Goal: Task Accomplishment & Management: Use online tool/utility

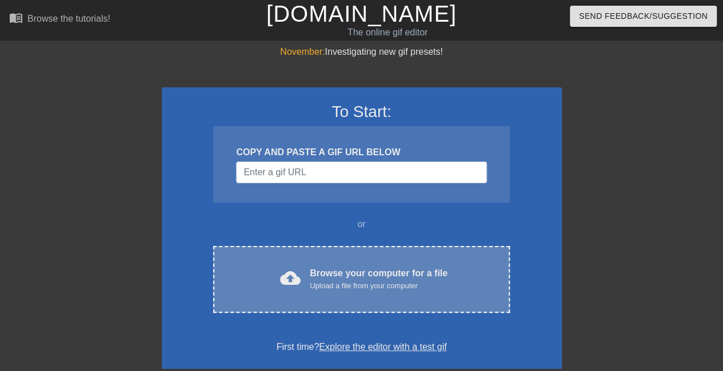
click at [347, 299] on div "cloud_upload Browse your computer for a file Upload a file from your computer C…" at bounding box center [361, 279] width 296 height 67
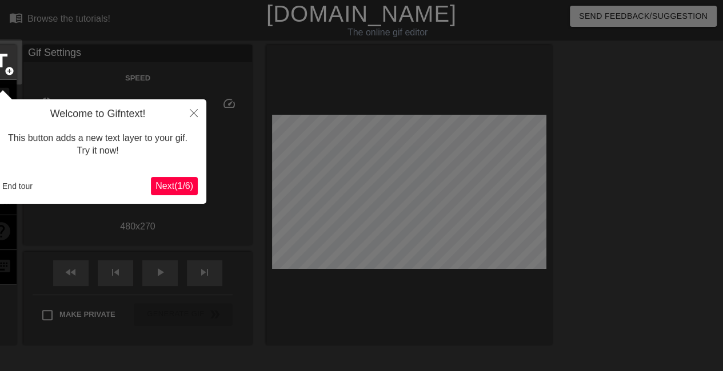
scroll to position [28, 0]
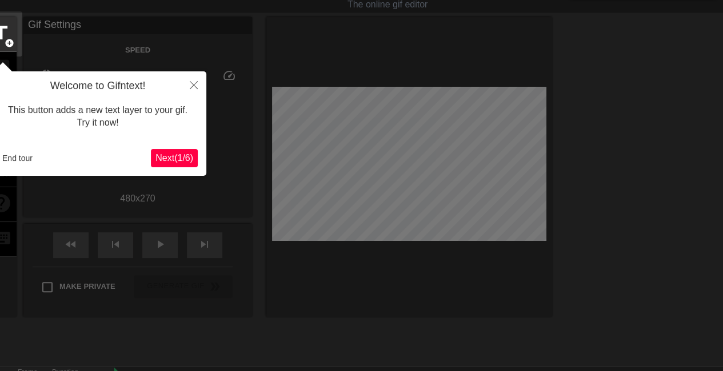
click at [191, 161] on span "Next ( 1 / 6 )" at bounding box center [174, 158] width 38 height 10
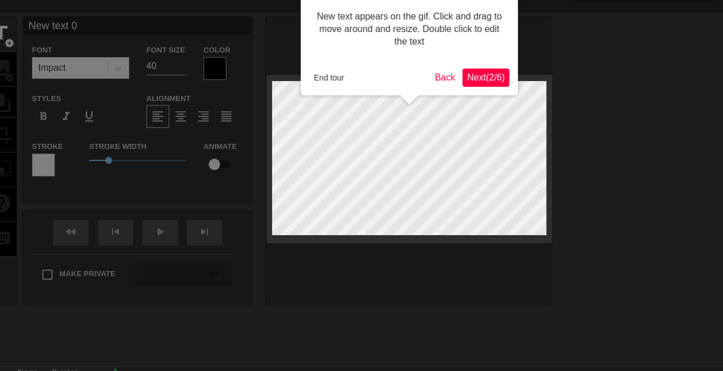
scroll to position [0, 0]
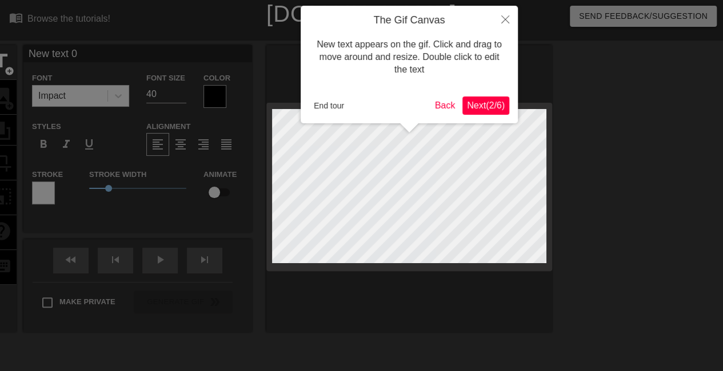
click at [503, 112] on button "Next ( 2 / 6 )" at bounding box center [485, 106] width 47 height 18
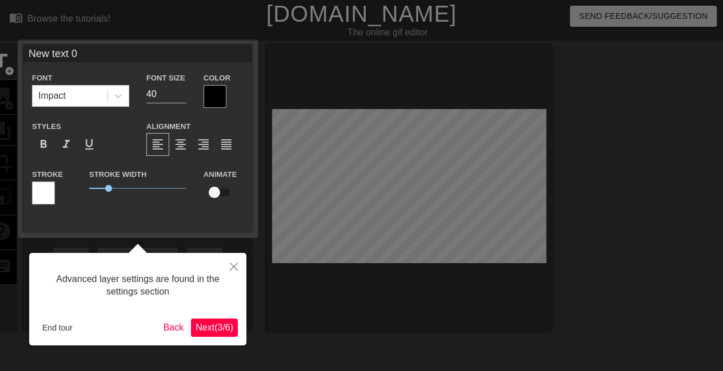
scroll to position [28, 0]
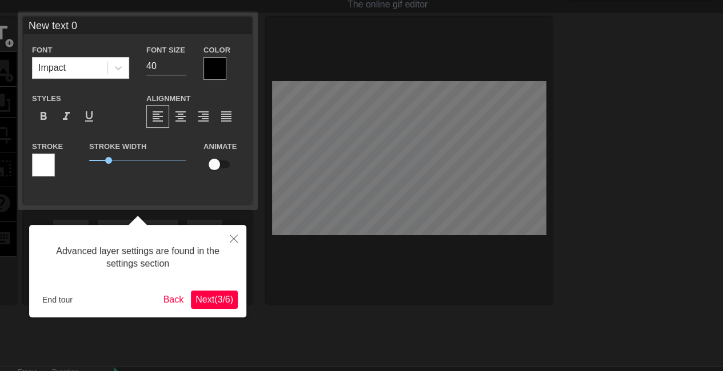
click at [202, 303] on span "Next ( 3 / 6 )" at bounding box center [214, 300] width 38 height 10
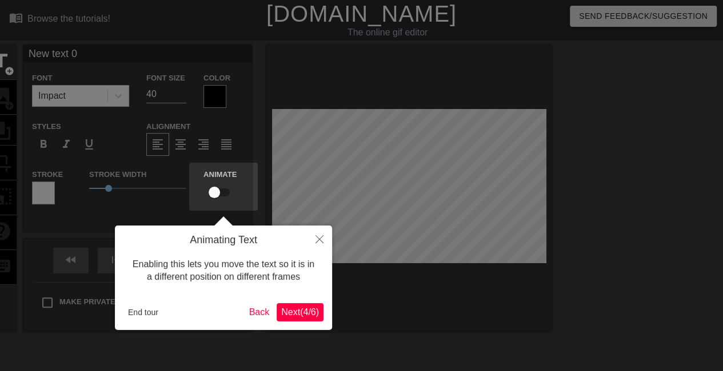
click at [303, 312] on span "Next ( 4 / 6 )" at bounding box center [300, 312] width 38 height 10
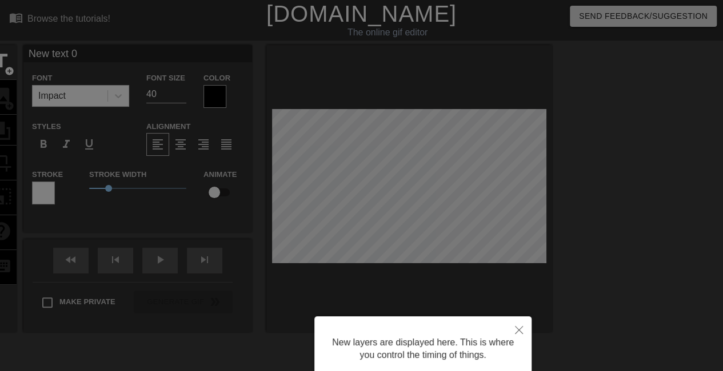
scroll to position [94, 0]
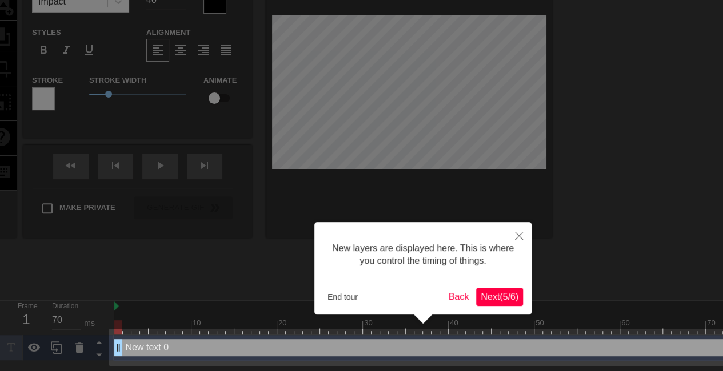
click at [486, 293] on span "Next ( 5 / 6 )" at bounding box center [499, 297] width 38 height 10
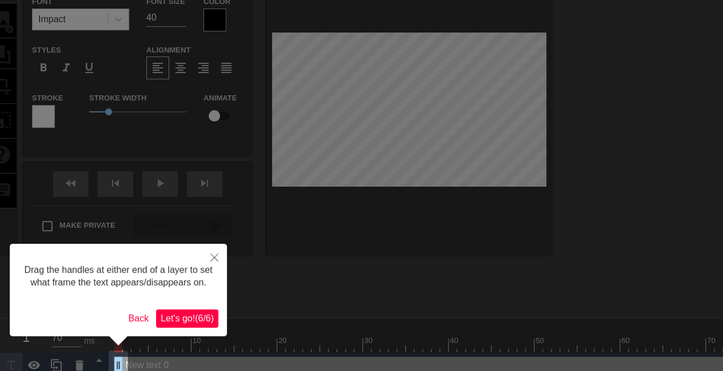
scroll to position [90, 0]
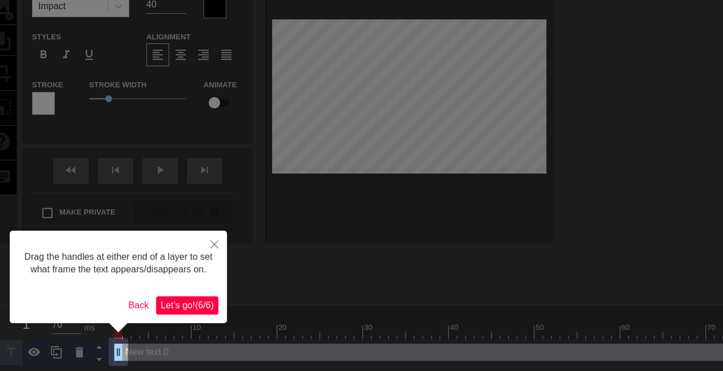
click at [184, 304] on span "Let's go! ( 6 / 6 )" at bounding box center [187, 305] width 53 height 10
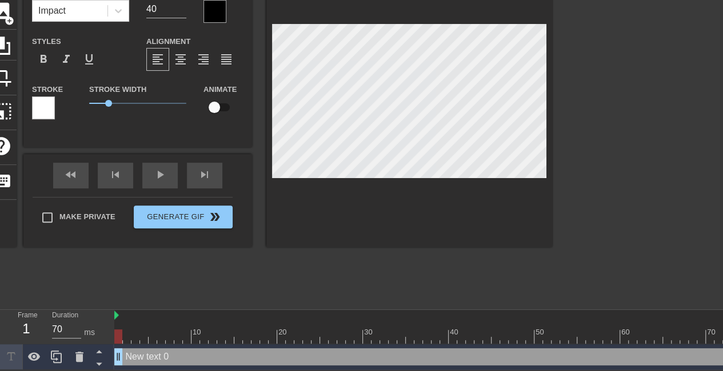
scroll to position [2, 2]
type input "e"
type textarea "e"
type input "em"
type textarea "em"
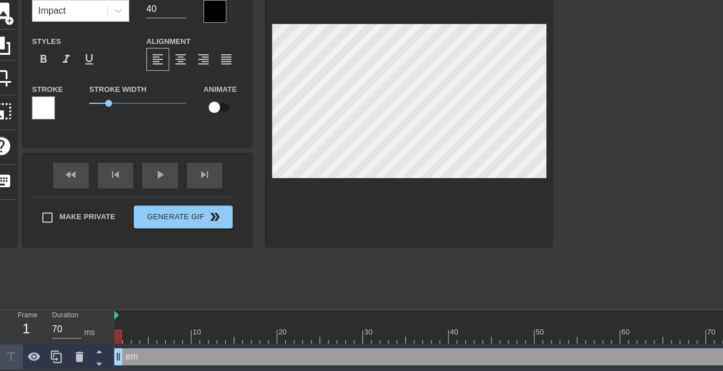
type input "emb"
type textarea "emb"
type input "emba"
type textarea "emba"
type input "embar"
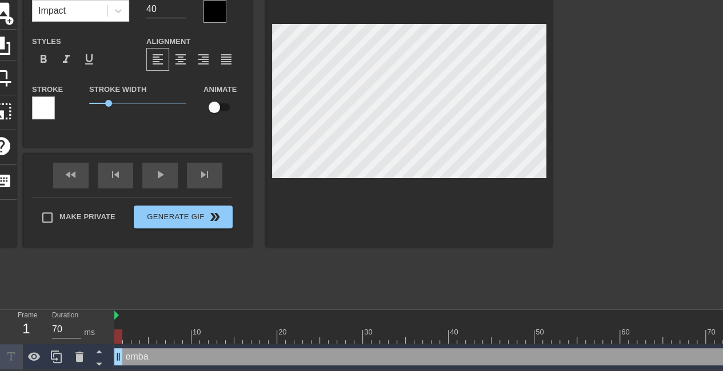
type textarea "embar"
type input "embark"
type textarea "embark"
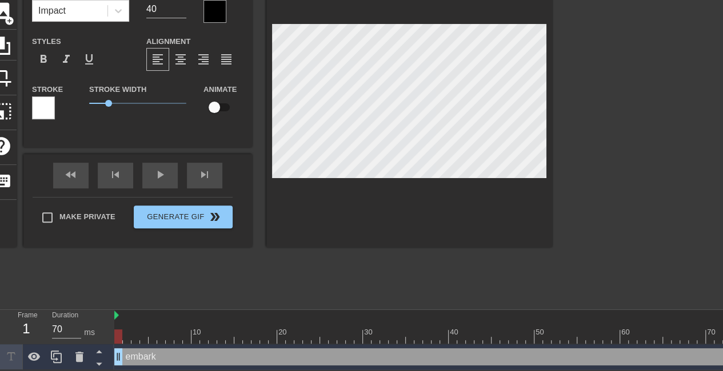
click at [588, 117] on div at bounding box center [651, 131] width 171 height 343
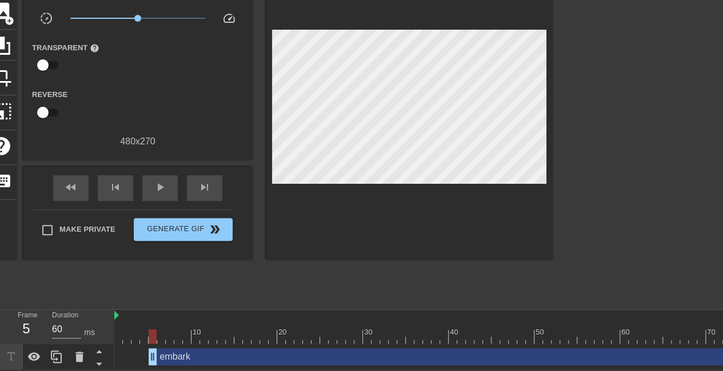
drag, startPoint x: 118, startPoint y: 359, endPoint x: 157, endPoint y: 356, distance: 38.4
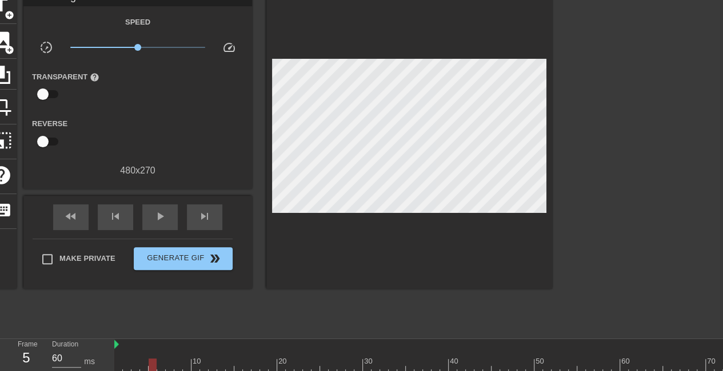
scroll to position [86, 0]
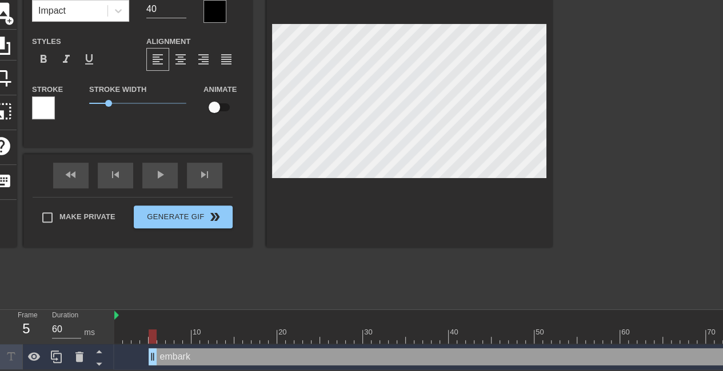
click at [479, 248] on div "title add_circle image add_circle crop photo_size_select_large help keyboard em…" at bounding box center [269, 131] width 566 height 343
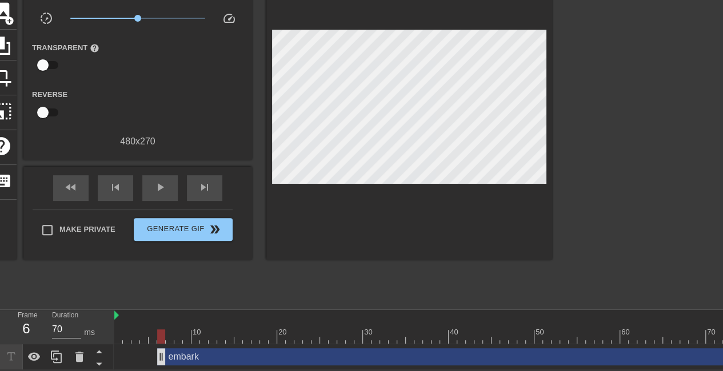
drag, startPoint x: 155, startPoint y: 358, endPoint x: 163, endPoint y: 358, distance: 7.4
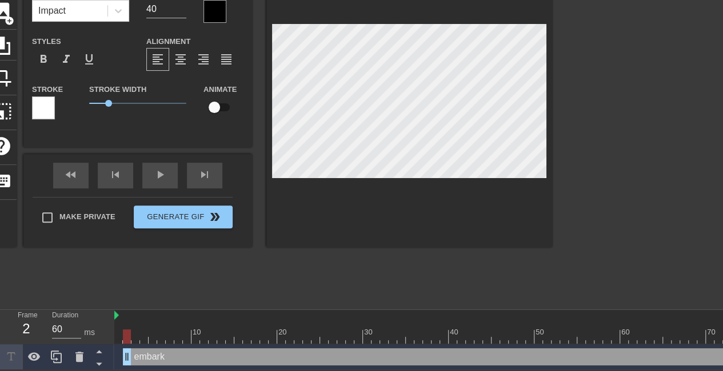
drag, startPoint x: 161, startPoint y: 357, endPoint x: 125, endPoint y: 360, distance: 36.7
type input "70"
drag, startPoint x: 126, startPoint y: 355, endPoint x: 111, endPoint y: 356, distance: 15.4
click at [111, 356] on div "Frame 1 Duration 70 ms 10 20 30 40 50 60 70 80 90 100 110 120 130 140 150 embar…" at bounding box center [361, 340] width 723 height 60
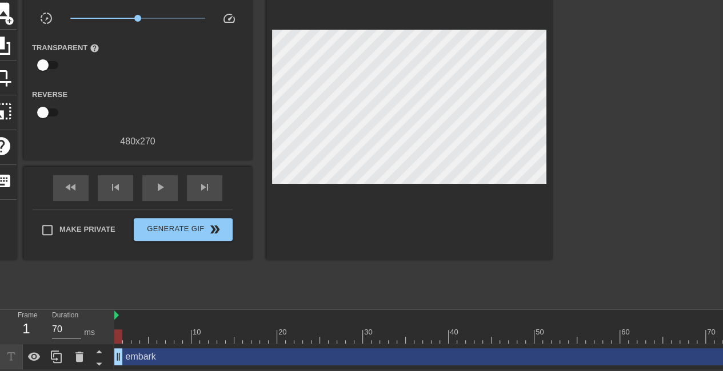
click at [358, 277] on div "title add_circle image add_circle crop photo_size_select_large help keyboard Gi…" at bounding box center [269, 131] width 566 height 343
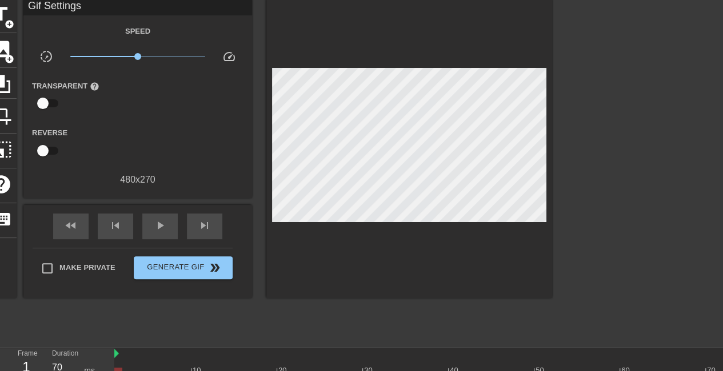
scroll to position [47, 0]
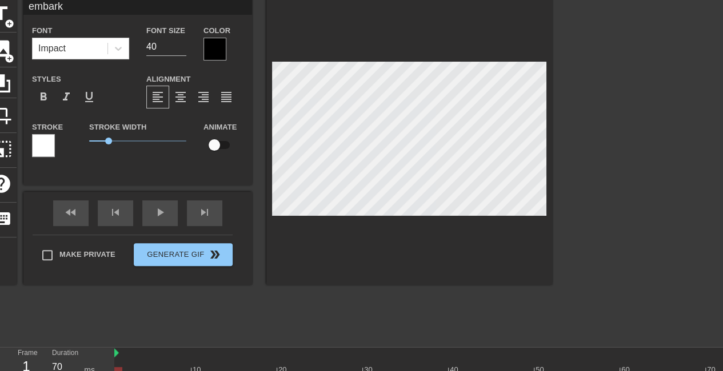
click at [215, 143] on input "checkbox" at bounding box center [214, 145] width 65 height 22
checkbox input "true"
click at [665, 201] on div at bounding box center [651, 169] width 171 height 343
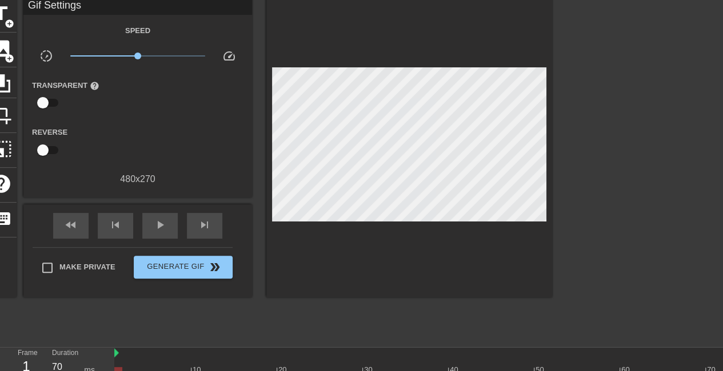
scroll to position [86, 0]
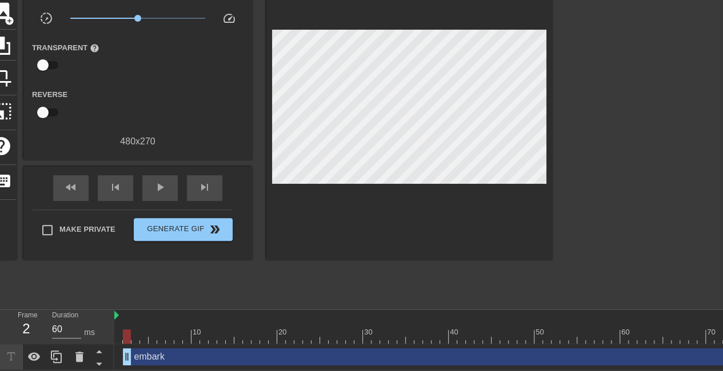
drag, startPoint x: 116, startPoint y: 350, endPoint x: 122, endPoint y: 351, distance: 6.3
drag, startPoint x: 125, startPoint y: 352, endPoint x: 156, endPoint y: 355, distance: 31.0
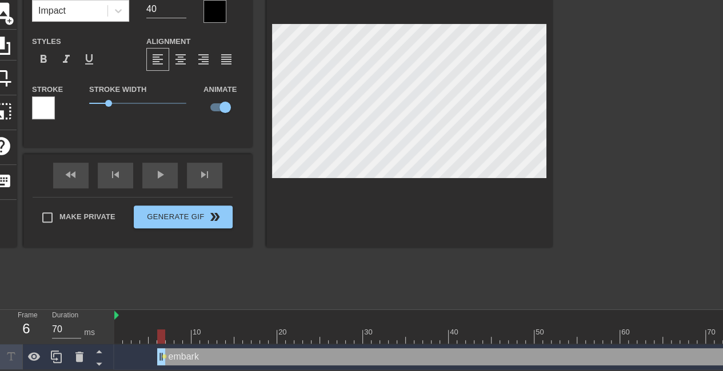
click at [606, 154] on div at bounding box center [651, 131] width 171 height 343
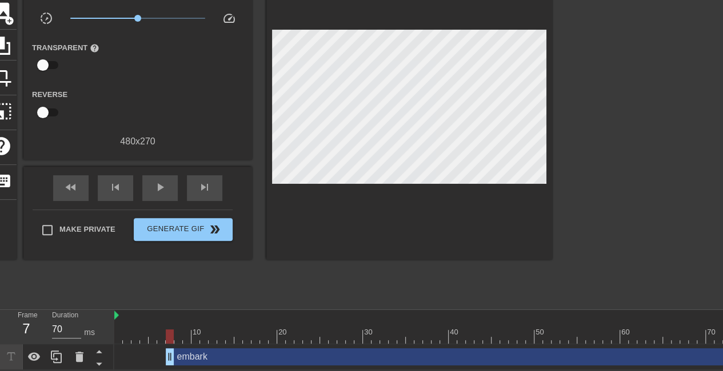
drag, startPoint x: 160, startPoint y: 352, endPoint x: 170, endPoint y: 352, distance: 10.3
click at [254, 279] on div "title add_circle image add_circle crop photo_size_select_large help keyboard Gi…" at bounding box center [269, 131] width 566 height 343
type input "60"
drag, startPoint x: 169, startPoint y: 357, endPoint x: 179, endPoint y: 357, distance: 10.3
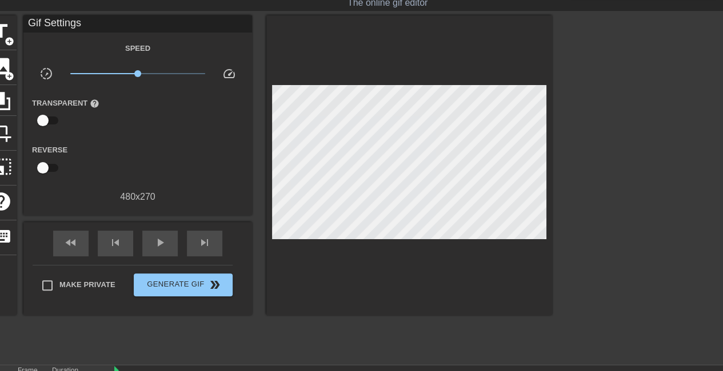
scroll to position [33, 0]
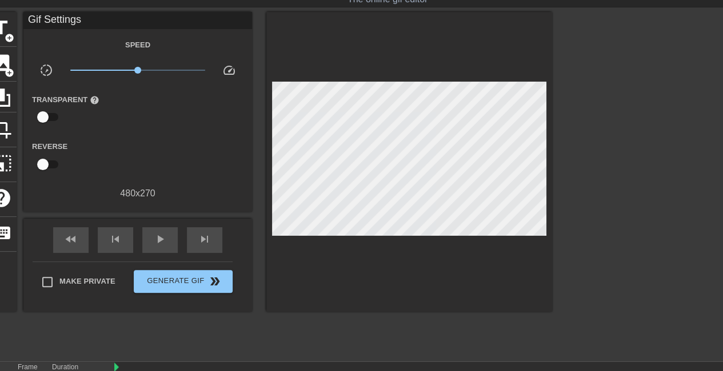
click at [48, 117] on input "checkbox" at bounding box center [42, 117] width 65 height 22
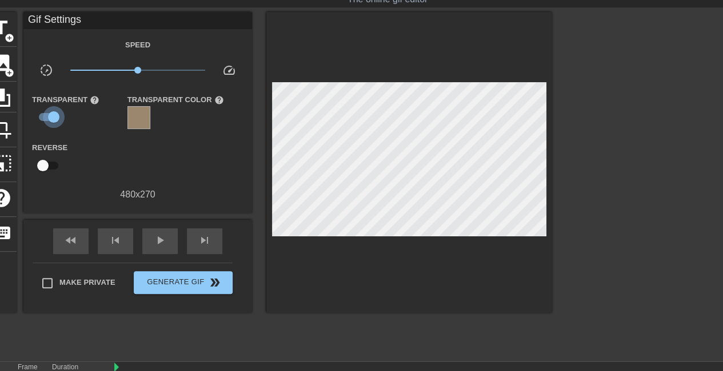
click at [48, 117] on input "checkbox" at bounding box center [53, 117] width 65 height 22
checkbox input "false"
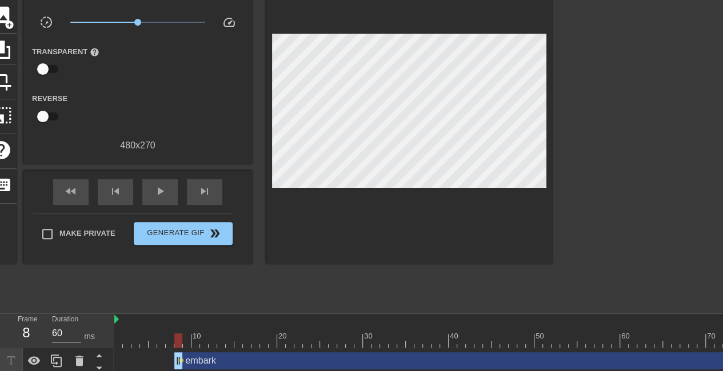
scroll to position [86, 0]
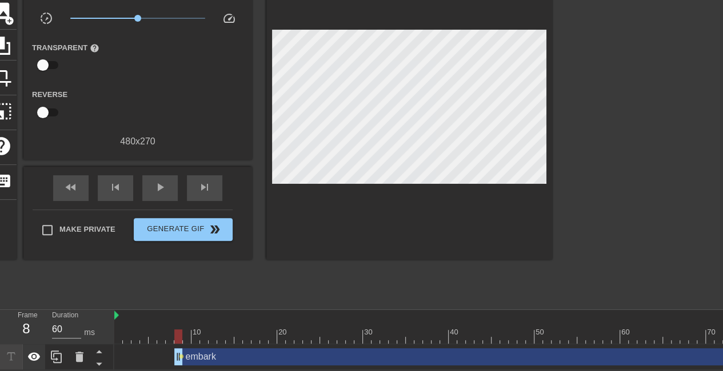
click at [32, 355] on icon at bounding box center [34, 357] width 14 height 14
click at [32, 355] on icon at bounding box center [34, 357] width 13 height 11
click at [56, 357] on icon at bounding box center [57, 357] width 14 height 14
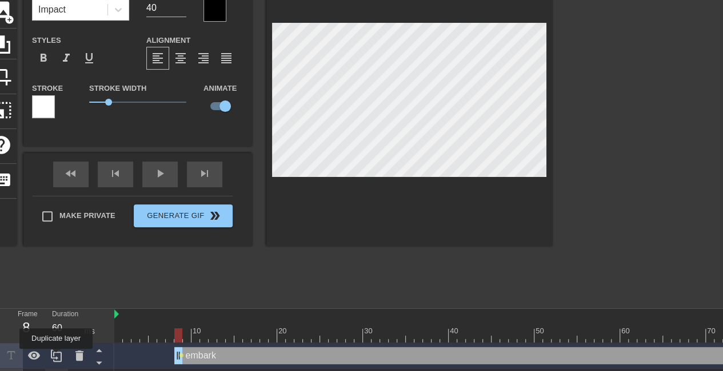
click at [56, 357] on icon at bounding box center [57, 356] width 14 height 14
drag, startPoint x: 183, startPoint y: 360, endPoint x: 198, endPoint y: 361, distance: 14.9
click at [55, 357] on icon at bounding box center [57, 356] width 14 height 14
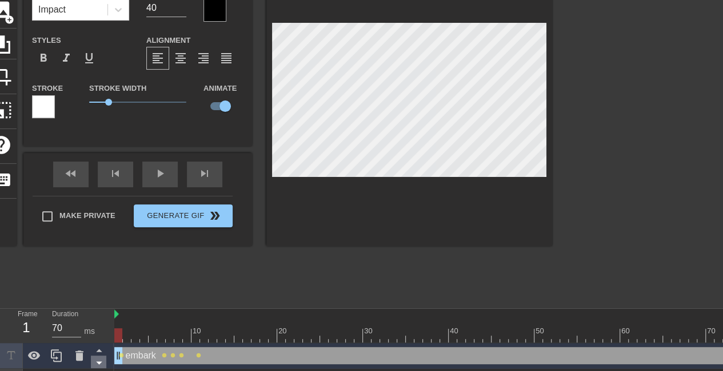
drag, startPoint x: 193, startPoint y: 356, endPoint x: 102, endPoint y: 355, distance: 90.3
click at [102, 355] on div "Frame 1 Duration 70 ms 10 20 30 40 50 60 70 80 90 100 110 120 130 140 150 embar…" at bounding box center [361, 377] width 723 height 137
click at [198, 354] on span "lens" at bounding box center [198, 355] width 5 height 5
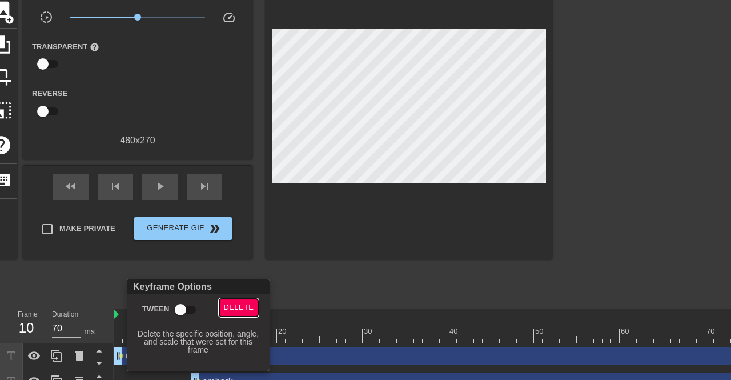
click at [226, 308] on span "Delete" at bounding box center [239, 307] width 30 height 13
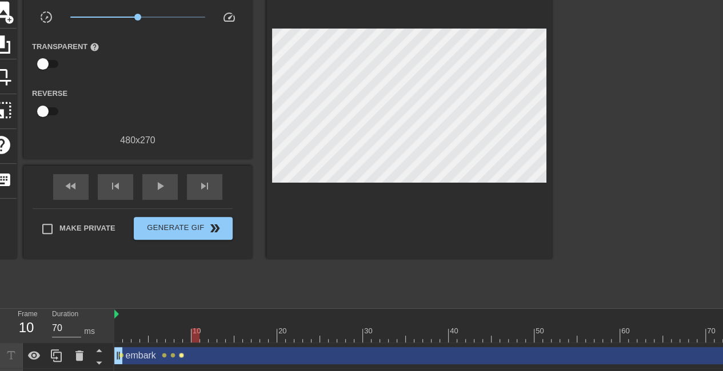
click at [179, 356] on span "lens" at bounding box center [181, 355] width 5 height 5
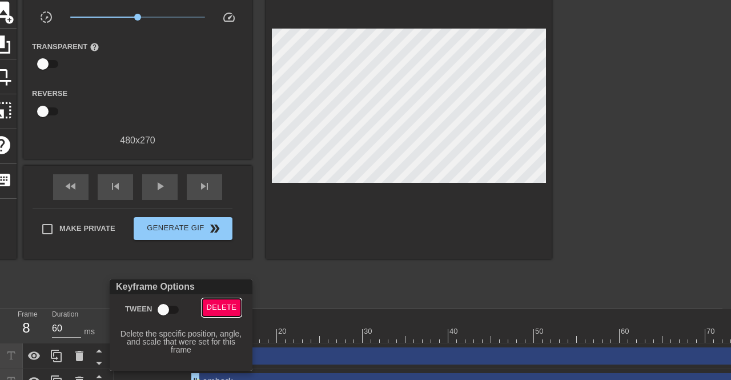
click at [222, 308] on span "Delete" at bounding box center [222, 307] width 30 height 13
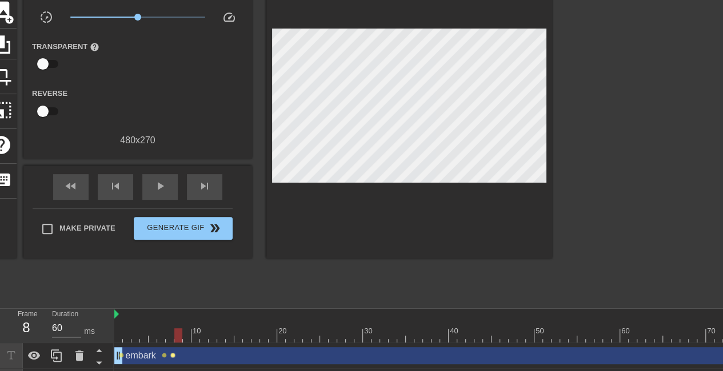
click at [171, 355] on span "lens" at bounding box center [172, 355] width 5 height 5
type input "70"
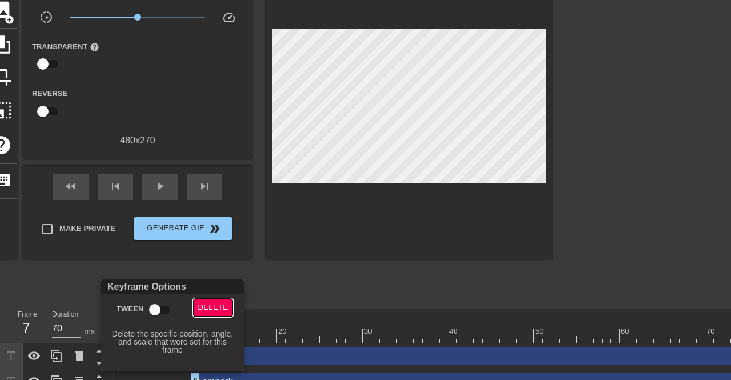
click at [207, 308] on span "Delete" at bounding box center [213, 307] width 30 height 13
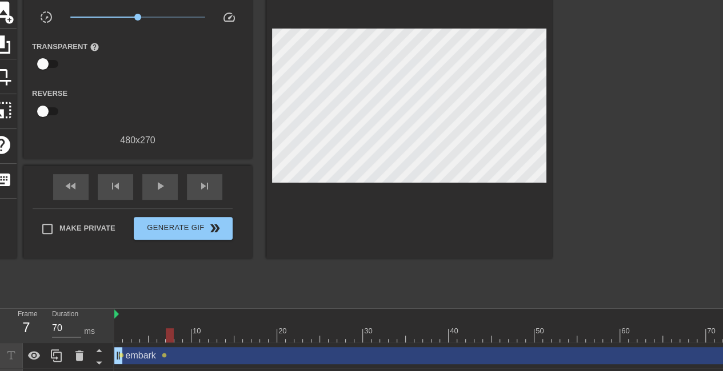
click at [199, 276] on div "title add_circle image add_circle crop photo_size_select_large help keyboard Gi…" at bounding box center [269, 130] width 566 height 343
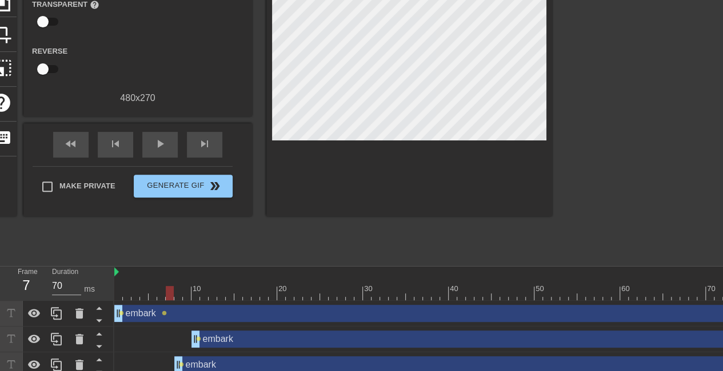
scroll to position [163, 0]
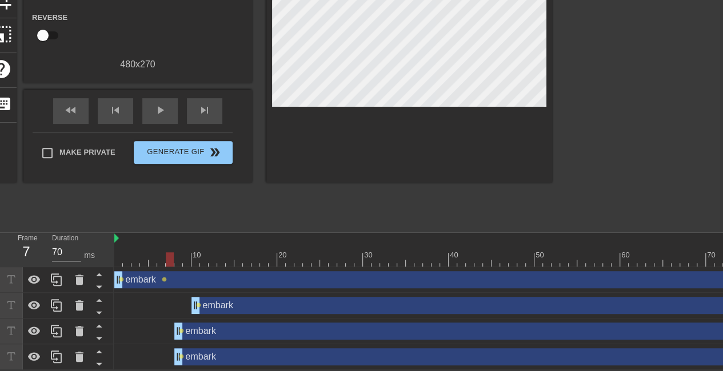
drag, startPoint x: 8, startPoint y: 360, endPoint x: 323, endPoint y: 214, distance: 347.3
click at [323, 214] on div "title add_circle image add_circle crop photo_size_select_large help keyboard Gi…" at bounding box center [269, 54] width 566 height 343
click at [15, 284] on icon at bounding box center [11, 279] width 13 height 13
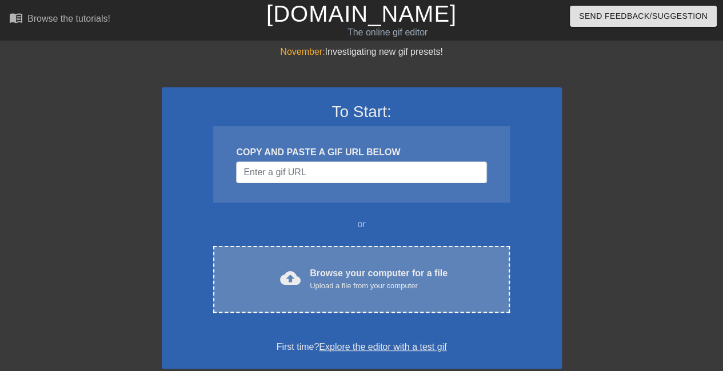
click at [330, 287] on div "Upload a file from your computer" at bounding box center [379, 285] width 138 height 11
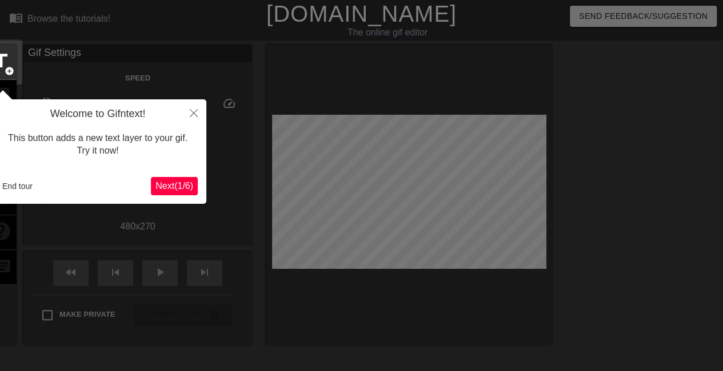
scroll to position [28, 0]
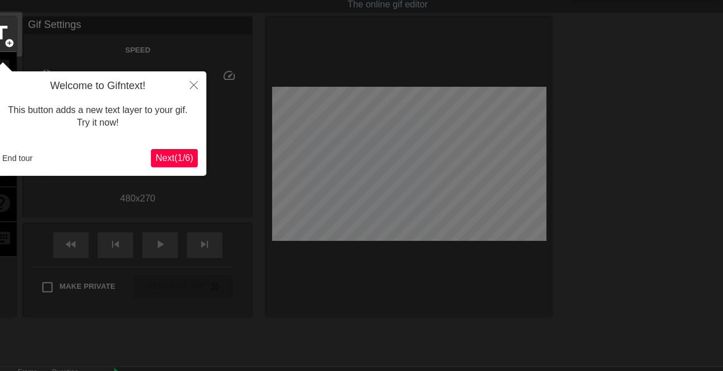
click at [183, 159] on span "Next ( 1 / 6 )" at bounding box center [174, 158] width 38 height 10
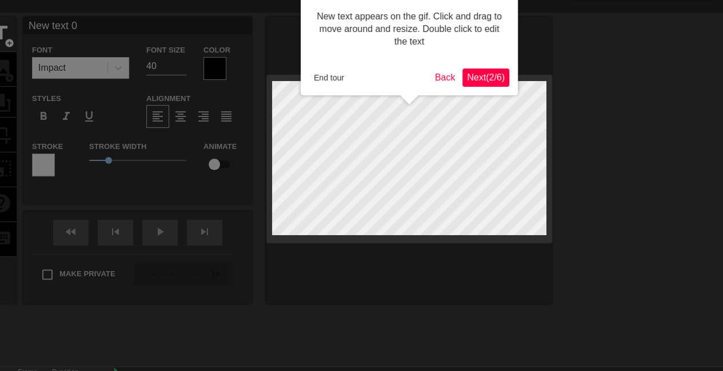
scroll to position [0, 0]
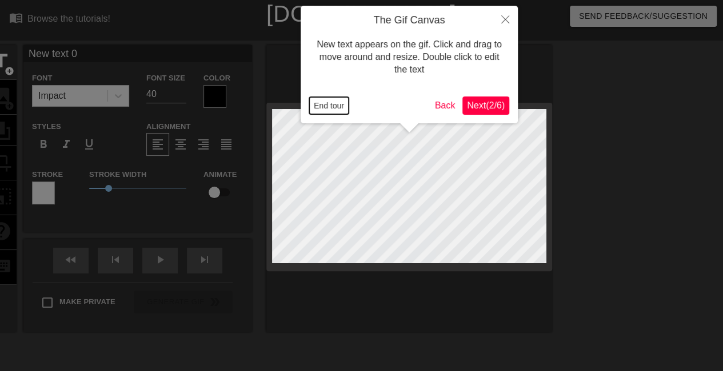
click at [338, 105] on button "End tour" at bounding box center [328, 105] width 39 height 17
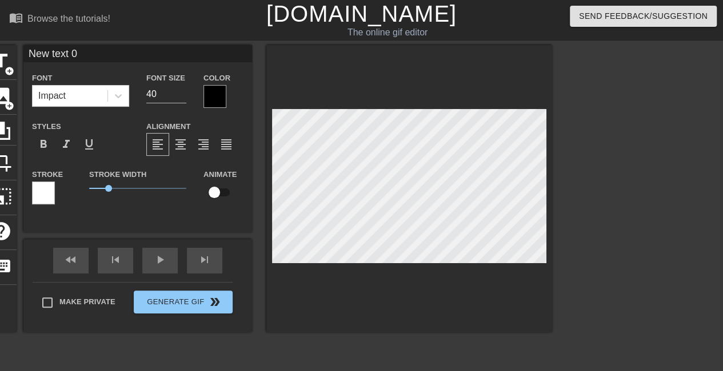
scroll to position [2, 1]
type input "e"
type textarea "e"
type input "em"
type textarea "em"
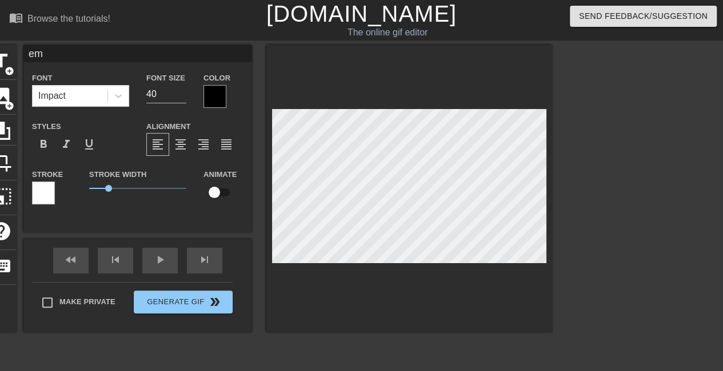
type input "emb"
type textarea "emb"
type input "emba"
type textarea "emba"
type input "embar"
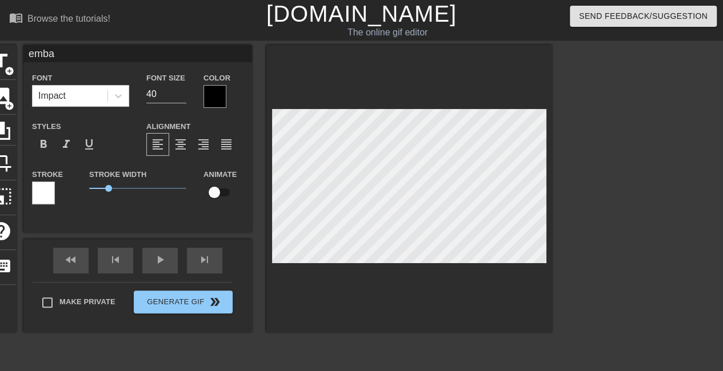
type textarea "embar"
type input "embark"
type textarea "embark"
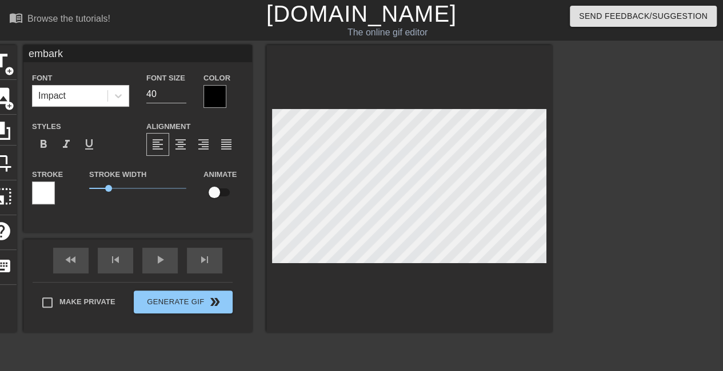
click at [624, 191] on div at bounding box center [651, 216] width 171 height 343
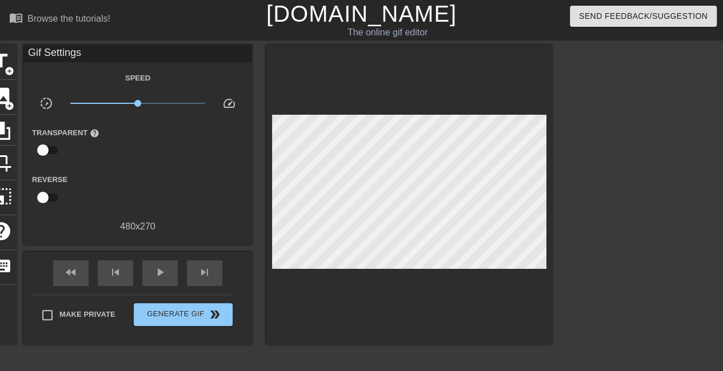
scroll to position [93, 0]
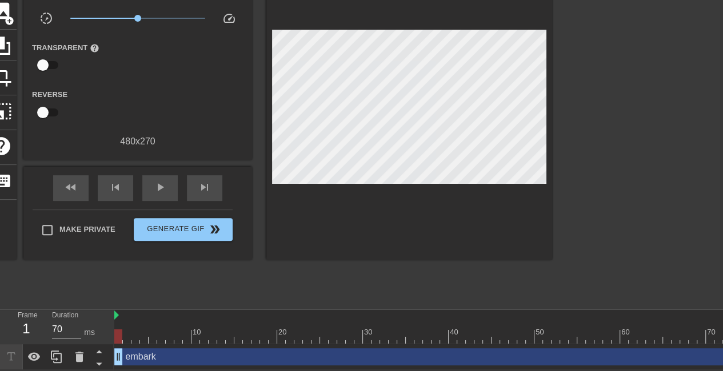
click at [113, 349] on div "Frame 1 Duration 70 ms 10 20 30 40 50 60 70 80 90 100 110 120 130 140 150 embar…" at bounding box center [361, 340] width 723 height 60
drag, startPoint x: 122, startPoint y: 352, endPoint x: 163, endPoint y: 356, distance: 41.3
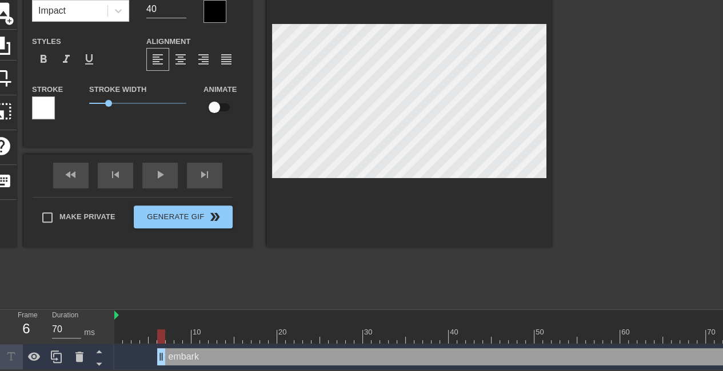
click at [400, 264] on div "title add_circle image add_circle crop photo_size_select_large help keyboard em…" at bounding box center [269, 131] width 566 height 343
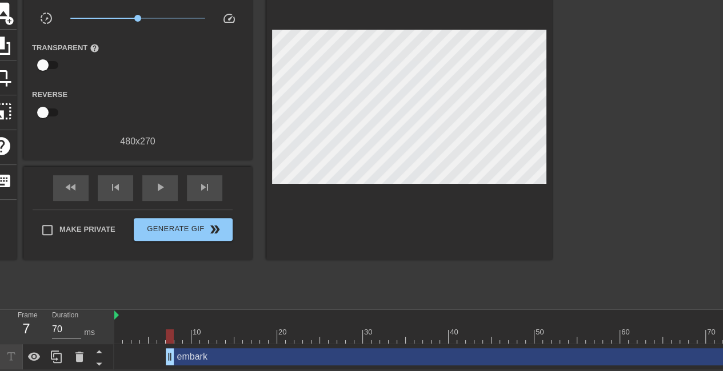
drag, startPoint x: 162, startPoint y: 350, endPoint x: 170, endPoint y: 351, distance: 8.2
click at [363, 255] on div "title add_circle image add_circle crop photo_size_select_large help keyboard Gi…" at bounding box center [269, 131] width 566 height 343
drag, startPoint x: 167, startPoint y: 354, endPoint x: 174, endPoint y: 352, distance: 6.9
click at [247, 277] on div "title add_circle image add_circle crop photo_size_select_large help keyboard Gi…" at bounding box center [269, 131] width 566 height 343
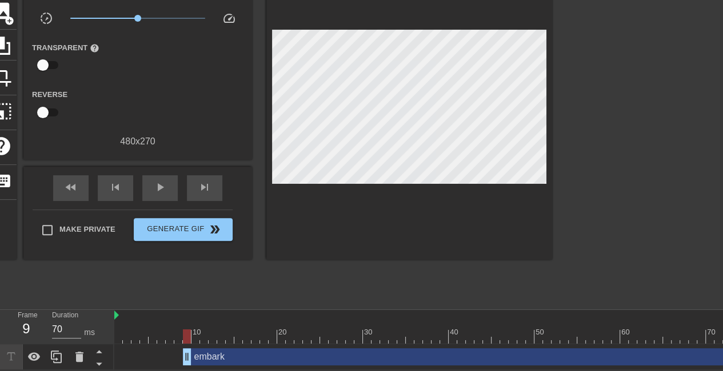
drag, startPoint x: 179, startPoint y: 351, endPoint x: 185, endPoint y: 351, distance: 6.3
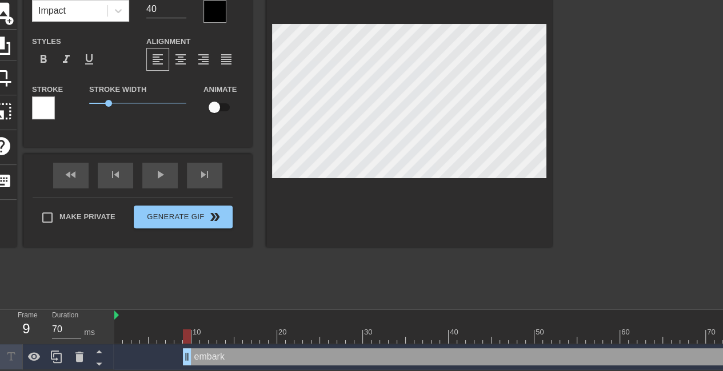
click at [375, 203] on div at bounding box center [409, 103] width 286 height 287
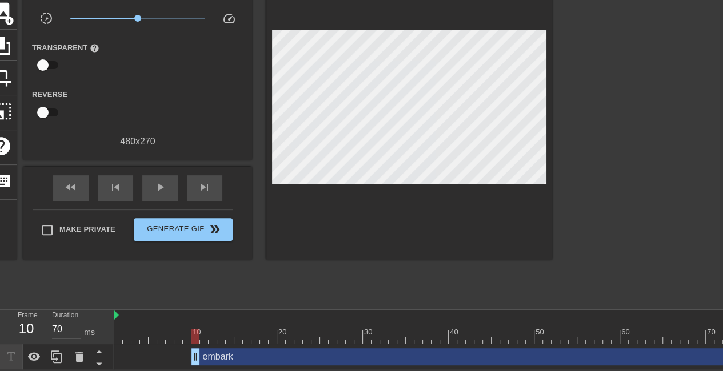
drag, startPoint x: 191, startPoint y: 349, endPoint x: 198, endPoint y: 349, distance: 6.9
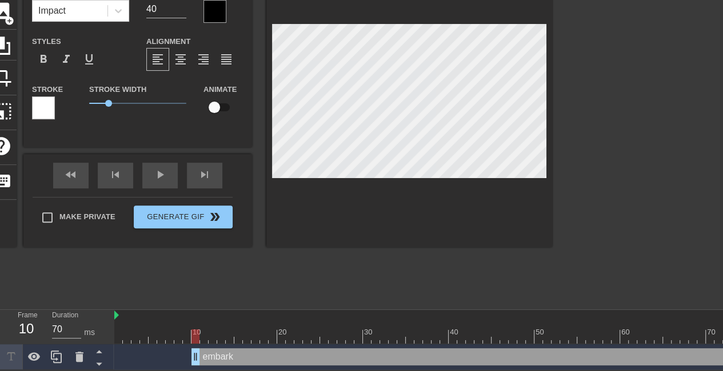
click at [291, 278] on div "title add_circle image add_circle crop photo_size_select_large help keyboard em…" at bounding box center [269, 131] width 566 height 343
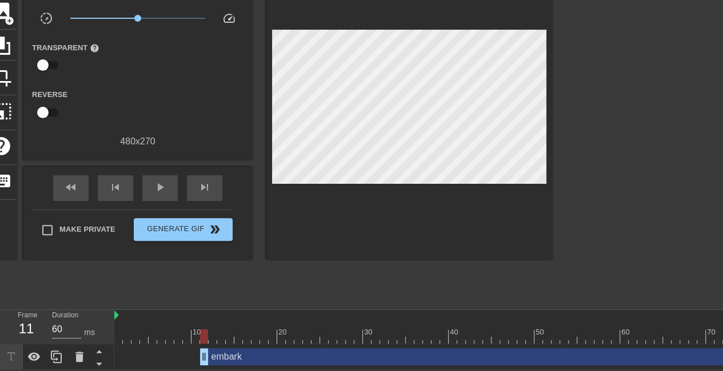
drag, startPoint x: 197, startPoint y: 348, endPoint x: 205, endPoint y: 348, distance: 8.6
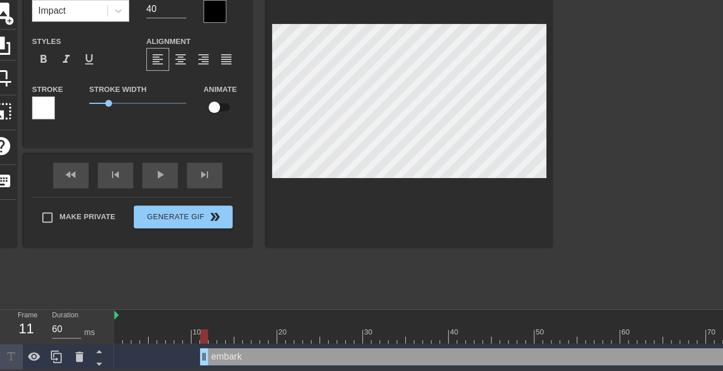
click at [302, 267] on div "title add_circle image add_circle crop photo_size_select_large help keyboard em…" at bounding box center [269, 131] width 566 height 343
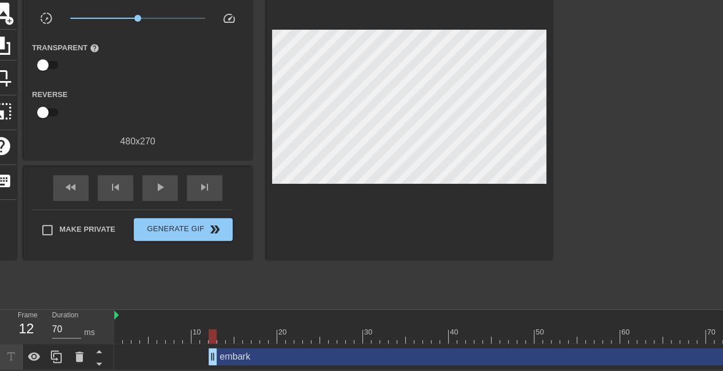
drag, startPoint x: 203, startPoint y: 349, endPoint x: 213, endPoint y: 351, distance: 9.4
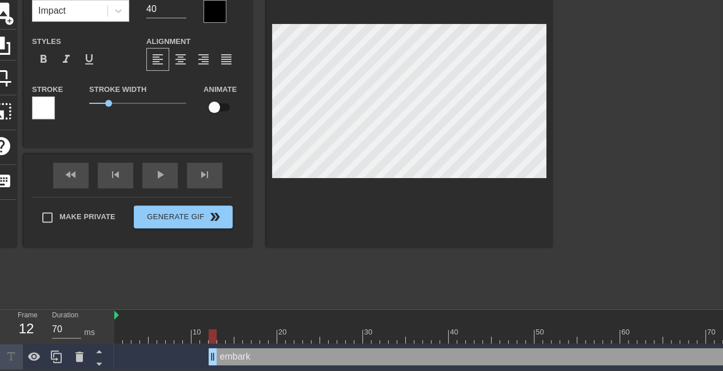
click at [269, 264] on div "title add_circle image add_circle crop photo_size_select_large help keyboard em…" at bounding box center [269, 131] width 566 height 343
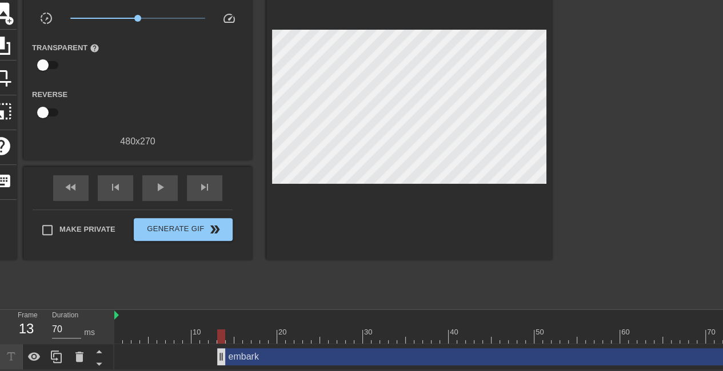
drag, startPoint x: 214, startPoint y: 348, endPoint x: 224, endPoint y: 349, distance: 9.8
click at [292, 278] on div "title add_circle image add_circle crop photo_size_select_large help keyboard Gi…" at bounding box center [269, 131] width 566 height 343
drag, startPoint x: 222, startPoint y: 352, endPoint x: 230, endPoint y: 352, distance: 7.4
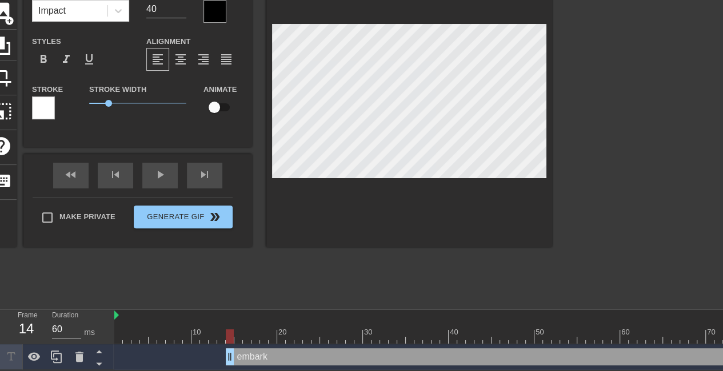
click at [322, 275] on div "title add_circle image add_circle crop photo_size_select_large help keyboard em…" at bounding box center [269, 131] width 566 height 343
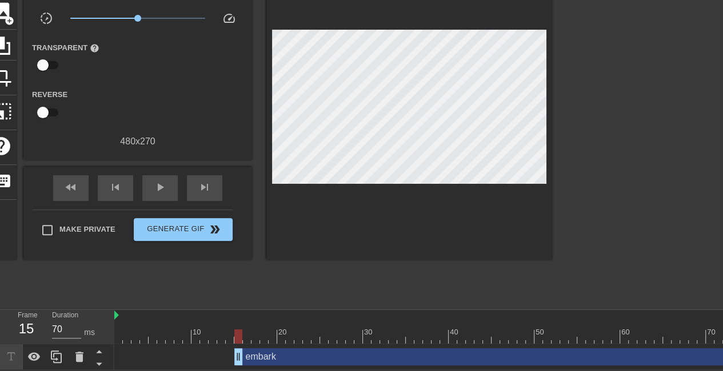
drag, startPoint x: 230, startPoint y: 346, endPoint x: 238, endPoint y: 348, distance: 8.2
click at [345, 263] on div "title add_circle image add_circle crop photo_size_select_large help keyboard Gi…" at bounding box center [269, 131] width 566 height 343
type input "70"
drag, startPoint x: 239, startPoint y: 351, endPoint x: 267, endPoint y: 355, distance: 28.3
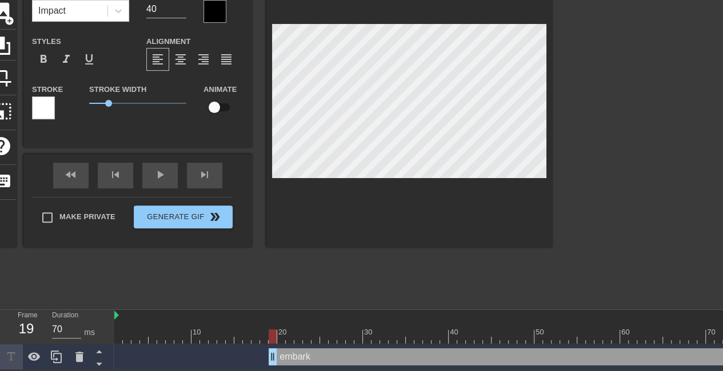
type input "r"
type textarea "r"
type input "re"
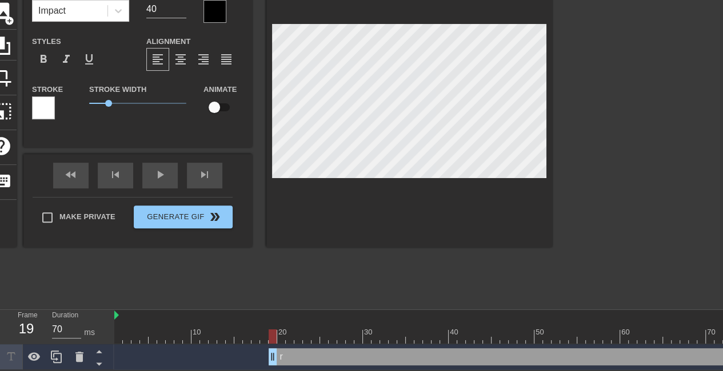
type textarea "re"
type input "ret"
type textarea "ret"
type input "rete"
type textarea "rete"
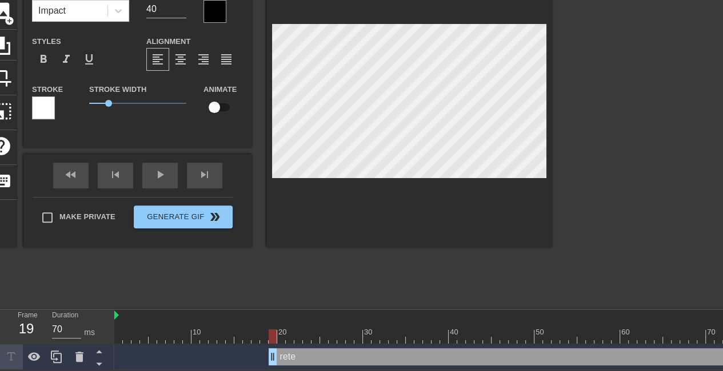
type input "reten"
type textarea "reten"
type input "retent"
type textarea "retent"
type input "retenti"
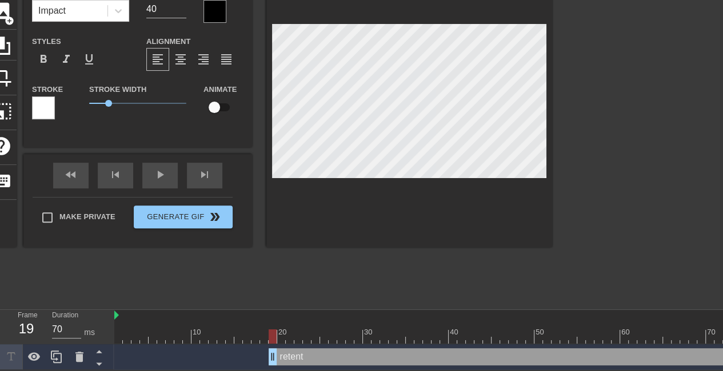
type textarea "retenti"
type input "retentio"
type textarea "retentio"
type input "retention"
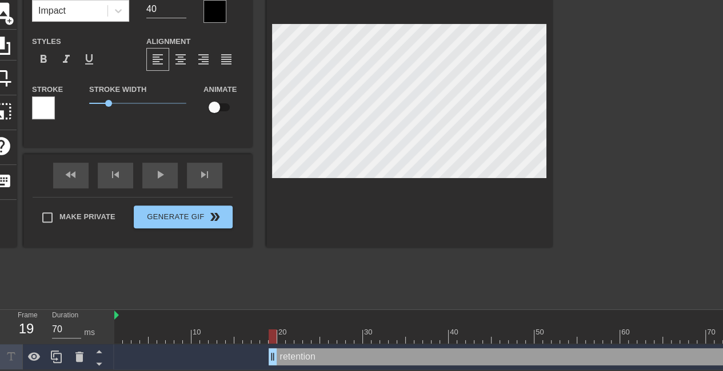
type textarea "retention"
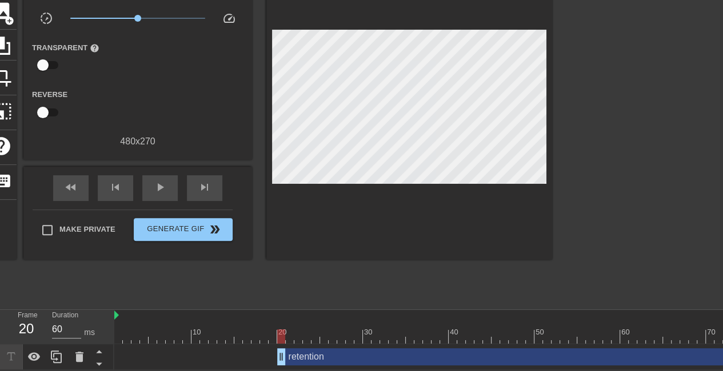
drag, startPoint x: 271, startPoint y: 352, endPoint x: 278, endPoint y: 351, distance: 6.3
drag, startPoint x: 280, startPoint y: 350, endPoint x: 287, endPoint y: 349, distance: 6.9
drag, startPoint x: 294, startPoint y: 350, endPoint x: 299, endPoint y: 350, distance: 5.7
drag, startPoint x: 299, startPoint y: 350, endPoint x: 307, endPoint y: 350, distance: 8.0
click at [32, 352] on icon at bounding box center [34, 357] width 14 height 14
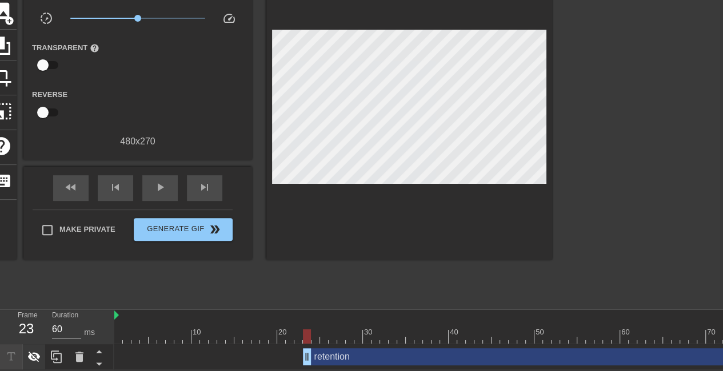
click at [32, 352] on icon at bounding box center [34, 357] width 14 height 14
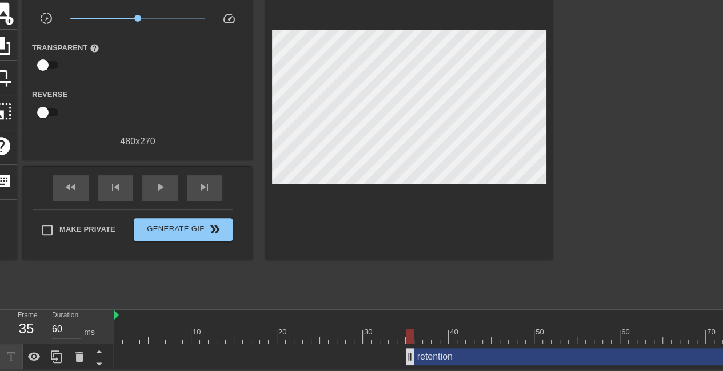
drag, startPoint x: 307, startPoint y: 346, endPoint x: 414, endPoint y: 347, distance: 106.8
drag, startPoint x: 420, startPoint y: 348, endPoint x: 428, endPoint y: 349, distance: 8.6
drag, startPoint x: 428, startPoint y: 349, endPoint x: 441, endPoint y: 349, distance: 12.6
drag, startPoint x: 441, startPoint y: 349, endPoint x: 451, endPoint y: 349, distance: 10.3
drag, startPoint x: 446, startPoint y: 350, endPoint x: 455, endPoint y: 351, distance: 9.2
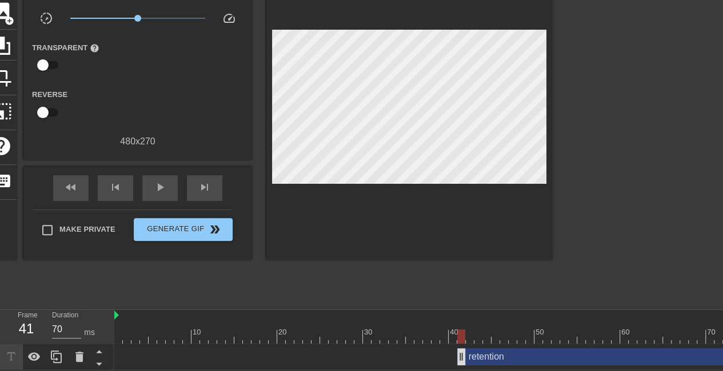
drag, startPoint x: 455, startPoint y: 351, endPoint x: 469, endPoint y: 351, distance: 14.3
drag, startPoint x: 469, startPoint y: 351, endPoint x: 488, endPoint y: 352, distance: 18.9
drag, startPoint x: 489, startPoint y: 350, endPoint x: 509, endPoint y: 352, distance: 20.1
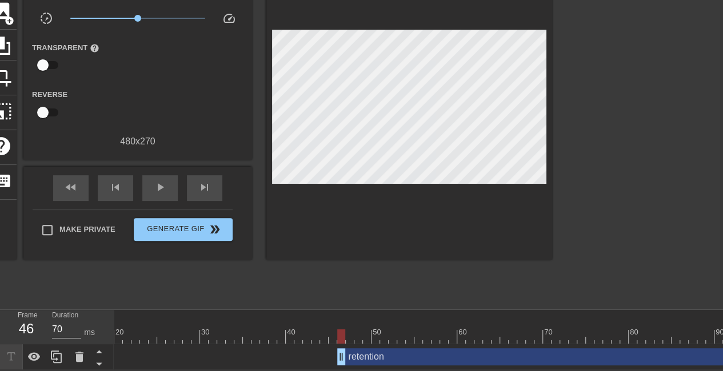
scroll to position [0, 166]
drag, startPoint x: 339, startPoint y: 348, endPoint x: 351, endPoint y: 351, distance: 11.7
type input "70"
drag, startPoint x: 347, startPoint y: 348, endPoint x: 354, endPoint y: 348, distance: 6.3
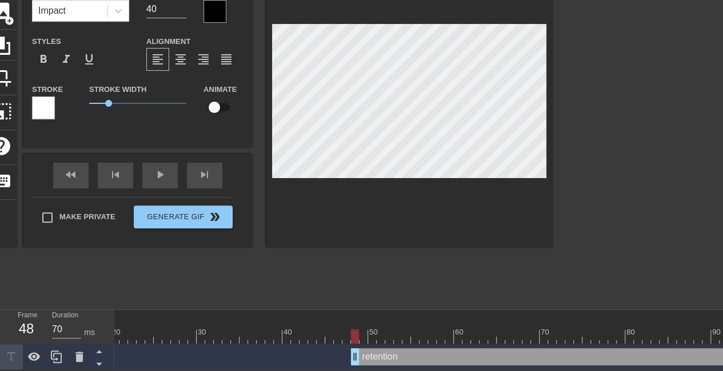
scroll to position [1, 1]
type input "e"
type textarea "e"
type input "em"
type textarea "em"
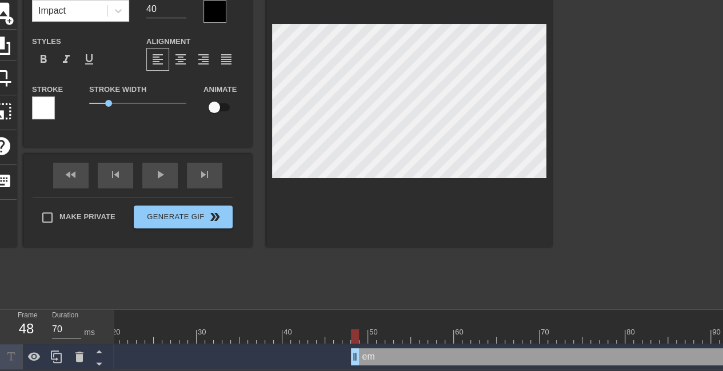
type input "emb"
type textarea "emb"
type input "emba"
type textarea "emba"
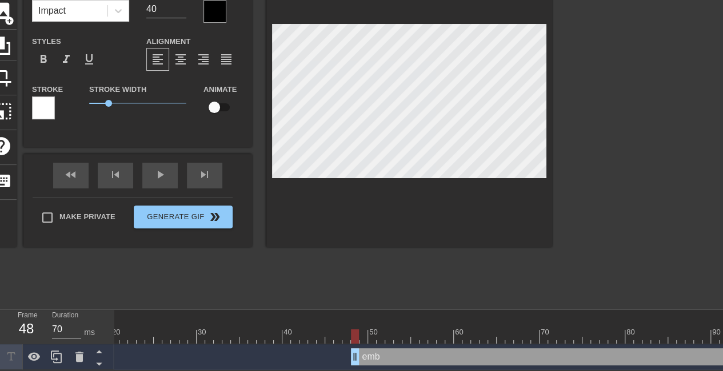
type input "embar"
type textarea "embar"
type input "embark"
type textarea "embark"
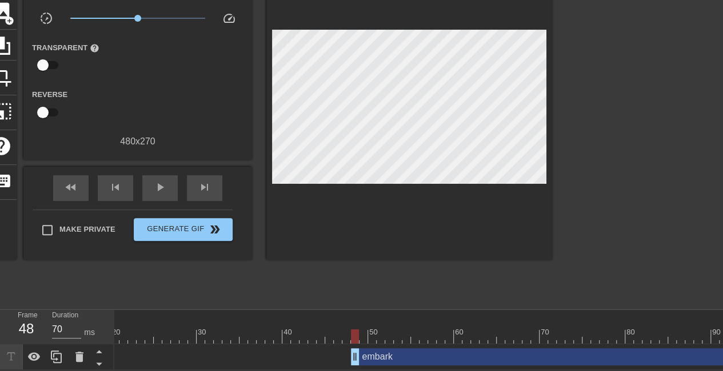
click at [322, 202] on div at bounding box center [409, 110] width 286 height 300
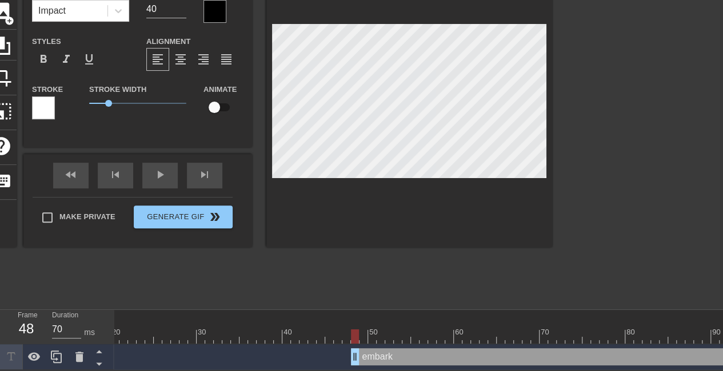
click at [345, 222] on div at bounding box center [409, 103] width 286 height 287
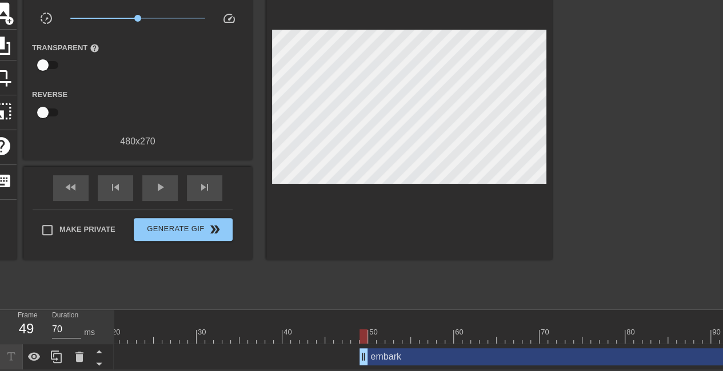
drag, startPoint x: 355, startPoint y: 350, endPoint x: 361, endPoint y: 348, distance: 6.7
drag, startPoint x: 364, startPoint y: 349, endPoint x: 438, endPoint y: 360, distance: 73.9
click at [438, 360] on div "embark drag_handle drag_handle" at bounding box center [595, 357] width 1294 height 26
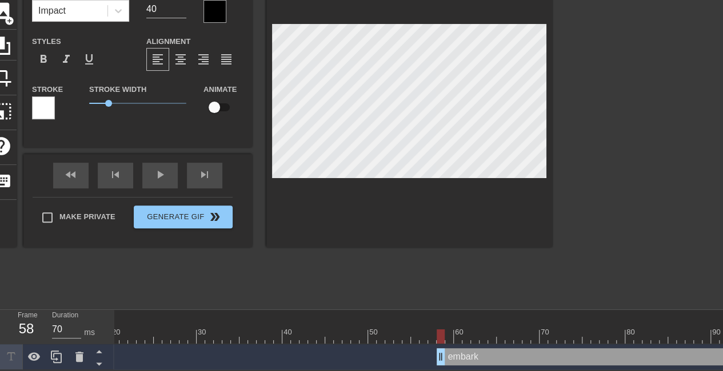
click at [430, 264] on div "title add_circle image add_circle crop photo_size_select_large help keyboard em…" at bounding box center [269, 131] width 566 height 343
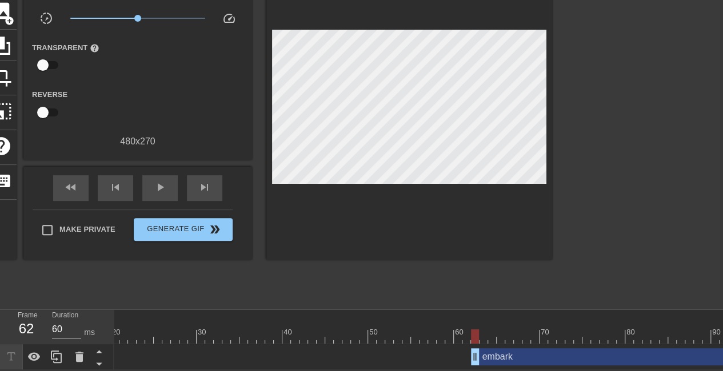
type input "70"
drag, startPoint x: 442, startPoint y: 348, endPoint x: 482, endPoint y: 350, distance: 40.1
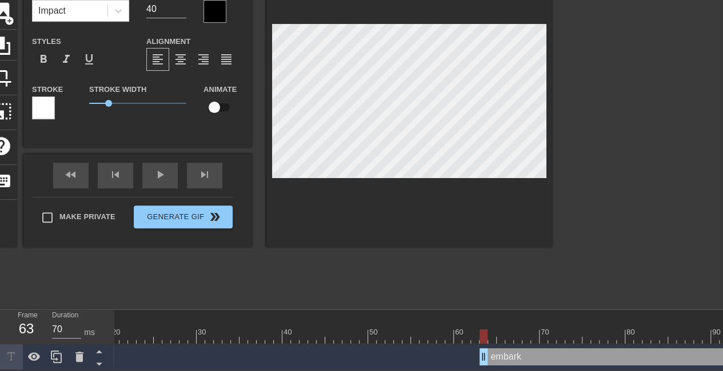
scroll to position [1, 1]
type input "r"
type textarea "r"
type input "re"
type textarea "re"
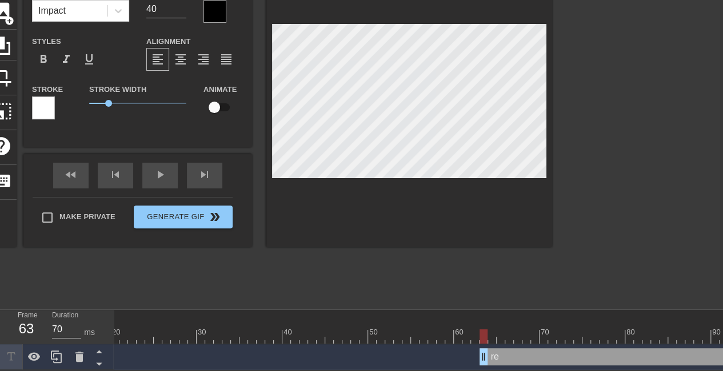
type input "ret"
type textarea "ret"
type input "retn"
type textarea "retn"
type input "retne"
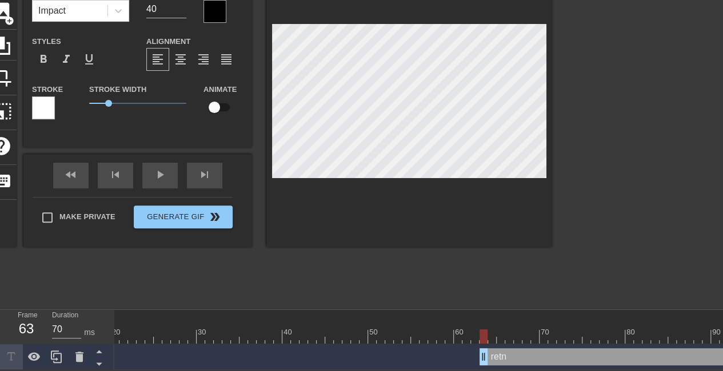
type textarea "retne"
type input "retnet"
type textarea "retnet"
type input "retne"
type textarea "retne"
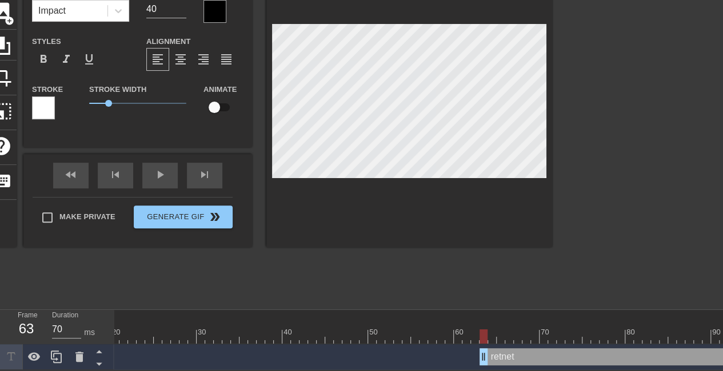
type input "retn"
type textarea "retn"
type input "ret"
type textarea "ret"
type input "rete"
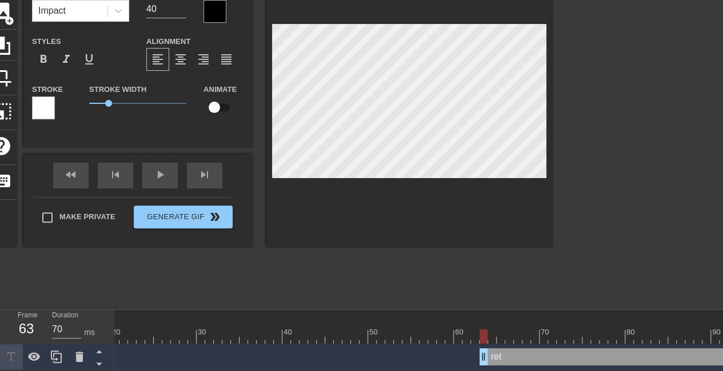
type textarea "rete"
type input "reten"
type textarea "reten"
type input "retent"
type textarea "retent"
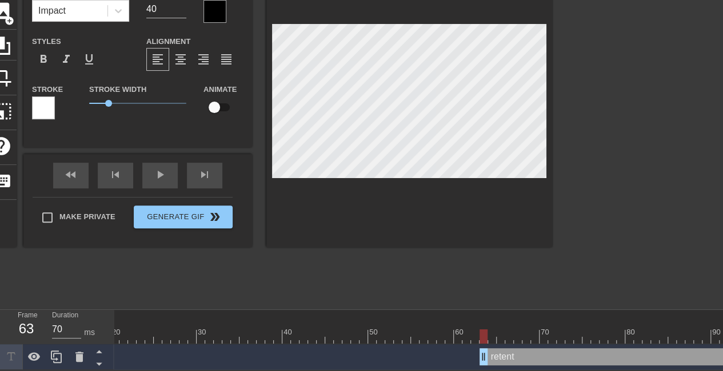
type input "retenti"
type textarea "retenti"
type input "retentio"
type textarea "retentio"
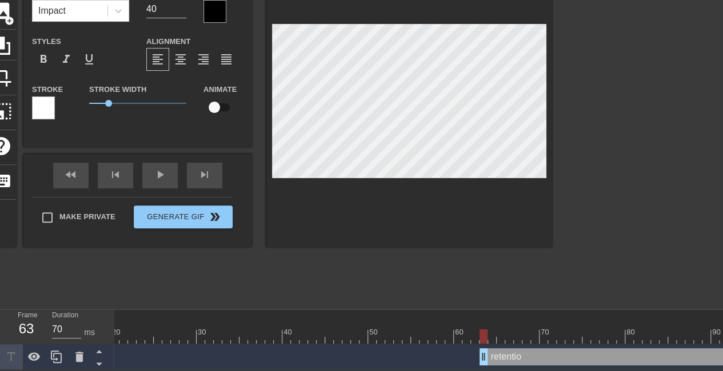
type input "retention"
type textarea "retention"
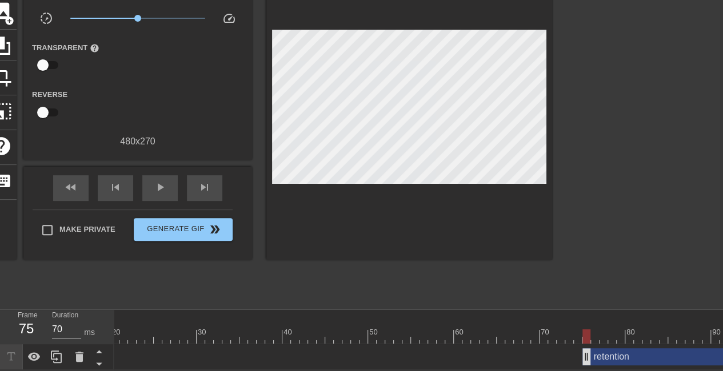
drag, startPoint x: 482, startPoint y: 344, endPoint x: 586, endPoint y: 347, distance: 104.6
drag, startPoint x: 587, startPoint y: 350, endPoint x: 624, endPoint y: 342, distance: 38.1
click at [612, 268] on div at bounding box center [651, 131] width 171 height 343
type input "60"
drag, startPoint x: 620, startPoint y: 345, endPoint x: 627, endPoint y: 347, distance: 7.1
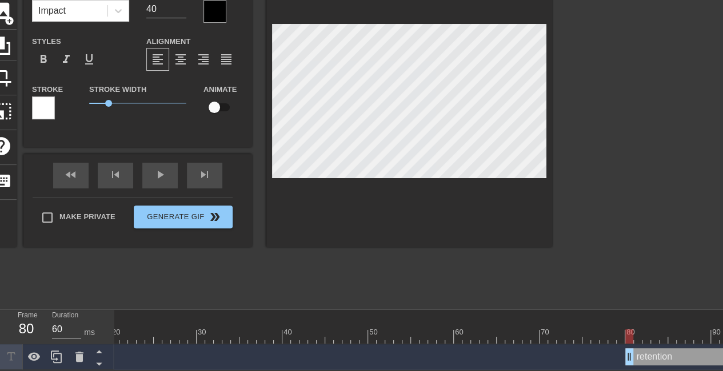
scroll to position [1, 1]
type input "e"
type textarea "e"
type input "em"
type textarea "em"
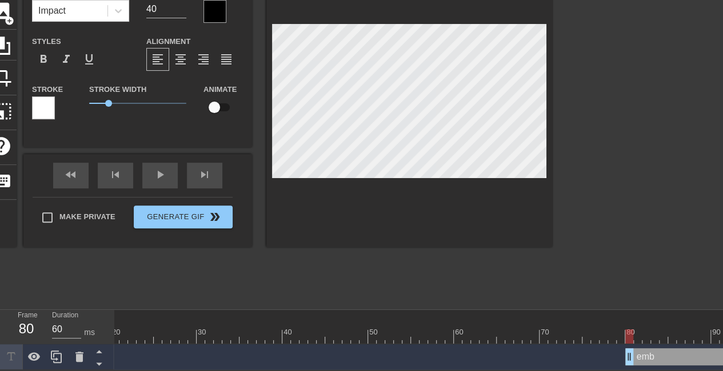
type input "emb"
type textarea "emb"
type input "emba"
type textarea "emba"
type input "embar"
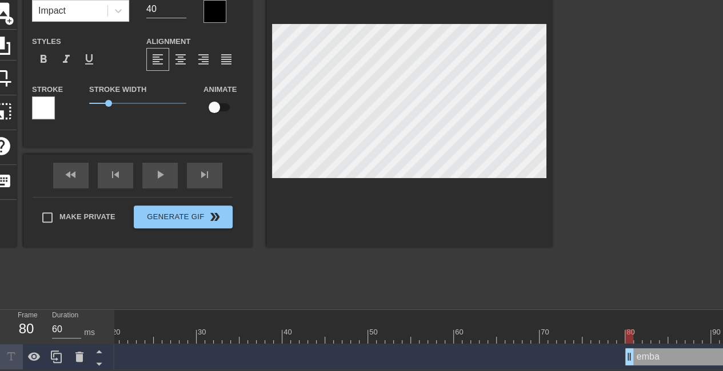
type textarea "embar"
type input "embark"
type textarea "embark"
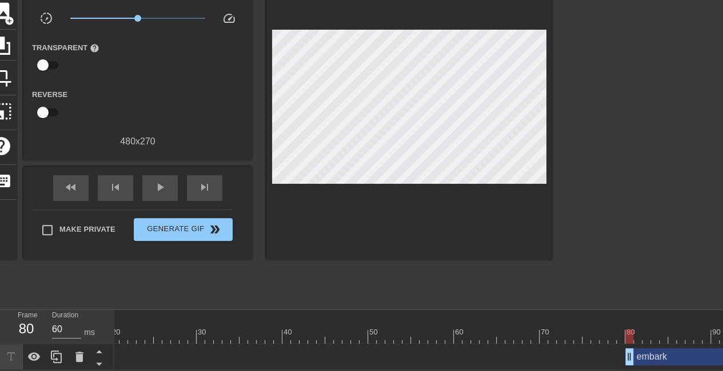
click at [612, 186] on div at bounding box center [651, 131] width 171 height 343
click at [195, 352] on div "embark drag_handle drag_handle" at bounding box center [595, 356] width 1294 height 17
drag, startPoint x: 630, startPoint y: 349, endPoint x: 676, endPoint y: 344, distance: 47.1
drag, startPoint x: 672, startPoint y: 353, endPoint x: 679, endPoint y: 351, distance: 7.1
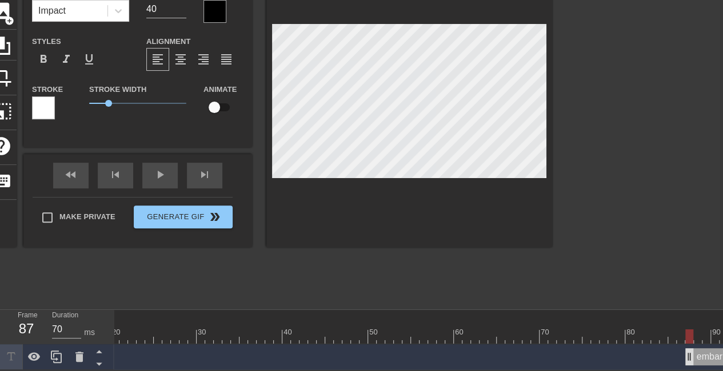
drag, startPoint x: 680, startPoint y: 350, endPoint x: 687, endPoint y: 348, distance: 7.1
drag, startPoint x: 691, startPoint y: 354, endPoint x: 699, endPoint y: 353, distance: 7.4
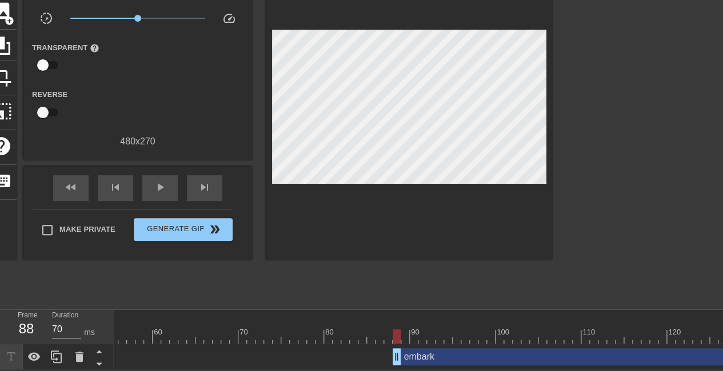
scroll to position [0, 468]
drag, startPoint x: 396, startPoint y: 350, endPoint x: 406, endPoint y: 352, distance: 9.9
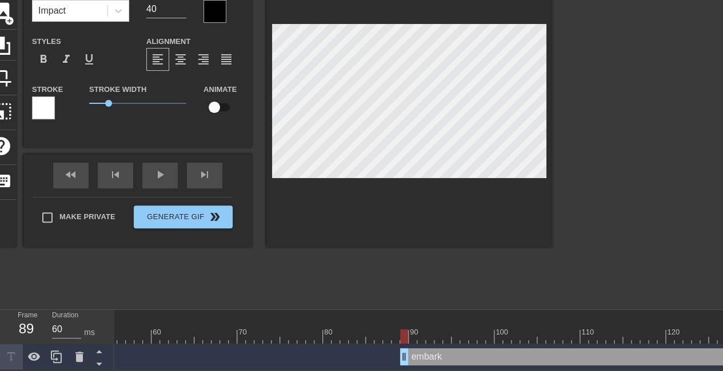
click at [356, 4] on div at bounding box center [409, 103] width 286 height 287
drag, startPoint x: 404, startPoint y: 348, endPoint x: 418, endPoint y: 348, distance: 14.3
drag, startPoint x: 420, startPoint y: 346, endPoint x: 439, endPoint y: 347, distance: 18.9
click at [37, 352] on icon at bounding box center [34, 356] width 13 height 9
type input "60"
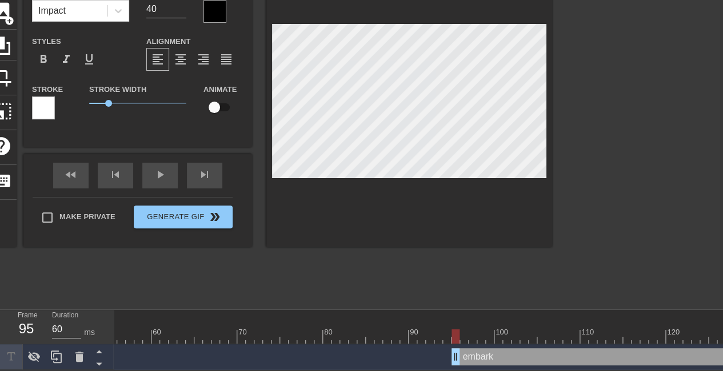
drag, startPoint x: 438, startPoint y: 351, endPoint x: 458, endPoint y: 351, distance: 20.0
drag, startPoint x: 260, startPoint y: 175, endPoint x: 320, endPoint y: 236, distance: 85.2
click at [320, 236] on div at bounding box center [409, 103] width 286 height 287
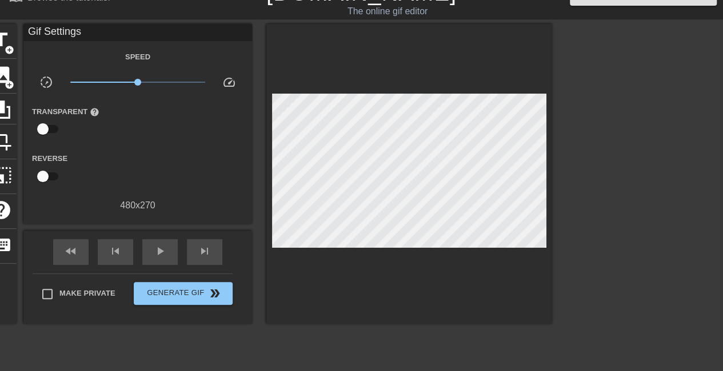
scroll to position [22, 0]
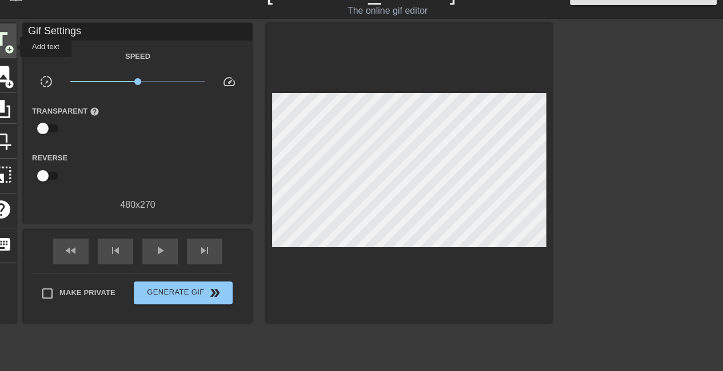
click at [13, 47] on span "add_circle" at bounding box center [10, 50] width 10 height 10
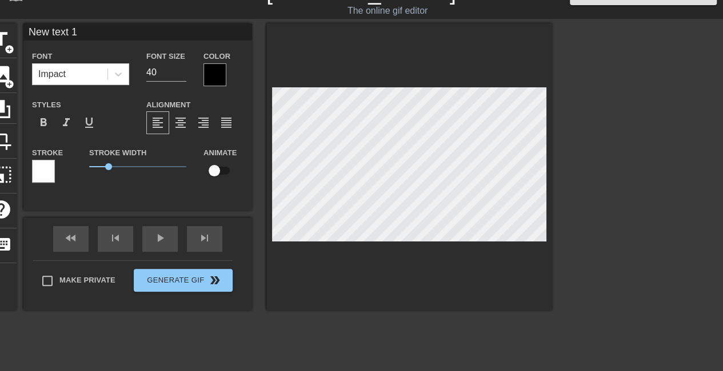
scroll to position [2, 1]
type input "r"
type textarea "r"
type input "re"
type textarea "re"
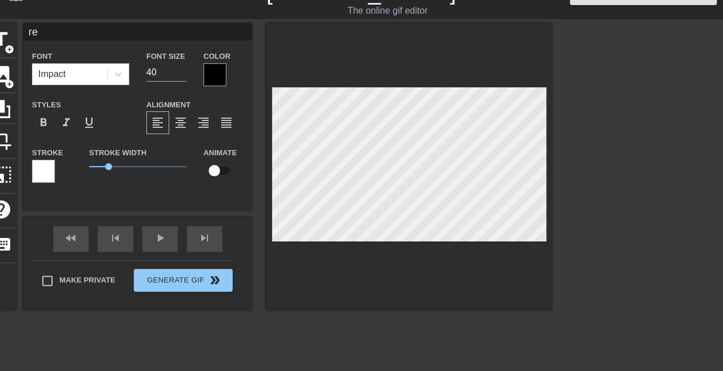
type input "ret"
type textarea "ret"
type input "retn"
type textarea "retn"
type input "retne"
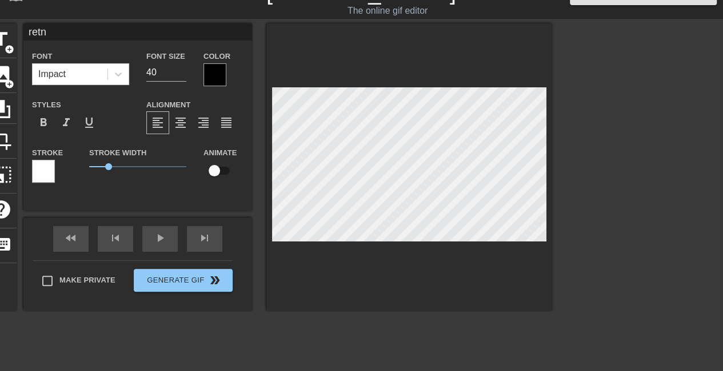
type textarea "retne"
type input "retn"
type textarea "retn"
type input "retne"
type textarea "retne"
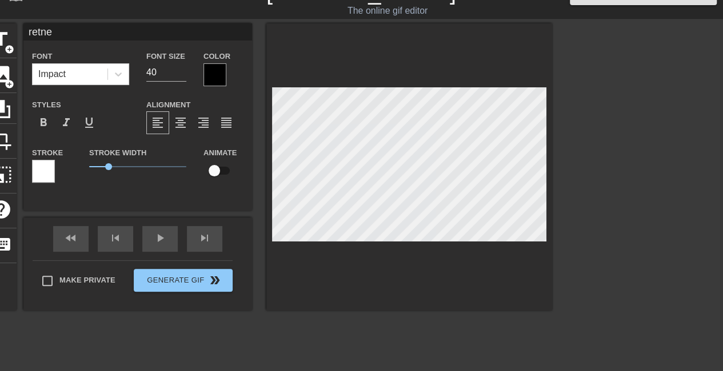
type input "retn"
type textarea "retn"
type input "ret"
type textarea "ret"
type input "rete"
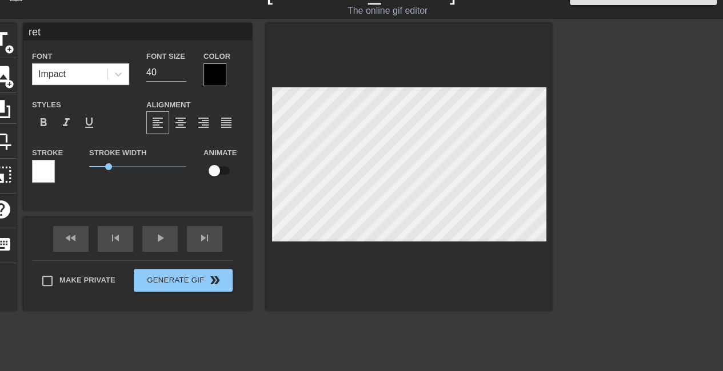
type textarea "rete"
type input "reten"
type textarea "reten"
type input "retent"
type textarea "retent"
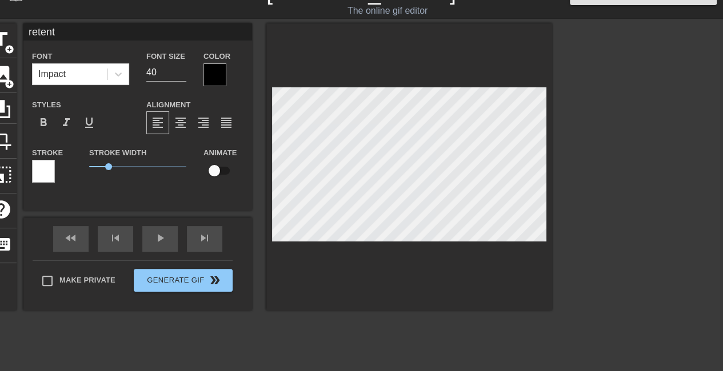
type input "retenti"
type textarea "retenti"
type input "retentio"
type textarea "retentio"
type input "retention"
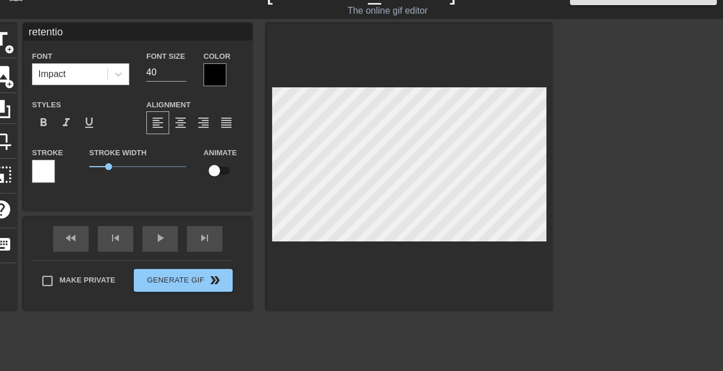
type textarea "retention"
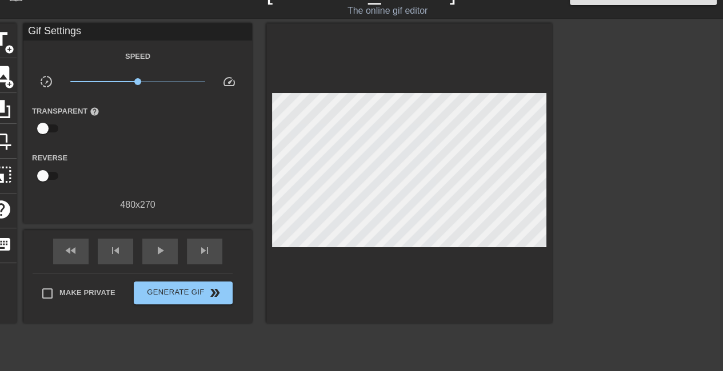
click at [623, 214] on div at bounding box center [651, 194] width 171 height 343
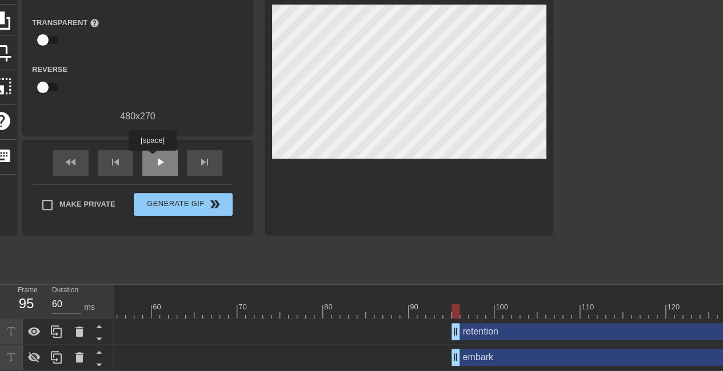
click at [152, 159] on div "play_arrow" at bounding box center [159, 163] width 35 height 26
click at [152, 159] on div "pause" at bounding box center [159, 163] width 35 height 26
drag, startPoint x: 539, startPoint y: 308, endPoint x: 42, endPoint y: 273, distance: 498.8
click at [42, 273] on div "menu_book Browse the tutorials! [DOMAIN_NAME] The online gif editor Send Feedba…" at bounding box center [361, 130] width 723 height 481
click at [163, 166] on span "play_arrow" at bounding box center [160, 162] width 14 height 14
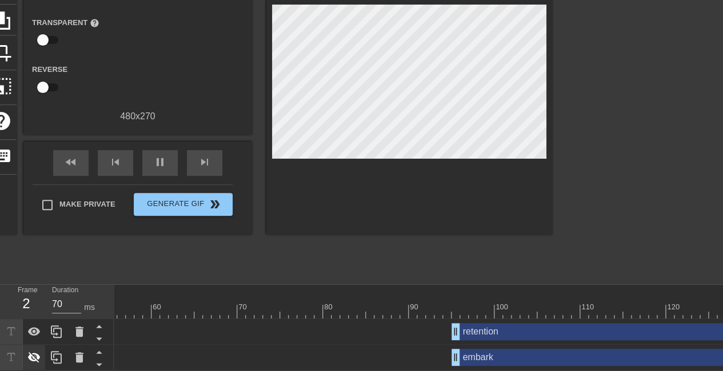
click at [37, 358] on icon at bounding box center [34, 357] width 13 height 11
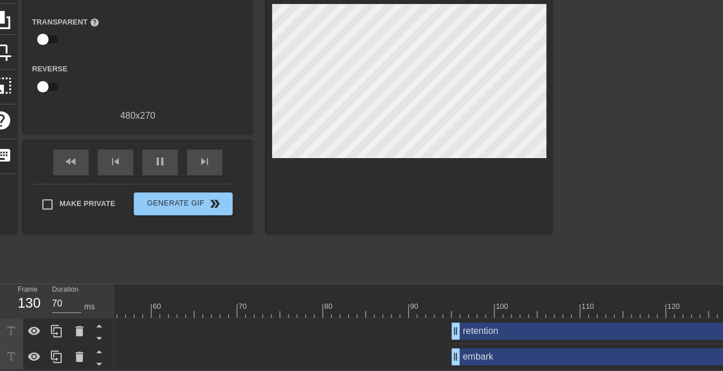
scroll to position [118, 0]
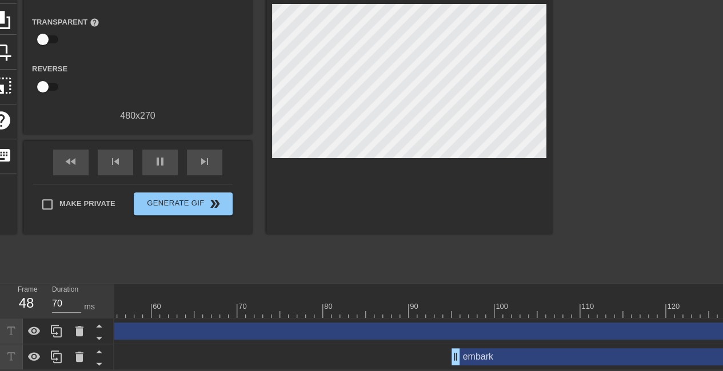
drag, startPoint x: 452, startPoint y: 328, endPoint x: 49, endPoint y: 303, distance: 404.1
click at [49, 303] on div "Frame 48 Duration 70 ms 10 20 30 40 50 60 70 80 90 100 110 120 130 140 150 rete…" at bounding box center [361, 327] width 723 height 86
click at [154, 155] on span "pause" at bounding box center [160, 162] width 14 height 14
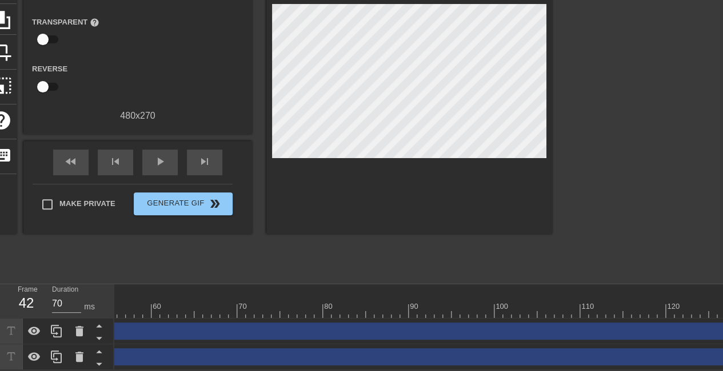
drag, startPoint x: 457, startPoint y: 352, endPoint x: 1, endPoint y: 331, distance: 456.3
click at [1, 331] on div "Frame 42 Duration 70 ms 10 20 30 40 50 60 70 80 90 100 110 120 130 140 150 rete…" at bounding box center [361, 327] width 723 height 86
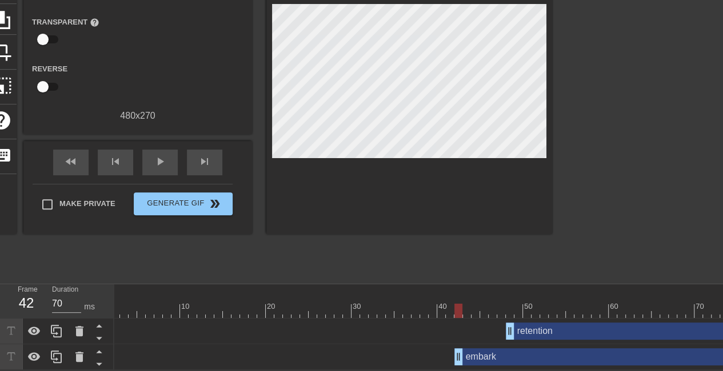
scroll to position [0, 0]
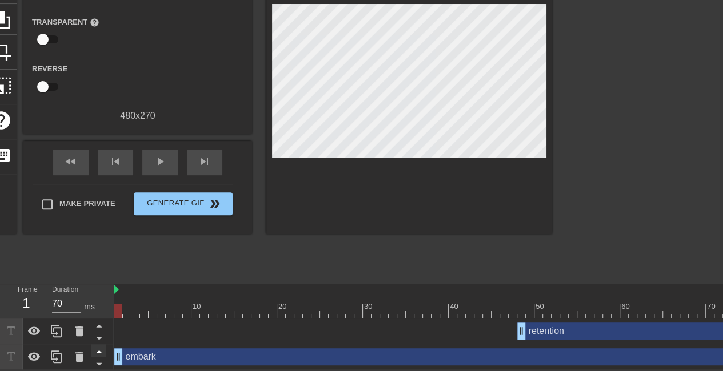
drag, startPoint x: 467, startPoint y: 348, endPoint x: 94, endPoint y: 344, distance: 373.1
click at [94, 344] on div "Frame 1 Duration 70 ms 10 20 30 40 50 60 70 80 90 100 110 120 130 140 150 reten…" at bounding box center [361, 327] width 723 height 86
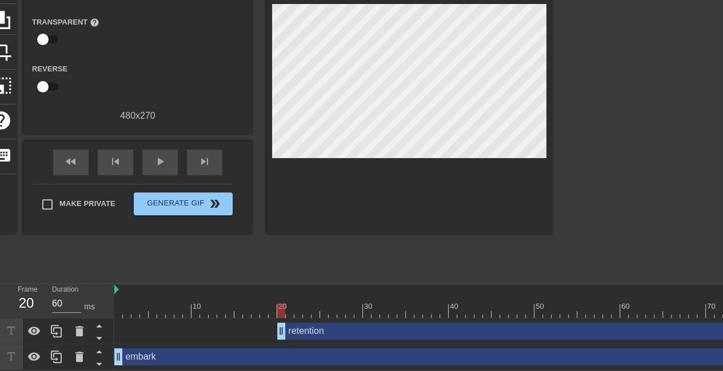
type input "70"
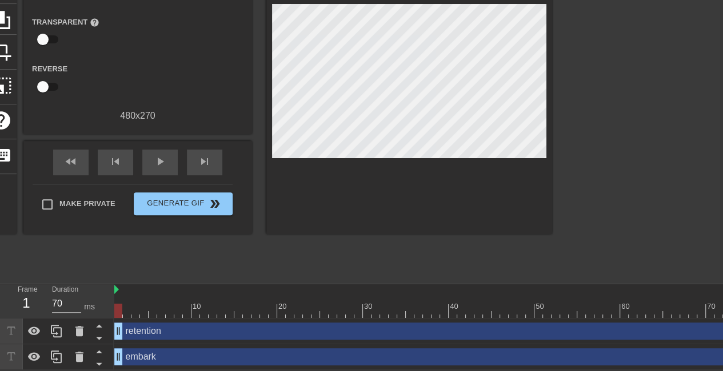
drag, startPoint x: 522, startPoint y: 325, endPoint x: 76, endPoint y: 306, distance: 446.5
click at [76, 306] on div "Frame 1 Duration 70 ms 10 20 30 40 50 60 70 80 90 100 110 120 130 140 150 reten…" at bounding box center [361, 327] width 723 height 86
click at [360, 242] on div "title add_circle image add_circle crop photo_size_select_large help keyboard Gi…" at bounding box center [269, 105] width 566 height 343
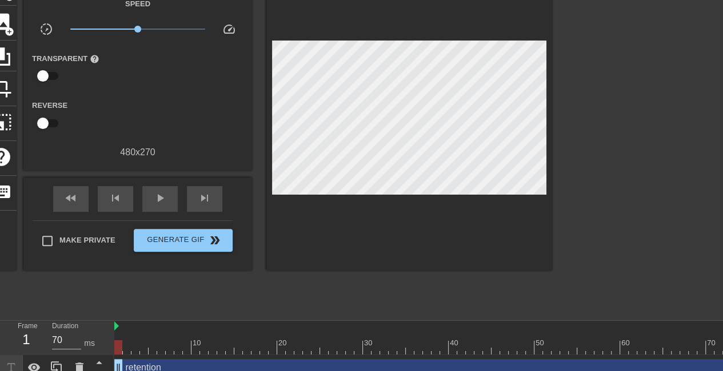
scroll to position [71, 0]
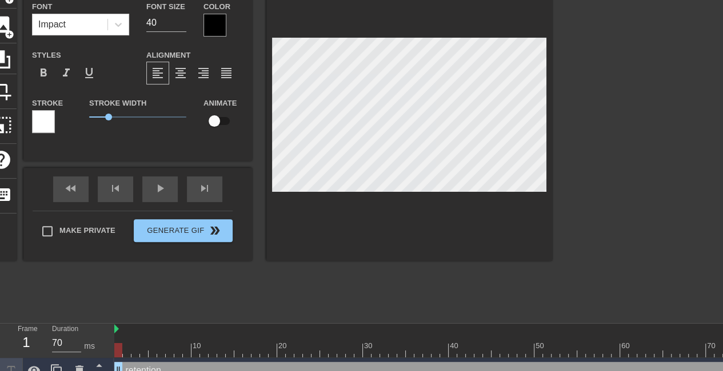
click at [327, 251] on div at bounding box center [409, 117] width 286 height 287
type input "embark"
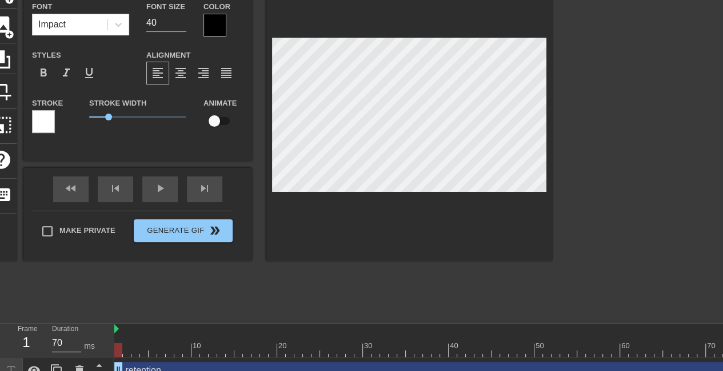
drag, startPoint x: 119, startPoint y: 366, endPoint x: 86, endPoint y: 372, distance: 33.6
click at [86, 371] on html "menu_book Browse the tutorials! [DOMAIN_NAME] The online gif editor Send Feedba…" at bounding box center [361, 169] width 723 height 481
click at [581, 153] on div at bounding box center [651, 145] width 171 height 343
click at [220, 118] on input "checkbox" at bounding box center [214, 121] width 65 height 22
checkbox input "true"
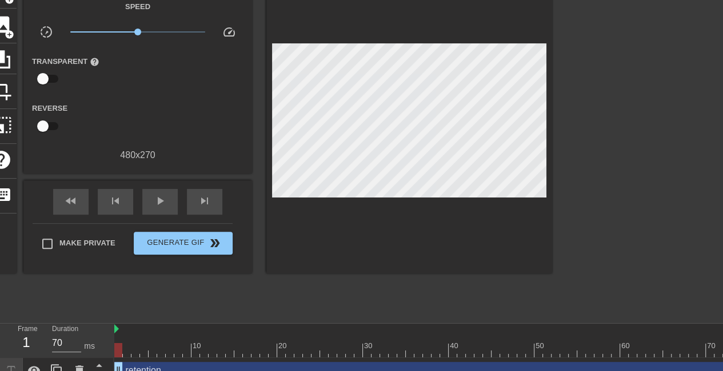
click at [583, 166] on div at bounding box center [651, 145] width 171 height 343
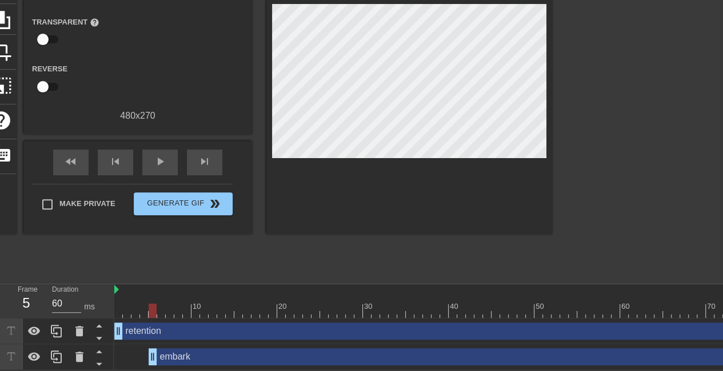
drag, startPoint x: 119, startPoint y: 344, endPoint x: 153, endPoint y: 348, distance: 34.5
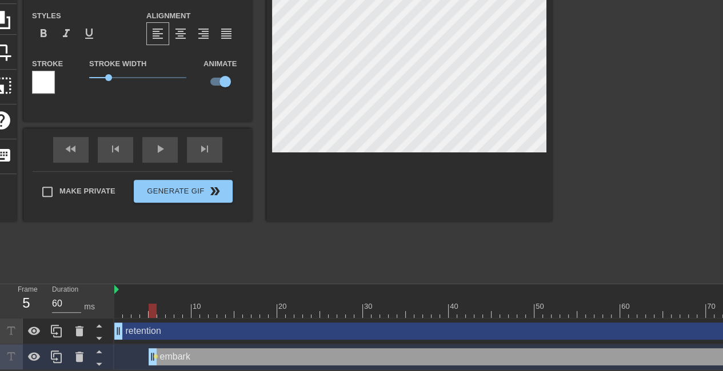
click at [630, 171] on div at bounding box center [651, 105] width 171 height 343
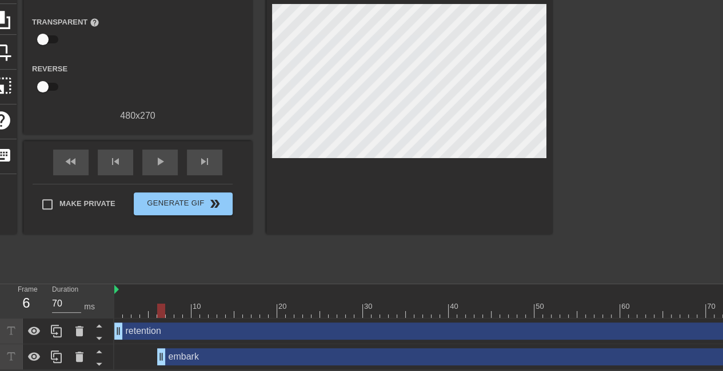
drag, startPoint x: 155, startPoint y: 345, endPoint x: 167, endPoint y: 347, distance: 11.6
click at [584, 116] on div at bounding box center [651, 105] width 171 height 343
drag, startPoint x: 163, startPoint y: 344, endPoint x: 170, endPoint y: 345, distance: 6.9
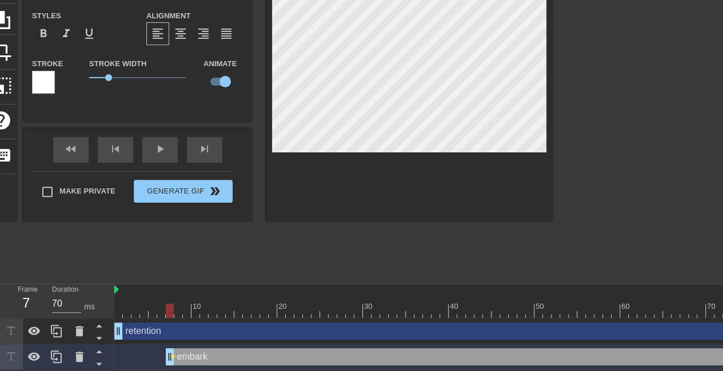
click at [594, 130] on div at bounding box center [651, 105] width 171 height 343
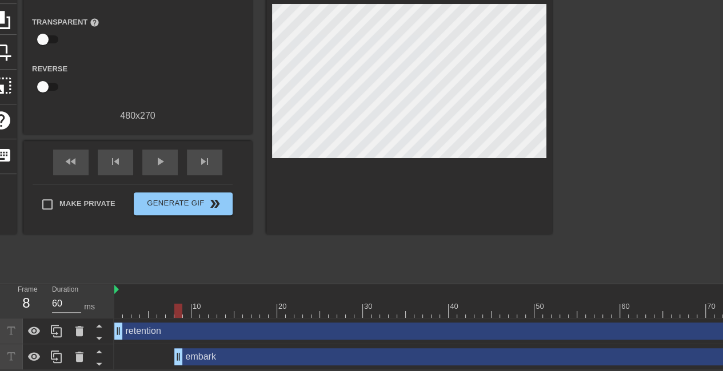
drag, startPoint x: 170, startPoint y: 343, endPoint x: 177, endPoint y: 344, distance: 6.9
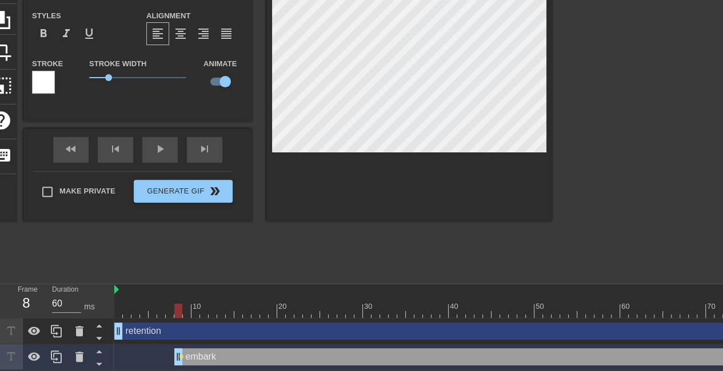
click at [606, 130] on div at bounding box center [651, 105] width 171 height 343
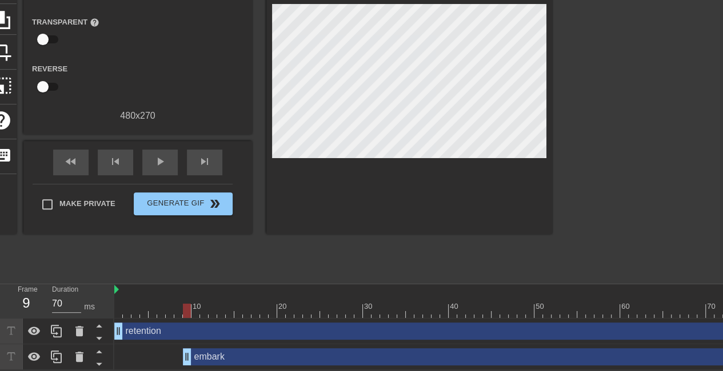
drag, startPoint x: 174, startPoint y: 348, endPoint x: 186, endPoint y: 350, distance: 12.1
click at [562, 97] on div "title add_circle image add_circle crop photo_size_select_large help keyboard Gi…" at bounding box center [361, 105] width 723 height 343
drag, startPoint x: 190, startPoint y: 345, endPoint x: 199, endPoint y: 347, distance: 9.9
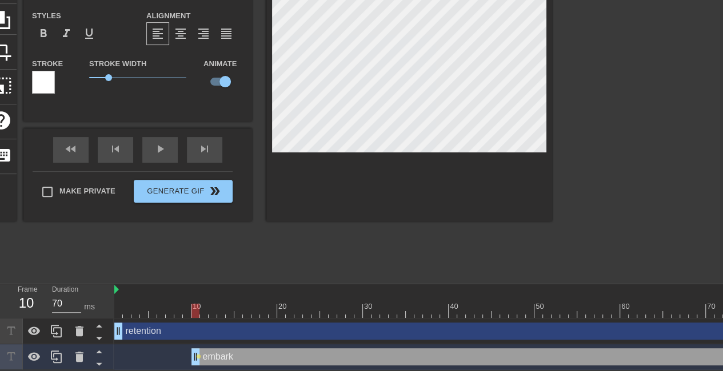
click at [601, 114] on div at bounding box center [651, 105] width 171 height 343
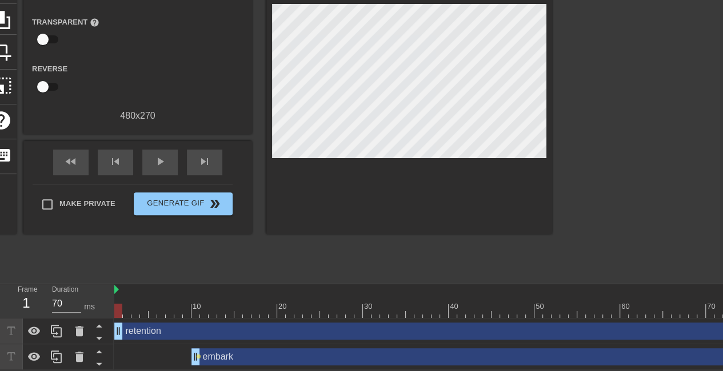
drag, startPoint x: 195, startPoint y: 302, endPoint x: 98, endPoint y: 301, distance: 97.1
click at [98, 301] on div "Frame 1 Duration 70 ms 10 20 30 40 50 60 70 80 90 100 110 120 130 140 150 reten…" at bounding box center [361, 327] width 723 height 86
click at [158, 158] on span "play_arrow" at bounding box center [160, 162] width 14 height 14
click at [158, 158] on span "pause" at bounding box center [160, 162] width 14 height 14
drag, startPoint x: 195, startPoint y: 351, endPoint x: 103, endPoint y: 357, distance: 92.1
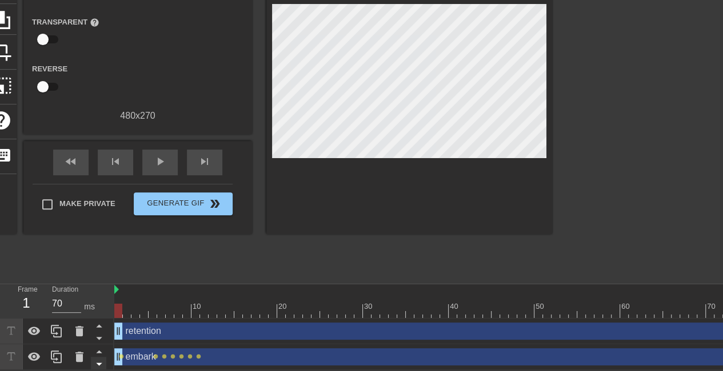
click at [103, 357] on div "Frame 1 Duration 70 ms 10 20 30 40 50 60 70 80 90 100 110 120 130 140 150 reten…" at bounding box center [361, 327] width 723 height 86
click at [157, 155] on span "play_arrow" at bounding box center [160, 162] width 14 height 14
click at [158, 155] on span "pause" at bounding box center [160, 162] width 14 height 14
click at [83, 157] on div "fast_rewind" at bounding box center [70, 163] width 35 height 26
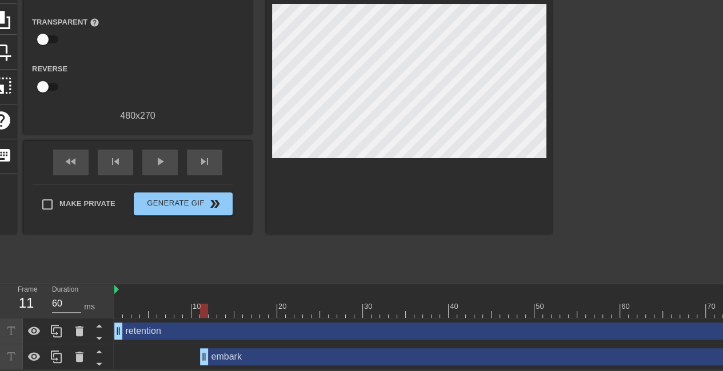
drag, startPoint x: 120, startPoint y: 343, endPoint x: 209, endPoint y: 343, distance: 89.1
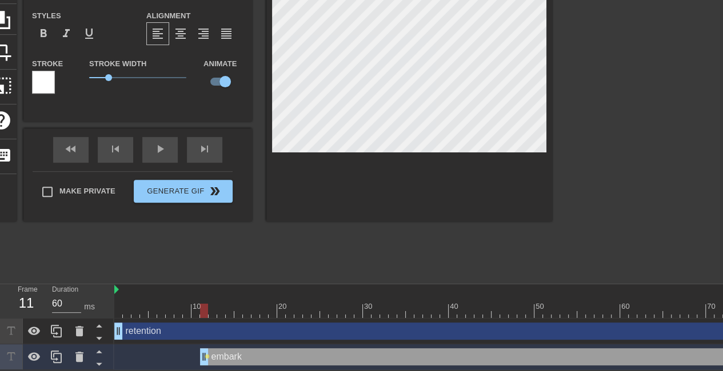
click at [630, 139] on div at bounding box center [651, 105] width 171 height 343
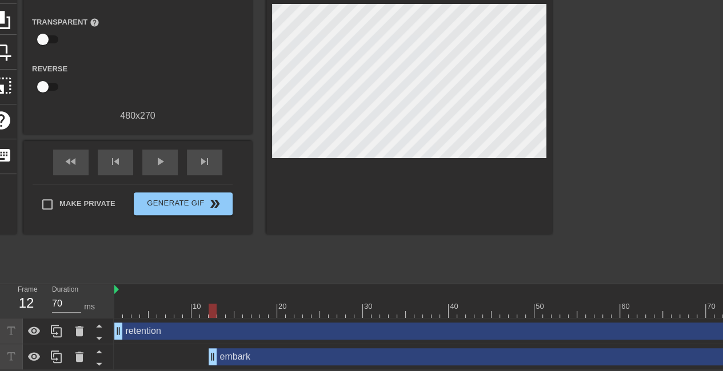
drag, startPoint x: 202, startPoint y: 342, endPoint x: 210, endPoint y: 342, distance: 8.0
click at [613, 126] on div at bounding box center [651, 105] width 171 height 343
drag, startPoint x: 211, startPoint y: 344, endPoint x: 224, endPoint y: 344, distance: 12.6
click at [610, 89] on div at bounding box center [651, 105] width 171 height 343
drag, startPoint x: 220, startPoint y: 342, endPoint x: 229, endPoint y: 343, distance: 9.3
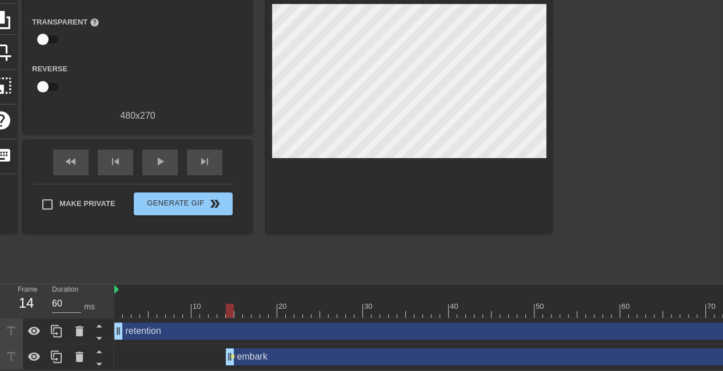
click at [630, 100] on div at bounding box center [651, 105] width 171 height 343
drag, startPoint x: 232, startPoint y: 342, endPoint x: 239, endPoint y: 342, distance: 6.9
click at [591, 94] on div at bounding box center [651, 105] width 171 height 343
drag, startPoint x: 240, startPoint y: 344, endPoint x: 255, endPoint y: 346, distance: 15.0
click at [651, 107] on div at bounding box center [651, 105] width 171 height 343
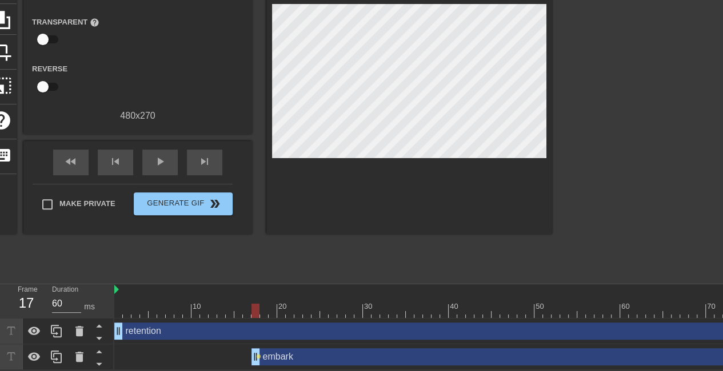
type input "70"
drag, startPoint x: 256, startPoint y: 342, endPoint x: 266, endPoint y: 345, distance: 10.1
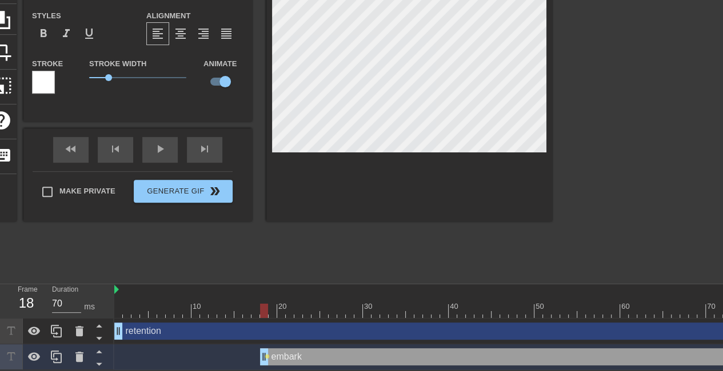
click at [579, 147] on div at bounding box center [651, 105] width 171 height 343
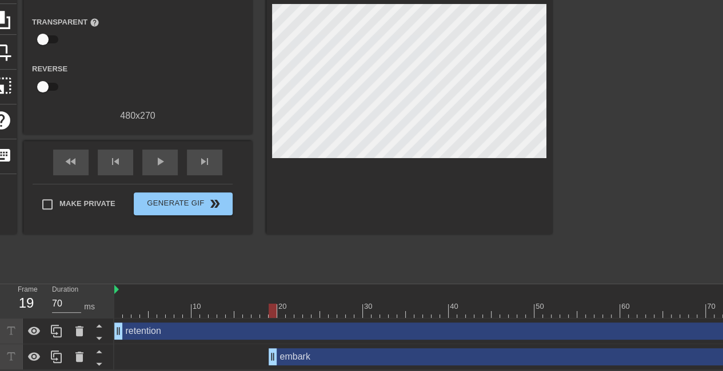
drag, startPoint x: 262, startPoint y: 346, endPoint x: 273, endPoint y: 346, distance: 11.4
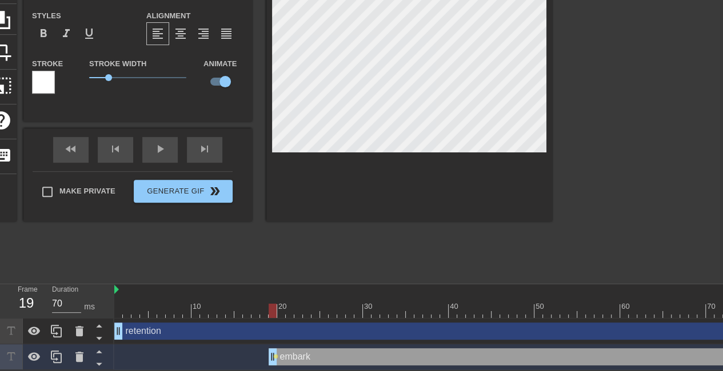
click at [417, 174] on div at bounding box center [409, 77] width 286 height 287
type input "retention"
checkbox input "false"
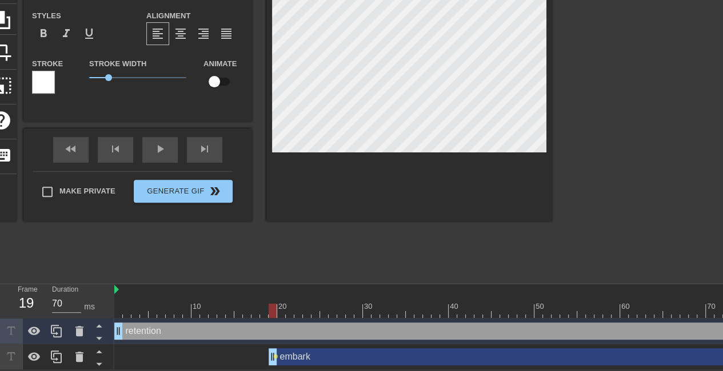
click at [463, 179] on div at bounding box center [409, 77] width 286 height 287
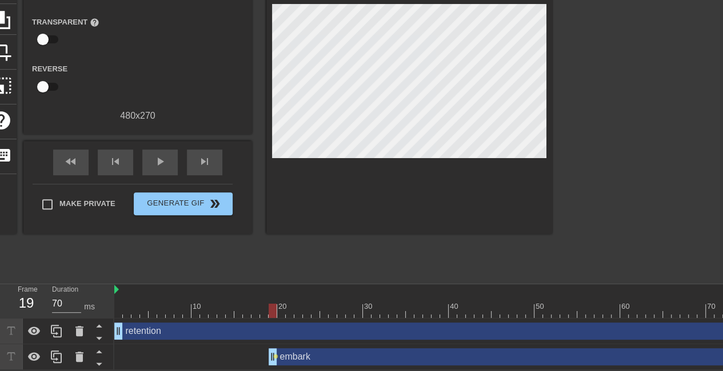
click at [463, 179] on div at bounding box center [409, 84] width 286 height 300
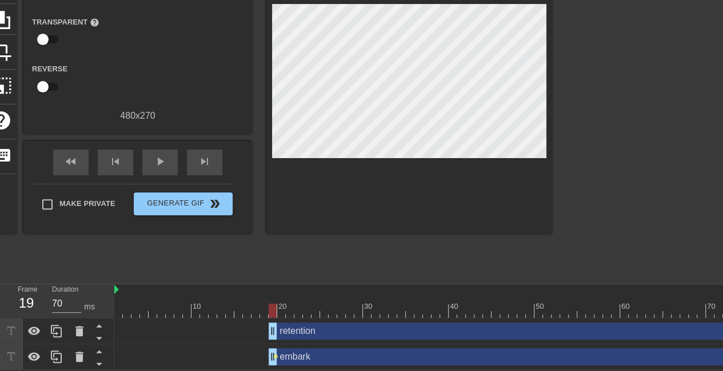
drag, startPoint x: 121, startPoint y: 326, endPoint x: 274, endPoint y: 318, distance: 153.9
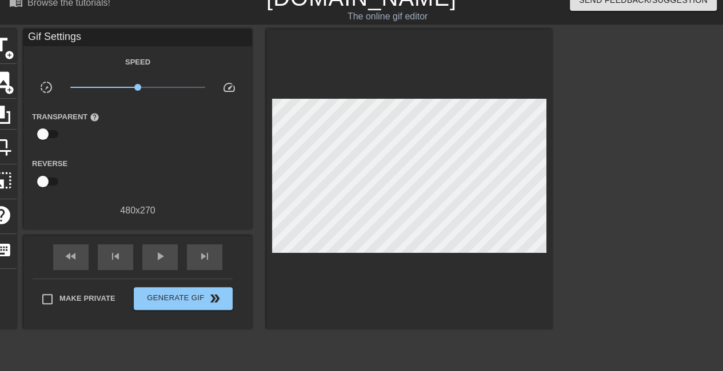
scroll to position [17, 0]
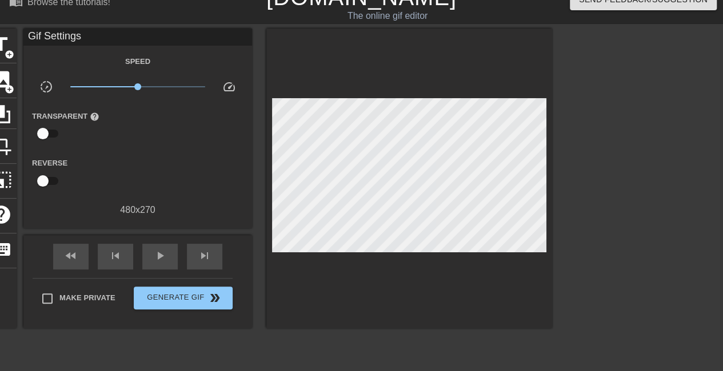
drag, startPoint x: 380, startPoint y: 332, endPoint x: 367, endPoint y: 263, distance: 70.4
click at [367, 263] on div "title add_circle image add_circle crop photo_size_select_large help keyboard Gi…" at bounding box center [269, 200] width 566 height 343
click at [460, 174] on div at bounding box center [409, 179] width 286 height 300
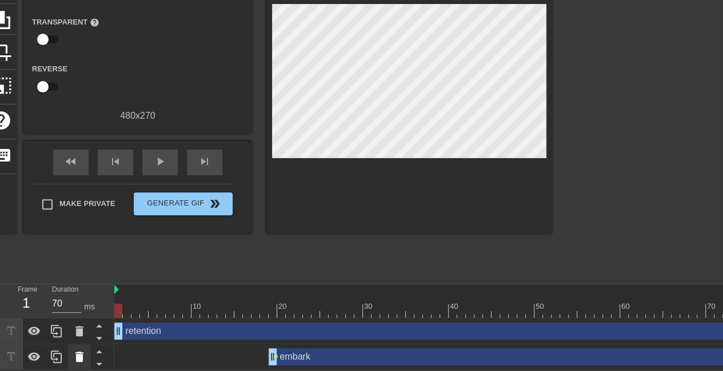
drag, startPoint x: 273, startPoint y: 322, endPoint x: 89, endPoint y: 336, distance: 184.5
click at [89, 336] on div "Frame 1 Duration 70 ms 10 20 30 40 50 60 70 80 90 100 110 120 130 140 150 reten…" at bounding box center [361, 327] width 723 height 86
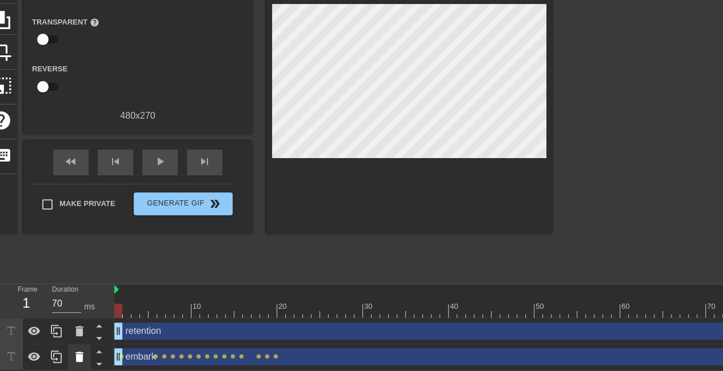
drag, startPoint x: 271, startPoint y: 351, endPoint x: 81, endPoint y: 354, distance: 190.2
click at [81, 354] on div "Frame 1 Duration 70 ms 10 20 30 40 50 60 70 80 90 100 110 120 130 140 150 reten…" at bounding box center [361, 327] width 723 height 86
click at [150, 154] on div "play_arrow" at bounding box center [159, 163] width 35 height 26
type input "60"
click at [153, 155] on span "pause" at bounding box center [160, 162] width 14 height 14
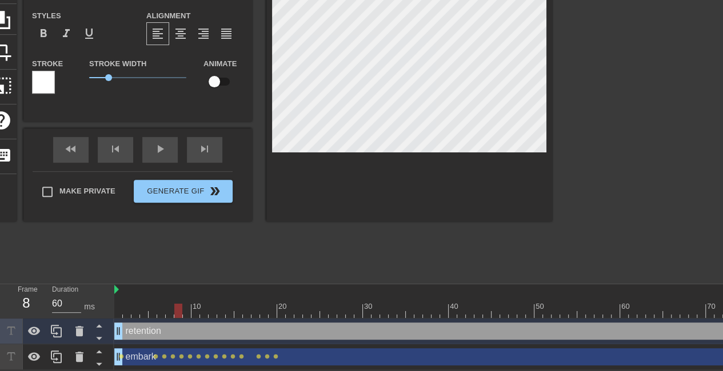
click at [535, 179] on div at bounding box center [409, 77] width 286 height 287
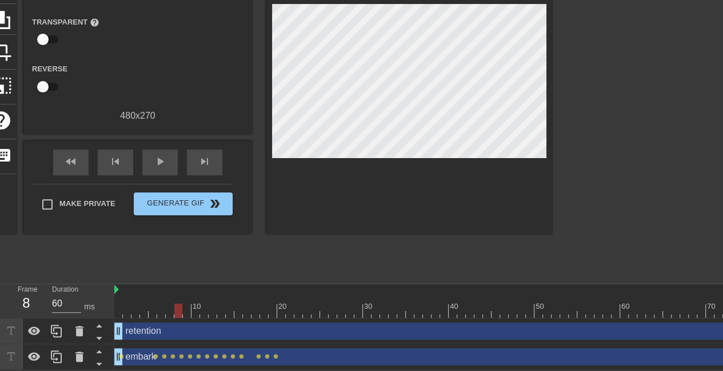
click at [535, 179] on div at bounding box center [409, 84] width 286 height 300
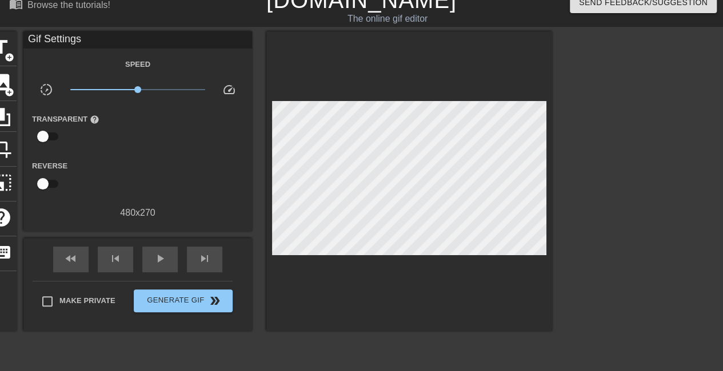
scroll to position [21, 0]
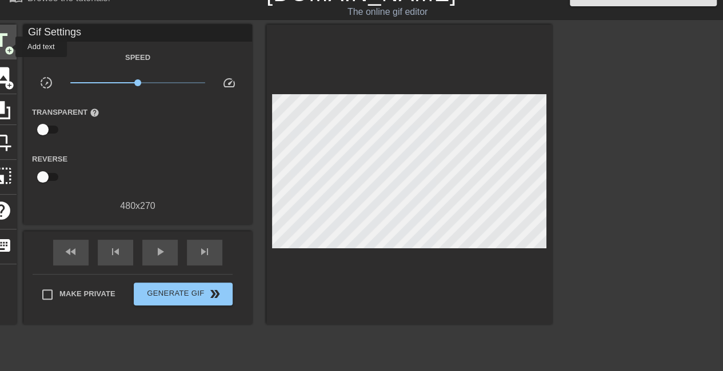
click at [8, 47] on span "add_circle" at bounding box center [10, 51] width 10 height 10
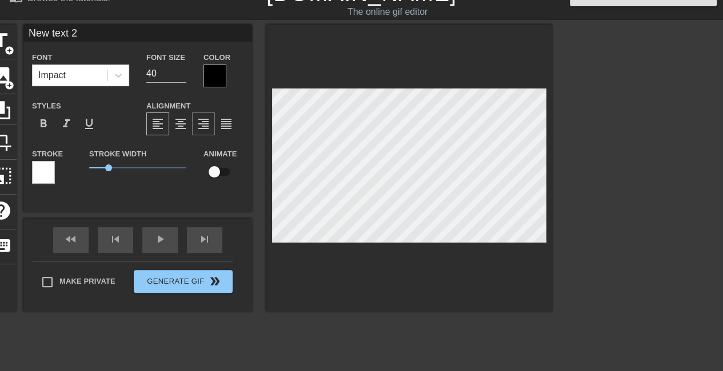
scroll to position [2, 2]
type input "r"
type textarea "r"
type input "re"
type textarea "re"
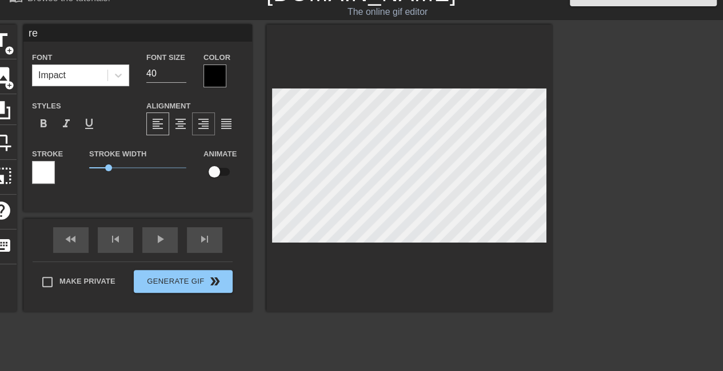
type input "ret"
type textarea "ret"
type input "rete"
type textarea "rete"
type input "reten"
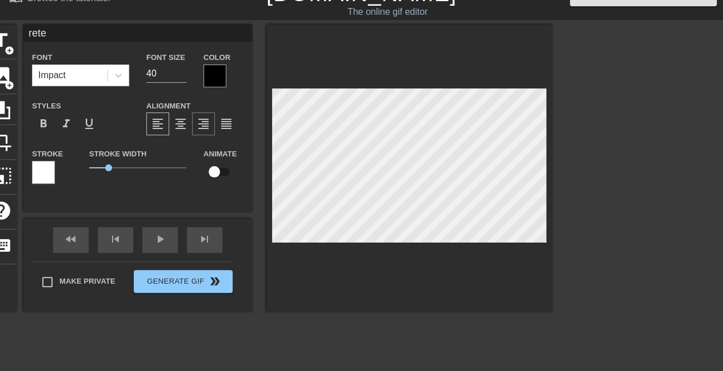
type textarea "reten"
type input "retent"
type textarea "retent"
type input "retenti"
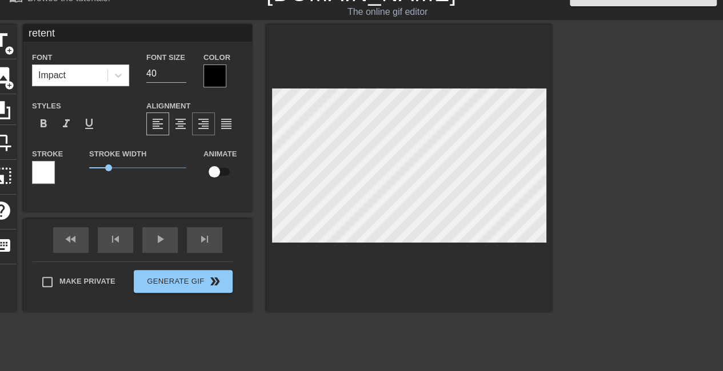
type textarea "retenti"
type input "retentio"
type textarea "retentio"
type input "retention"
type textarea "retention"
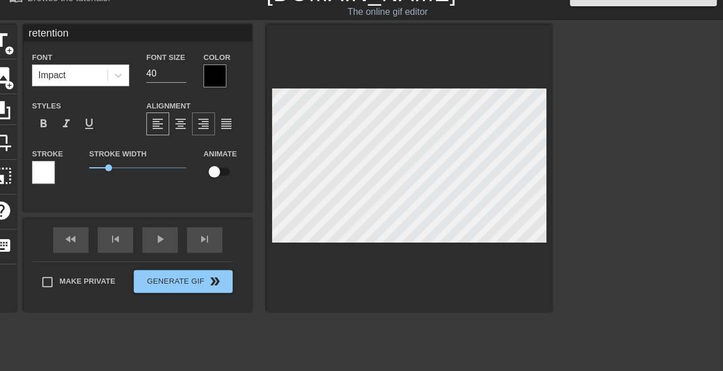
type input "retention"
type textarea "retention"
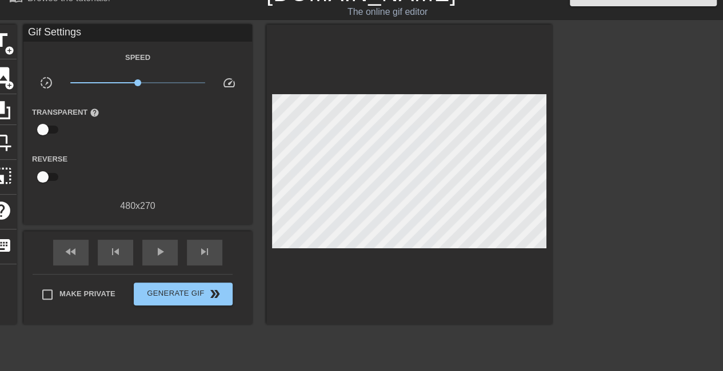
click at [638, 225] on div at bounding box center [651, 196] width 171 height 343
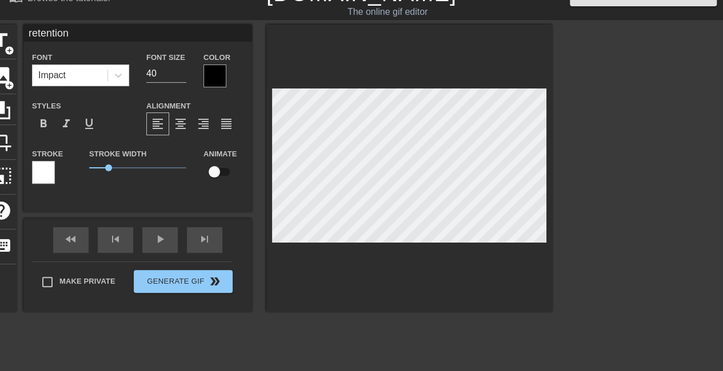
click at [387, 74] on div at bounding box center [409, 168] width 286 height 287
click at [680, 174] on div at bounding box center [651, 196] width 171 height 343
click at [669, 167] on div at bounding box center [651, 196] width 171 height 343
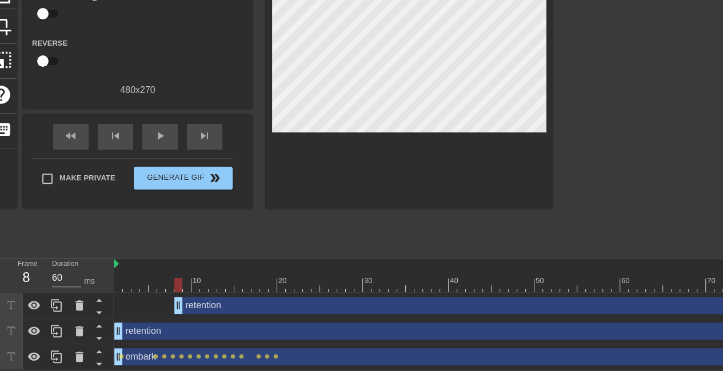
scroll to position [144, 0]
click at [82, 302] on icon at bounding box center [79, 305] width 8 height 10
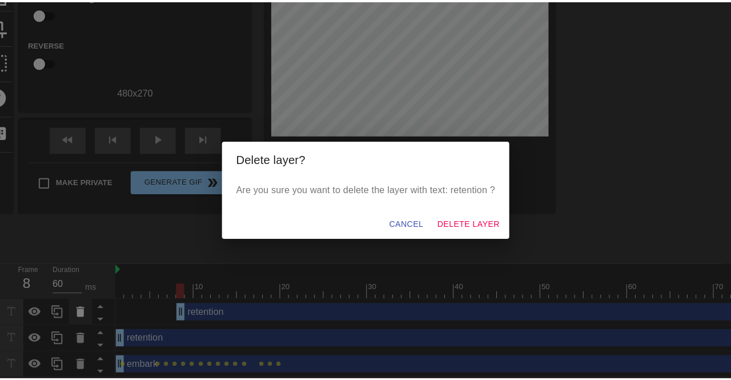
scroll to position [135, 0]
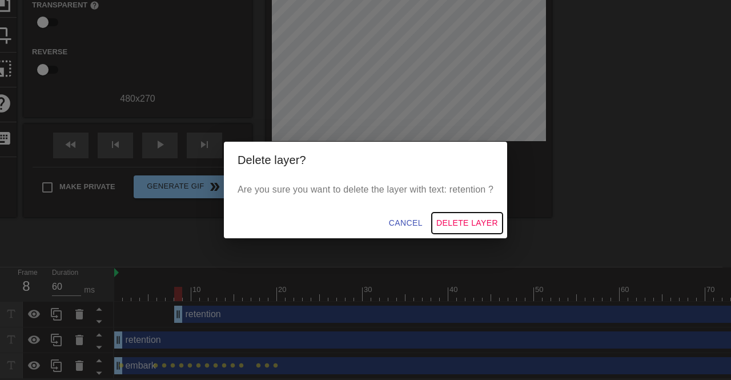
click at [460, 218] on span "Delete Layer" at bounding box center [467, 223] width 62 height 14
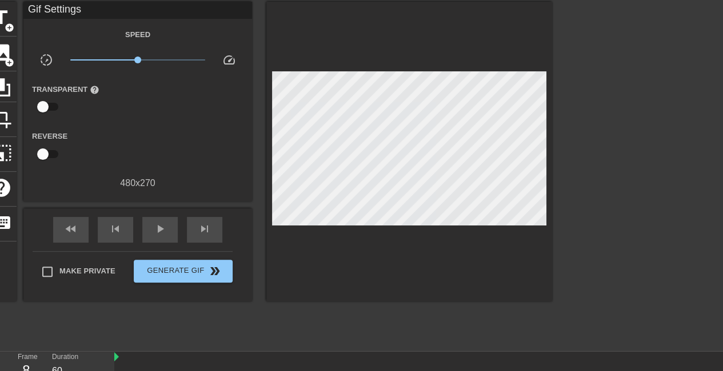
scroll to position [39, 0]
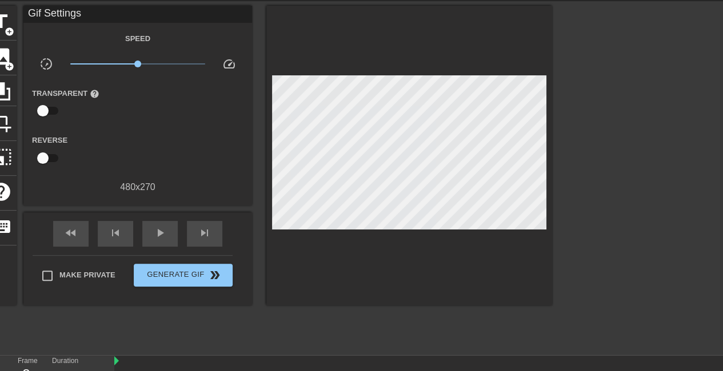
click at [414, 69] on div at bounding box center [409, 156] width 286 height 300
click at [361, 277] on div at bounding box center [409, 156] width 286 height 300
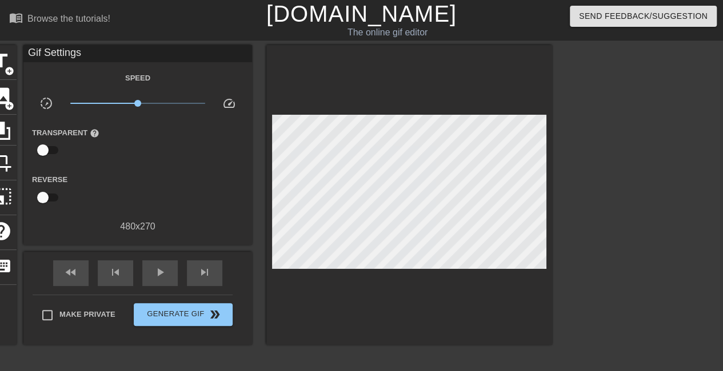
scroll to position [118, 0]
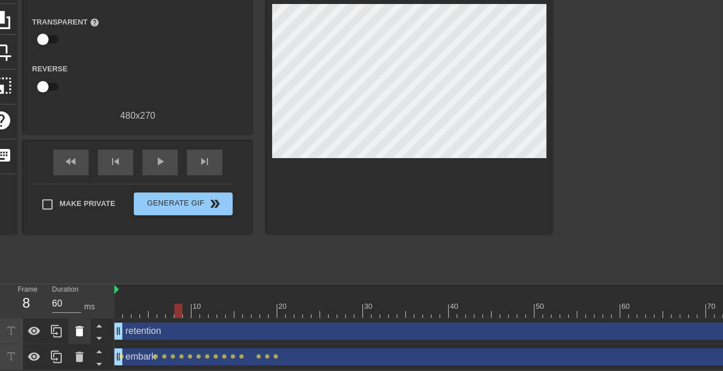
click at [81, 327] on icon at bounding box center [79, 331] width 8 height 10
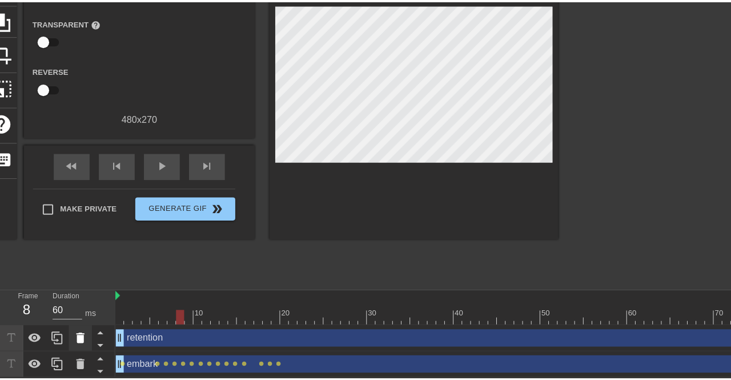
scroll to position [110, 0]
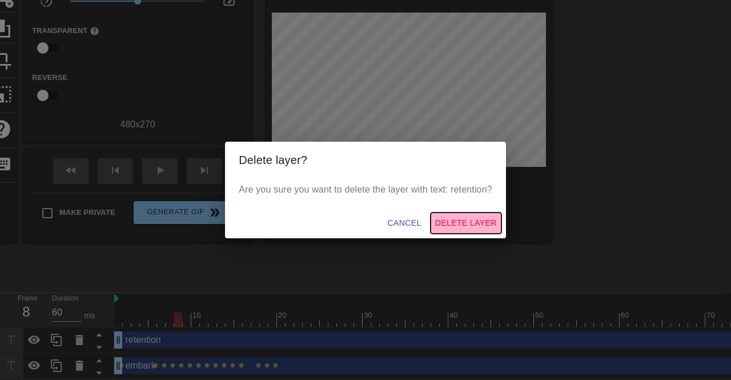
click at [480, 227] on span "Delete Layer" at bounding box center [466, 223] width 62 height 14
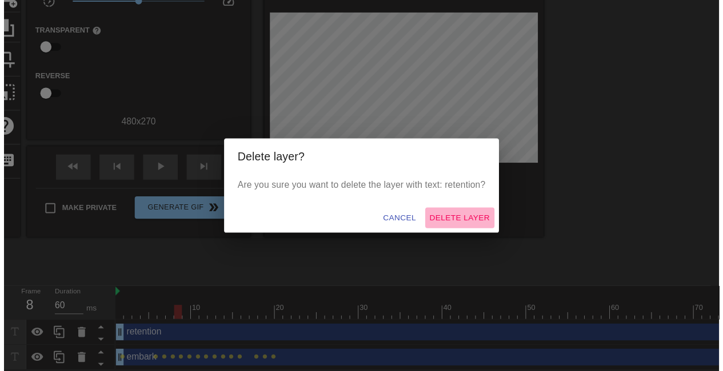
scroll to position [93, 0]
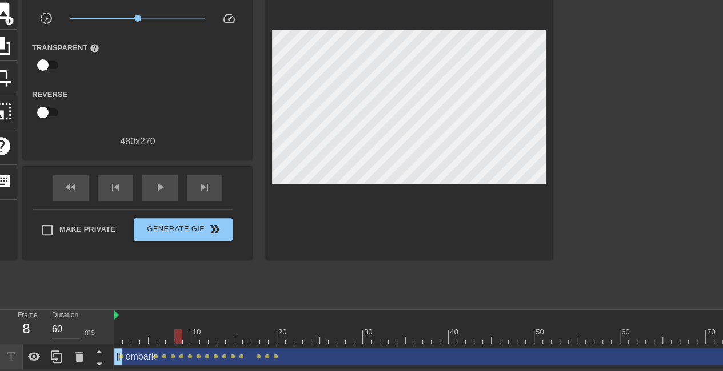
click at [643, 159] on div at bounding box center [651, 131] width 171 height 343
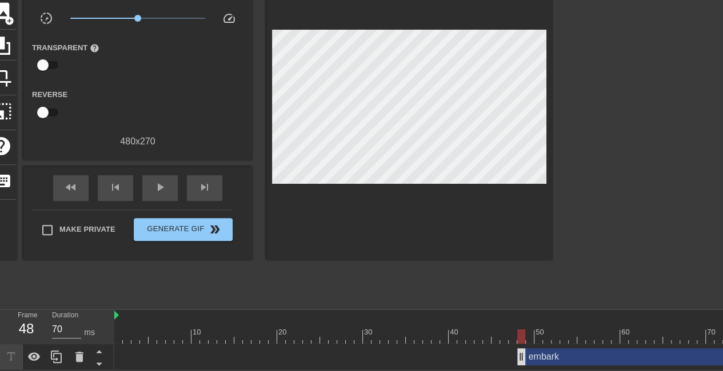
drag, startPoint x: 118, startPoint y: 345, endPoint x: 520, endPoint y: 357, distance: 402.3
click at [40, 350] on icon at bounding box center [34, 357] width 14 height 14
click at [59, 351] on icon at bounding box center [57, 357] width 14 height 14
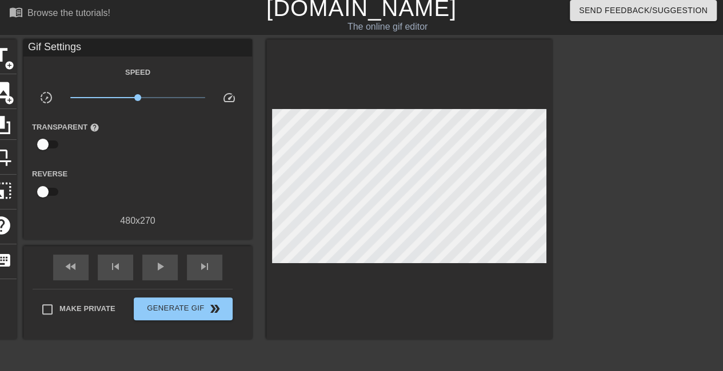
scroll to position [118, 0]
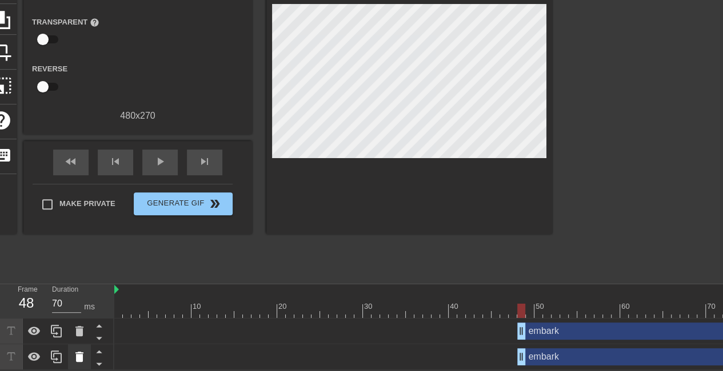
click at [77, 352] on icon at bounding box center [79, 357] width 8 height 10
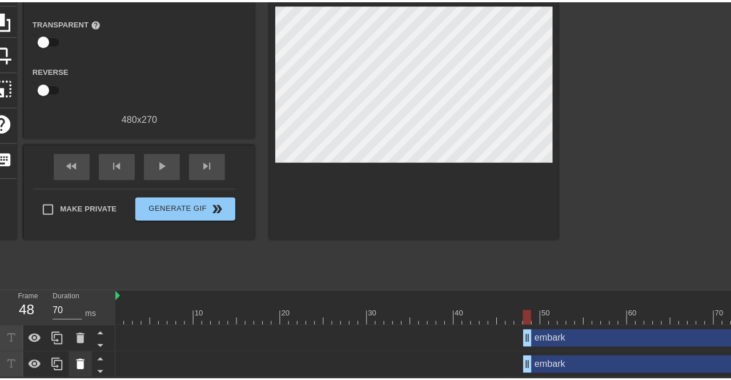
scroll to position [110, 0]
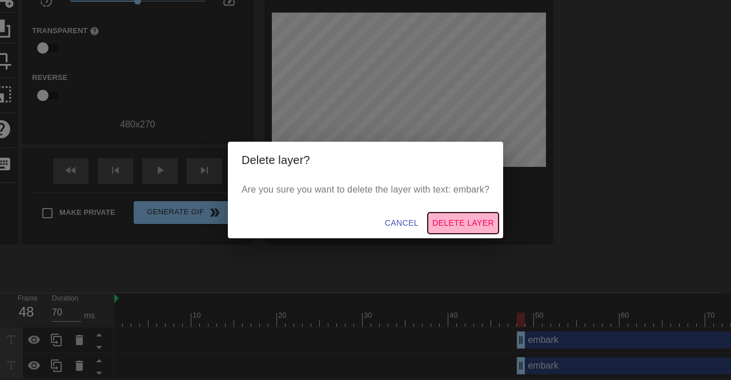
click at [474, 221] on span "Delete Layer" at bounding box center [463, 223] width 62 height 14
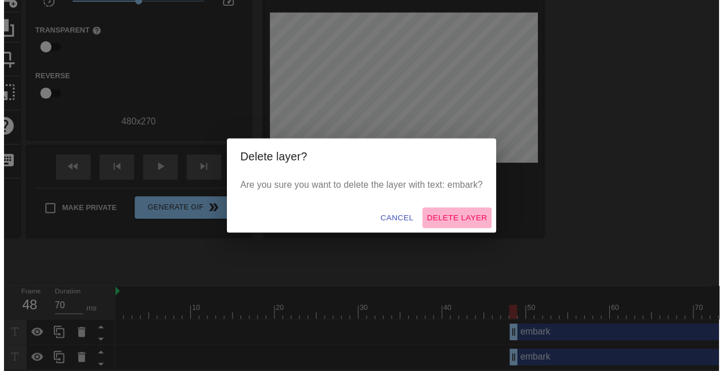
scroll to position [93, 0]
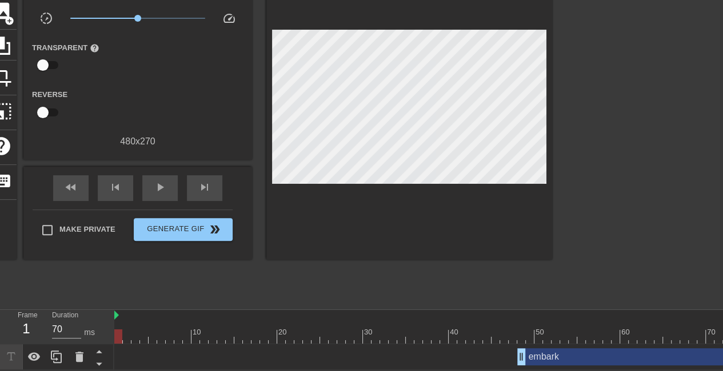
drag, startPoint x: 520, startPoint y: 331, endPoint x: 85, endPoint y: 298, distance: 437.1
click at [85, 298] on div "menu_book Browse the tutorials! [DOMAIN_NAME] The online gif editor Send Feedba…" at bounding box center [361, 142] width 723 height 455
click at [159, 185] on span "play_arrow" at bounding box center [160, 188] width 14 height 14
click at [158, 185] on span "pause" at bounding box center [160, 188] width 14 height 14
drag, startPoint x: 239, startPoint y: 327, endPoint x: 44, endPoint y: 327, distance: 194.8
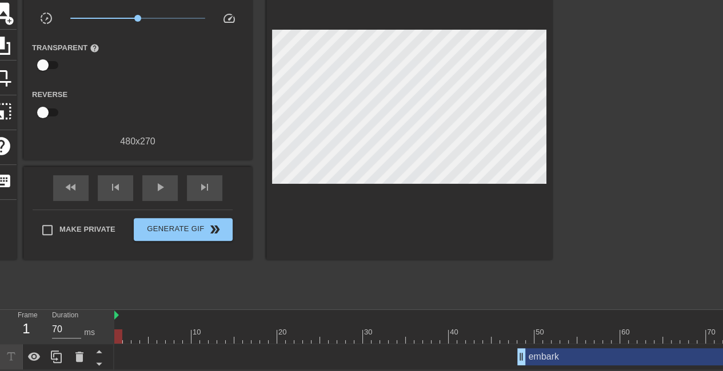
click at [44, 327] on div "Frame 1 Duration 70 ms 10 20 30 40 50 60 70 80 90 100 110 120 130 140 150 embar…" at bounding box center [361, 340] width 723 height 60
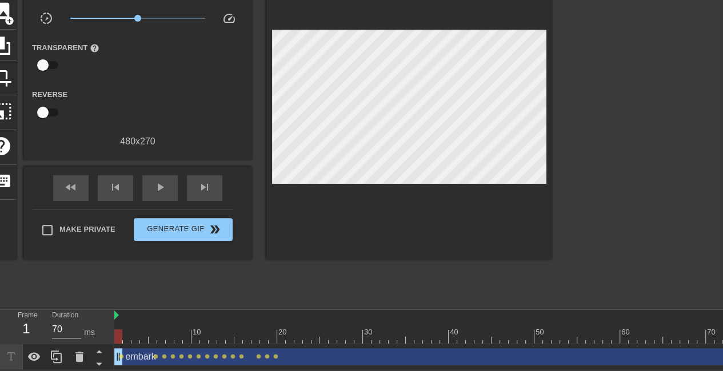
drag, startPoint x: 523, startPoint y: 348, endPoint x: 119, endPoint y: 358, distance: 404.5
click at [163, 181] on span "play_arrow" at bounding box center [160, 188] width 14 height 14
click at [431, 110] on div at bounding box center [409, 110] width 286 height 300
click at [491, 234] on div at bounding box center [409, 110] width 286 height 300
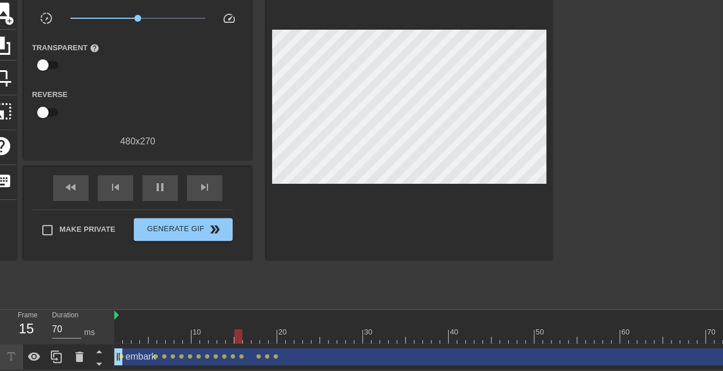
click at [491, 234] on div at bounding box center [409, 110] width 286 height 300
click at [471, 248] on div at bounding box center [409, 110] width 286 height 300
drag, startPoint x: 560, startPoint y: 294, endPoint x: 563, endPoint y: 272, distance: 22.0
click at [563, 272] on div "title add_circle image add_circle crop photo_size_select_large help keyboard Gi…" at bounding box center [361, 131] width 723 height 343
click at [563, 271] on div "title add_circle image add_circle crop photo_size_select_large help keyboard Gi…" at bounding box center [361, 131] width 723 height 343
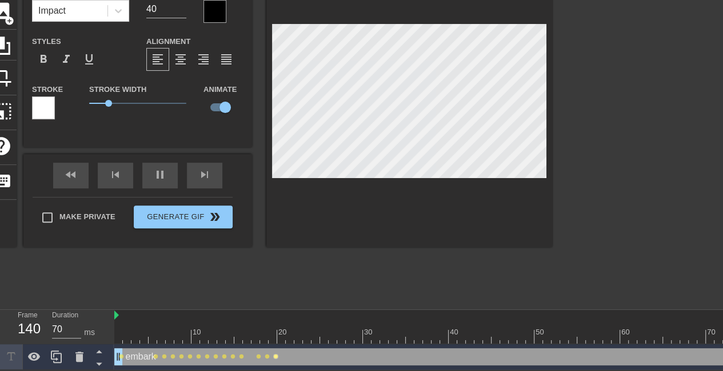
click at [275, 354] on span "lens" at bounding box center [275, 356] width 5 height 5
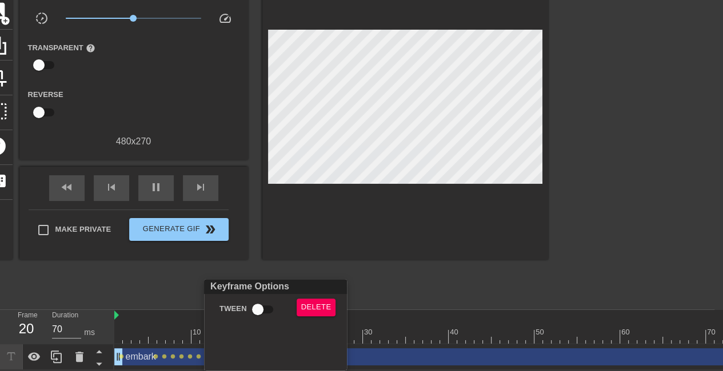
scroll to position [83, 0]
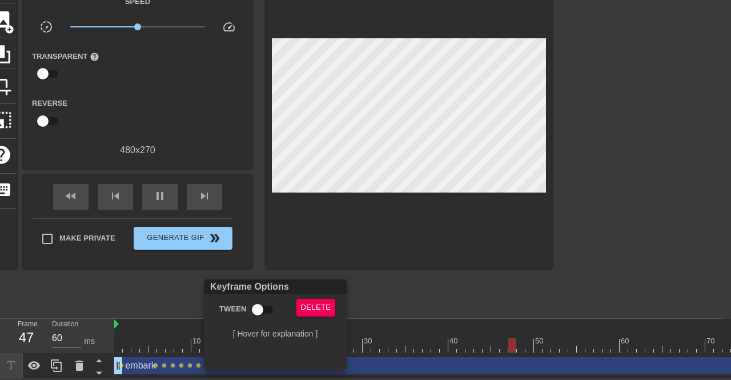
click at [364, 292] on div at bounding box center [365, 190] width 731 height 380
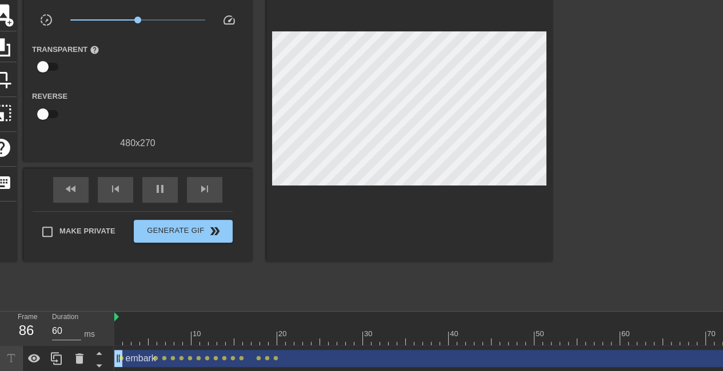
type input "70"
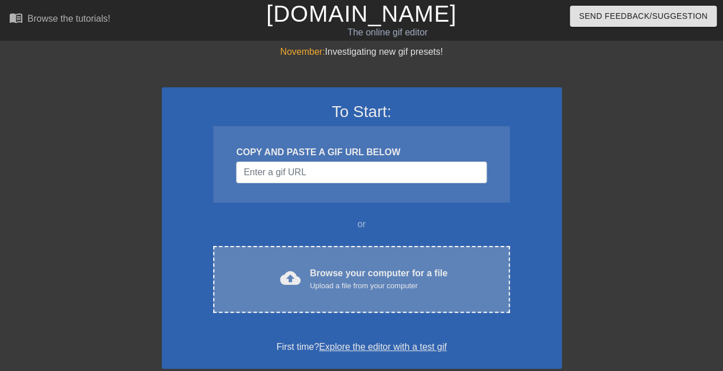
click at [344, 274] on div "Browse your computer for a file Upload a file from your computer" at bounding box center [379, 279] width 138 height 25
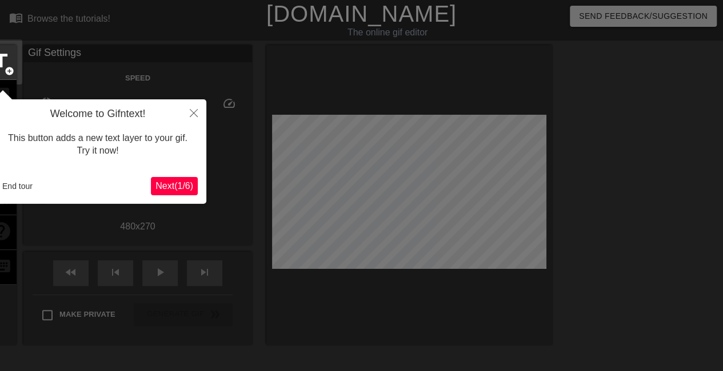
scroll to position [28, 0]
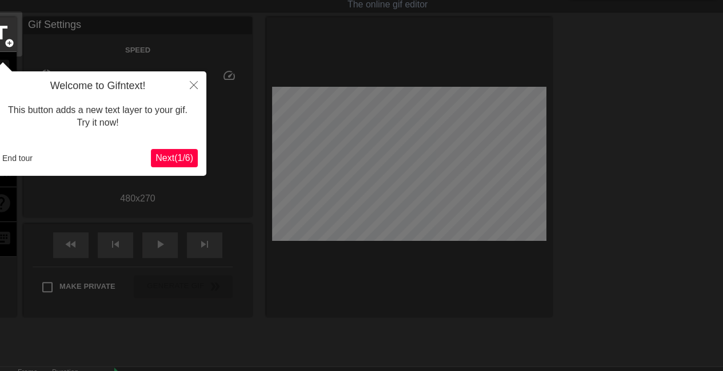
click at [195, 155] on button "Next ( 1 / 6 )" at bounding box center [174, 158] width 47 height 18
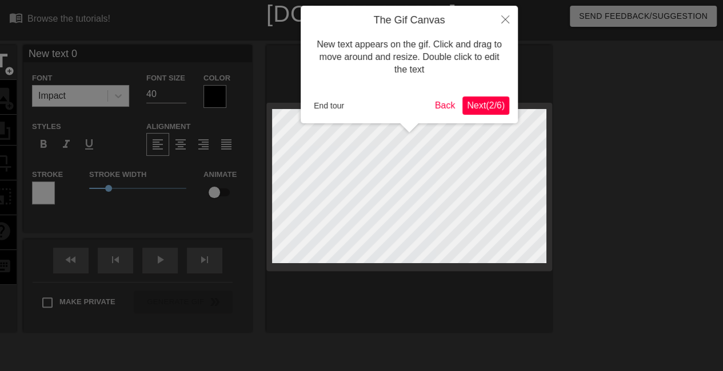
click at [485, 103] on span "Next ( 2 / 6 )" at bounding box center [486, 106] width 38 height 10
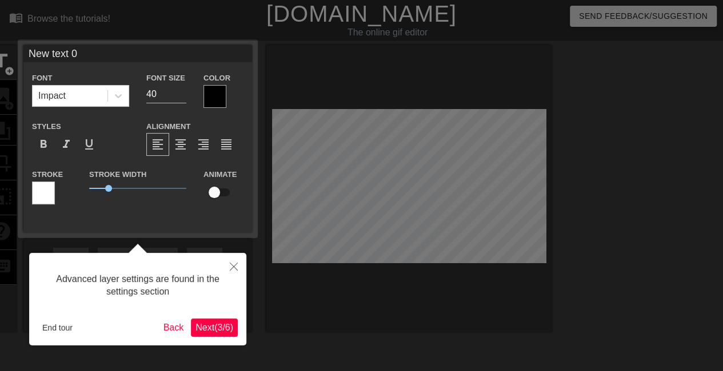
scroll to position [28, 0]
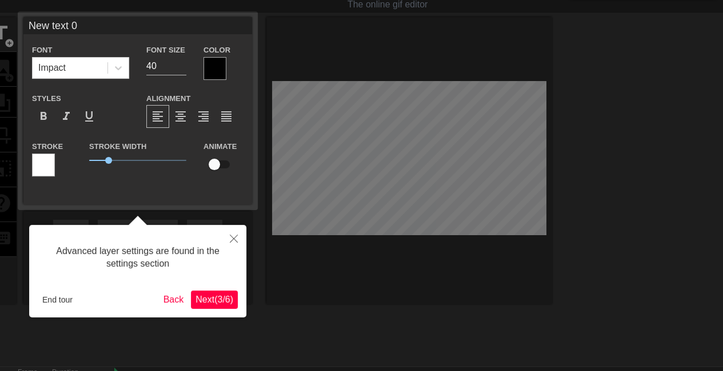
click at [215, 301] on span "Next ( 3 / 6 )" at bounding box center [214, 300] width 38 height 10
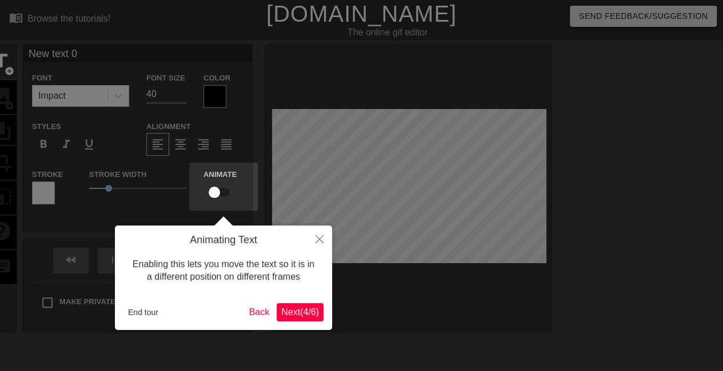
click at [308, 310] on span "Next ( 4 / 6 )" at bounding box center [300, 312] width 38 height 10
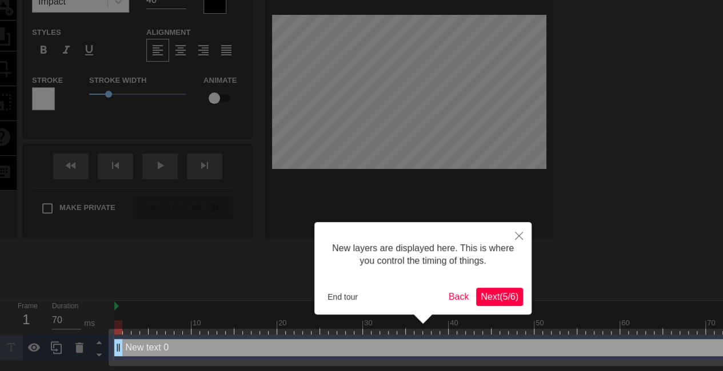
click at [495, 299] on span "Next ( 5 / 6 )" at bounding box center [499, 297] width 38 height 10
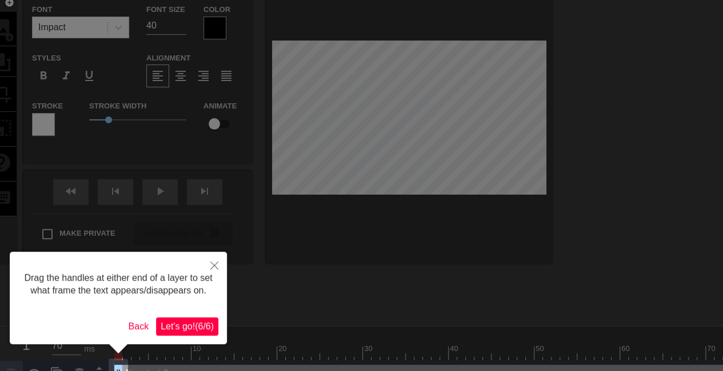
scroll to position [90, 0]
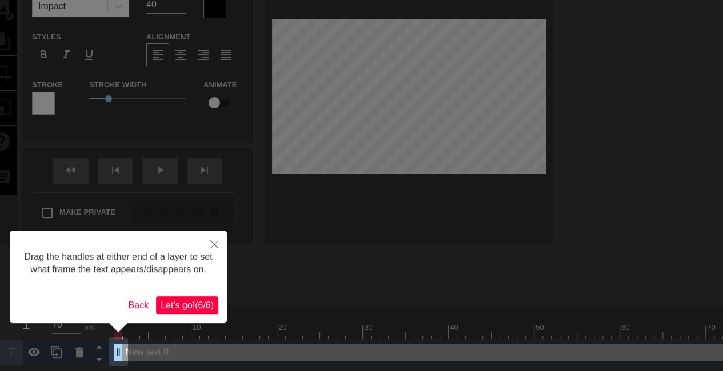
click at [201, 307] on span "Let's go! ( 6 / 6 )" at bounding box center [187, 305] width 53 height 10
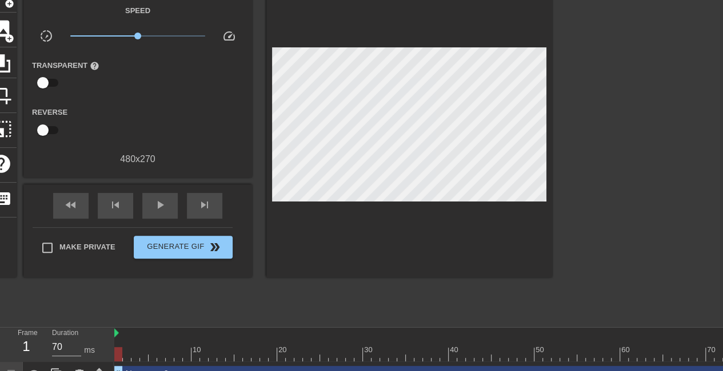
scroll to position [86, 0]
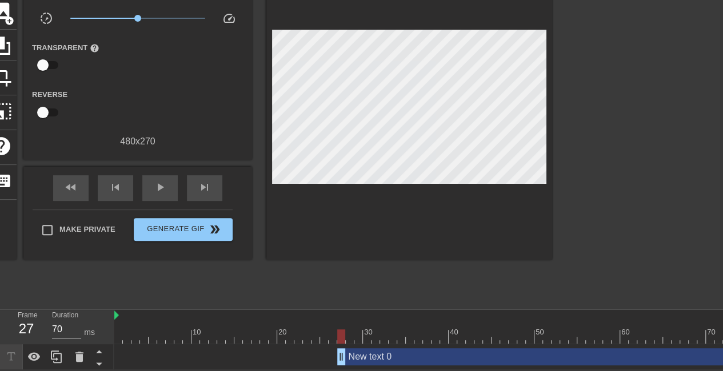
drag, startPoint x: 121, startPoint y: 356, endPoint x: 342, endPoint y: 358, distance: 220.5
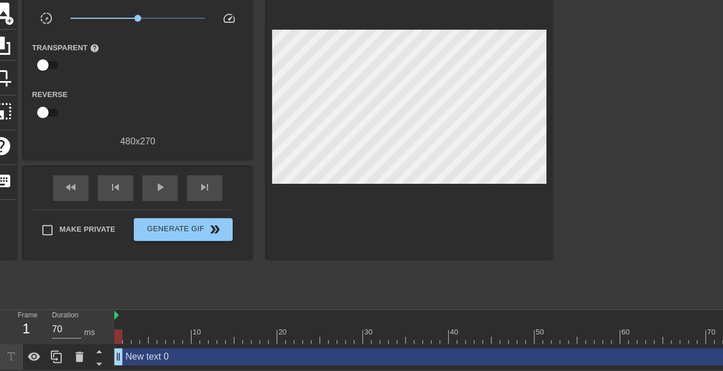
drag, startPoint x: 340, startPoint y: 357, endPoint x: 39, endPoint y: 368, distance: 301.3
click at [39, 368] on html "menu_book Browse the tutorials! [DOMAIN_NAME] The online gif editor Send Feedba…" at bounding box center [361, 142] width 723 height 455
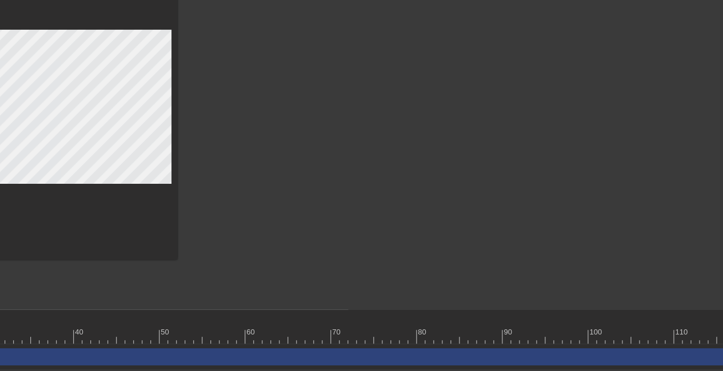
scroll to position [86, 688]
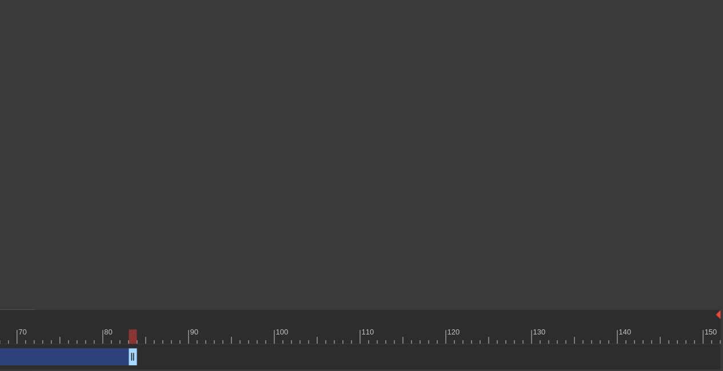
drag, startPoint x: 715, startPoint y: 352, endPoint x: 123, endPoint y: 366, distance: 592.0
click at [123, 366] on div "New text 0 drag_handle drag_handle" at bounding box center [73, 357] width 1294 height 26
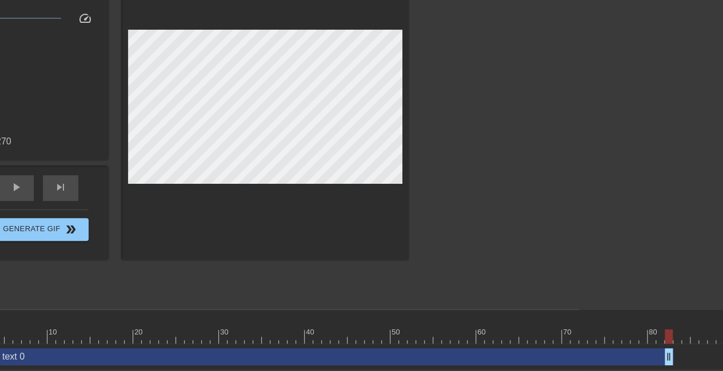
scroll to position [86, 147]
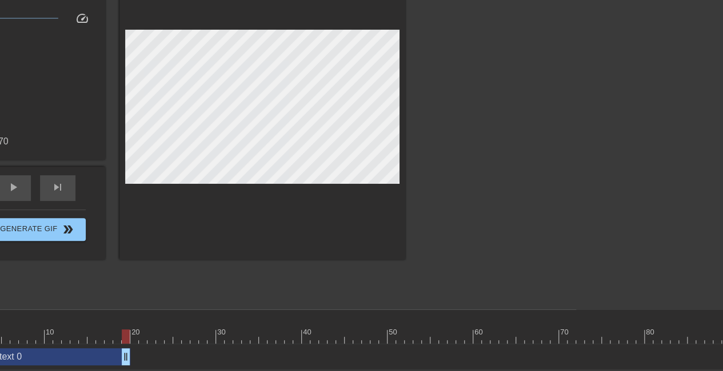
drag, startPoint x: 670, startPoint y: 357, endPoint x: 128, endPoint y: 373, distance: 541.8
click at [128, 370] on html "menu_book Browse the tutorials! Gifntext.com The online gif editor Send Feedbac…" at bounding box center [214, 142] width 723 height 455
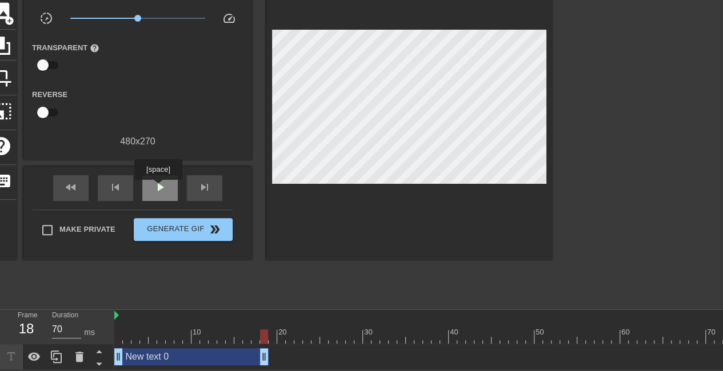
click at [158, 188] on span "play_arrow" at bounding box center [160, 188] width 14 height 14
click at [147, 190] on div "pause" at bounding box center [159, 188] width 35 height 26
drag, startPoint x: 488, startPoint y: 336, endPoint x: 89, endPoint y: 328, distance: 399.4
click at [89, 328] on div "Frame 1 Duration 70 ms 10 20 30 40 50 60 70 80 90 100 110 120 130 140 150 New t…" at bounding box center [361, 340] width 723 height 60
click at [155, 194] on div "play_arrow" at bounding box center [159, 188] width 35 height 26
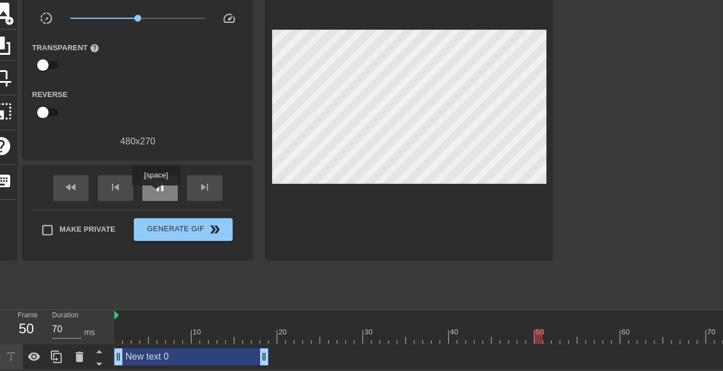
click at [155, 194] on div "pause" at bounding box center [159, 188] width 35 height 26
type input "70"
drag, startPoint x: 557, startPoint y: 334, endPoint x: 91, endPoint y: 338, distance: 465.6
click at [91, 338] on div "Frame 1 Duration 70 ms 10 20 30 40 50 60 70 80 90 100 110 120 130 140 150 New t…" at bounding box center [361, 340] width 723 height 60
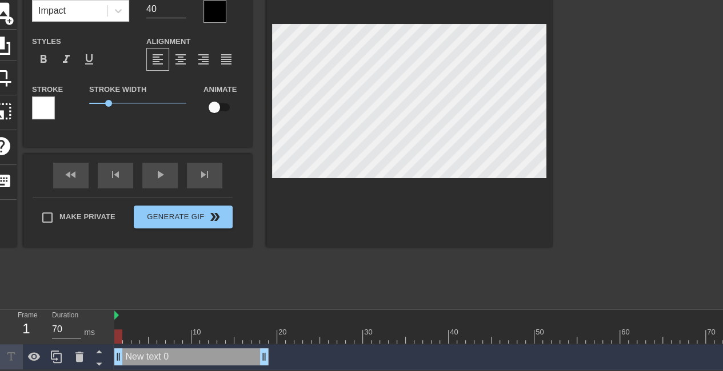
scroll to position [2, 3]
type input "e"
type textarea "em"
type input "emb"
type textarea "emb"
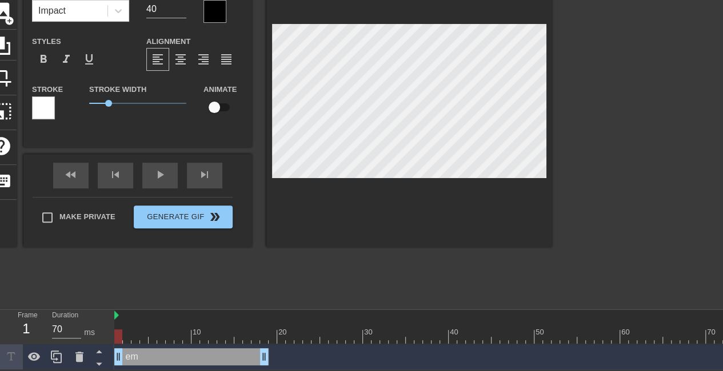
type input "emba"
type textarea "emba"
type input "embar"
type textarea "embar"
type input "embark"
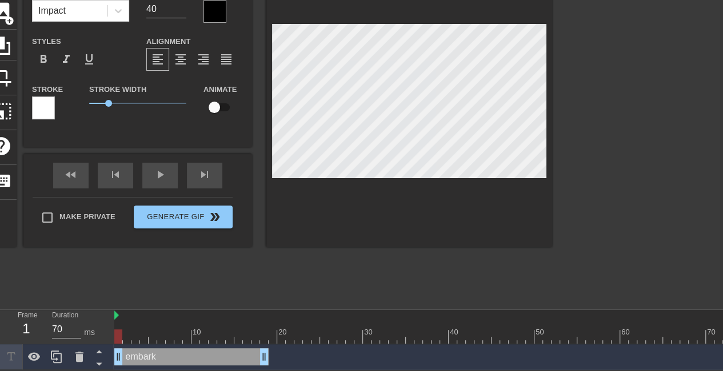
scroll to position [2, 2]
type textarea "embark"
click at [630, 167] on div at bounding box center [651, 131] width 171 height 343
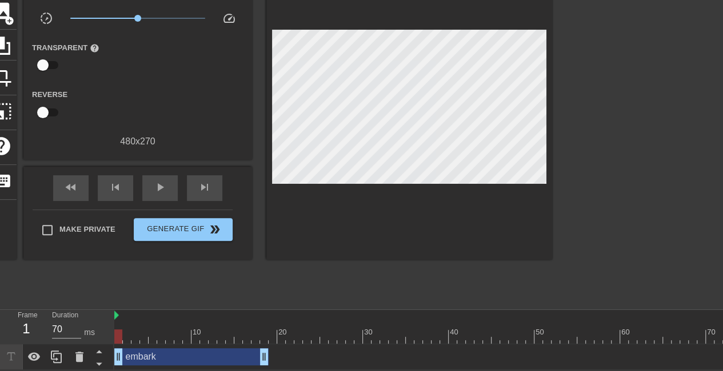
scroll to position [0, 0]
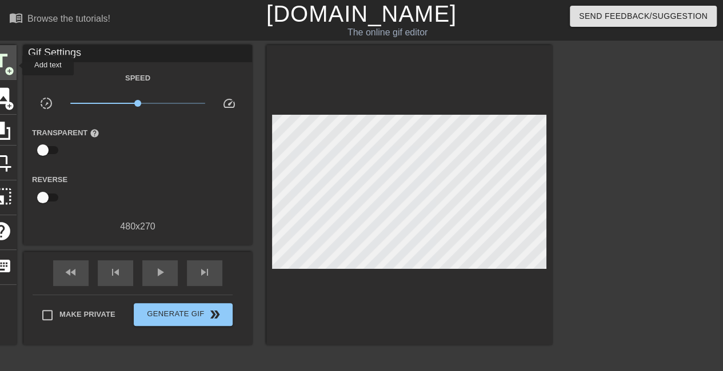
click at [10, 63] on span "title" at bounding box center [1, 61] width 22 height 22
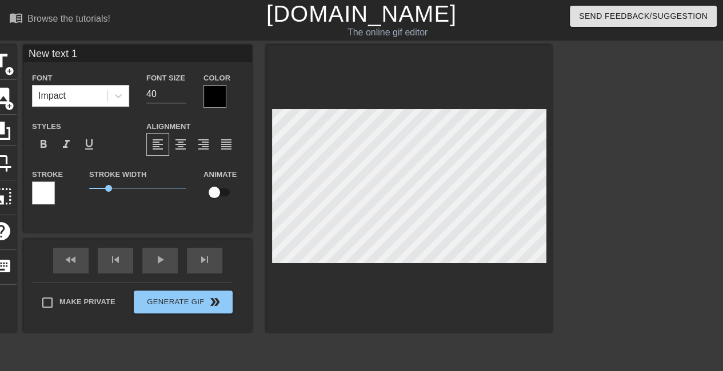
scroll to position [2, 2]
type input "e"
type textarea "e"
type input "r"
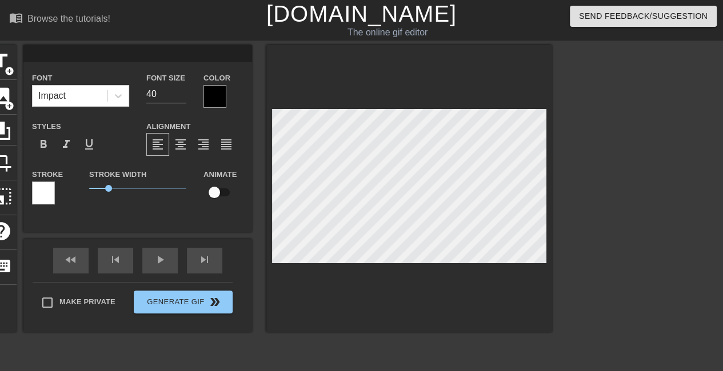
type textarea "r"
type input "re"
type textarea "re"
type input "ret"
type textarea "ret"
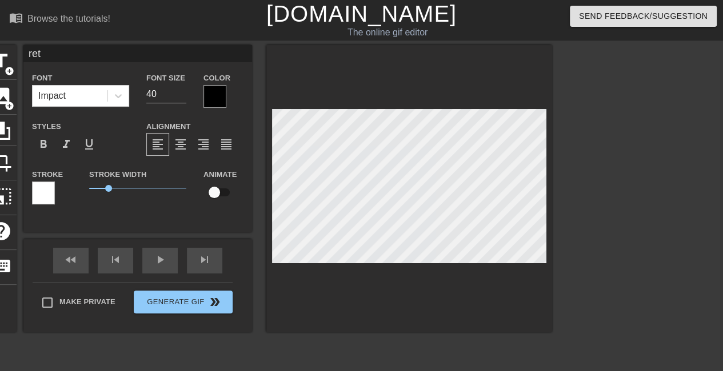
type input "retn"
type textarea "retn"
type input "ret"
type textarea "ret"
type input "rete"
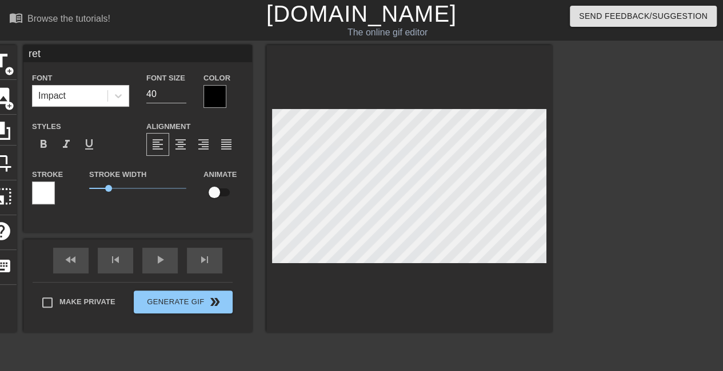
type textarea "rete"
type input "reten"
type textarea "reten"
type input "retent"
type textarea "retent"
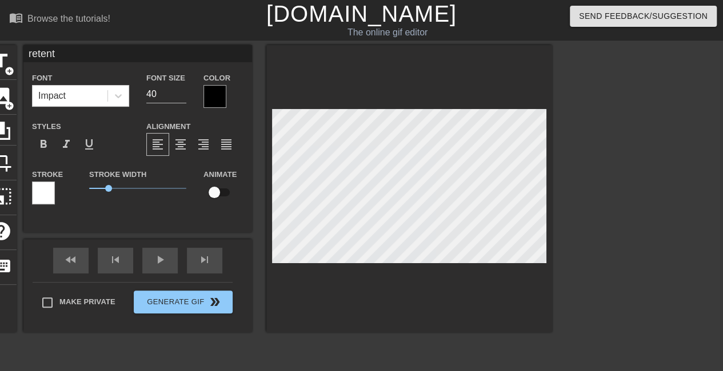
type input "retenti"
type textarea "retenti"
type input "retentio"
type textarea "retentio"
type input "retention"
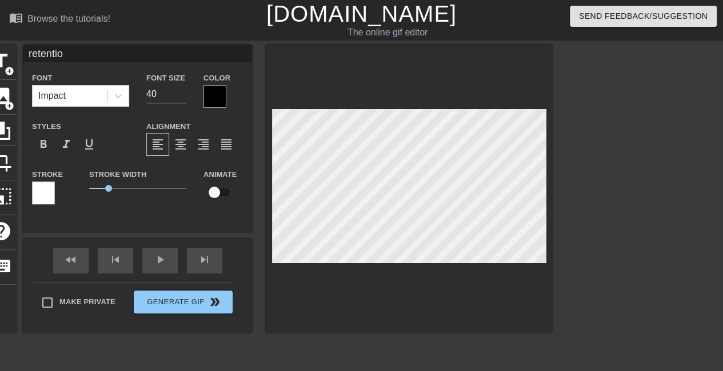
type textarea "retention"
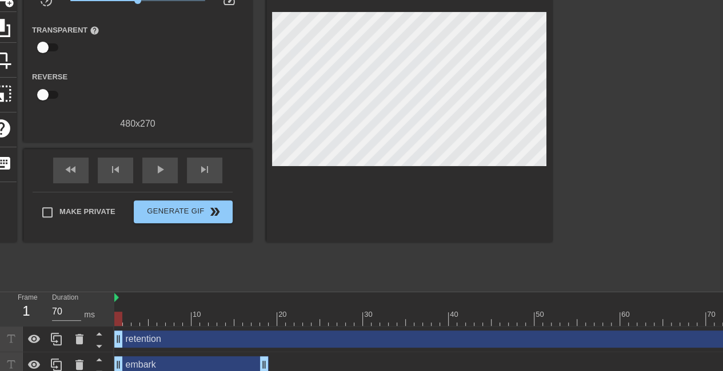
scroll to position [112, 0]
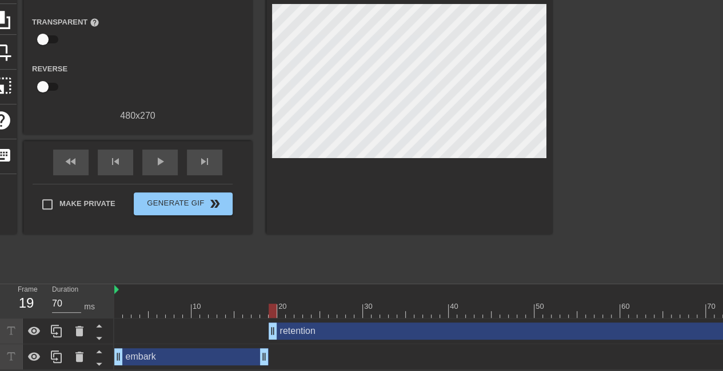
drag, startPoint x: 120, startPoint y: 331, endPoint x: 271, endPoint y: 340, distance: 151.6
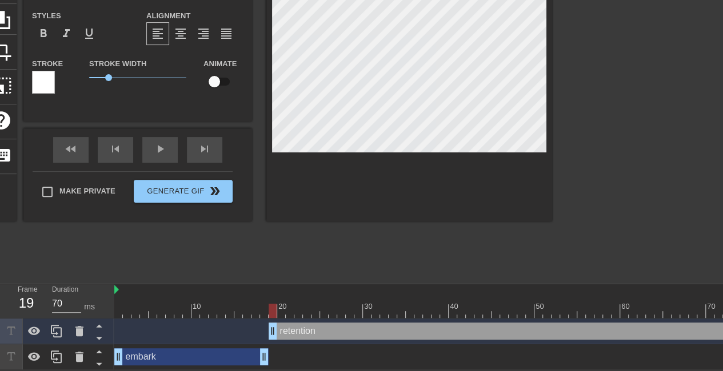
drag, startPoint x: 379, startPoint y: 203, endPoint x: 628, endPoint y: 62, distance: 286.0
click at [628, 62] on div at bounding box center [651, 105] width 171 height 343
click at [650, 122] on div at bounding box center [651, 105] width 171 height 343
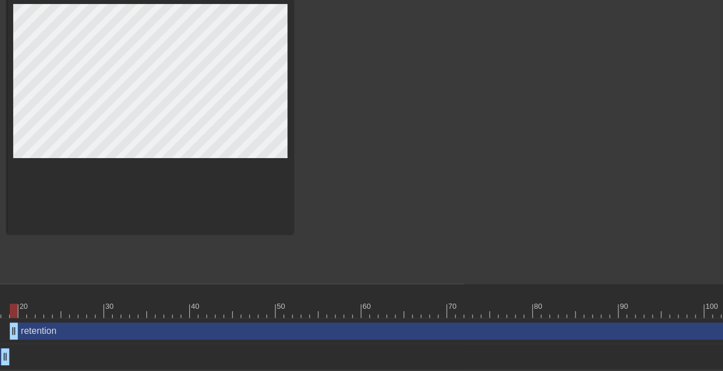
scroll to position [112, 688]
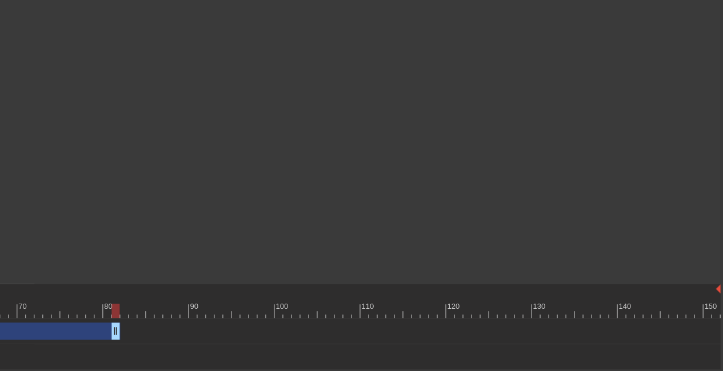
drag, startPoint x: 712, startPoint y: 331, endPoint x: 186, endPoint y: 331, distance: 526.1
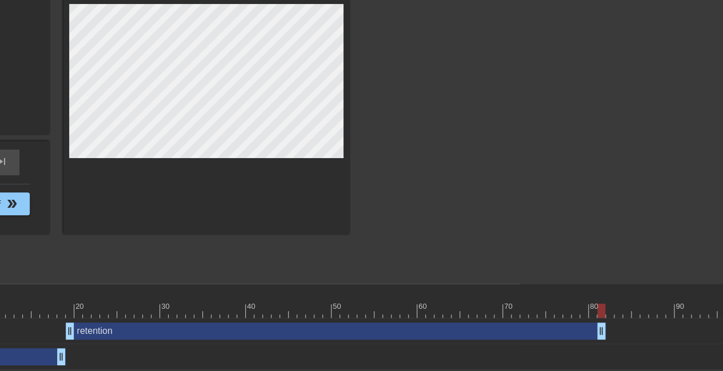
scroll to position [112, 202]
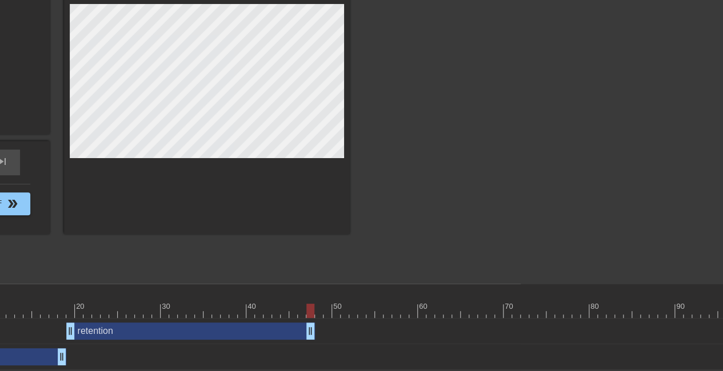
drag, startPoint x: 602, startPoint y: 330, endPoint x: 311, endPoint y: 327, distance: 291.4
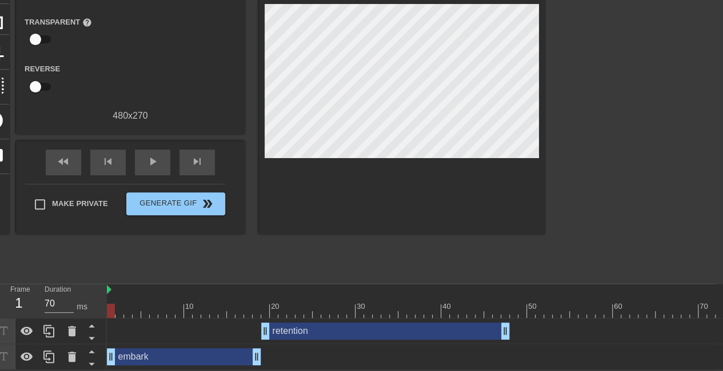
drag, startPoint x: 504, startPoint y: 304, endPoint x: 77, endPoint y: 292, distance: 427.5
click at [77, 292] on div "Frame 1 Duration 70 ms 10 20 30 40 50 60 70 80 90 100 110 120 130 140 150 reten…" at bounding box center [354, 327] width 723 height 86
click at [53, 356] on icon at bounding box center [49, 357] width 14 height 14
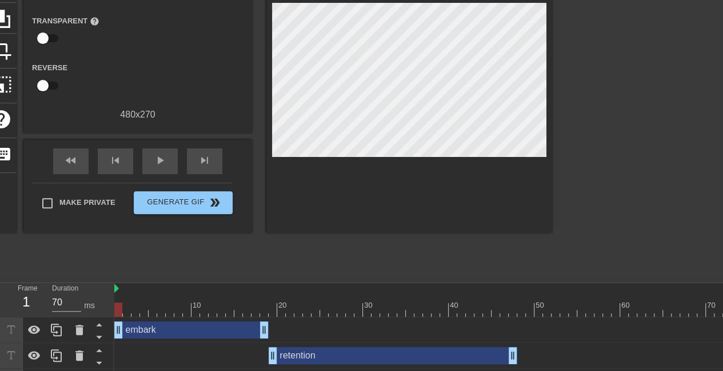
scroll to position [138, 0]
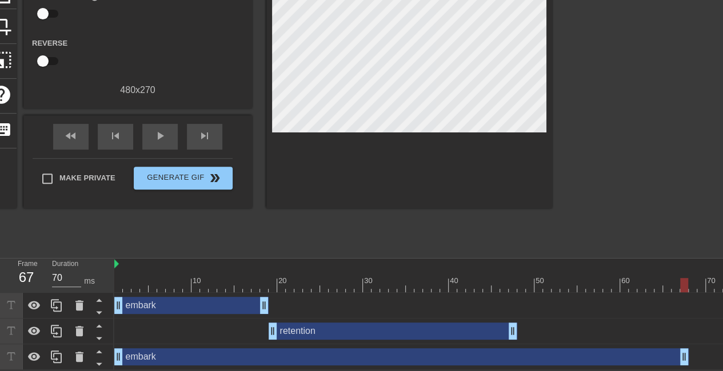
drag, startPoint x: 265, startPoint y: 356, endPoint x: 686, endPoint y: 345, distance: 420.6
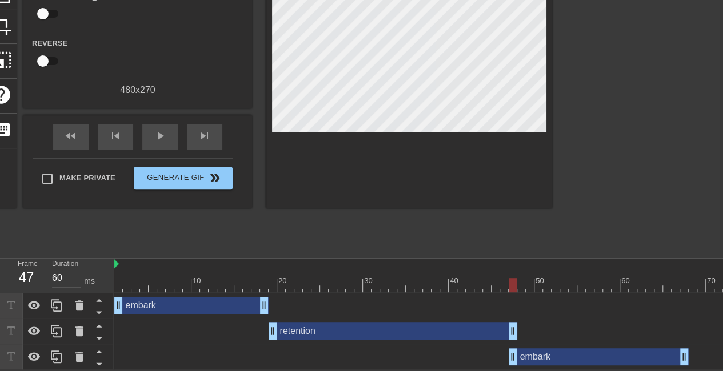
drag, startPoint x: 121, startPoint y: 357, endPoint x: 516, endPoint y: 343, distance: 395.5
drag, startPoint x: 514, startPoint y: 355, endPoint x: 521, endPoint y: 355, distance: 6.9
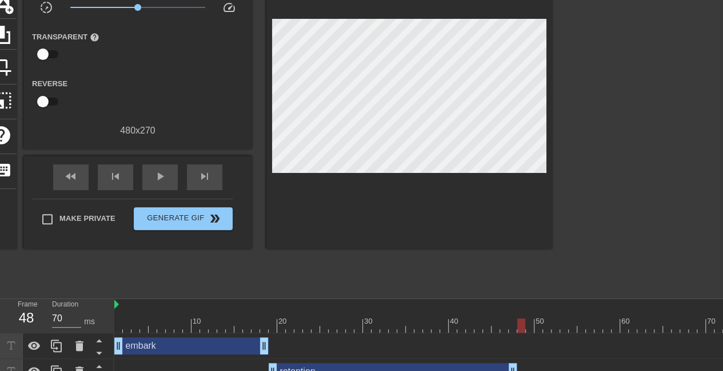
scroll to position [95, 0]
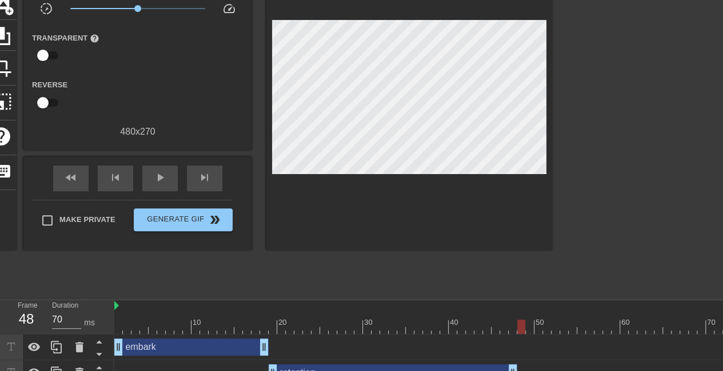
click at [583, 134] on div at bounding box center [651, 121] width 171 height 343
drag, startPoint x: 520, startPoint y: 325, endPoint x: 82, endPoint y: 320, distance: 437.6
drag, startPoint x: 82, startPoint y: 320, endPoint x: 412, endPoint y: 285, distance: 331.5
click at [412, 285] on div "title add_circle image add_circle crop photo_size_select_large help keyboard Gi…" at bounding box center [269, 121] width 566 height 343
click at [146, 180] on div "play_arrow" at bounding box center [159, 179] width 35 height 26
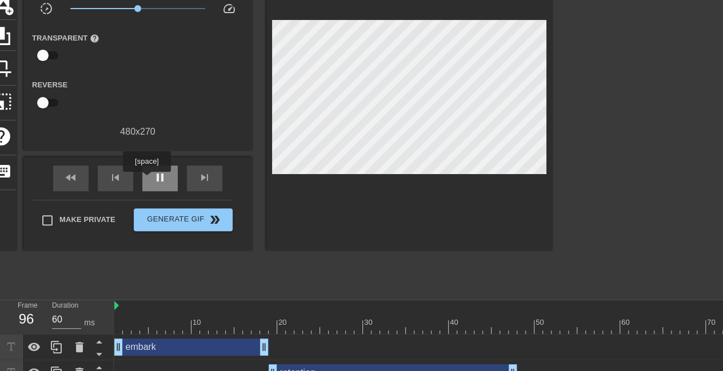
click at [146, 180] on div "pause" at bounding box center [159, 179] width 35 height 26
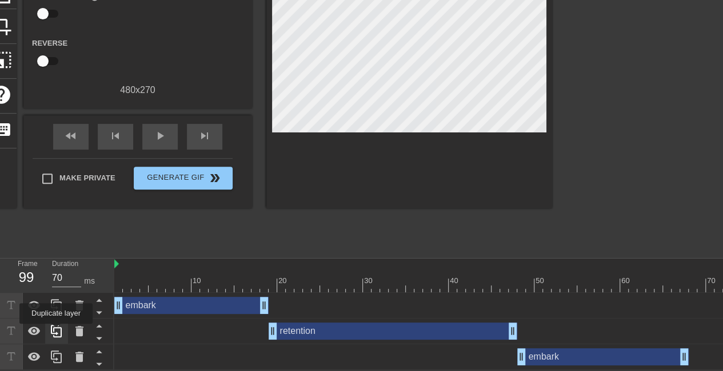
click at [56, 332] on icon at bounding box center [57, 331] width 14 height 14
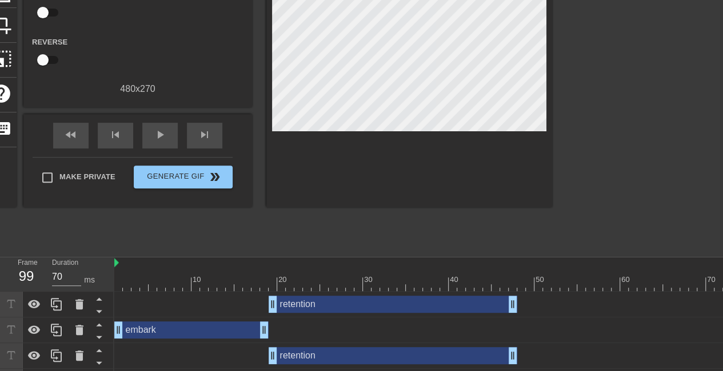
click at [473, 209] on div "title add_circle image add_circle crop photo_size_select_large help keyboard Gi…" at bounding box center [269, 78] width 566 height 343
drag, startPoint x: 728, startPoint y: 296, endPoint x: 432, endPoint y: 237, distance: 301.7
click at [432, 237] on div "title add_circle image add_circle crop photo_size_select_large help keyboard Gi…" at bounding box center [269, 78] width 566 height 343
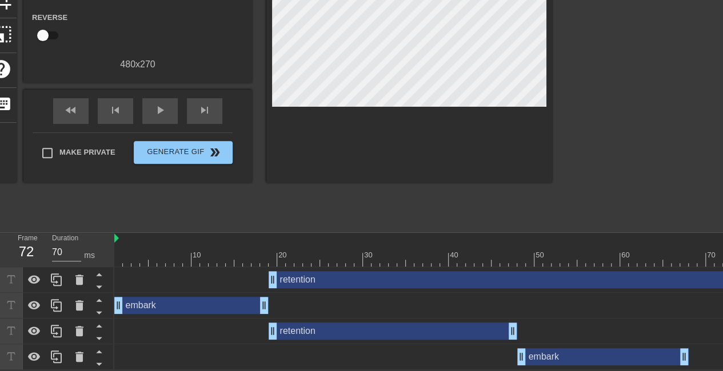
drag, startPoint x: 515, startPoint y: 276, endPoint x: 731, endPoint y: 286, distance: 215.6
click at [722, 286] on html "menu_book Browse the tutorials! Gifntext.com The online gif editor Send Feedbac…" at bounding box center [361, 104] width 723 height 532
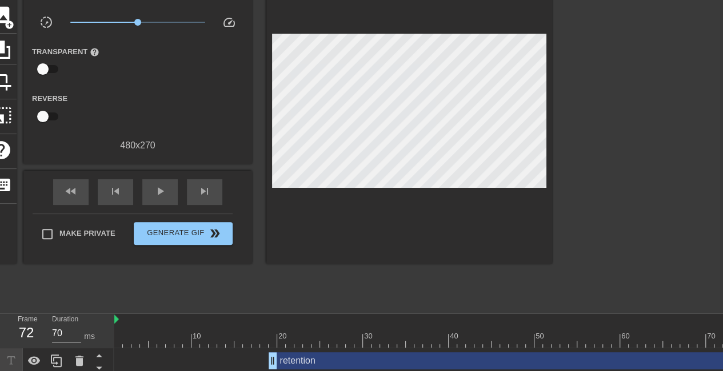
scroll to position [99, 0]
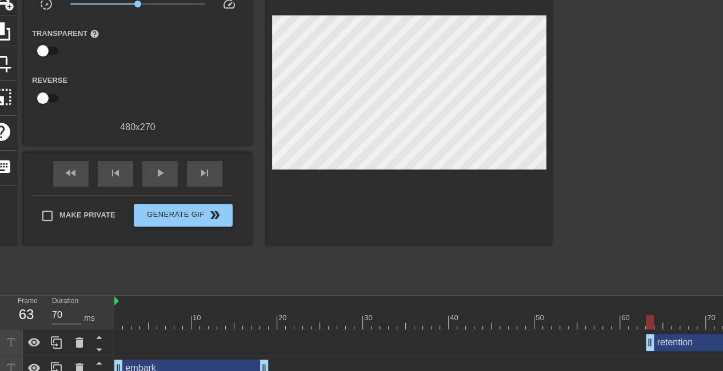
drag, startPoint x: 268, startPoint y: 343, endPoint x: 646, endPoint y: 352, distance: 377.7
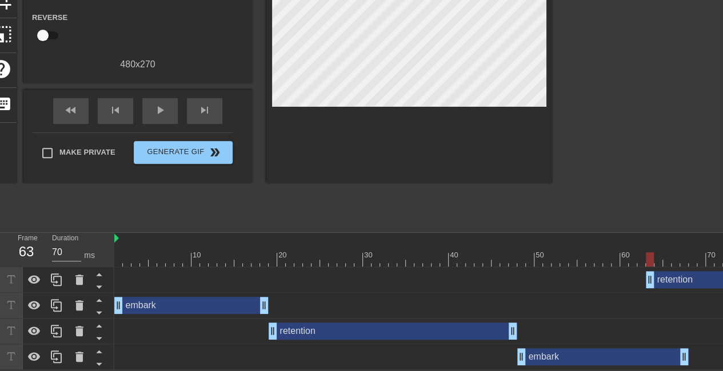
scroll to position [163, 0]
drag, startPoint x: 684, startPoint y: 358, endPoint x: 642, endPoint y: 366, distance: 42.4
click at [623, 100] on div at bounding box center [651, 54] width 171 height 343
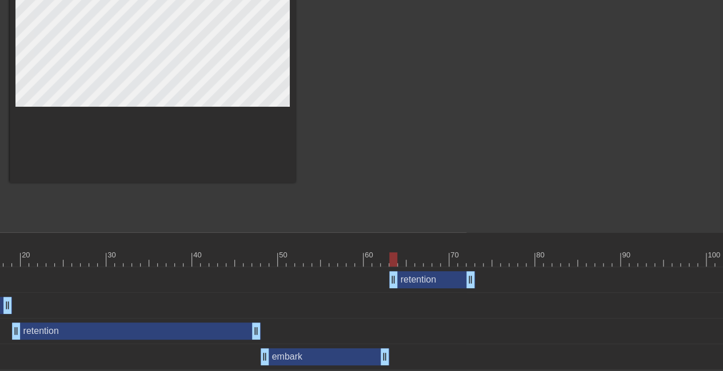
scroll to position [163, 251]
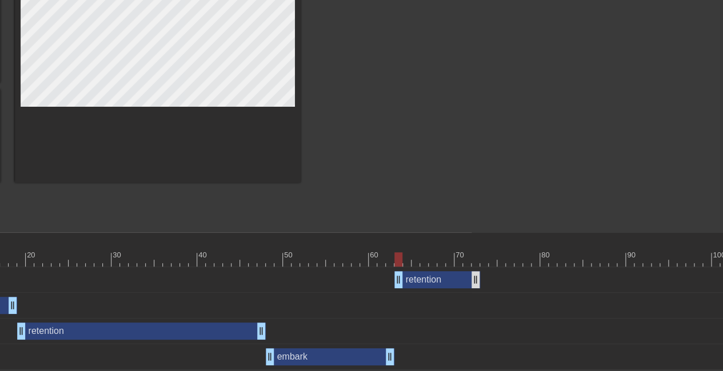
drag, startPoint x: 476, startPoint y: 282, endPoint x: 477, endPoint y: 275, distance: 6.9
drag, startPoint x: 475, startPoint y: 279, endPoint x: 539, endPoint y: 283, distance: 64.1
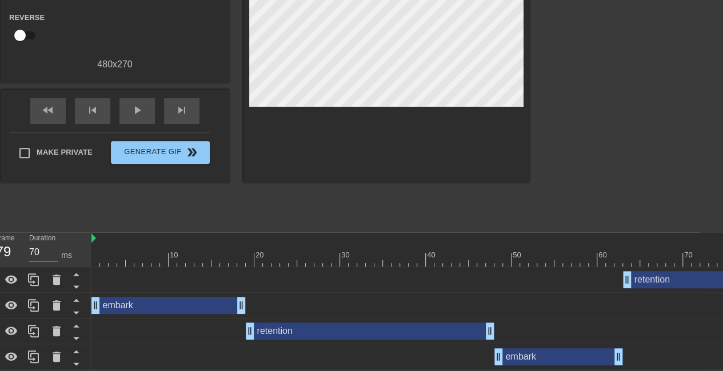
scroll to position [163, 0]
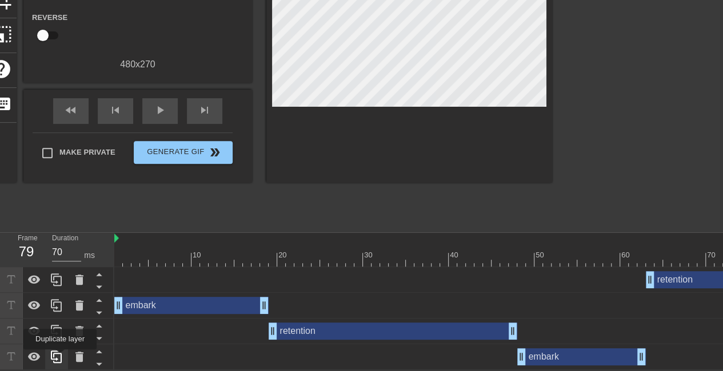
click at [60, 358] on icon at bounding box center [57, 357] width 14 height 14
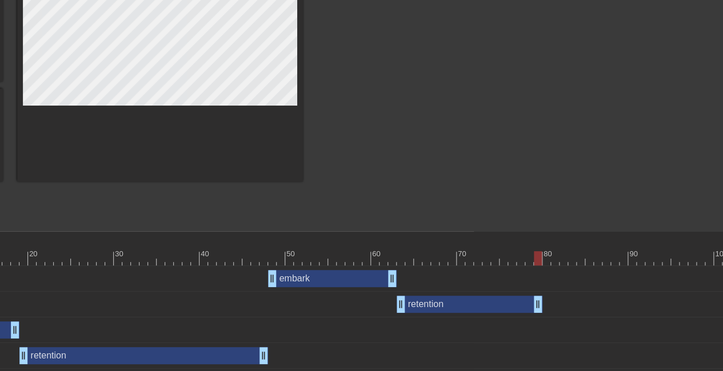
scroll to position [163, 252]
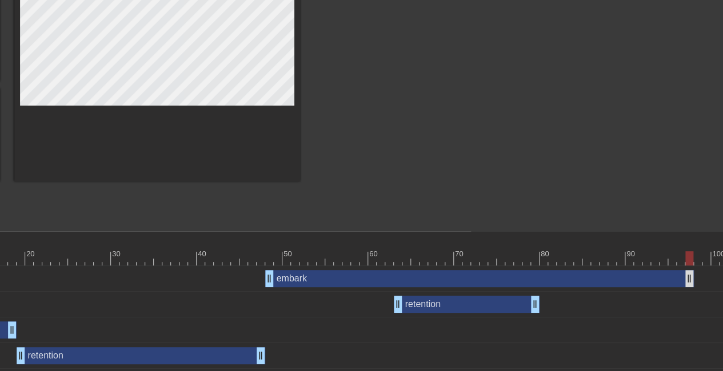
drag, startPoint x: 391, startPoint y: 282, endPoint x: 688, endPoint y: 278, distance: 297.1
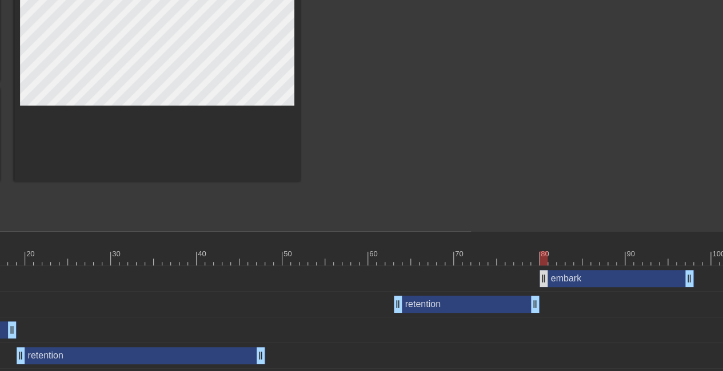
drag, startPoint x: 271, startPoint y: 279, endPoint x: 543, endPoint y: 282, distance: 271.9
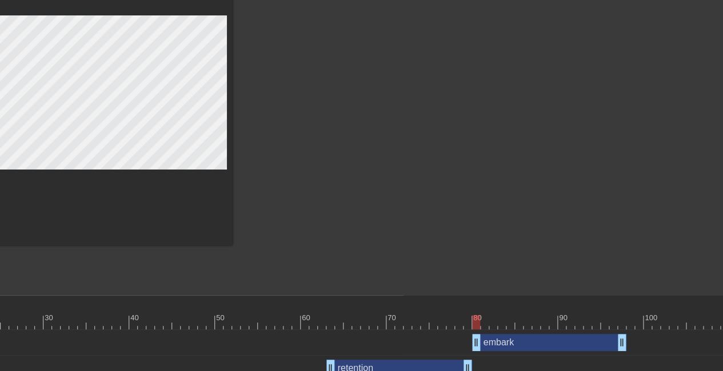
scroll to position [99, 322]
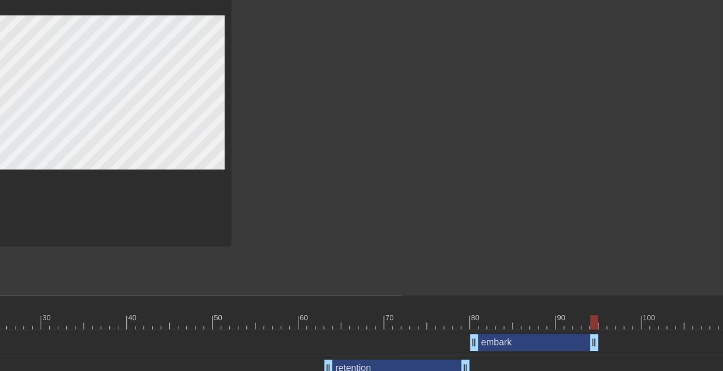
drag, startPoint x: 619, startPoint y: 339, endPoint x: 595, endPoint y: 343, distance: 24.4
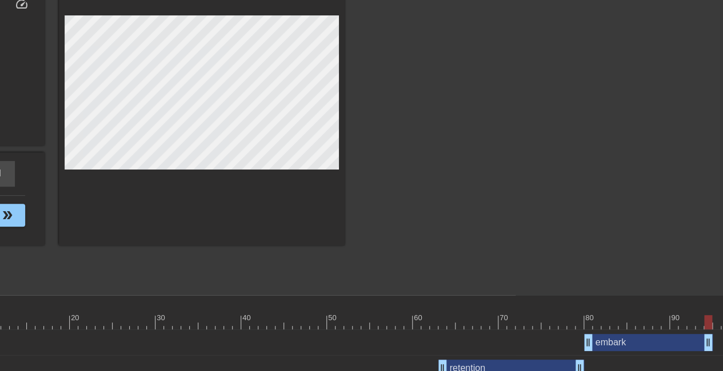
scroll to position [99, 216]
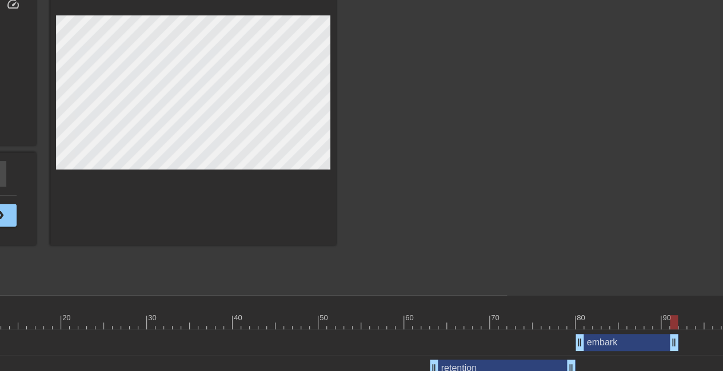
drag, startPoint x: 703, startPoint y: 337, endPoint x: 678, endPoint y: 344, distance: 25.7
click at [678, 344] on div "embark drag_handle drag_handle" at bounding box center [545, 342] width 1294 height 17
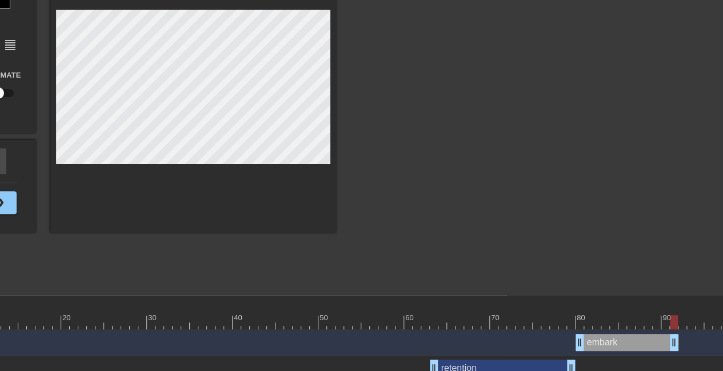
click at [484, 227] on div at bounding box center [435, 117] width 171 height 343
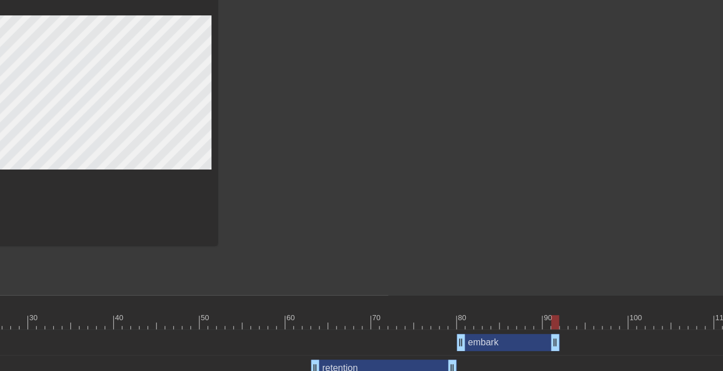
scroll to position [99, 329]
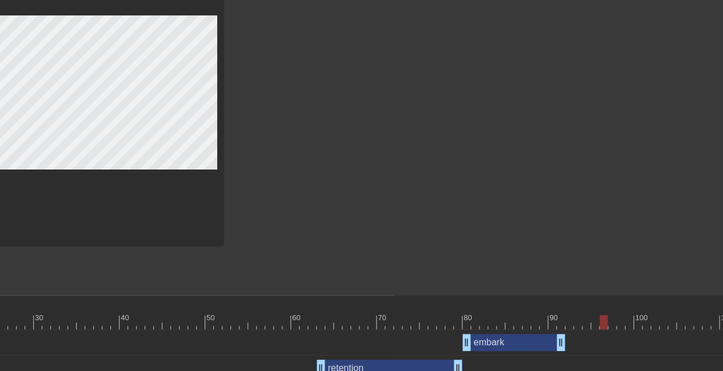
drag, startPoint x: 561, startPoint y: 322, endPoint x: 592, endPoint y: 320, distance: 30.9
click at [592, 320] on div at bounding box center [432, 322] width 1294 height 14
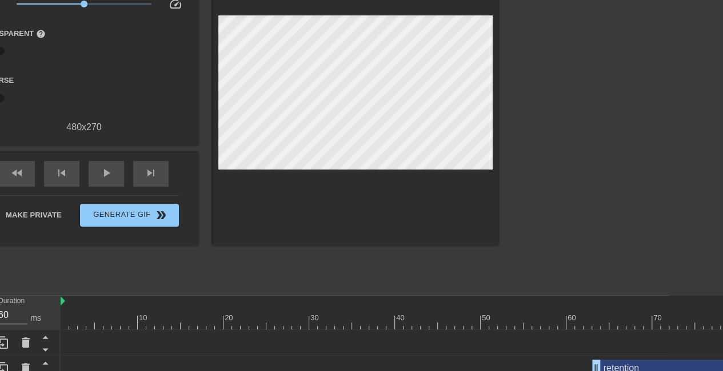
scroll to position [99, 0]
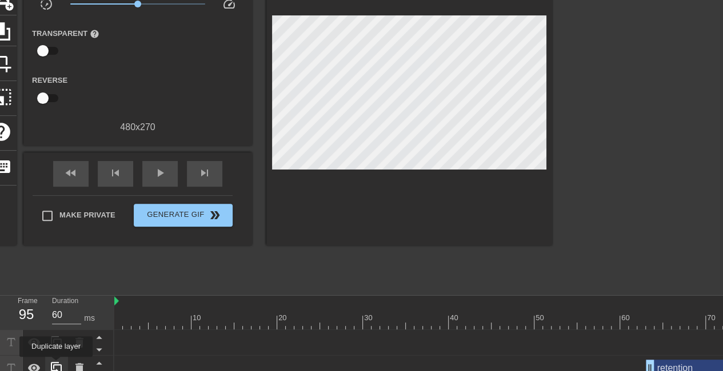
click at [56, 365] on icon at bounding box center [56, 368] width 11 height 13
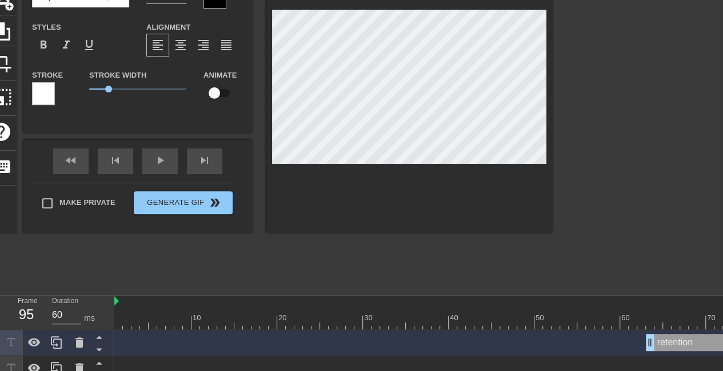
click at [440, 180] on div at bounding box center [409, 89] width 286 height 287
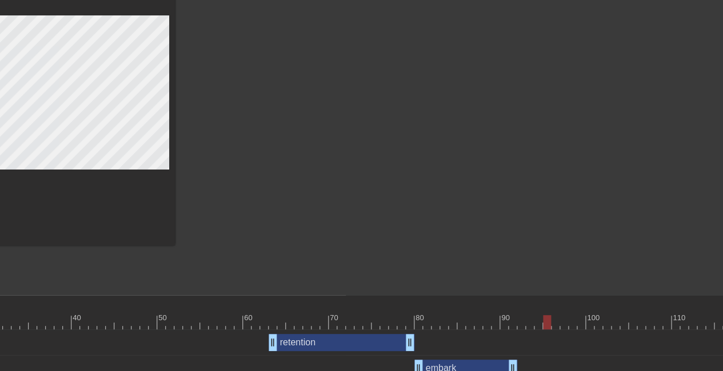
scroll to position [99, 374]
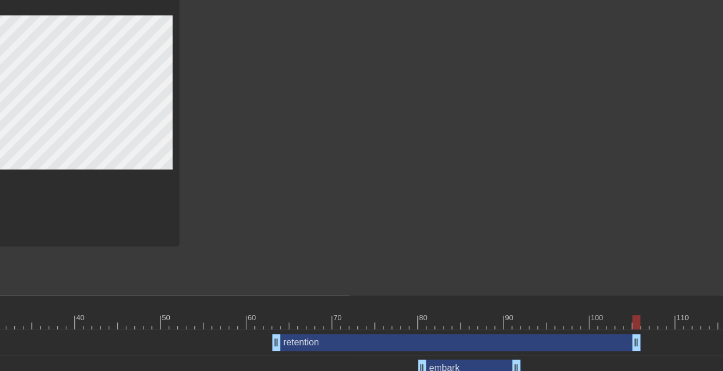
drag, startPoint x: 414, startPoint y: 341, endPoint x: 633, endPoint y: 336, distance: 219.4
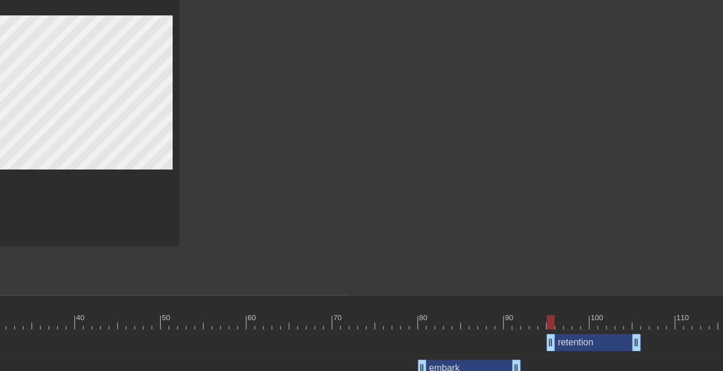
drag, startPoint x: 278, startPoint y: 344, endPoint x: 550, endPoint y: 343, distance: 272.5
drag, startPoint x: 638, startPoint y: 344, endPoint x: 690, endPoint y: 342, distance: 52.6
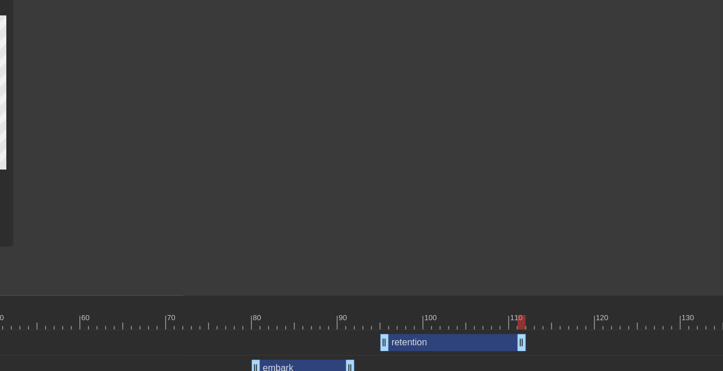
scroll to position [99, 558]
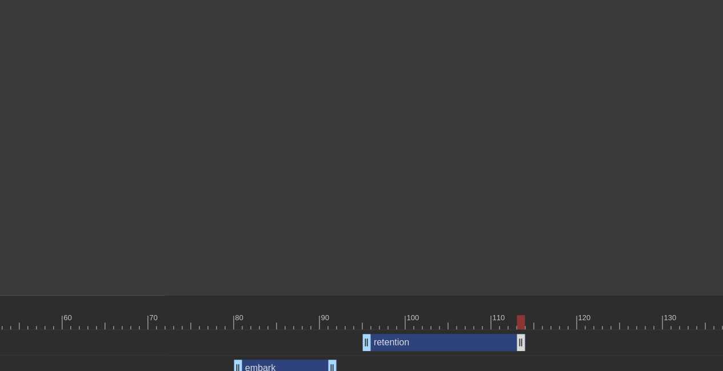
drag, startPoint x: 504, startPoint y: 344, endPoint x: 527, endPoint y: 344, distance: 22.9
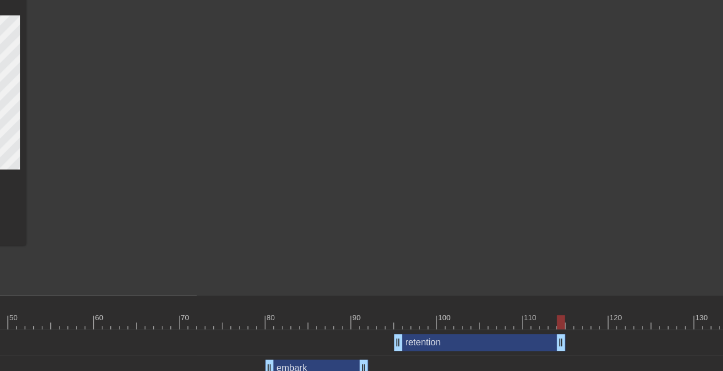
scroll to position [99, 535]
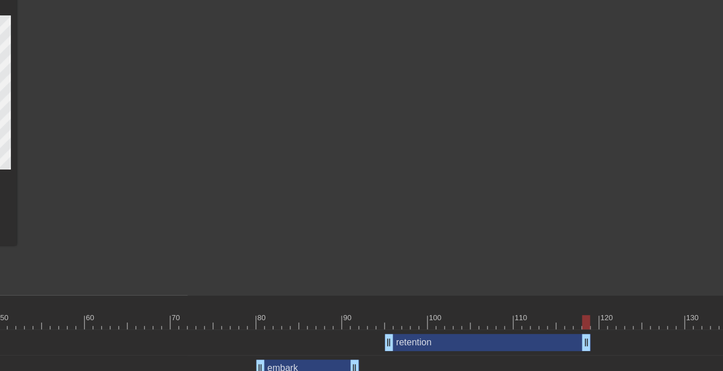
drag, startPoint x: 550, startPoint y: 342, endPoint x: 588, endPoint y: 342, distance: 38.3
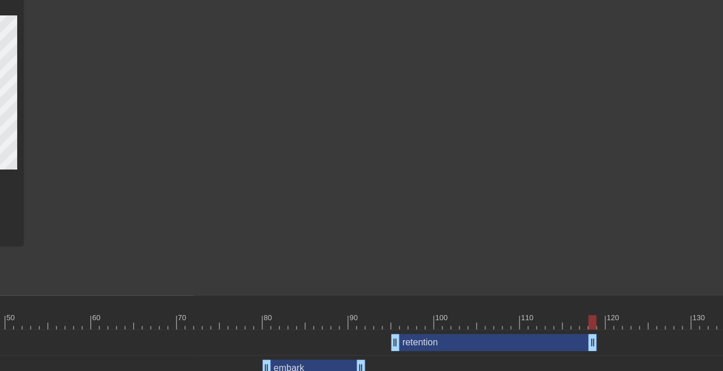
scroll to position [99, 531]
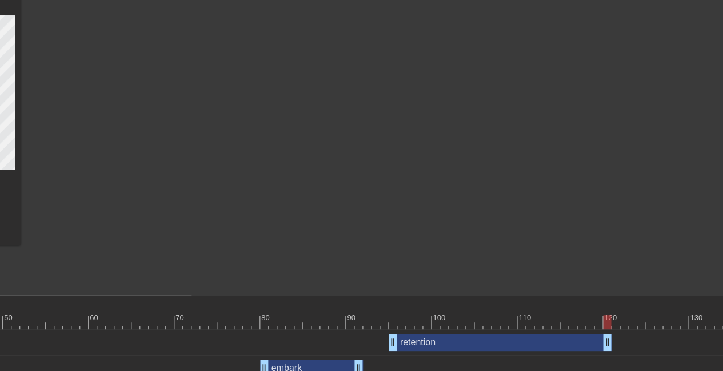
drag, startPoint x: 591, startPoint y: 344, endPoint x: 626, endPoint y: 344, distance: 35.4
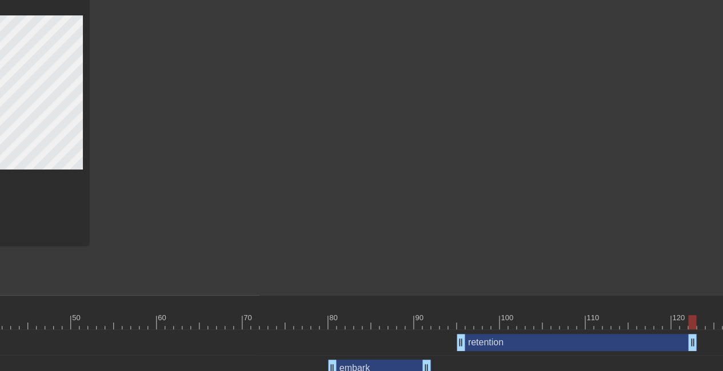
scroll to position [99, 570]
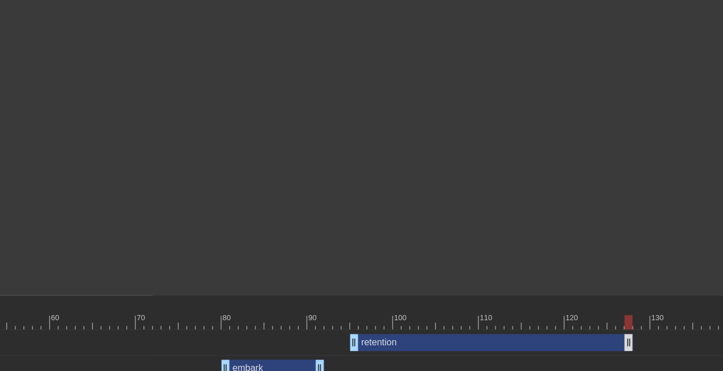
drag, startPoint x: 586, startPoint y: 343, endPoint x: 631, endPoint y: 345, distance: 45.2
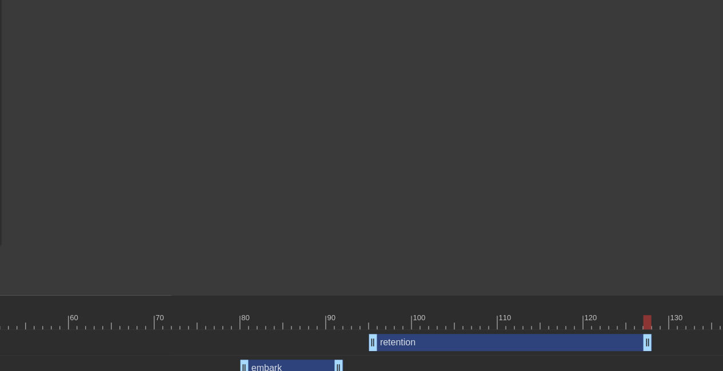
scroll to position [99, 566]
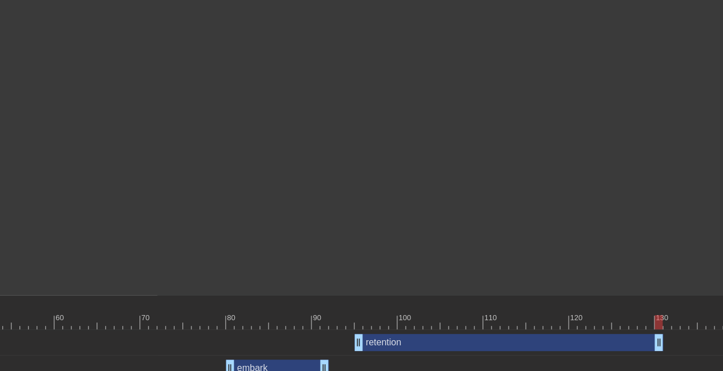
drag, startPoint x: 628, startPoint y: 346, endPoint x: 652, endPoint y: 346, distance: 23.4
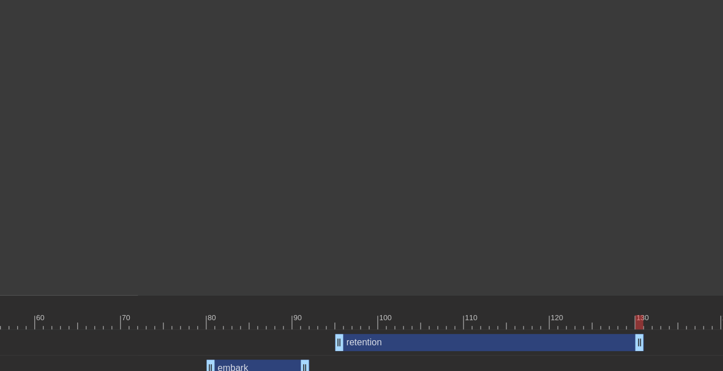
scroll to position [99, 595]
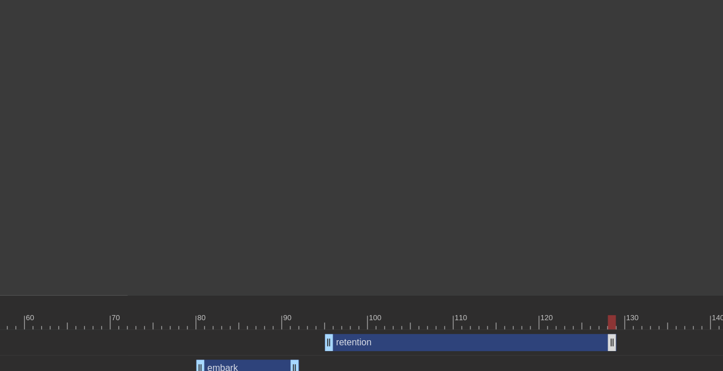
drag, startPoint x: 628, startPoint y: 346, endPoint x: 609, endPoint y: 347, distance: 18.9
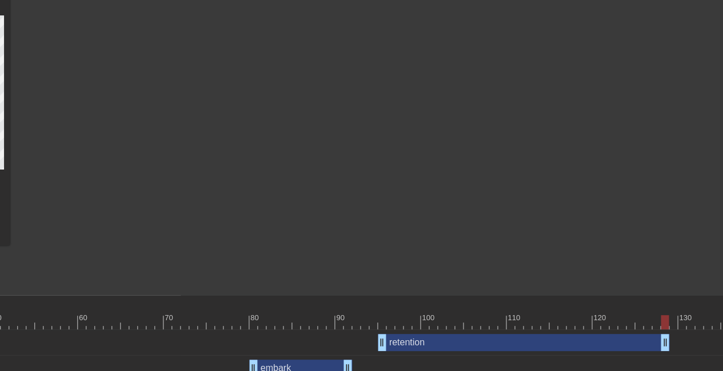
scroll to position [99, 545]
drag, startPoint x: 663, startPoint y: 316, endPoint x: 0, endPoint y: 309, distance: 662.7
click at [0, 309] on div "10 20 30 40 50 60 70 80 90 100 110 120 130 140 150" at bounding box center [216, 313] width 1294 height 34
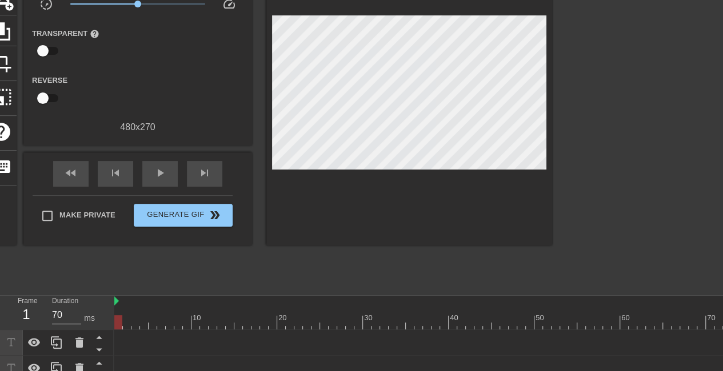
drag, startPoint x: 544, startPoint y: 317, endPoint x: 117, endPoint y: 312, distance: 427.3
click at [161, 171] on span "play_arrow" at bounding box center [160, 173] width 14 height 14
type input "70"
click at [168, 170] on div "pause" at bounding box center [159, 174] width 35 height 26
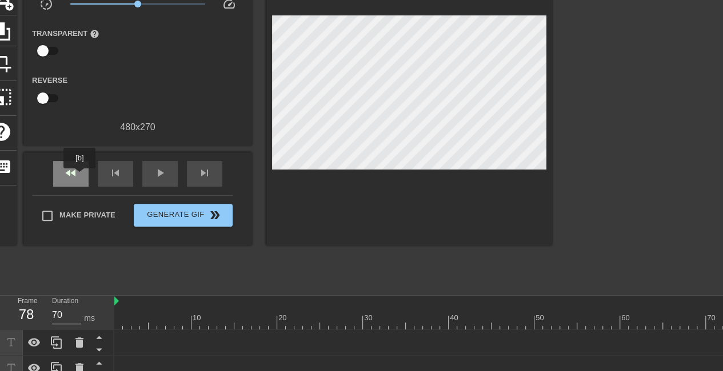
click at [80, 177] on div "fast_rewind" at bounding box center [70, 174] width 35 height 26
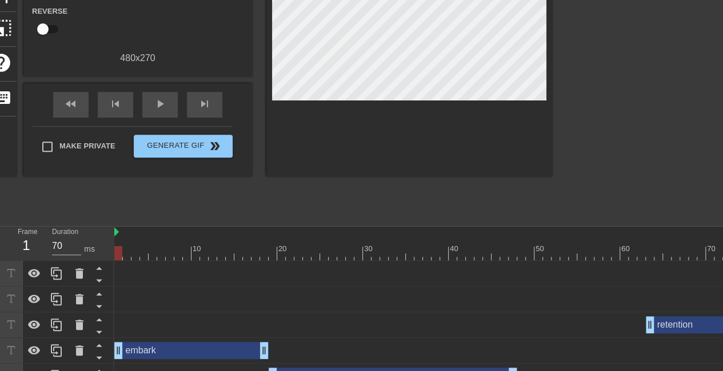
scroll to position [215, 0]
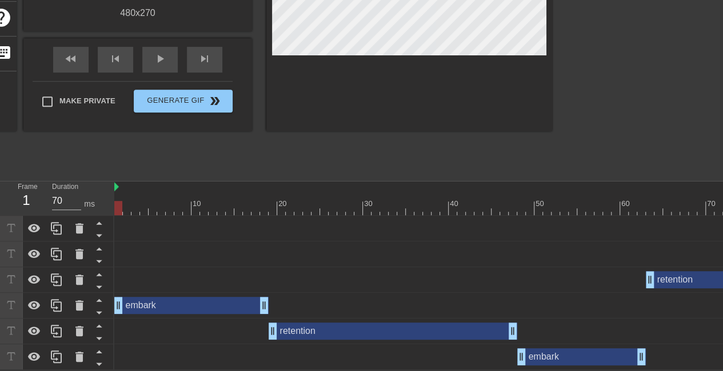
click at [127, 302] on div "embark drag_handle drag_handle" at bounding box center [191, 305] width 154 height 17
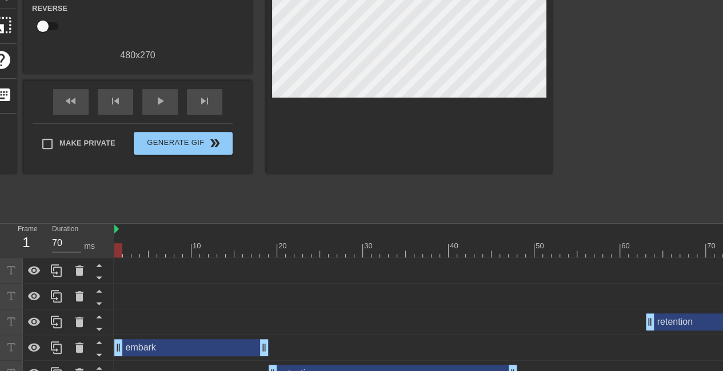
scroll to position [174, 0]
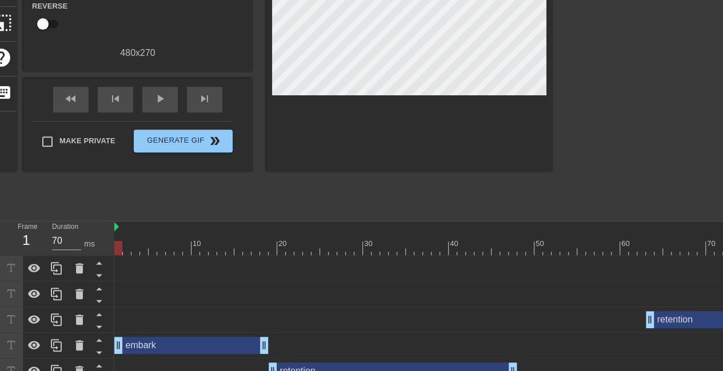
click at [165, 347] on div "embark drag_handle drag_handle" at bounding box center [191, 345] width 154 height 17
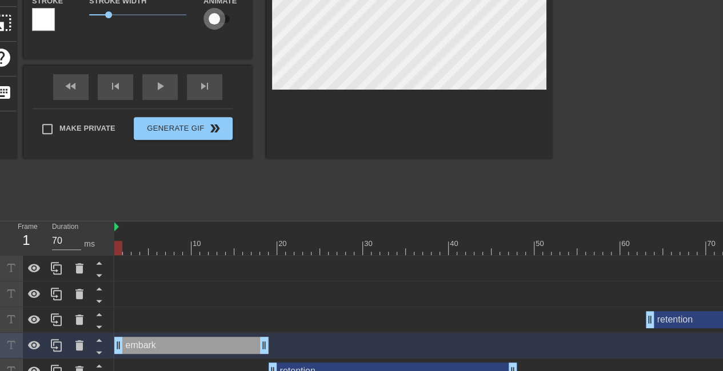
click at [222, 21] on input "checkbox" at bounding box center [214, 19] width 65 height 22
checkbox input "true"
drag, startPoint x: 118, startPoint y: 243, endPoint x: 123, endPoint y: 244, distance: 5.7
click at [123, 244] on div at bounding box center [127, 248] width 8 height 14
drag, startPoint x: 125, startPoint y: 248, endPoint x: 149, endPoint y: 250, distance: 24.6
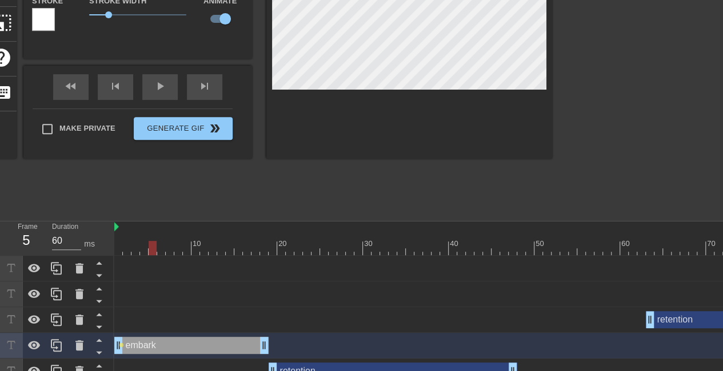
click at [149, 250] on div at bounding box center [153, 248] width 8 height 14
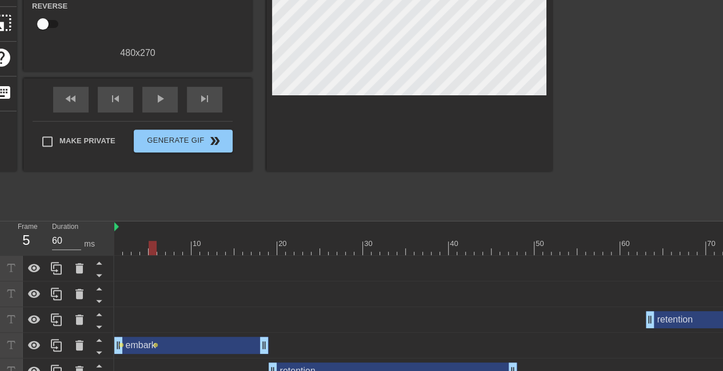
click at [659, 127] on div at bounding box center [651, 42] width 171 height 343
drag, startPoint x: 151, startPoint y: 250, endPoint x: 162, endPoint y: 250, distance: 10.9
click at [162, 250] on div at bounding box center [161, 248] width 8 height 14
drag, startPoint x: 159, startPoint y: 247, endPoint x: 167, endPoint y: 247, distance: 7.4
click at [167, 247] on div at bounding box center [170, 248] width 8 height 14
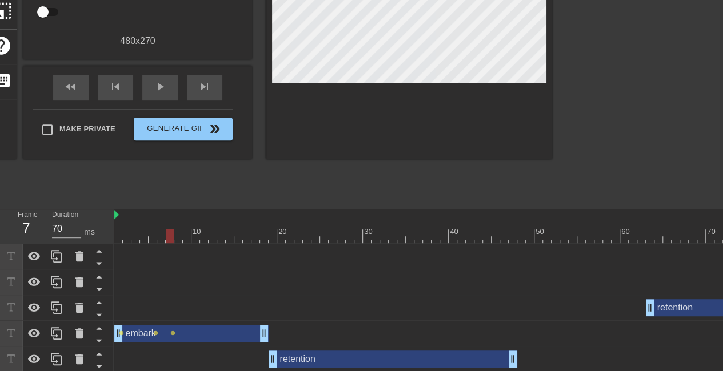
scroll to position [191, 0]
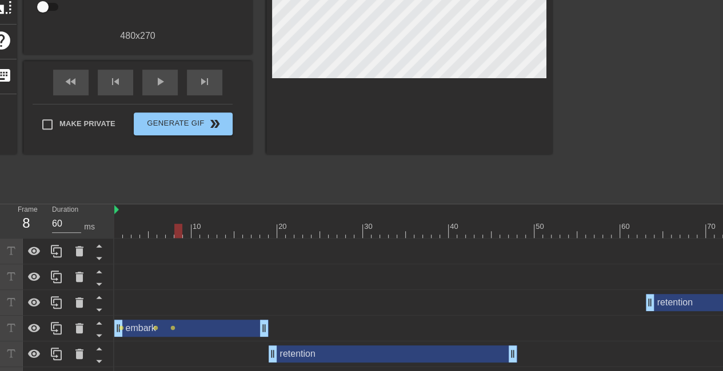
drag, startPoint x: 169, startPoint y: 232, endPoint x: 178, endPoint y: 232, distance: 8.6
click at [178, 232] on div at bounding box center [178, 231] width 8 height 14
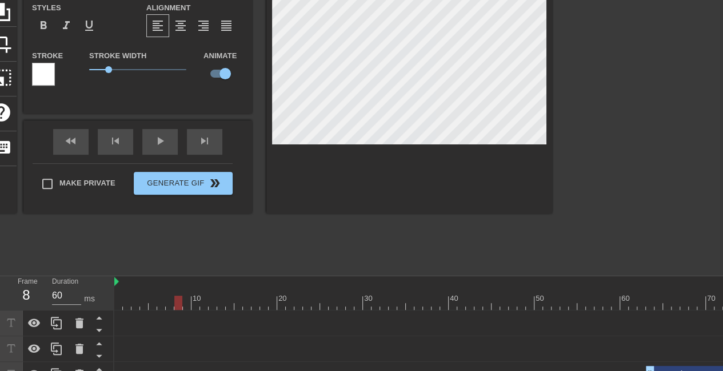
click at [603, 118] on div at bounding box center [651, 97] width 171 height 343
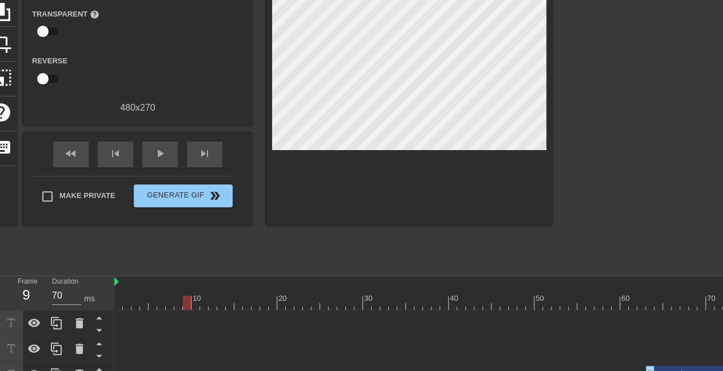
drag, startPoint x: 178, startPoint y: 300, endPoint x: 186, endPoint y: 300, distance: 8.0
click at [186, 300] on div at bounding box center [187, 303] width 8 height 14
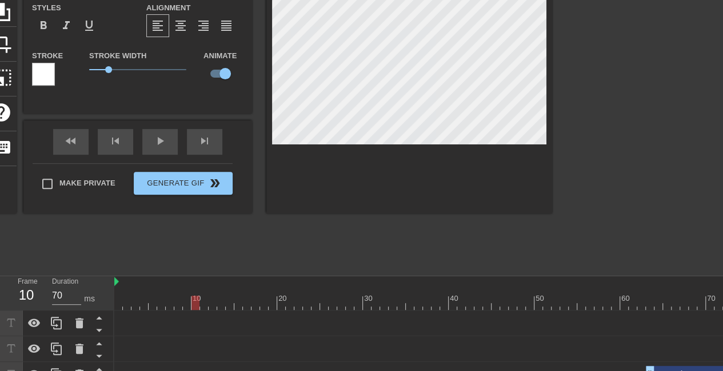
drag, startPoint x: 187, startPoint y: 302, endPoint x: 196, endPoint y: 302, distance: 8.6
click at [196, 302] on div at bounding box center [195, 303] width 8 height 14
click at [591, 124] on div at bounding box center [651, 97] width 171 height 343
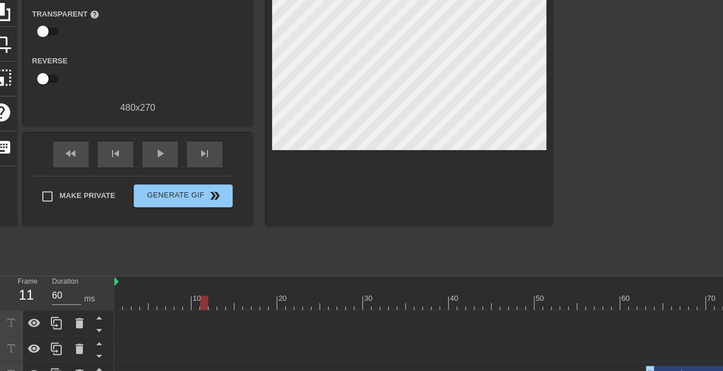
drag, startPoint x: 195, startPoint y: 300, endPoint x: 205, endPoint y: 301, distance: 9.8
click at [205, 301] on div at bounding box center [204, 303] width 8 height 14
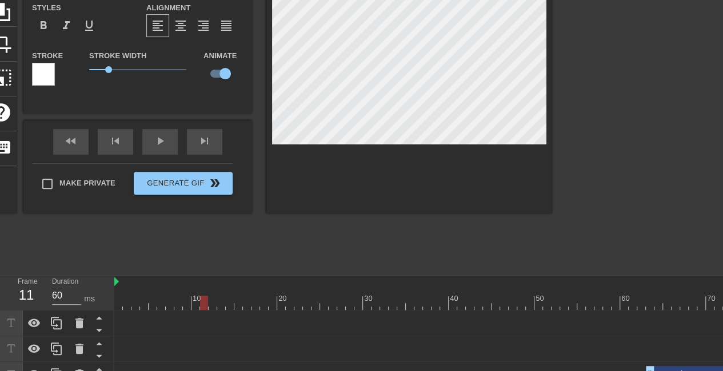
click at [605, 109] on div at bounding box center [651, 97] width 171 height 343
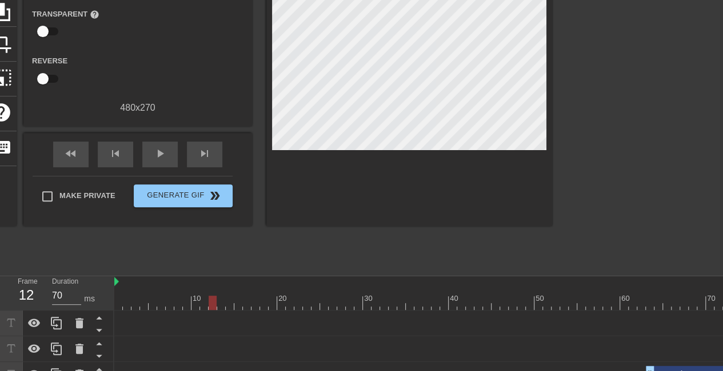
drag, startPoint x: 203, startPoint y: 303, endPoint x: 212, endPoint y: 303, distance: 8.6
click at [212, 303] on div at bounding box center [213, 303] width 8 height 14
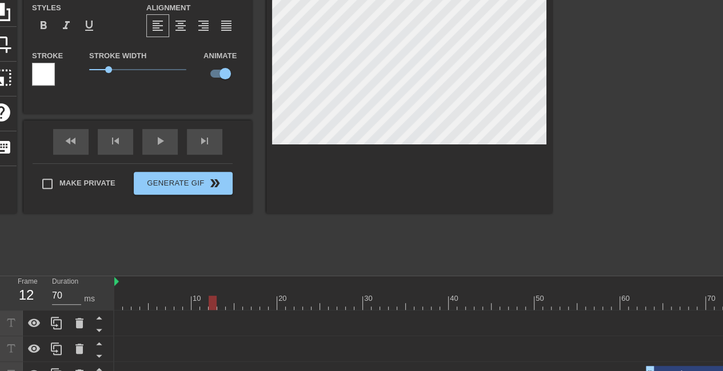
click at [615, 105] on div at bounding box center [651, 97] width 171 height 343
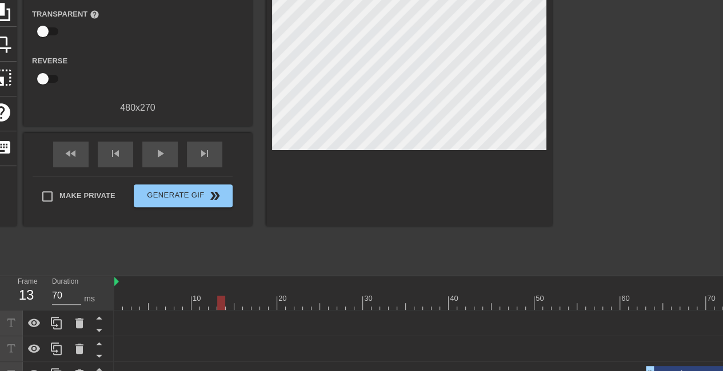
drag, startPoint x: 210, startPoint y: 302, endPoint x: 219, endPoint y: 302, distance: 9.1
click at [219, 302] on div at bounding box center [221, 303] width 8 height 14
click at [572, 106] on div at bounding box center [651, 97] width 171 height 343
drag, startPoint x: 221, startPoint y: 300, endPoint x: 230, endPoint y: 300, distance: 8.6
click at [230, 300] on div at bounding box center [230, 303] width 8 height 14
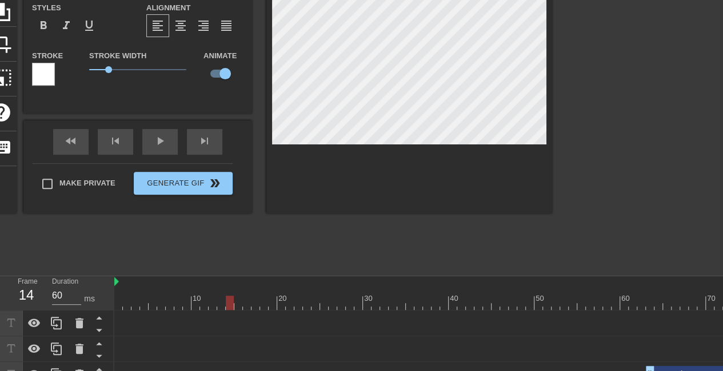
click at [678, 114] on div at bounding box center [651, 97] width 171 height 343
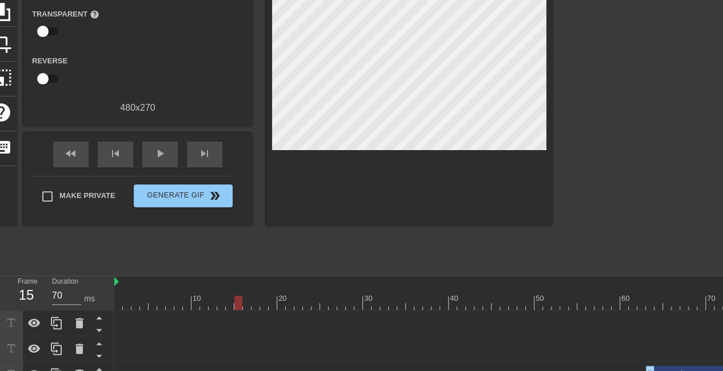
drag, startPoint x: 229, startPoint y: 301, endPoint x: 236, endPoint y: 300, distance: 7.4
click at [236, 300] on div at bounding box center [238, 303] width 8 height 14
click at [611, 137] on div at bounding box center [651, 97] width 171 height 343
drag, startPoint x: 235, startPoint y: 302, endPoint x: 250, endPoint y: 305, distance: 15.2
click at [250, 305] on div at bounding box center [247, 303] width 8 height 14
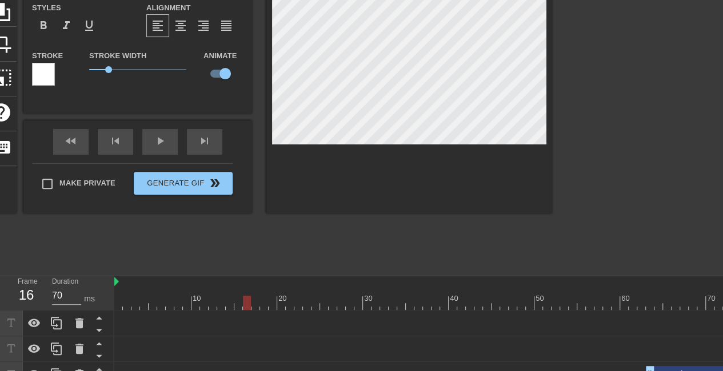
click at [605, 147] on div at bounding box center [651, 97] width 171 height 343
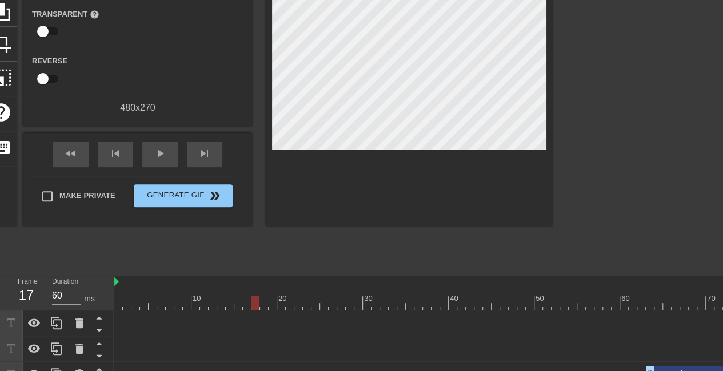
drag, startPoint x: 248, startPoint y: 302, endPoint x: 255, endPoint y: 303, distance: 6.9
click at [255, 303] on div at bounding box center [255, 303] width 8 height 14
click at [611, 142] on div at bounding box center [651, 97] width 171 height 343
drag, startPoint x: 256, startPoint y: 303, endPoint x: 111, endPoint y: 292, distance: 145.5
click at [111, 292] on div "Frame 1 Duration 70 ms 10 20 30 40 50 60 70 80 90 100 110 120 130 140 150 reten…" at bounding box center [361, 370] width 723 height 189
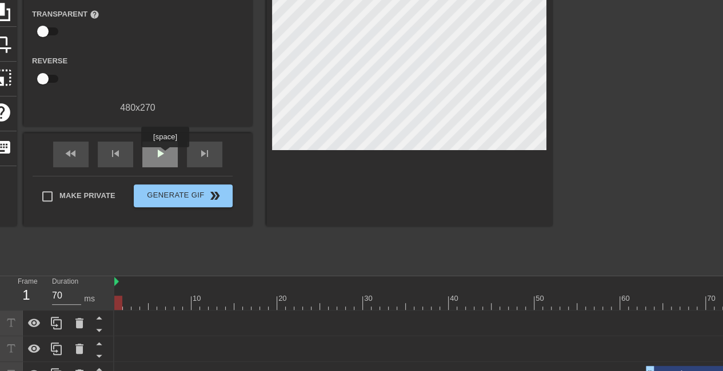
click at [165, 155] on span "play_arrow" at bounding box center [160, 154] width 14 height 14
click at [171, 150] on div "pause" at bounding box center [159, 155] width 35 height 26
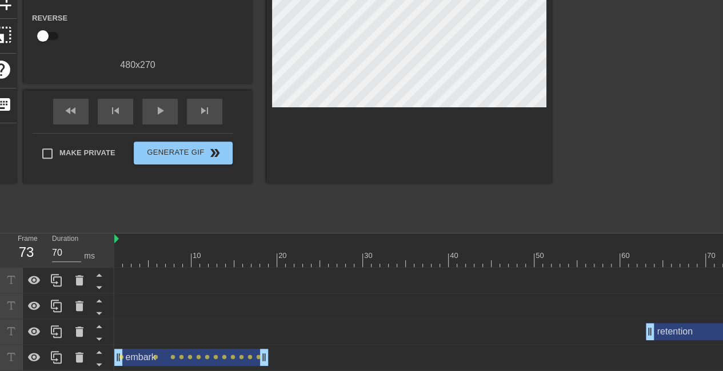
scroll to position [215, 0]
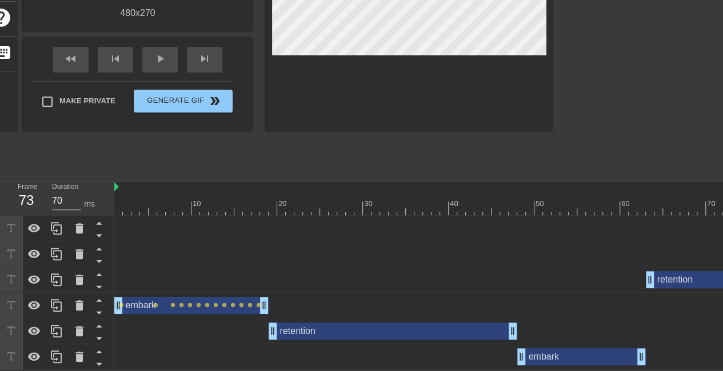
click at [549, 358] on div "embark drag_handle drag_handle" at bounding box center [581, 356] width 129 height 17
click at [538, 360] on div "embark drag_handle drag_handle" at bounding box center [581, 356] width 129 height 17
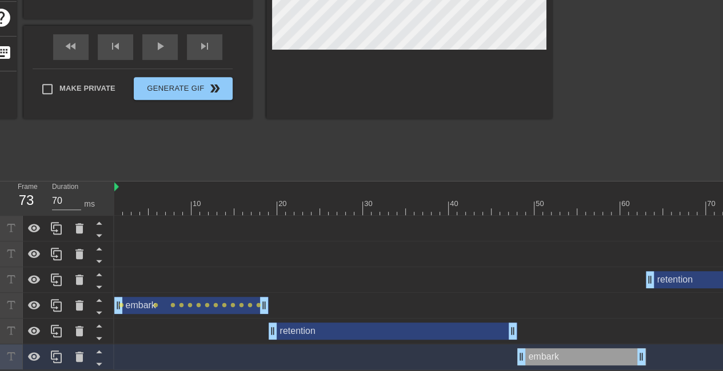
click at [538, 360] on div "embark drag_handle drag_handle" at bounding box center [581, 356] width 129 height 17
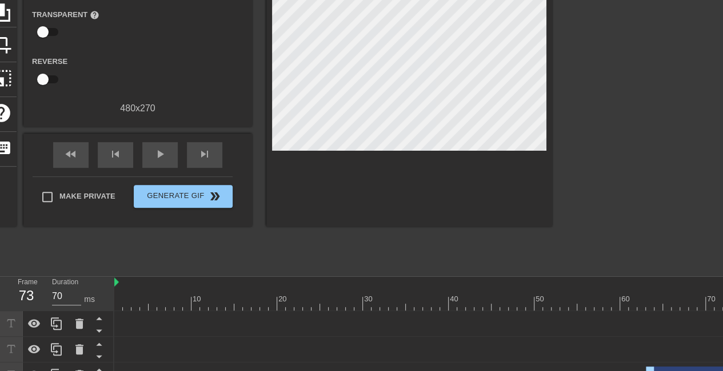
scroll to position [104, 0]
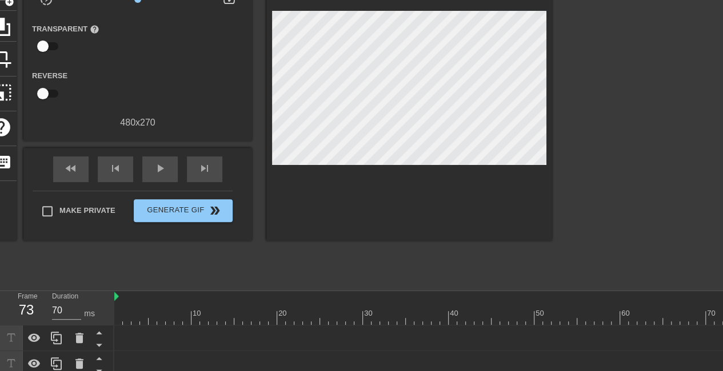
click at [181, 80] on div "Reverse" at bounding box center [137, 87] width 229 height 36
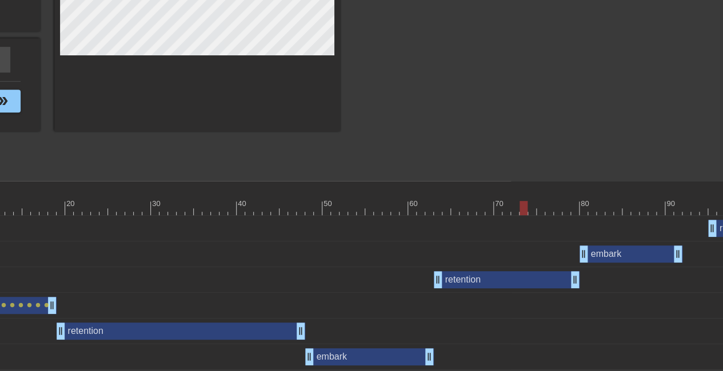
scroll to position [215, 213]
drag, startPoint x: 524, startPoint y: 203, endPoint x: 297, endPoint y: 209, distance: 226.8
click at [297, 209] on div at bounding box center [549, 208] width 1294 height 14
click at [297, 209] on div at bounding box center [300, 208] width 8 height 14
type input "70"
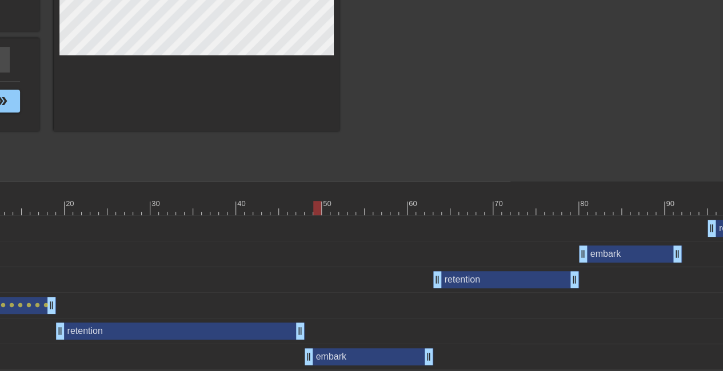
drag, startPoint x: 297, startPoint y: 209, endPoint x: 314, endPoint y: 210, distance: 16.6
click at [314, 210] on div at bounding box center [317, 208] width 8 height 14
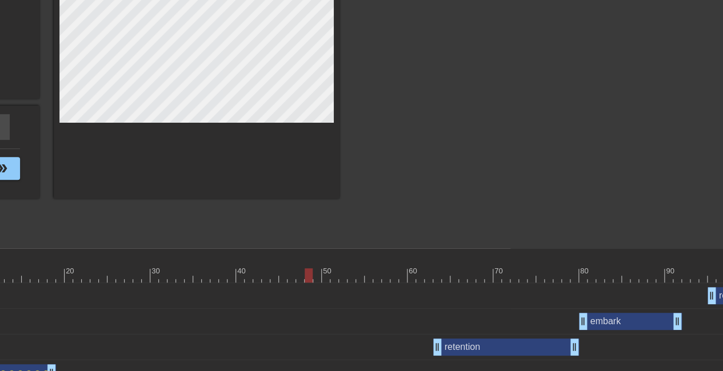
scroll to position [100, 213]
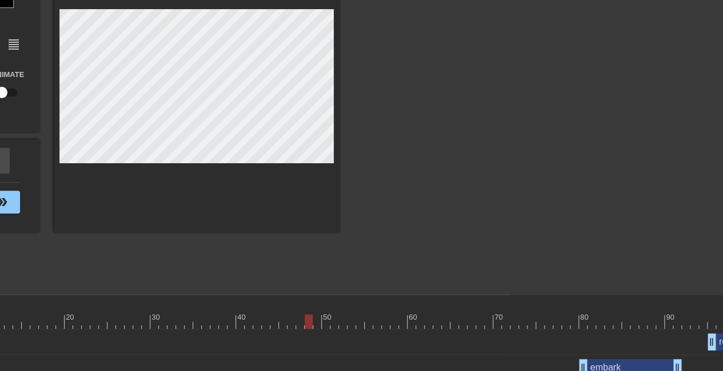
click at [7, 91] on input "checkbox" at bounding box center [1, 93] width 65 height 22
checkbox input "true"
click at [363, 178] on div at bounding box center [438, 116] width 171 height 343
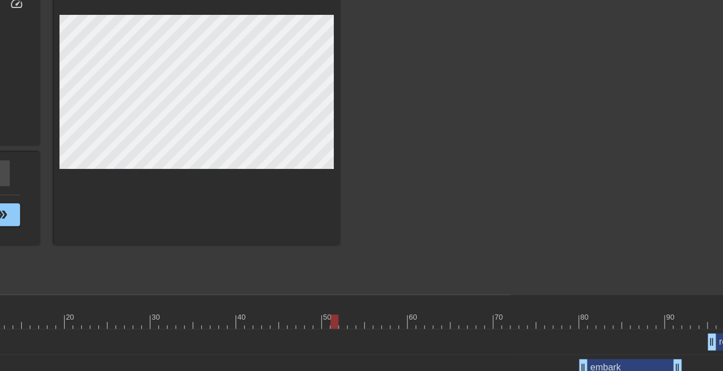
drag, startPoint x: 308, startPoint y: 322, endPoint x: 323, endPoint y: 322, distance: 14.9
click at [323, 322] on div at bounding box center [549, 322] width 1294 height 14
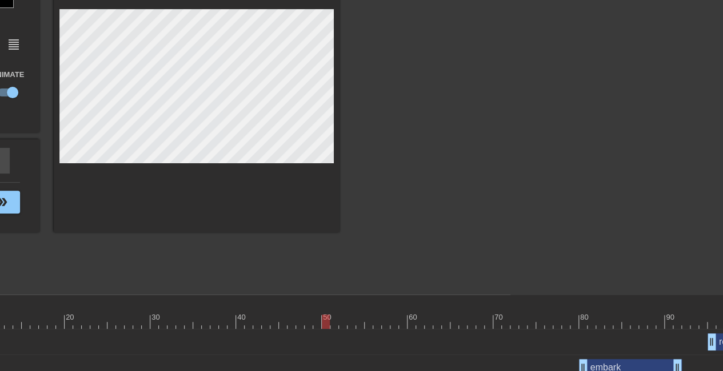
click at [399, 200] on div at bounding box center [438, 116] width 171 height 343
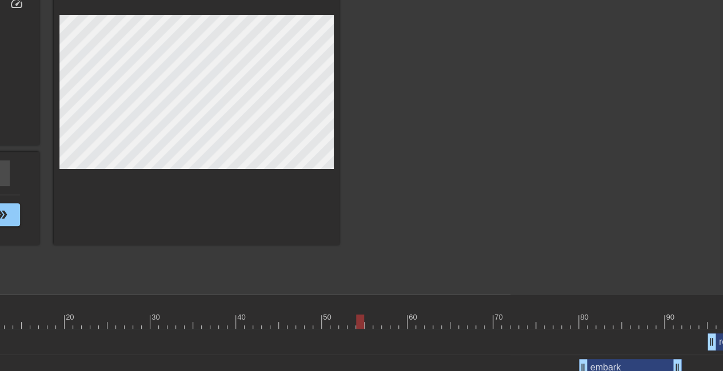
drag, startPoint x: 324, startPoint y: 322, endPoint x: 359, endPoint y: 323, distance: 34.3
click at [359, 323] on div at bounding box center [360, 322] width 8 height 14
click at [482, 175] on div at bounding box center [438, 116] width 171 height 343
drag, startPoint x: 353, startPoint y: 323, endPoint x: 385, endPoint y: 323, distance: 32.0
click at [385, 323] on div at bounding box center [549, 322] width 1294 height 14
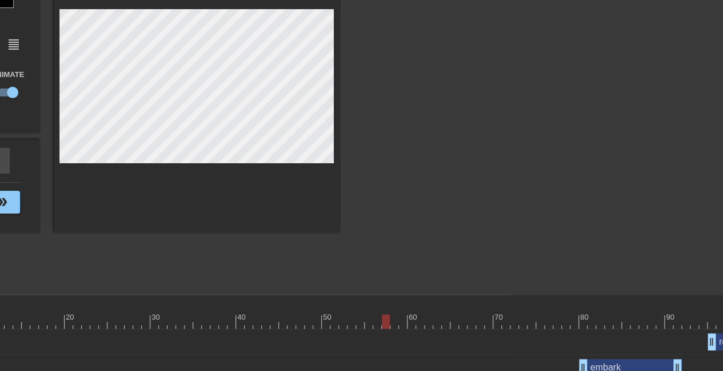
click at [447, 217] on div at bounding box center [438, 116] width 171 height 343
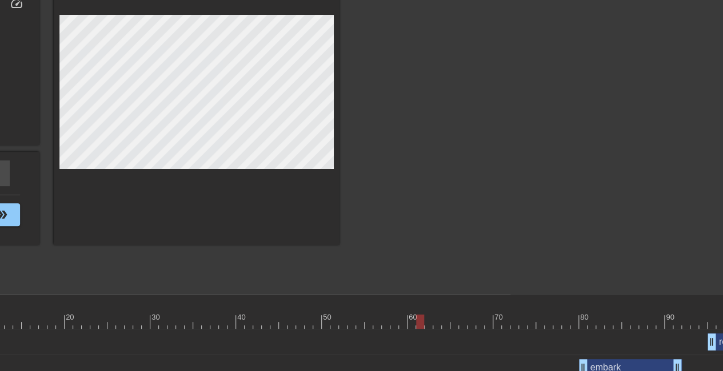
drag, startPoint x: 388, startPoint y: 317, endPoint x: 412, endPoint y: 320, distance: 24.2
click at [412, 320] on div at bounding box center [549, 322] width 1294 height 14
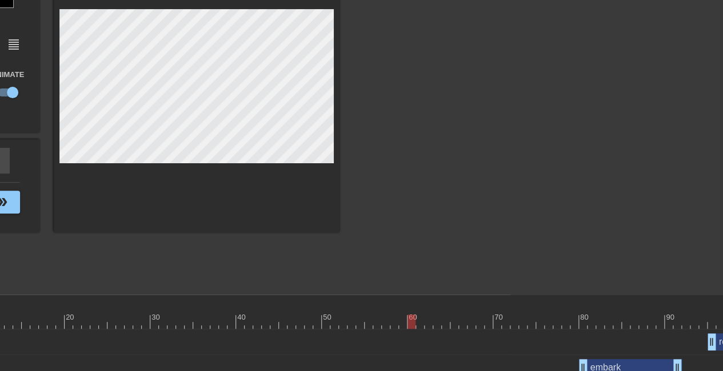
click at [446, 175] on div at bounding box center [438, 116] width 171 height 343
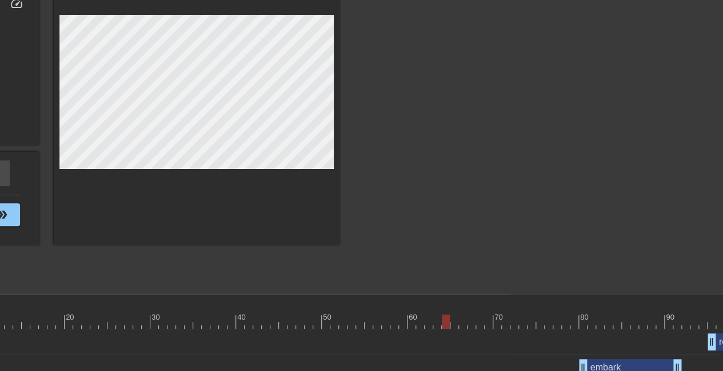
drag, startPoint x: 412, startPoint y: 322, endPoint x: 437, endPoint y: 324, distance: 24.7
click at [437, 324] on div at bounding box center [549, 322] width 1294 height 14
click at [519, 177] on div at bounding box center [438, 116] width 171 height 343
type input "60"
drag, startPoint x: 436, startPoint y: 324, endPoint x: 588, endPoint y: 319, distance: 152.0
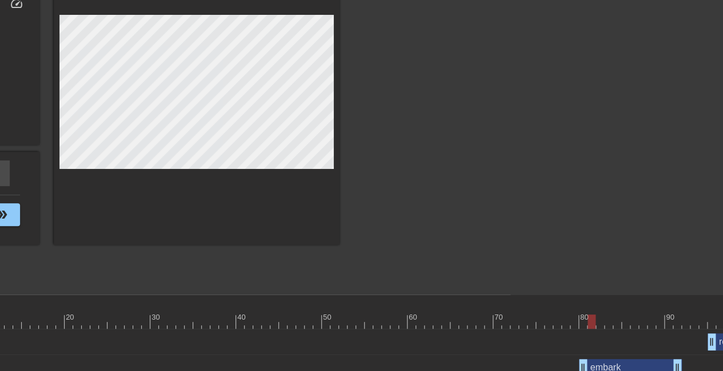
click at [588, 319] on div at bounding box center [591, 322] width 8 height 14
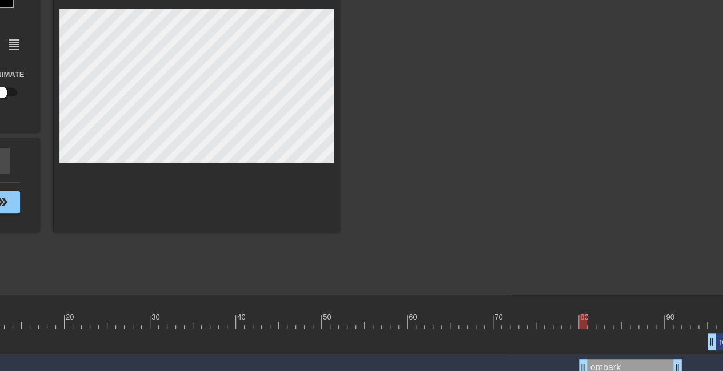
click at [2, 94] on input "checkbox" at bounding box center [1, 93] width 65 height 22
checkbox input "true"
drag, startPoint x: 583, startPoint y: 323, endPoint x: 632, endPoint y: 320, distance: 49.2
click at [632, 320] on div at bounding box center [549, 322] width 1294 height 14
drag, startPoint x: 158, startPoint y: 170, endPoint x: 518, endPoint y: 157, distance: 360.7
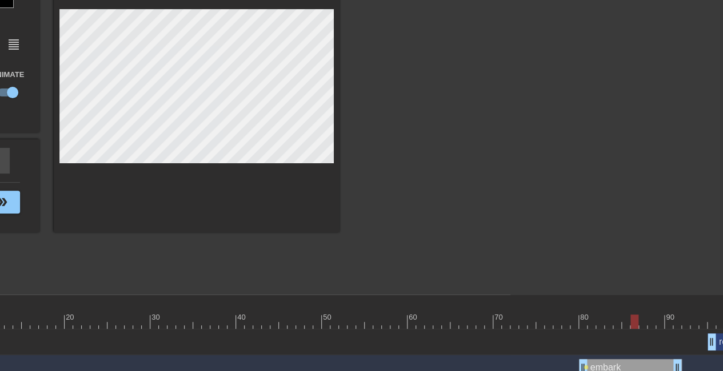
click at [518, 157] on div at bounding box center [438, 116] width 171 height 343
click at [464, 155] on div at bounding box center [438, 116] width 171 height 343
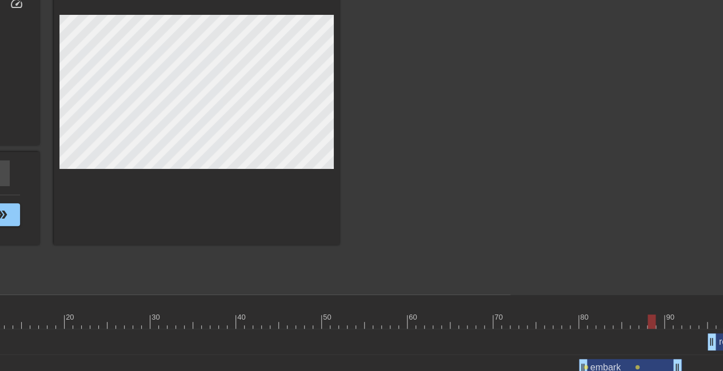
drag, startPoint x: 634, startPoint y: 324, endPoint x: 641, endPoint y: 323, distance: 7.1
click at [641, 323] on div at bounding box center [549, 322] width 1294 height 14
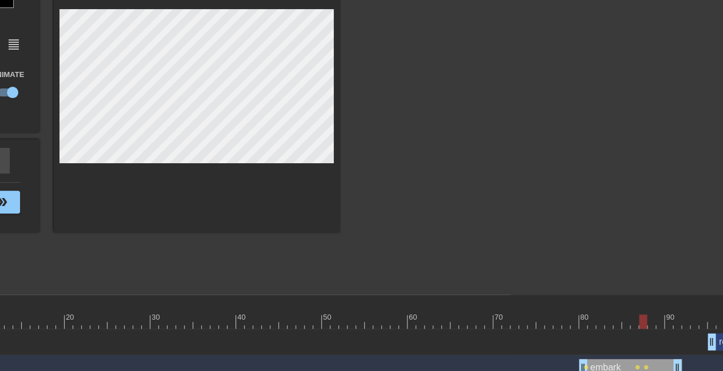
click at [512, 113] on div at bounding box center [438, 116] width 171 height 343
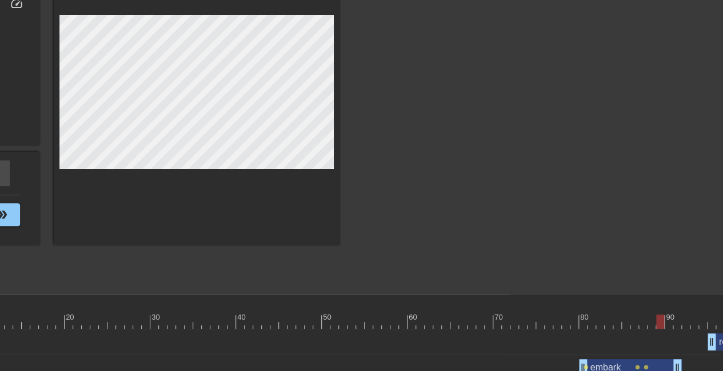
drag, startPoint x: 644, startPoint y: 325, endPoint x: 650, endPoint y: 323, distance: 6.7
click at [650, 323] on div at bounding box center [549, 322] width 1294 height 14
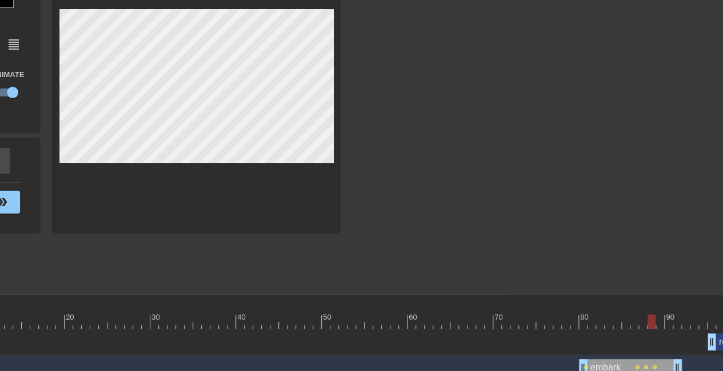
click at [426, 144] on div at bounding box center [438, 116] width 171 height 343
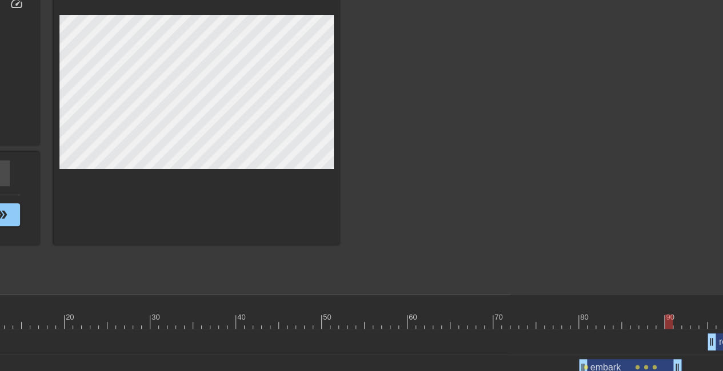
drag, startPoint x: 654, startPoint y: 319, endPoint x: 663, endPoint y: 322, distance: 9.6
click at [663, 322] on div at bounding box center [549, 322] width 1294 height 14
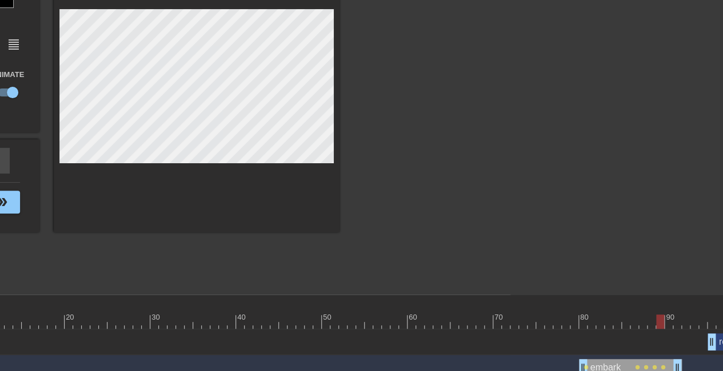
click at [155, 1] on div at bounding box center [197, 88] width 286 height 287
click at [663, 322] on div at bounding box center [549, 322] width 1294 height 14
click at [664, 323] on div at bounding box center [668, 322] width 8 height 14
click at [674, 323] on div at bounding box center [677, 322] width 8 height 14
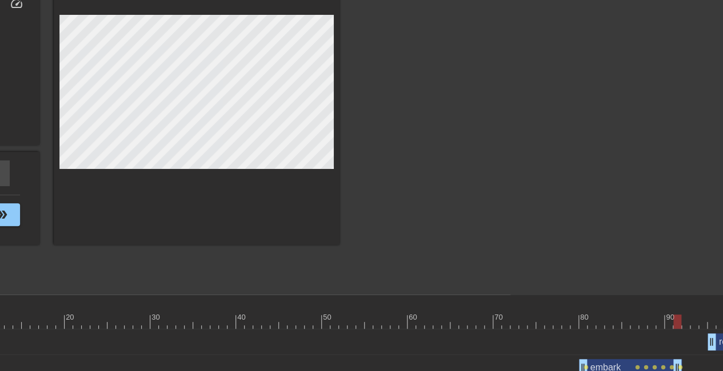
click at [420, 167] on div at bounding box center [438, 116] width 171 height 343
click at [683, 322] on div at bounding box center [549, 322] width 1294 height 14
click at [510, 238] on html "menu_book Browse the tutorials! Gifntext.com The online gif editor Send Feedbac…" at bounding box center [148, 192] width 723 height 584
drag, startPoint x: 687, startPoint y: 319, endPoint x: 0, endPoint y: 307, distance: 687.3
click at [0, 307] on div "10 20 30 40 50 60 70 80 90 100 110 120 130 140 150" at bounding box center [549, 312] width 1294 height 34
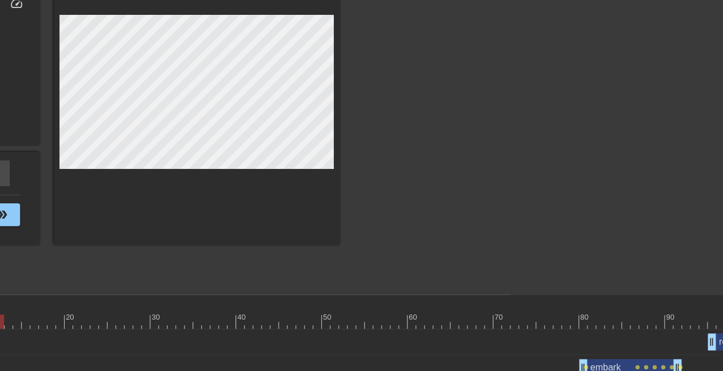
scroll to position [100, 0]
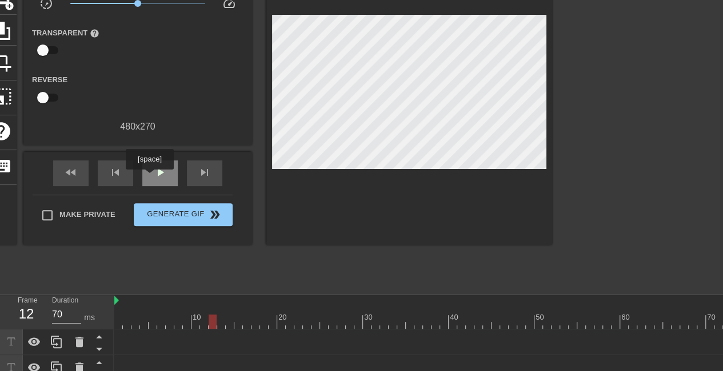
click at [151, 177] on div "play_arrow" at bounding box center [159, 174] width 35 height 26
click at [159, 167] on span "pause" at bounding box center [160, 173] width 14 height 14
click at [76, 177] on span "fast_rewind" at bounding box center [71, 173] width 14 height 14
click at [163, 179] on span "play_arrow" at bounding box center [160, 173] width 14 height 14
click at [167, 172] on div "pause" at bounding box center [159, 174] width 35 height 26
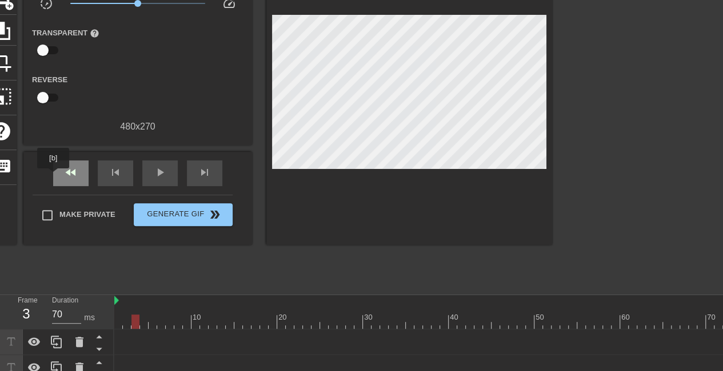
click at [56, 176] on div "fast_rewind" at bounding box center [70, 174] width 35 height 26
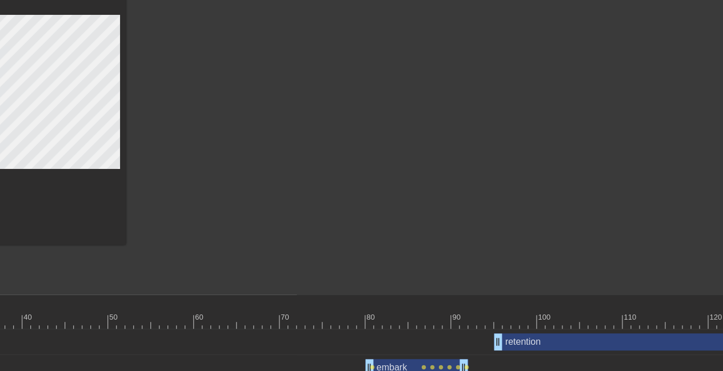
scroll to position [100, 403]
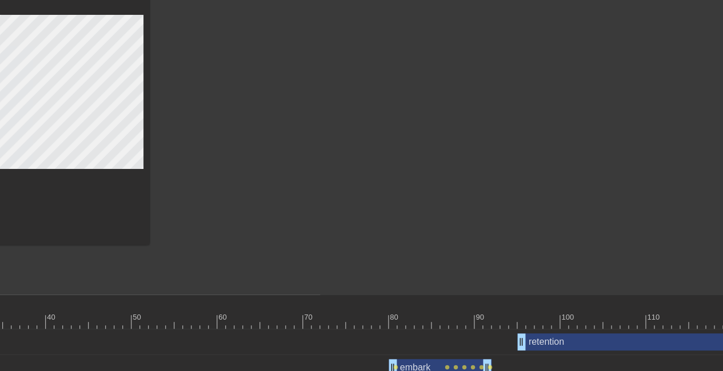
click at [535, 342] on div "retention drag_handle drag_handle" at bounding box center [662, 342] width 291 height 17
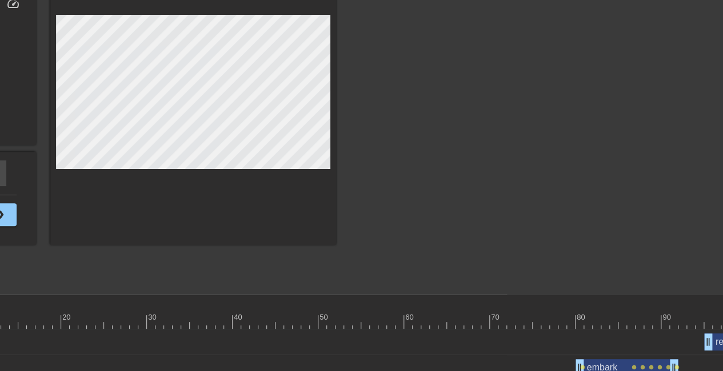
scroll to position [100, 0]
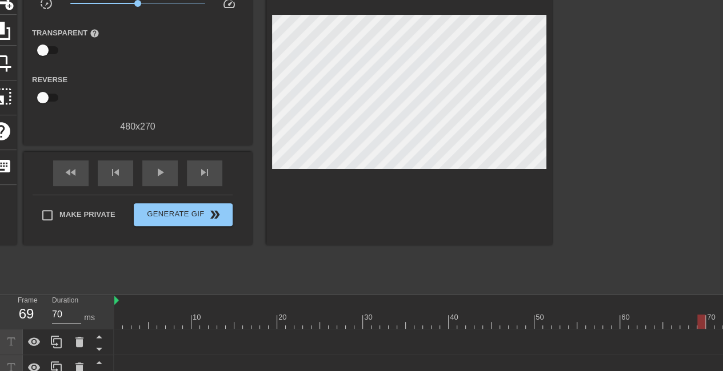
drag, startPoint x: 119, startPoint y: 322, endPoint x: 701, endPoint y: 312, distance: 582.2
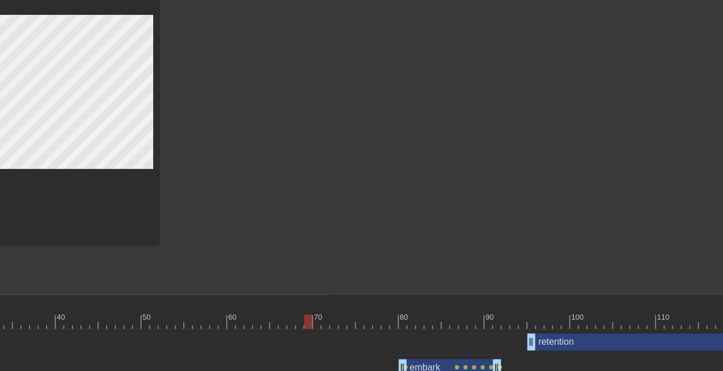
scroll to position [100, 394]
drag, startPoint x: 307, startPoint y: 318, endPoint x: 530, endPoint y: 323, distance: 222.3
click at [530, 323] on div at bounding box center [368, 322] width 1294 height 14
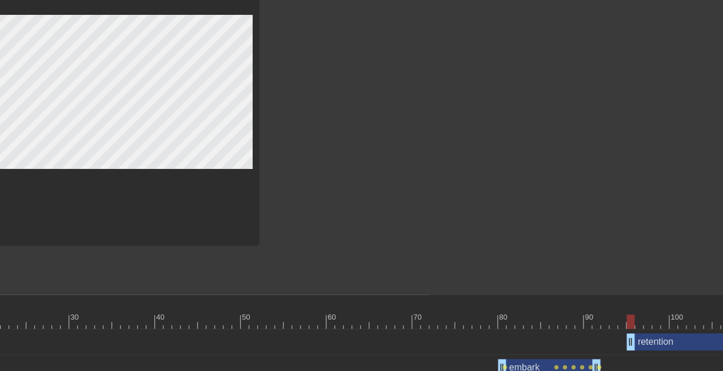
scroll to position [100, 295]
drag, startPoint x: 630, startPoint y: 322, endPoint x: 656, endPoint y: 322, distance: 26.3
click at [656, 322] on div at bounding box center [466, 322] width 1294 height 14
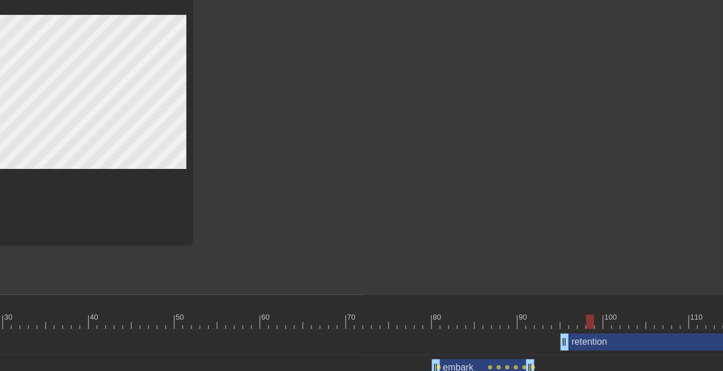
scroll to position [100, 369]
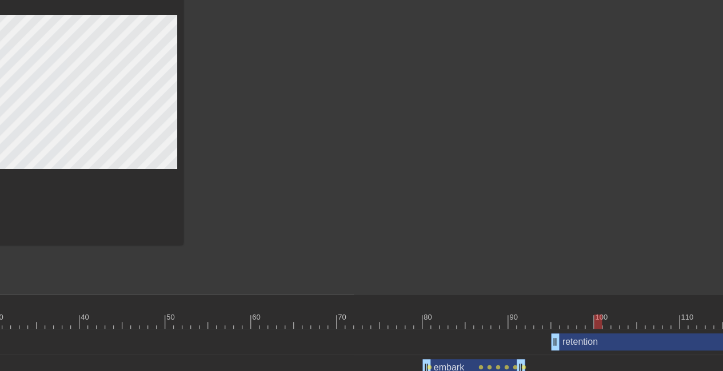
click at [587, 321] on div at bounding box center [392, 322] width 1294 height 14
drag, startPoint x: 590, startPoint y: 325, endPoint x: 556, endPoint y: 326, distance: 33.7
click at [556, 326] on div at bounding box center [555, 322] width 8 height 14
type input "60"
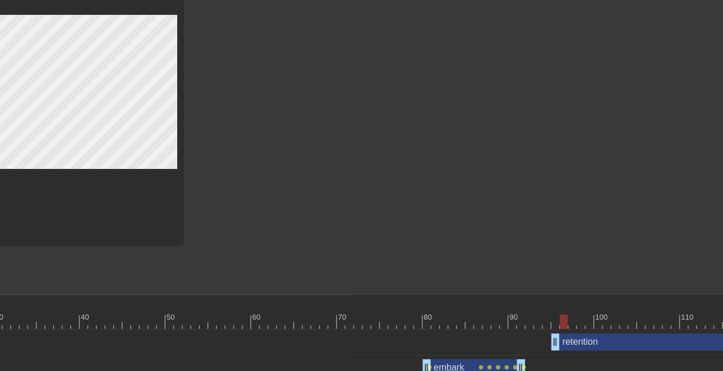
click at [554, 320] on div at bounding box center [392, 322] width 1294 height 14
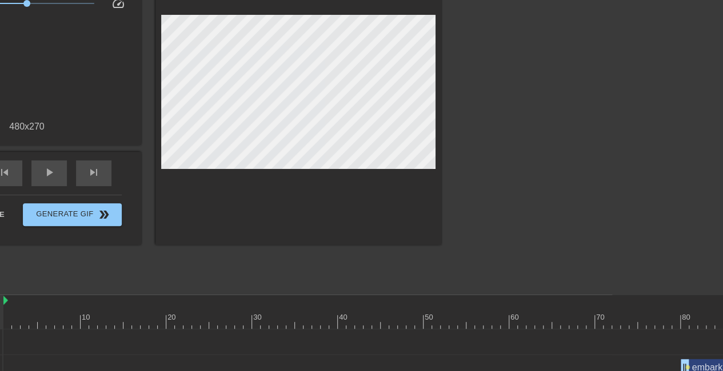
scroll to position [100, 108]
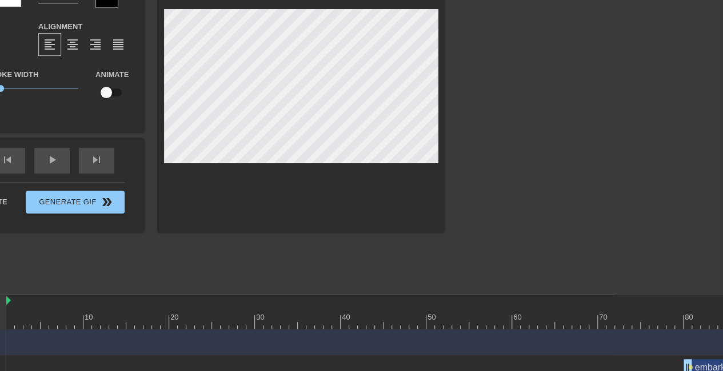
click at [109, 89] on input "checkbox" at bounding box center [106, 93] width 65 height 22
checkbox input "true"
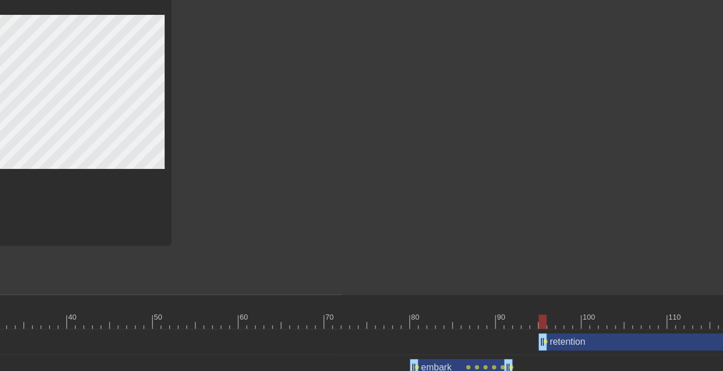
scroll to position [100, 383]
drag, startPoint x: 541, startPoint y: 320, endPoint x: 566, endPoint y: 321, distance: 25.1
click at [566, 321] on div at bounding box center [379, 322] width 1294 height 14
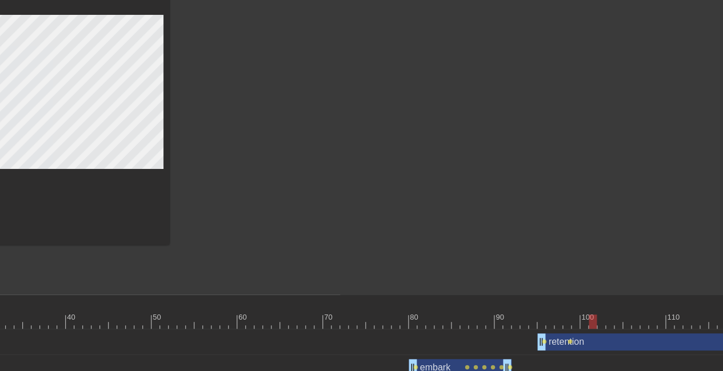
drag, startPoint x: 567, startPoint y: 325, endPoint x: 582, endPoint y: 325, distance: 15.4
click at [582, 325] on div at bounding box center [379, 322] width 1294 height 14
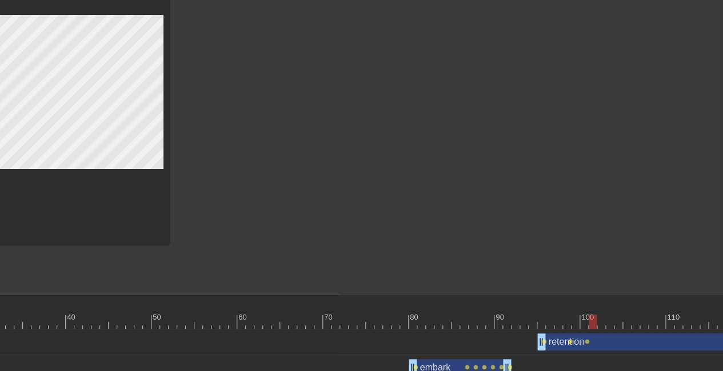
drag, startPoint x: 581, startPoint y: 320, endPoint x: 588, endPoint y: 320, distance: 7.4
click at [588, 320] on div at bounding box center [592, 322] width 8 height 14
drag, startPoint x: 584, startPoint y: 323, endPoint x: 606, endPoint y: 324, distance: 21.7
click at [606, 324] on div at bounding box center [379, 322] width 1294 height 14
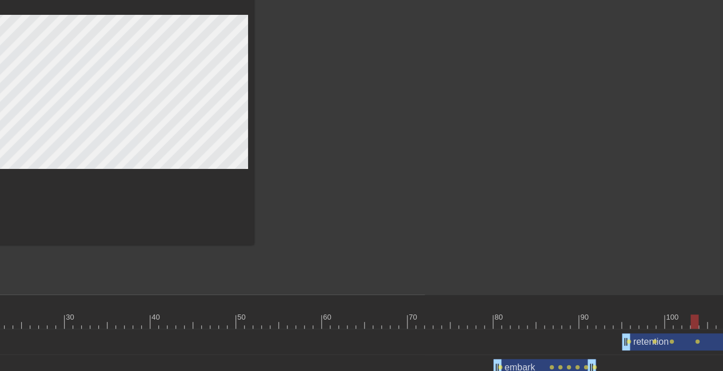
scroll to position [100, 302]
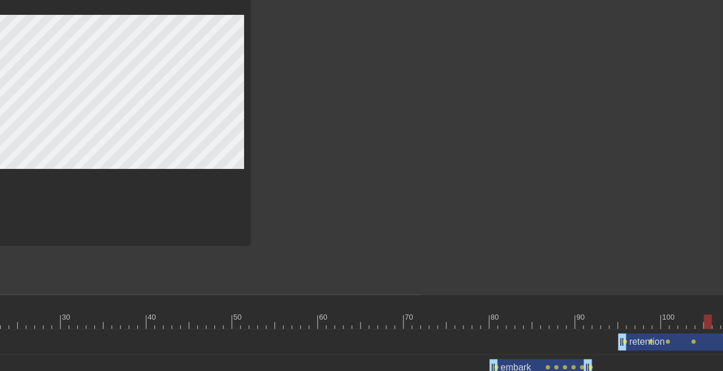
drag, startPoint x: 687, startPoint y: 322, endPoint x: 708, endPoint y: 323, distance: 21.2
click at [708, 323] on div at bounding box center [707, 322] width 8 height 14
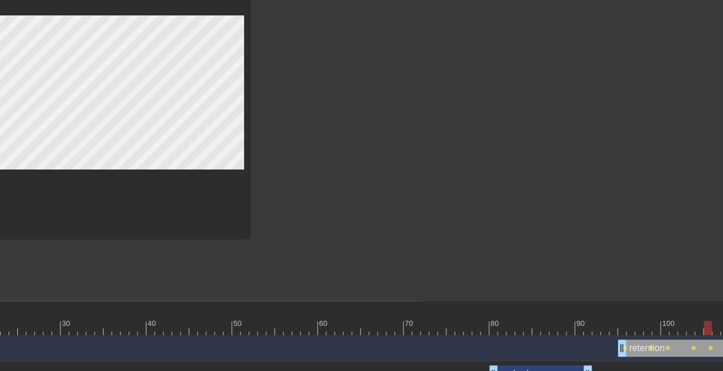
click at [358, 153] on div at bounding box center [348, 122] width 171 height 343
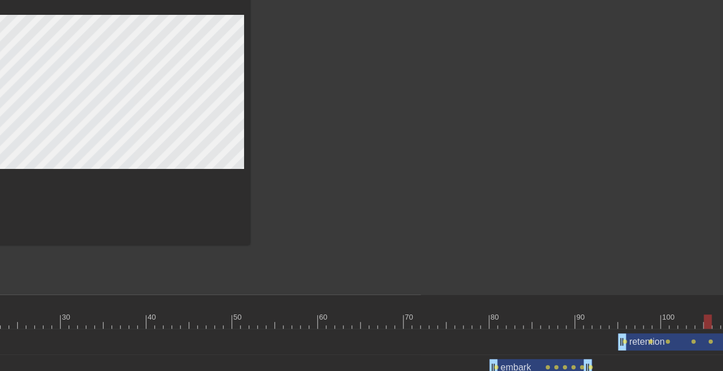
scroll to position [100, 421]
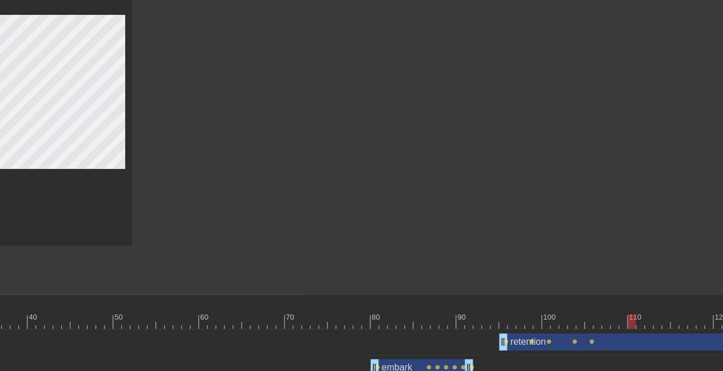
drag, startPoint x: 590, startPoint y: 322, endPoint x: 623, endPoint y: 318, distance: 33.4
click at [623, 318] on div at bounding box center [340, 322] width 1294 height 14
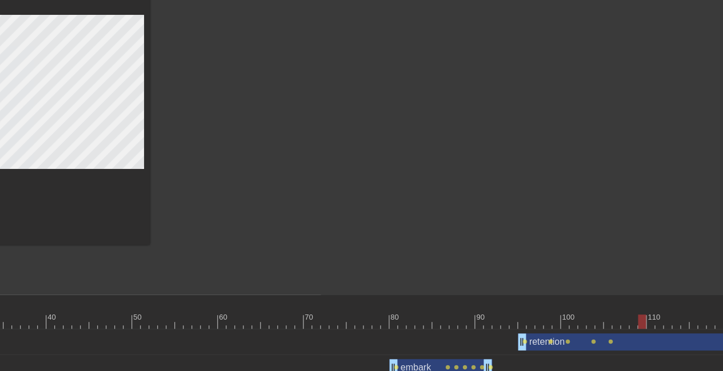
scroll to position [100, 399]
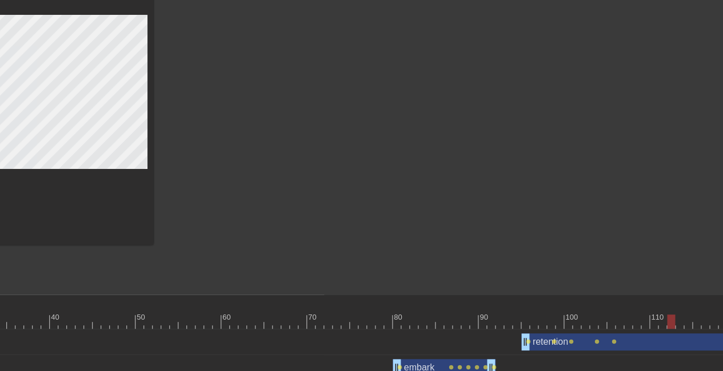
drag, startPoint x: 646, startPoint y: 321, endPoint x: 662, endPoint y: 323, distance: 16.2
click at [662, 323] on div at bounding box center [363, 322] width 1294 height 14
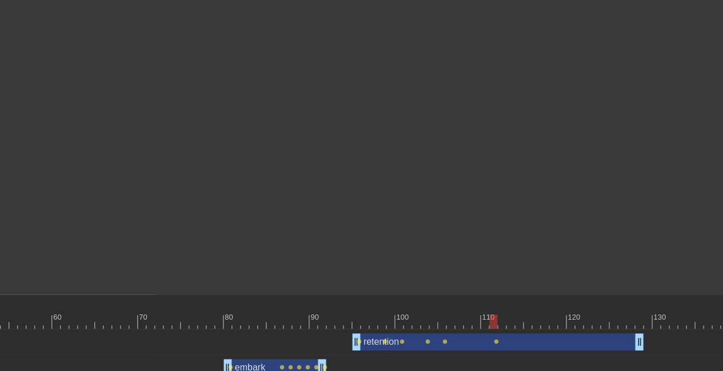
scroll to position [100, 575]
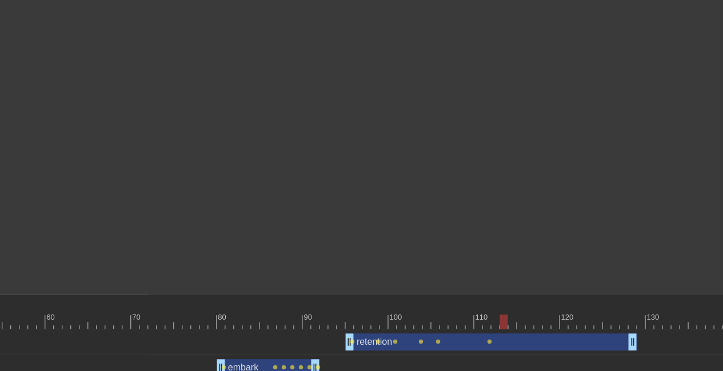
drag, startPoint x: 487, startPoint y: 323, endPoint x: 495, endPoint y: 323, distance: 7.4
click at [495, 323] on div at bounding box center [187, 322] width 1294 height 14
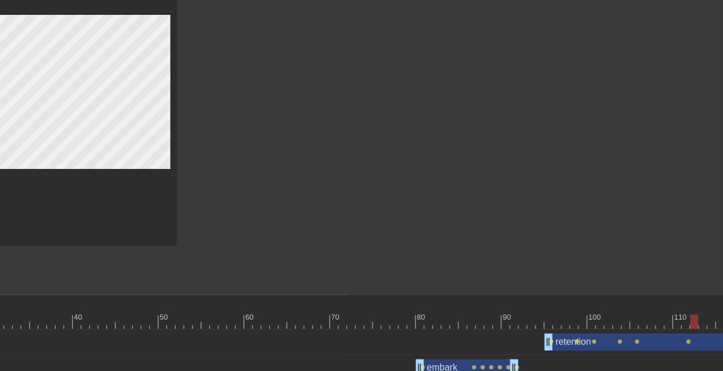
scroll to position [100, 378]
drag, startPoint x: 692, startPoint y: 323, endPoint x: 722, endPoint y: 322, distance: 30.3
click at [722, 322] on div at bounding box center [383, 322] width 1294 height 14
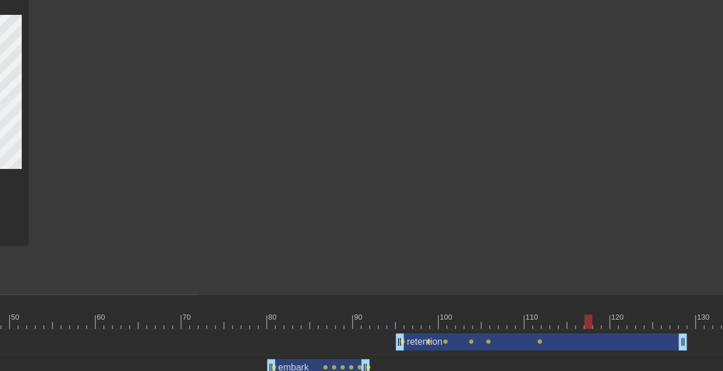
scroll to position [100, 526]
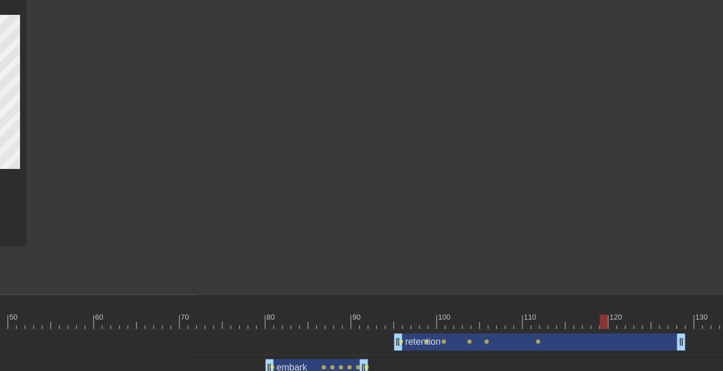
drag, startPoint x: 585, startPoint y: 320, endPoint x: 602, endPoint y: 320, distance: 17.1
click at [602, 320] on div at bounding box center [603, 322] width 8 height 14
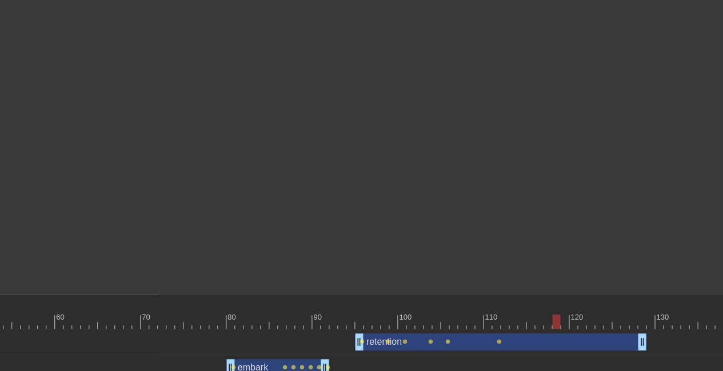
scroll to position [100, 566]
drag, startPoint x: 556, startPoint y: 323, endPoint x: 566, endPoint y: 323, distance: 9.1
click at [566, 323] on div at bounding box center [196, 322] width 1294 height 14
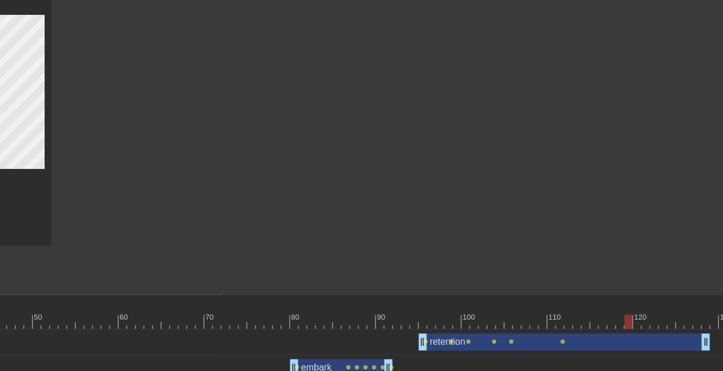
scroll to position [100, 579]
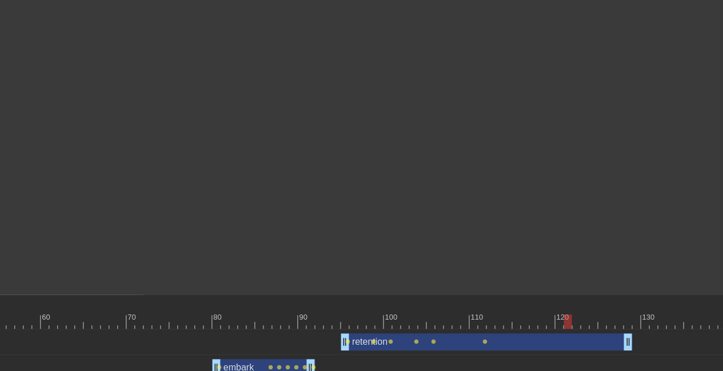
drag, startPoint x: 551, startPoint y: 319, endPoint x: 562, endPoint y: 319, distance: 11.4
click at [562, 319] on div at bounding box center [182, 322] width 1294 height 14
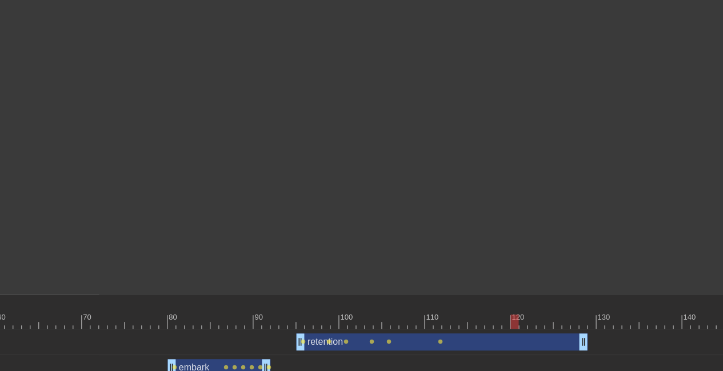
scroll to position [100, 652]
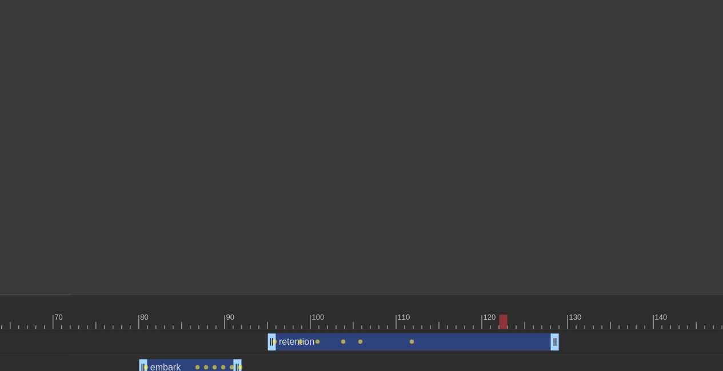
drag, startPoint x: 484, startPoint y: 321, endPoint x: 503, endPoint y: 321, distance: 18.9
click at [503, 321] on div at bounding box center [503, 322] width 8 height 14
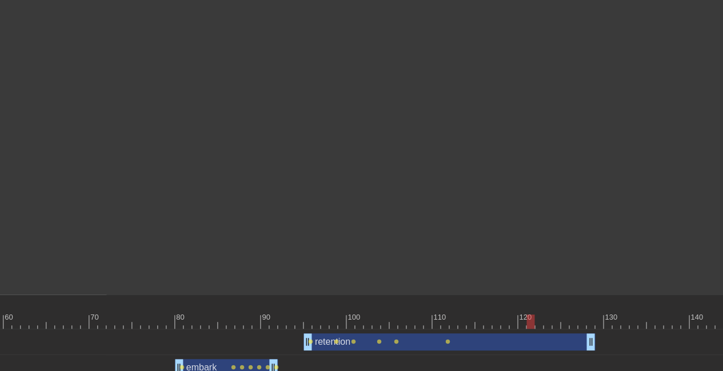
scroll to position [100, 688]
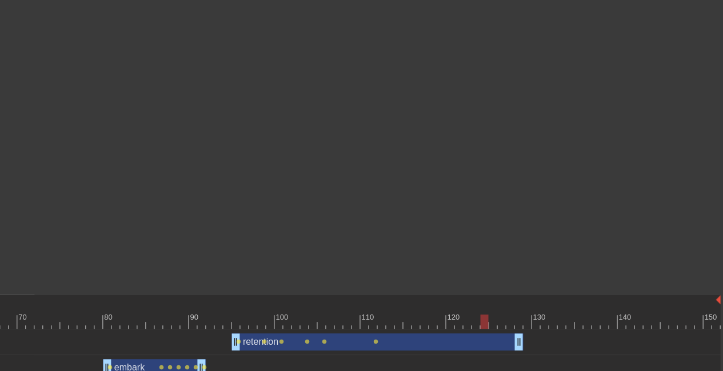
drag, startPoint x: 459, startPoint y: 323, endPoint x: 483, endPoint y: 321, distance: 24.1
click at [483, 321] on div at bounding box center [73, 322] width 1294 height 14
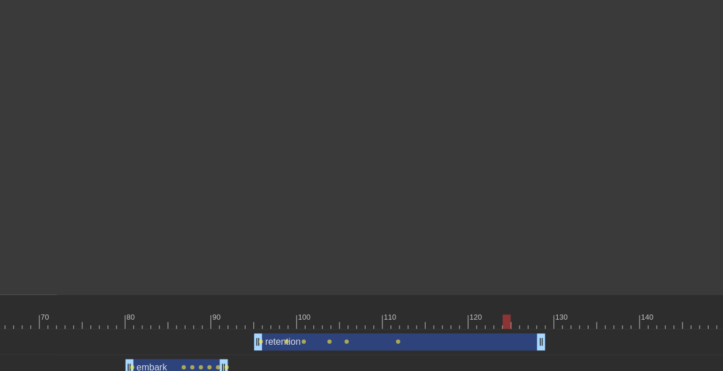
scroll to position [100, 667]
drag, startPoint x: 507, startPoint y: 323, endPoint x: 515, endPoint y: 323, distance: 8.0
click at [515, 323] on div at bounding box center [94, 322] width 1294 height 14
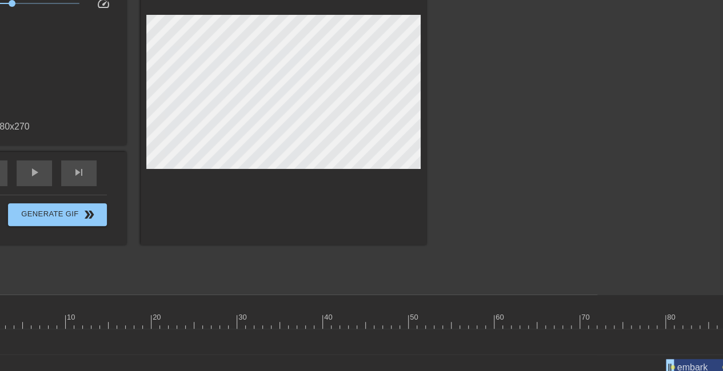
scroll to position [100, 98]
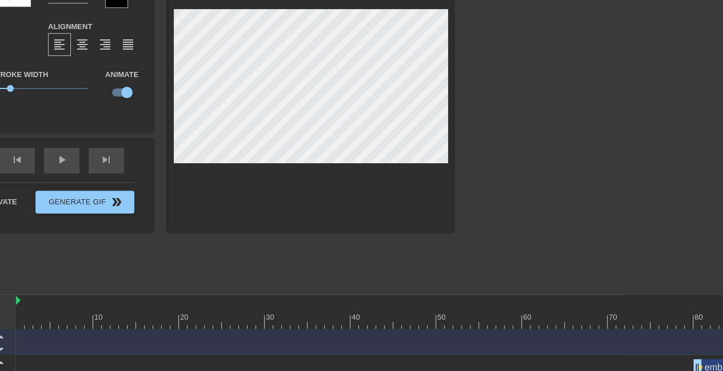
click at [536, 204] on div at bounding box center [552, 116] width 171 height 343
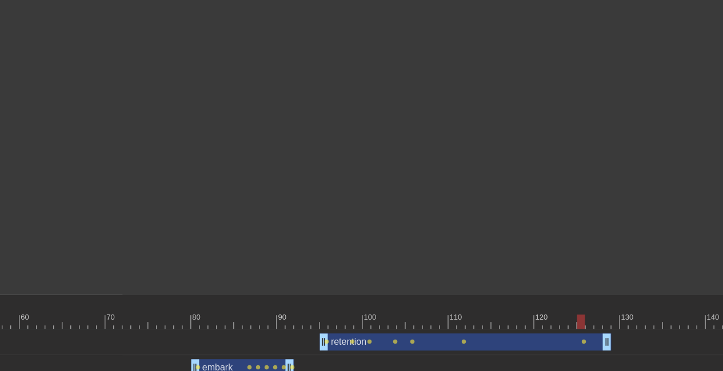
scroll to position [100, 602]
drag, startPoint x: 580, startPoint y: 322, endPoint x: 591, endPoint y: 322, distance: 10.9
click at [591, 322] on div at bounding box center [159, 322] width 1294 height 14
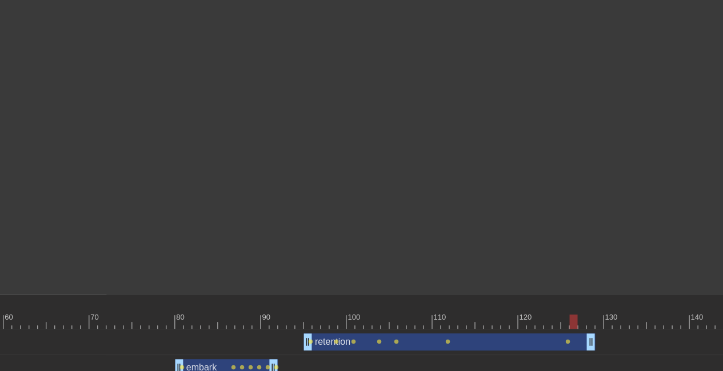
scroll to position [100, 624]
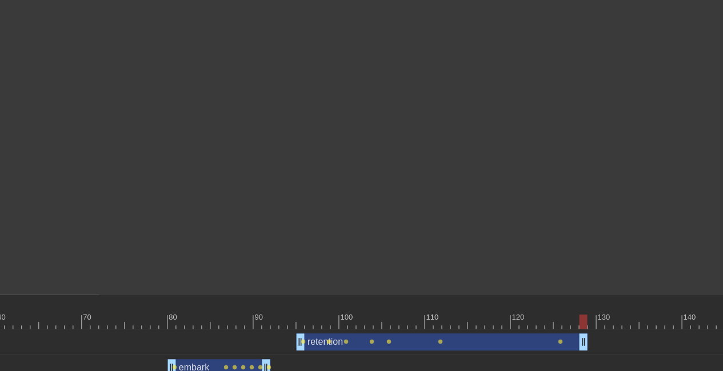
drag, startPoint x: 567, startPoint y: 323, endPoint x: 575, endPoint y: 323, distance: 8.0
click at [575, 323] on div at bounding box center [137, 322] width 1294 height 14
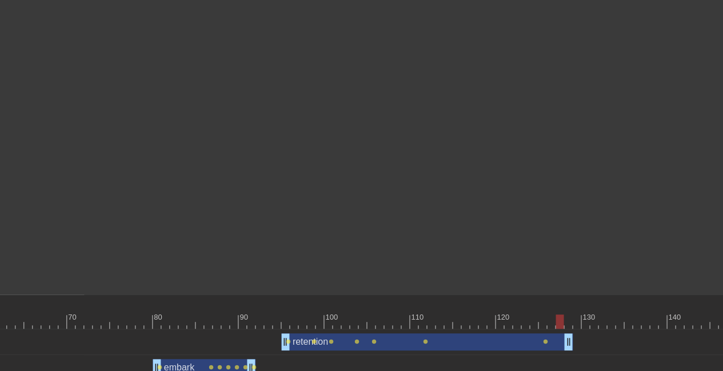
scroll to position [100, 639]
click at [563, 324] on div at bounding box center [567, 322] width 8 height 14
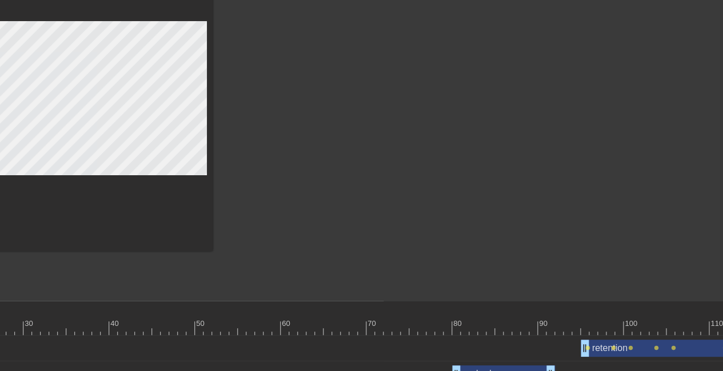
scroll to position [100, 339]
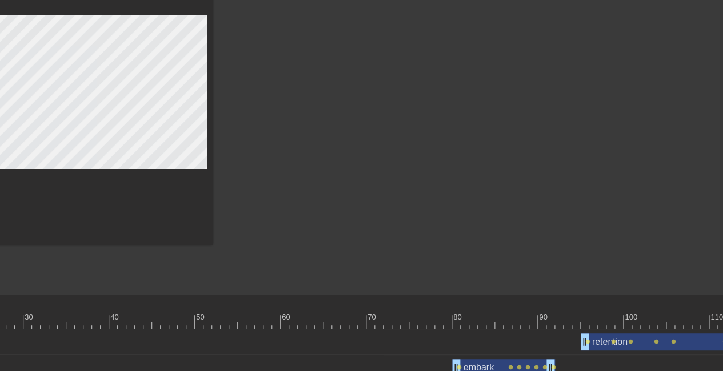
click at [367, 162] on div at bounding box center [311, 116] width 171 height 343
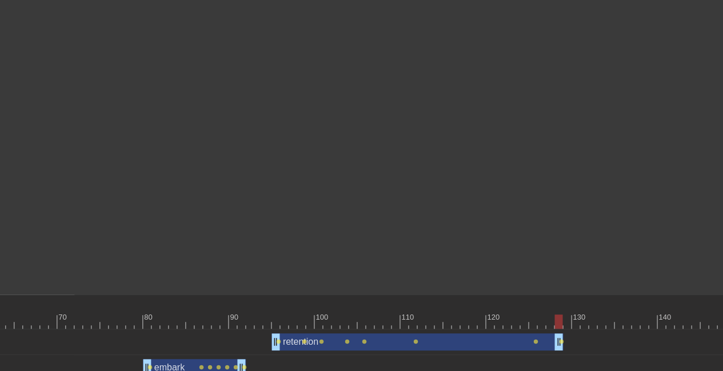
scroll to position [100, 688]
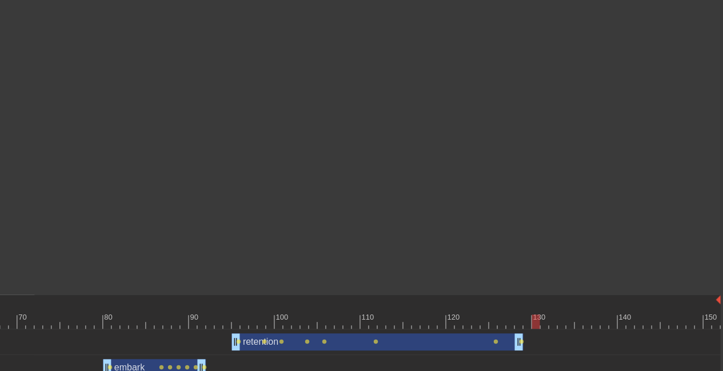
click at [526, 323] on div at bounding box center [73, 322] width 1294 height 14
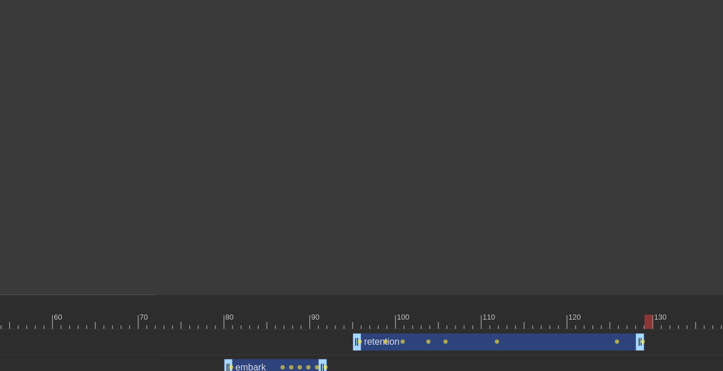
scroll to position [100, 568]
drag, startPoint x: 638, startPoint y: 346, endPoint x: 679, endPoint y: 346, distance: 41.1
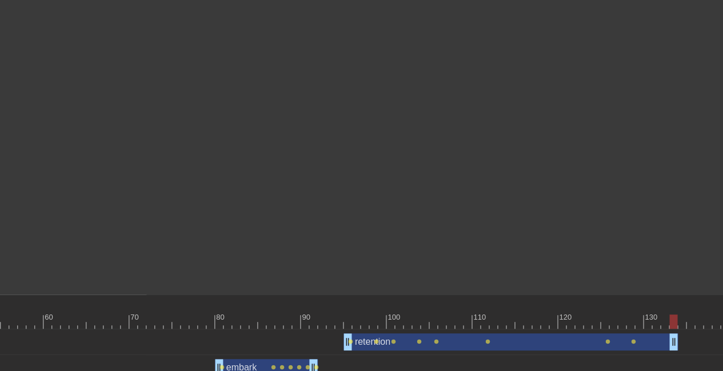
scroll to position [100, 577]
drag, startPoint x: 674, startPoint y: 320, endPoint x: 650, endPoint y: 325, distance: 23.9
click at [650, 325] on div at bounding box center [647, 322] width 8 height 14
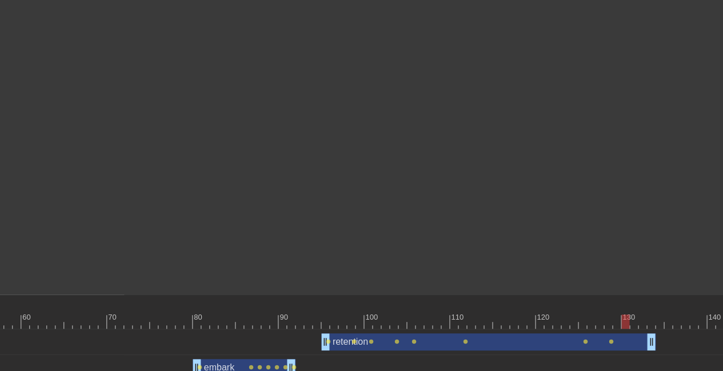
scroll to position [100, 603]
drag, startPoint x: 623, startPoint y: 323, endPoint x: 615, endPoint y: 324, distance: 8.2
click at [615, 324] on div at bounding box center [159, 322] width 1294 height 14
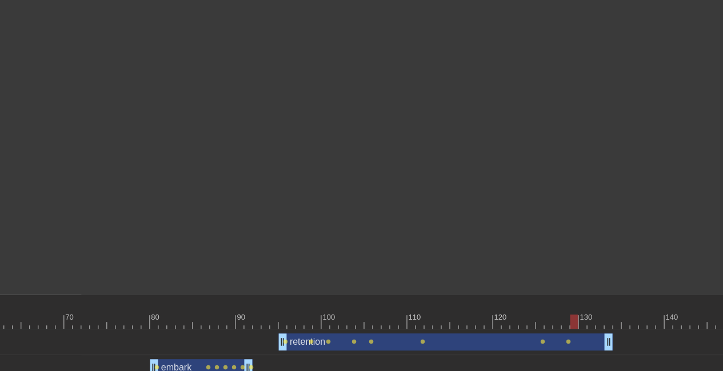
scroll to position [100, 640]
click at [580, 326] on div at bounding box center [584, 322] width 8 height 14
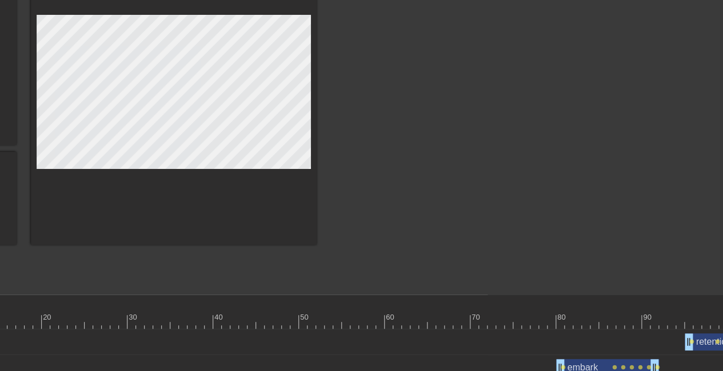
scroll to position [100, 227]
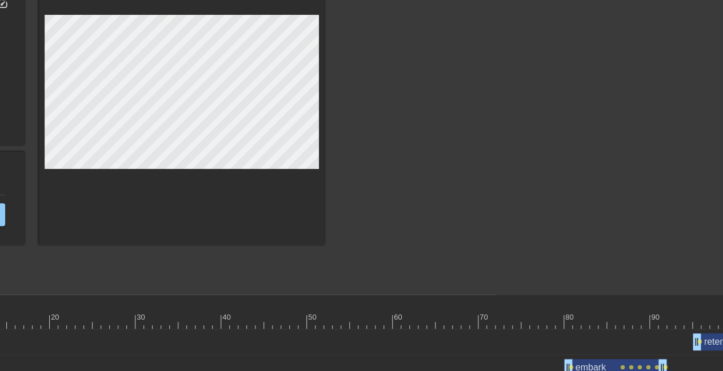
click at [436, 165] on div at bounding box center [423, 116] width 171 height 343
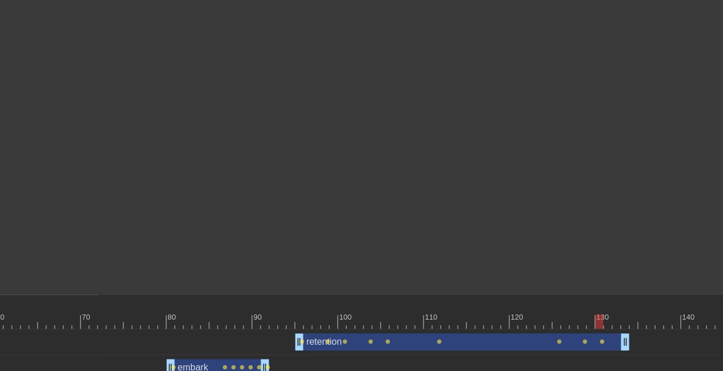
scroll to position [100, 636]
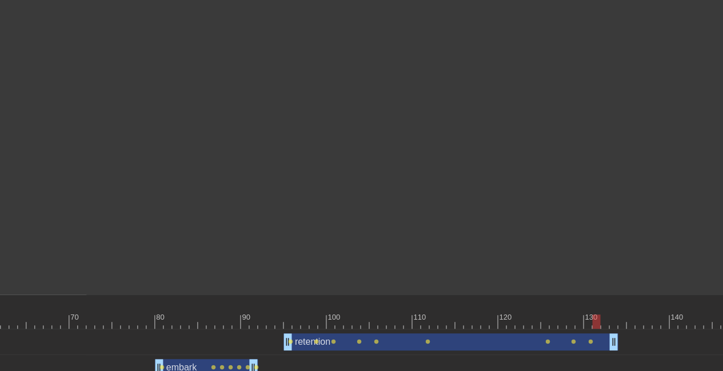
click at [593, 320] on div at bounding box center [596, 322] width 8 height 14
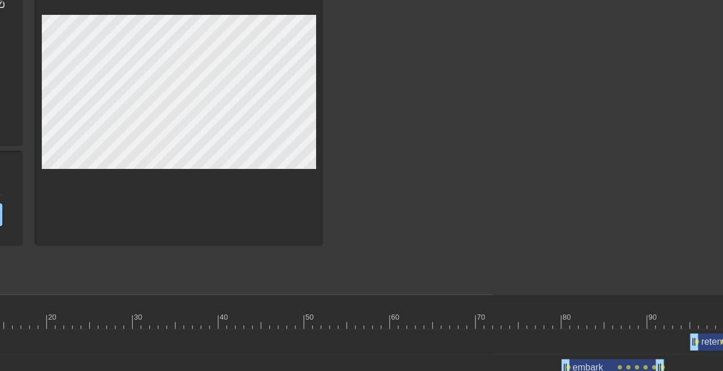
scroll to position [100, 231]
click at [478, 231] on div at bounding box center [420, 116] width 171 height 343
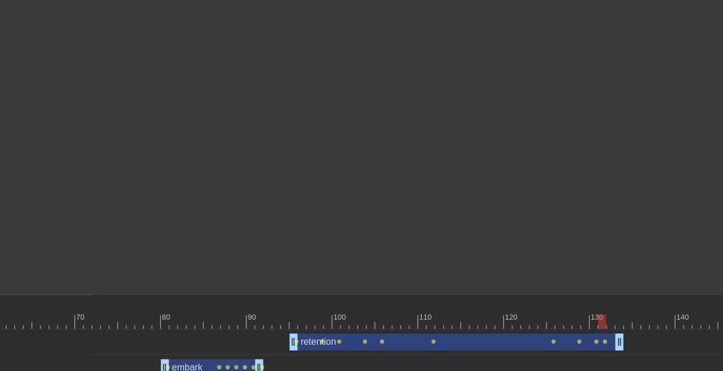
scroll to position [100, 632]
click at [604, 322] on div at bounding box center [608, 322] width 8 height 14
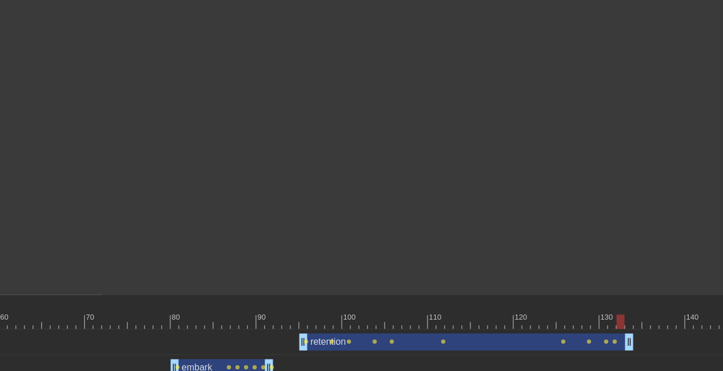
scroll to position [100, 622]
click at [624, 322] on div at bounding box center [628, 322] width 8 height 14
drag, startPoint x: 628, startPoint y: 340, endPoint x: 657, endPoint y: 340, distance: 28.6
drag, startPoint x: 654, startPoint y: 322, endPoint x: 628, endPoint y: 323, distance: 25.2
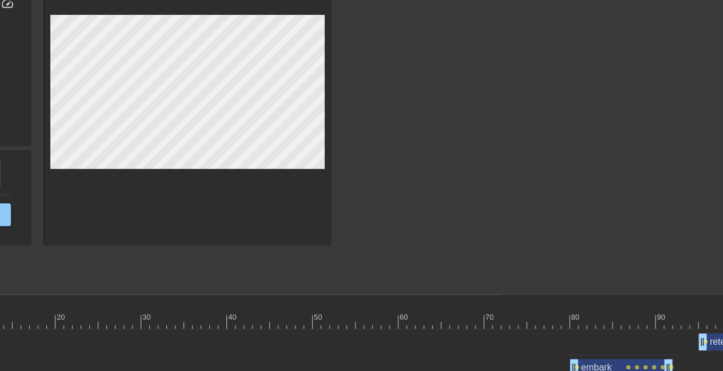
scroll to position [100, 206]
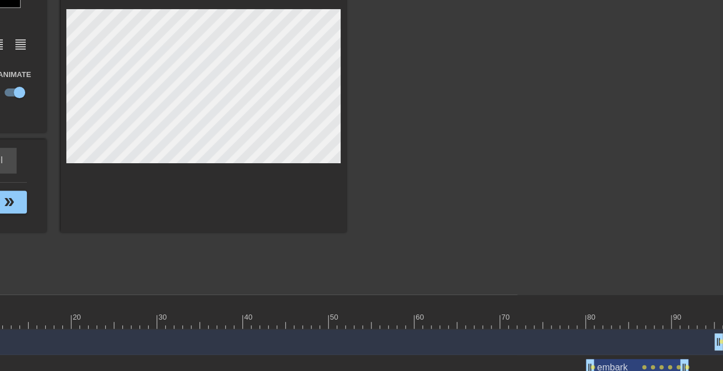
click at [470, 158] on div at bounding box center [445, 116] width 171 height 343
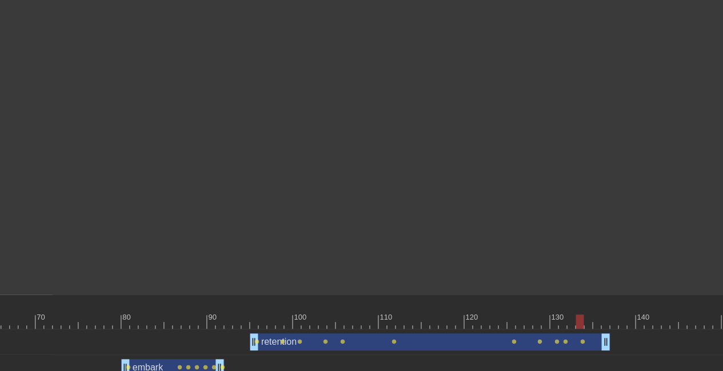
scroll to position [100, 688]
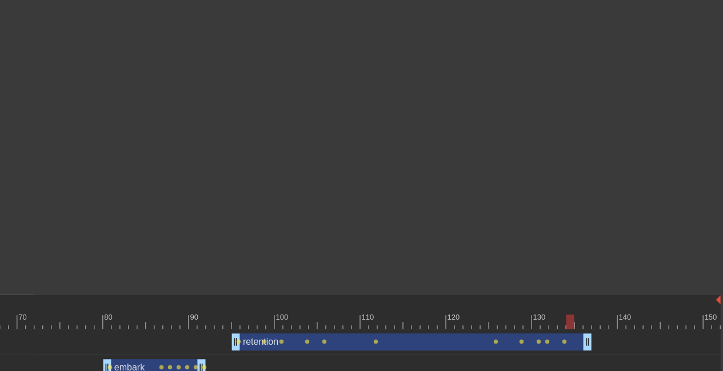
click at [566, 322] on div at bounding box center [570, 322] width 8 height 14
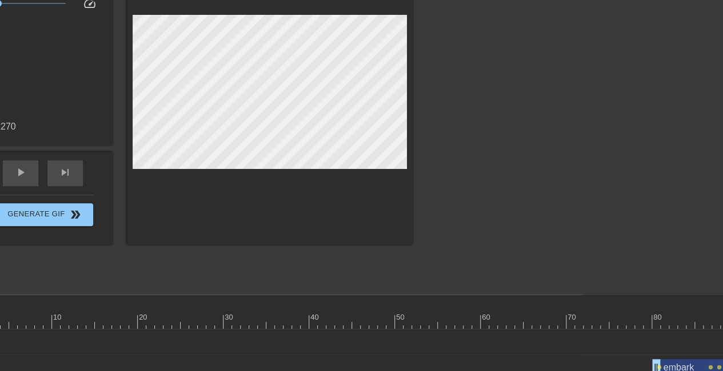
scroll to position [100, 137]
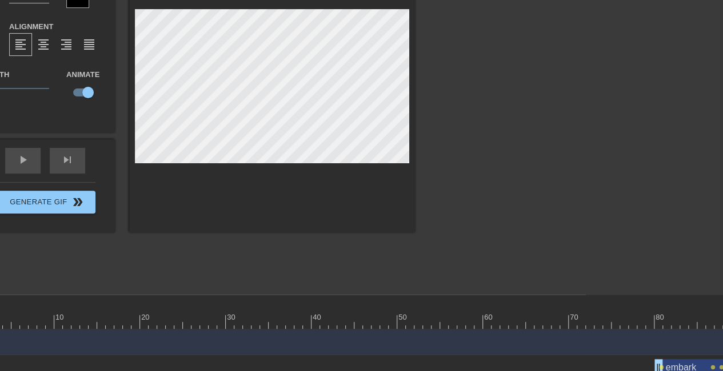
click at [511, 151] on div at bounding box center [513, 116] width 171 height 343
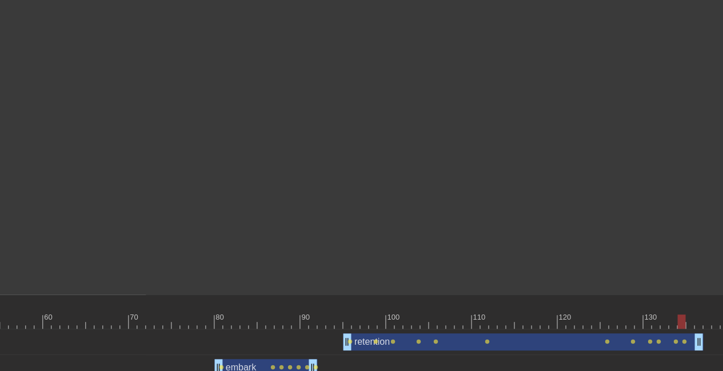
scroll to position [100, 688]
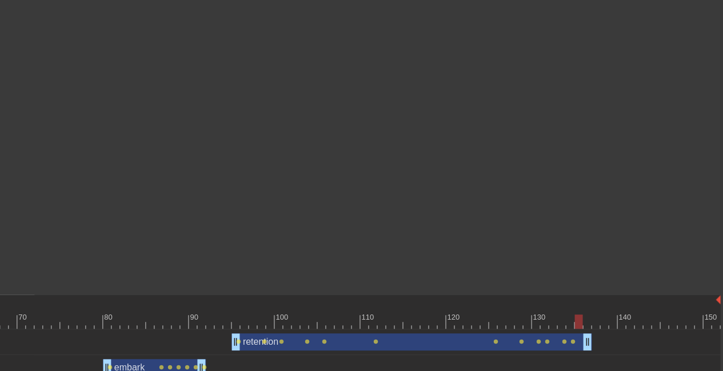
drag, startPoint x: 569, startPoint y: 323, endPoint x: 577, endPoint y: 323, distance: 8.0
click at [577, 323] on div at bounding box center [578, 322] width 8 height 14
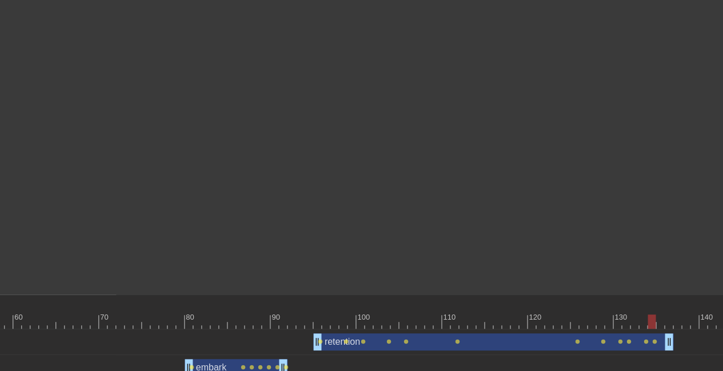
scroll to position [100, 612]
click at [651, 320] on div at bounding box center [655, 322] width 8 height 14
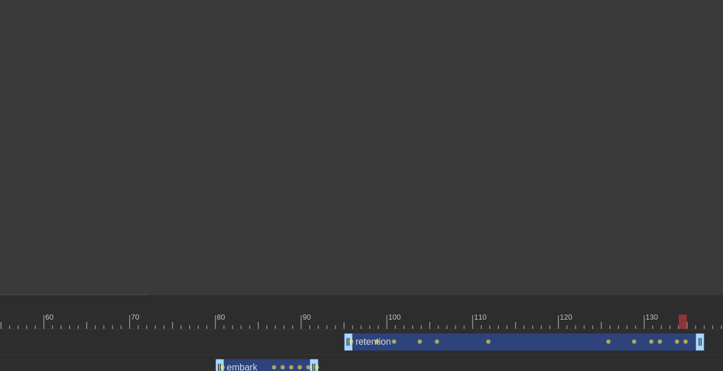
scroll to position [100, 650]
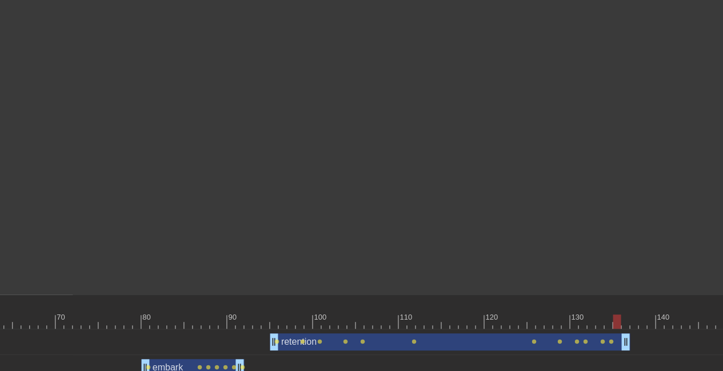
drag, startPoint x: 610, startPoint y: 325, endPoint x: 616, endPoint y: 324, distance: 5.7
click at [616, 324] on div at bounding box center [616, 322] width 8 height 14
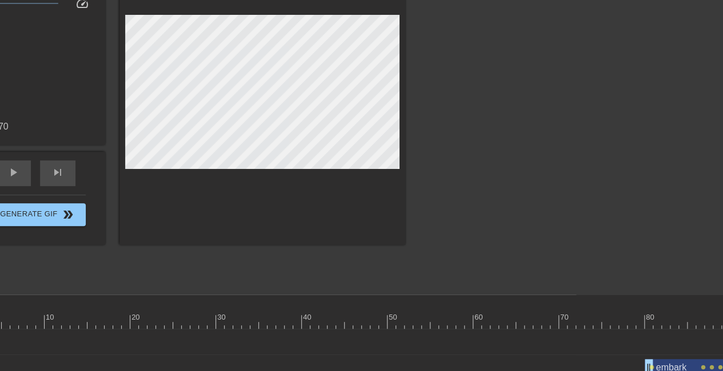
scroll to position [100, 144]
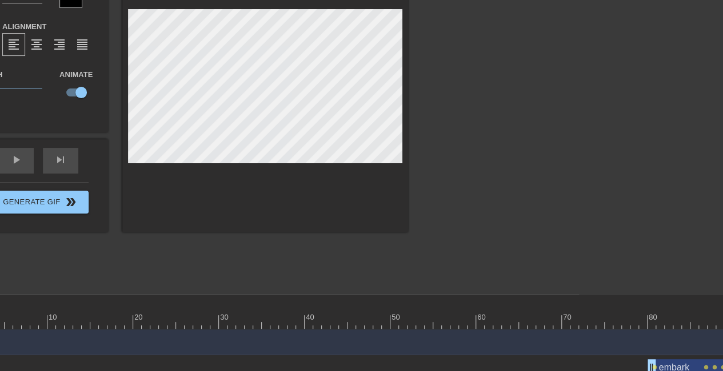
click at [494, 164] on div at bounding box center [507, 116] width 171 height 343
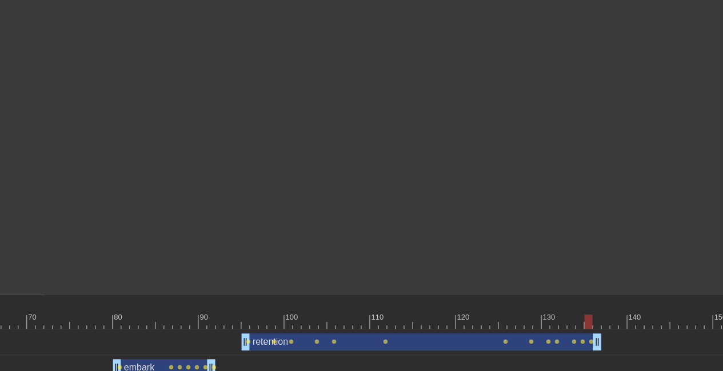
scroll to position [100, 679]
drag, startPoint x: 586, startPoint y: 323, endPoint x: 593, endPoint y: 323, distance: 6.9
click at [593, 323] on div at bounding box center [596, 322] width 8 height 14
click at [598, 322] on div at bounding box center [82, 322] width 1294 height 14
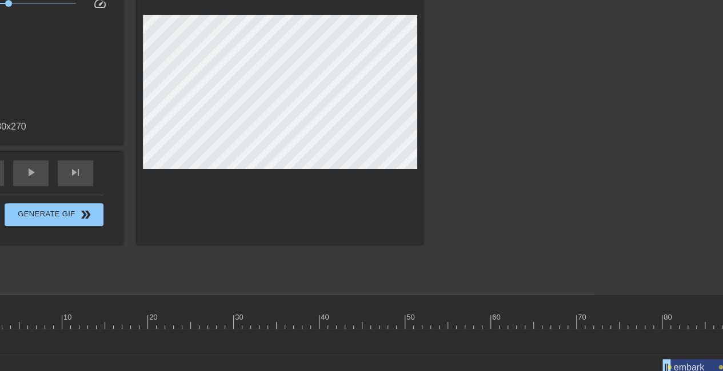
scroll to position [100, 95]
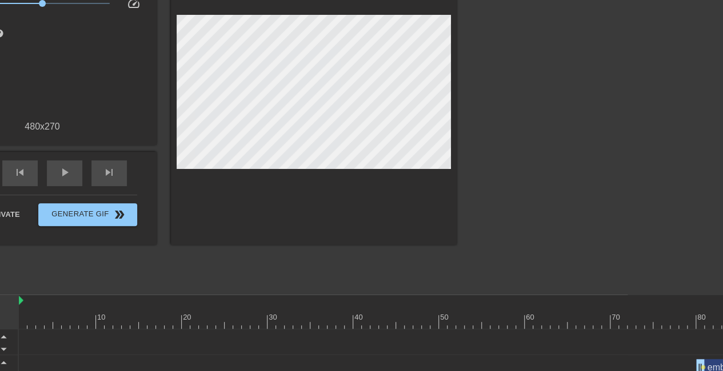
click at [566, 175] on div at bounding box center [555, 116] width 171 height 343
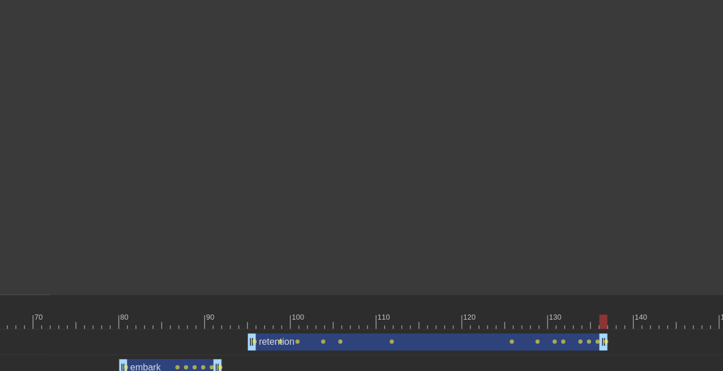
scroll to position [100, 673]
click at [603, 343] on span "lens" at bounding box center [605, 341] width 5 height 5
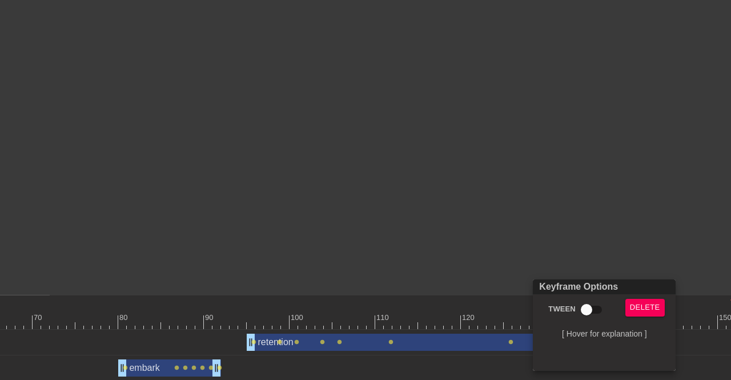
click at [600, 264] on div at bounding box center [365, 190] width 731 height 380
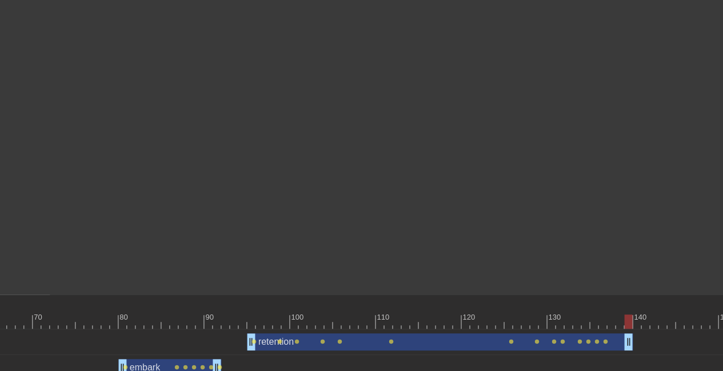
drag, startPoint x: 603, startPoint y: 334, endPoint x: 628, endPoint y: 331, distance: 25.4
click at [628, 331] on div "retention drag_handle drag_handle lens lens lens lens lens lens lens lens lens …" at bounding box center [88, 343] width 1294 height 26
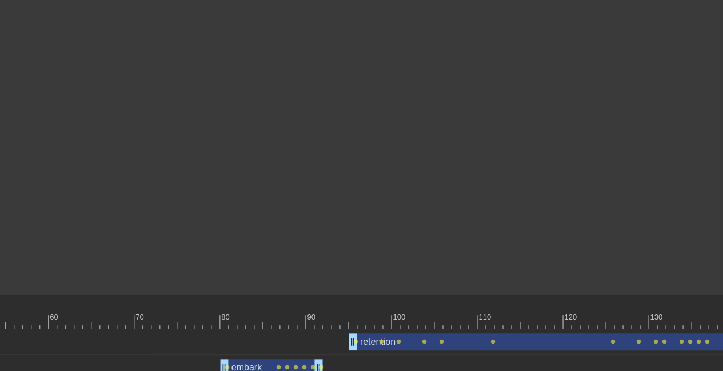
scroll to position [100, 688]
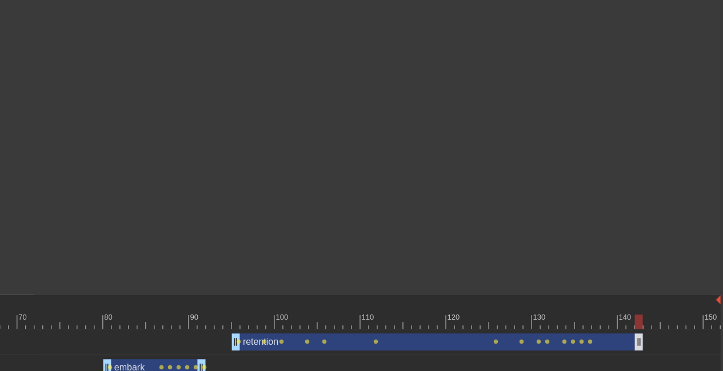
drag, startPoint x: 614, startPoint y: 336, endPoint x: 638, endPoint y: 335, distance: 24.1
drag, startPoint x: 638, startPoint y: 339, endPoint x: 652, endPoint y: 339, distance: 14.9
drag, startPoint x: 654, startPoint y: 343, endPoint x: 664, endPoint y: 342, distance: 10.3
drag, startPoint x: 664, startPoint y: 342, endPoint x: 713, endPoint y: 225, distance: 127.0
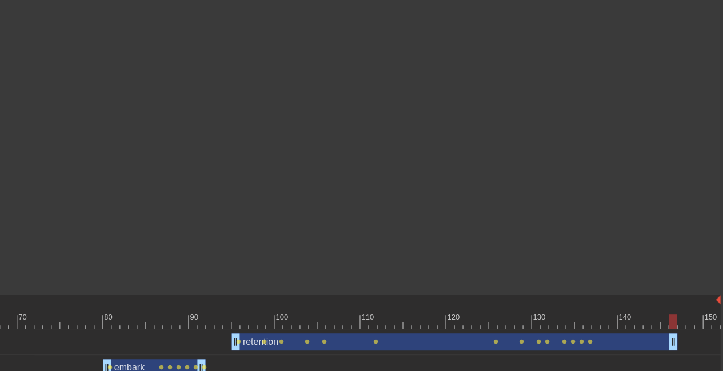
drag, startPoint x: 658, startPoint y: 339, endPoint x: 672, endPoint y: 337, distance: 14.5
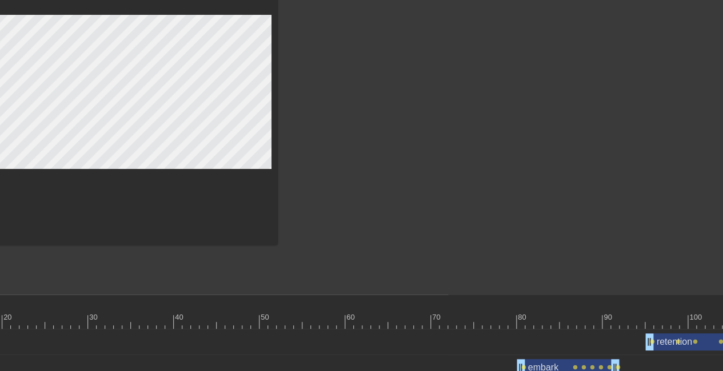
scroll to position [100, 235]
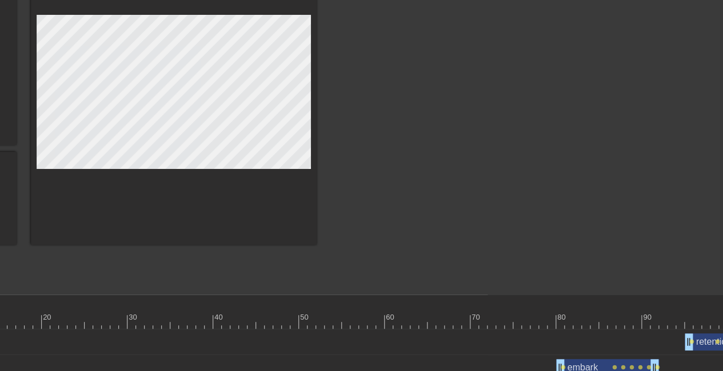
click at [415, 153] on div at bounding box center [415, 116] width 171 height 343
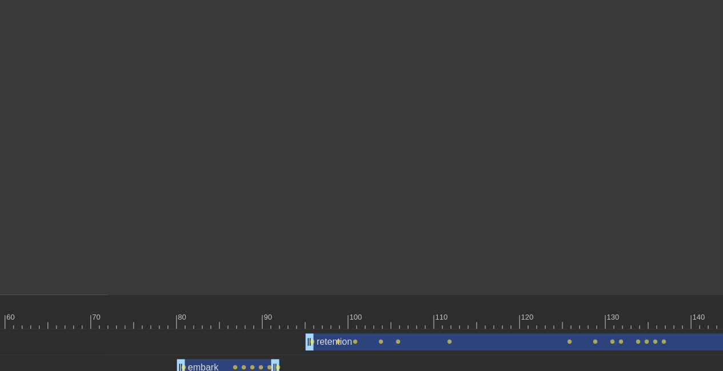
scroll to position [100, 688]
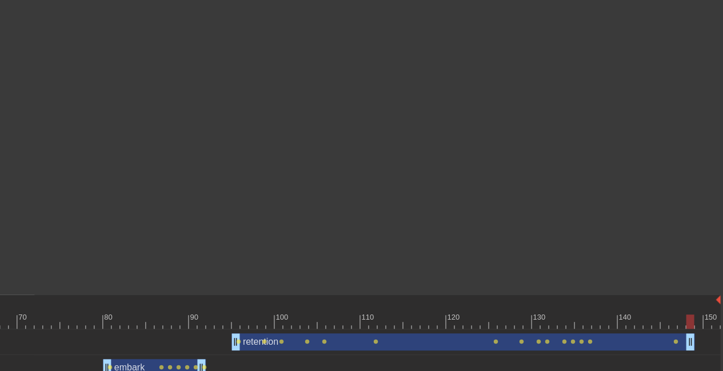
drag, startPoint x: 673, startPoint y: 347, endPoint x: 692, endPoint y: 346, distance: 18.9
drag, startPoint x: 691, startPoint y: 348, endPoint x: 684, endPoint y: 349, distance: 6.9
click at [686, 321] on div at bounding box center [690, 322] width 8 height 14
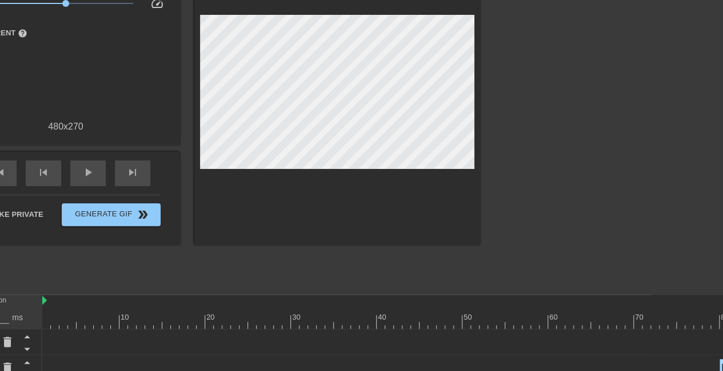
scroll to position [100, 74]
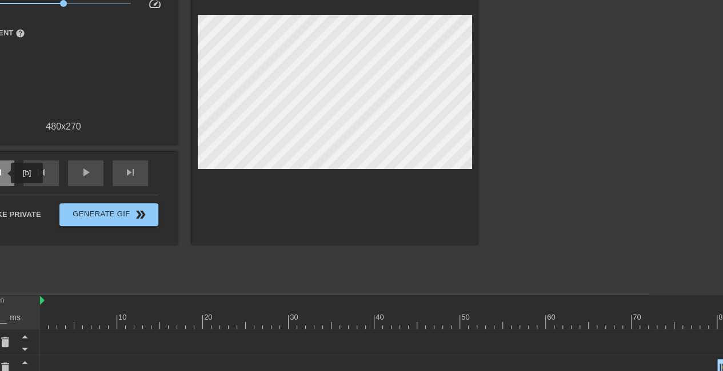
click at [78, 172] on div "play_arrow" at bounding box center [85, 174] width 35 height 26
click at [89, 166] on span "pause" at bounding box center [86, 173] width 14 height 14
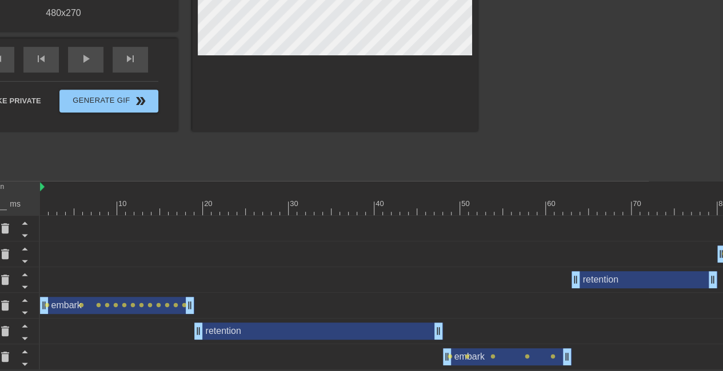
scroll to position [215, 0]
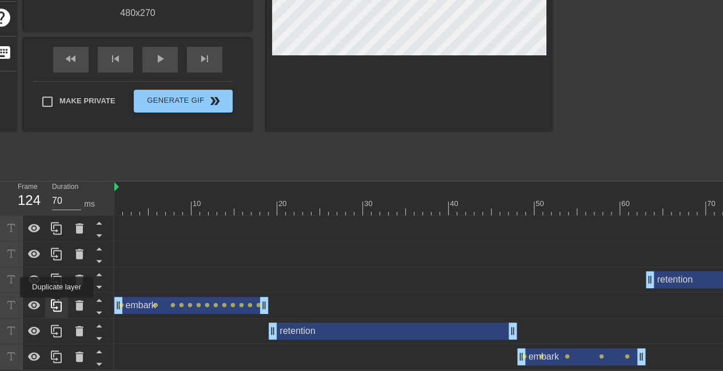
click at [57, 306] on icon at bounding box center [57, 306] width 14 height 14
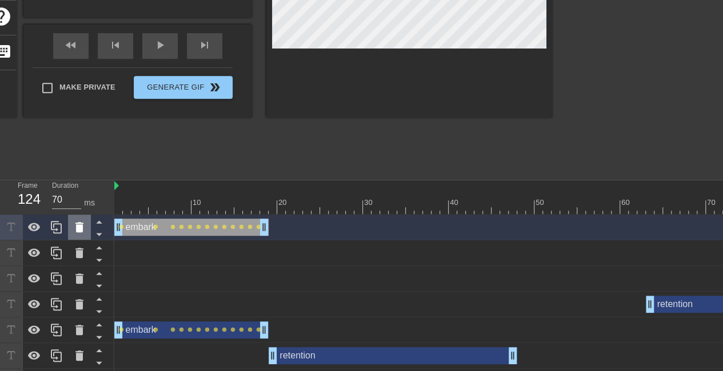
click at [80, 227] on icon at bounding box center [79, 227] width 8 height 10
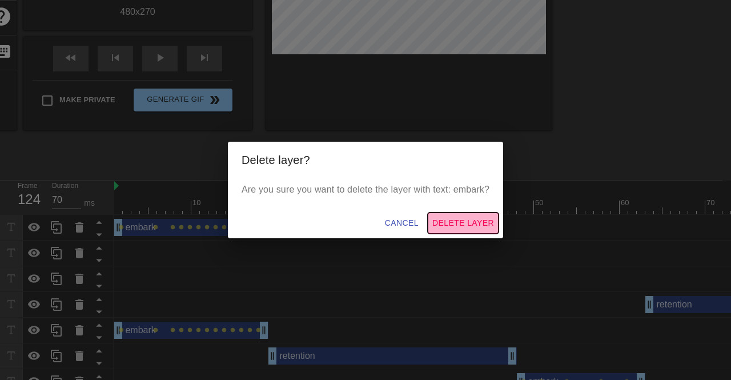
click at [478, 224] on span "Delete Layer" at bounding box center [463, 223] width 62 height 14
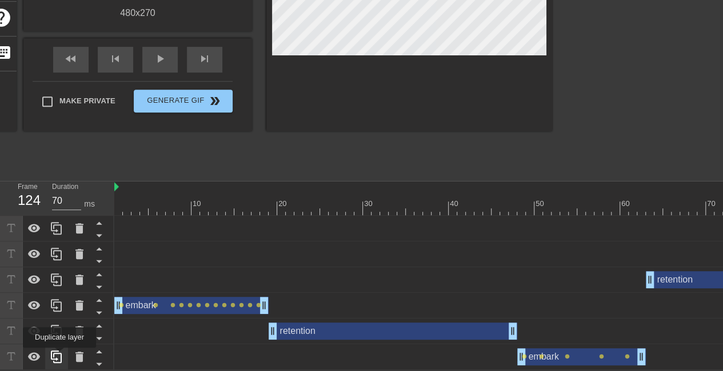
click at [59, 356] on icon at bounding box center [57, 357] width 14 height 14
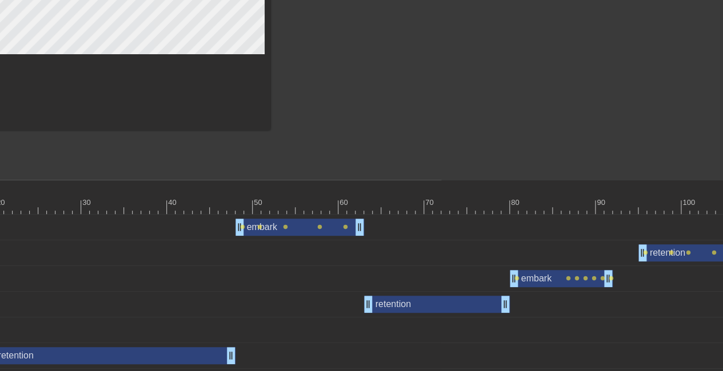
scroll to position [215, 351]
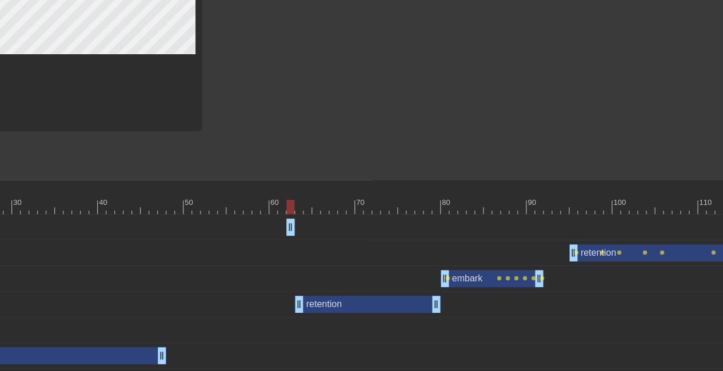
drag, startPoint x: 168, startPoint y: 228, endPoint x: 291, endPoint y: 232, distance: 122.9
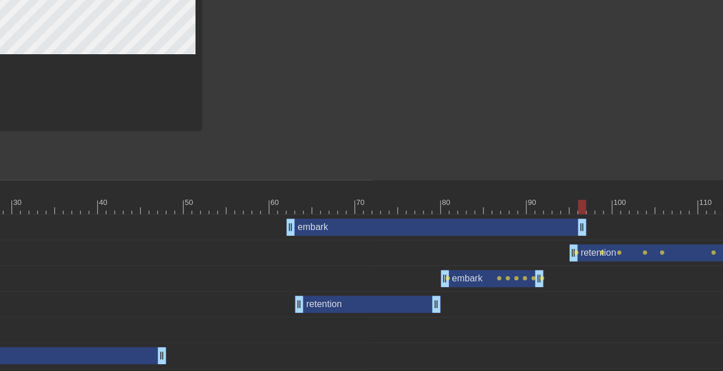
drag, startPoint x: 290, startPoint y: 228, endPoint x: 582, endPoint y: 220, distance: 292.0
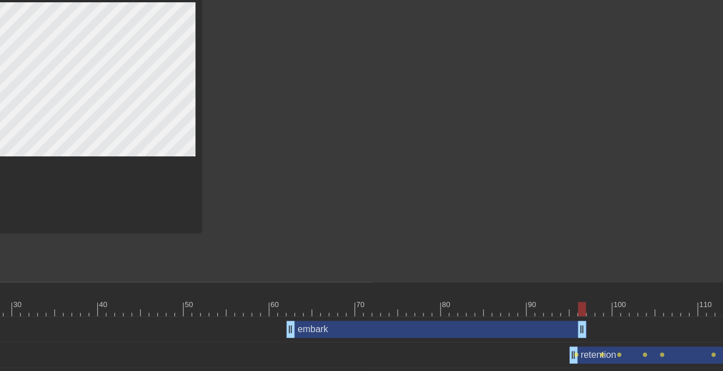
scroll to position [107, 351]
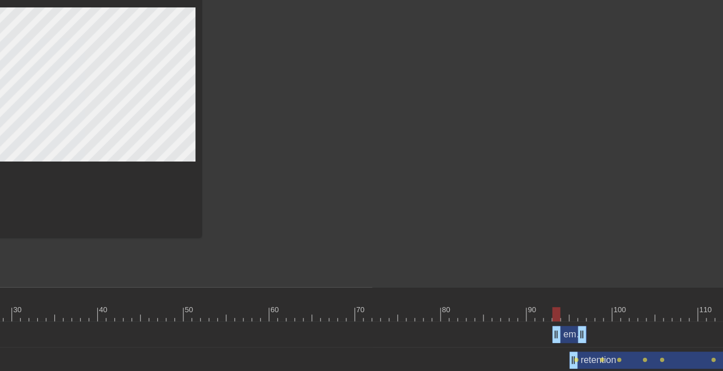
drag, startPoint x: 294, startPoint y: 336, endPoint x: 560, endPoint y: 331, distance: 266.8
drag, startPoint x: 579, startPoint y: 335, endPoint x: 595, endPoint y: 334, distance: 16.0
drag, startPoint x: 554, startPoint y: 336, endPoint x: 568, endPoint y: 337, distance: 14.3
click at [568, 337] on div "embark drag_handle drag_handle" at bounding box center [411, 334] width 1294 height 17
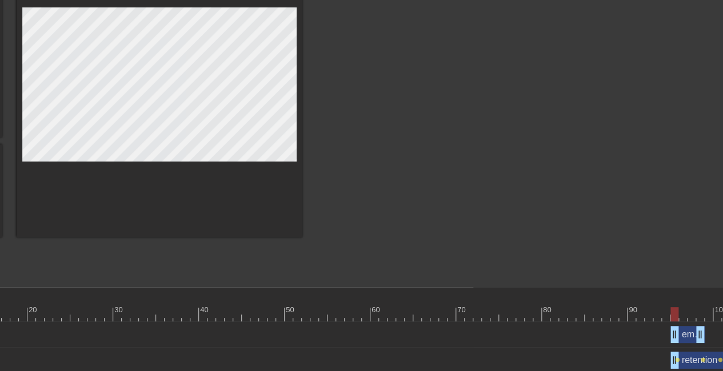
scroll to position [107, 270]
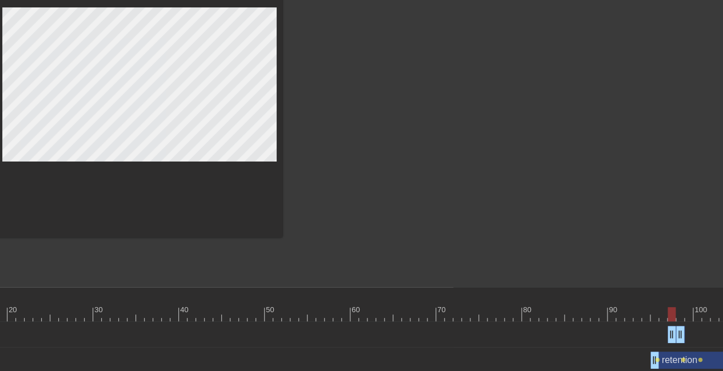
drag, startPoint x: 656, startPoint y: 332, endPoint x: 672, endPoint y: 336, distance: 16.5
drag, startPoint x: 690, startPoint y: 335, endPoint x: 711, endPoint y: 335, distance: 21.1
click at [711, 335] on div "embark drag_handle drag_handle" at bounding box center [492, 334] width 1294 height 17
drag, startPoint x: 704, startPoint y: 336, endPoint x: 731, endPoint y: 340, distance: 26.6
click at [453, 340] on html "menu_book Browse the tutorials! Gifntext.com The online gif editor Send Feedbac…" at bounding box center [91, 198] width 723 height 610
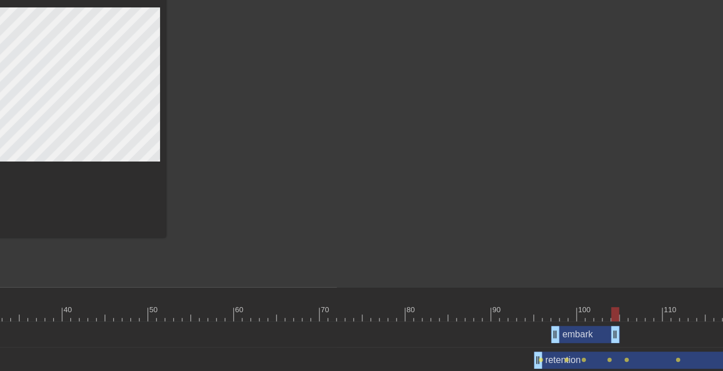
scroll to position [107, 388]
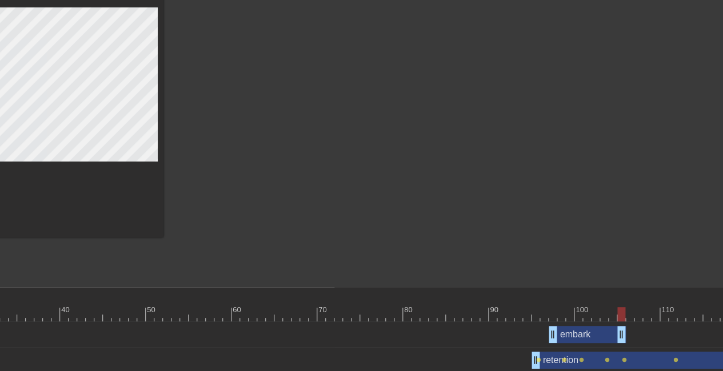
drag, startPoint x: 612, startPoint y: 334, endPoint x: 618, endPoint y: 334, distance: 5.7
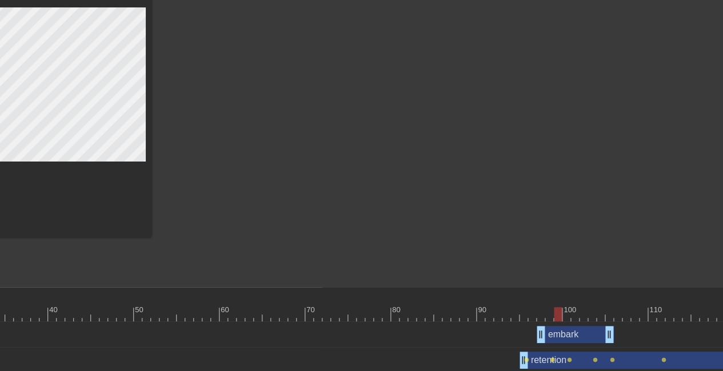
drag, startPoint x: 610, startPoint y: 312, endPoint x: 553, endPoint y: 320, distance: 57.1
click at [554, 320] on div at bounding box center [558, 314] width 8 height 14
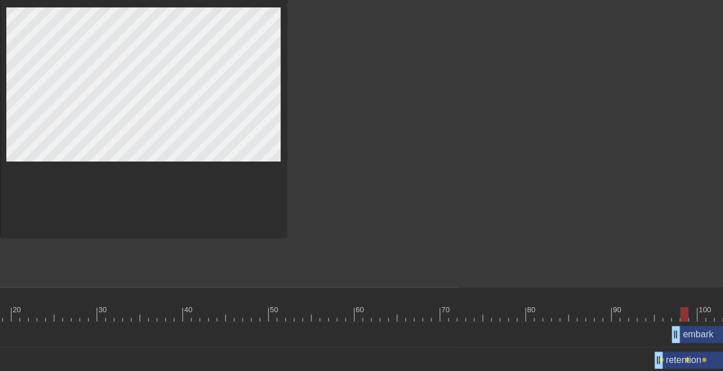
scroll to position [101, 266]
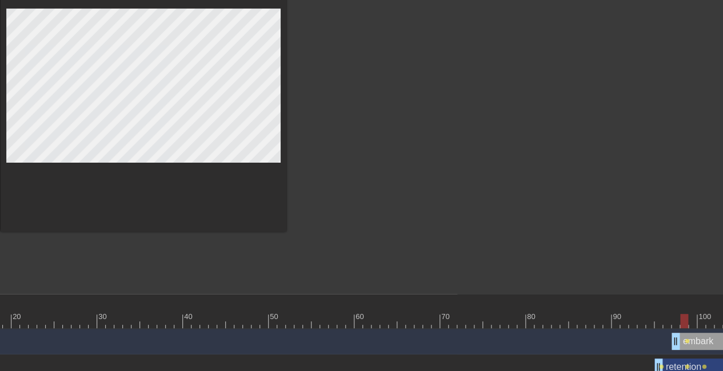
click at [341, 93] on div at bounding box center [385, 116] width 171 height 343
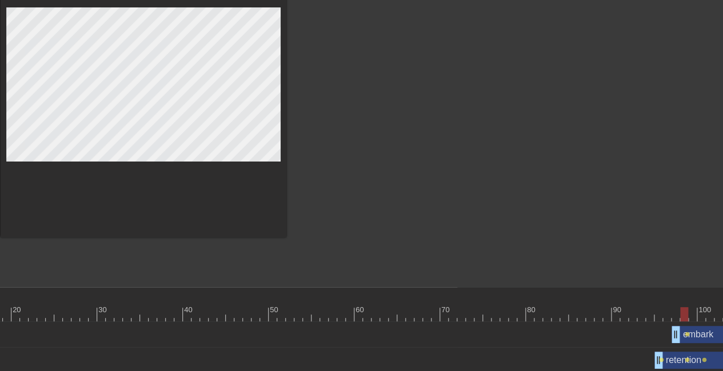
click at [692, 315] on div at bounding box center [496, 314] width 1294 height 14
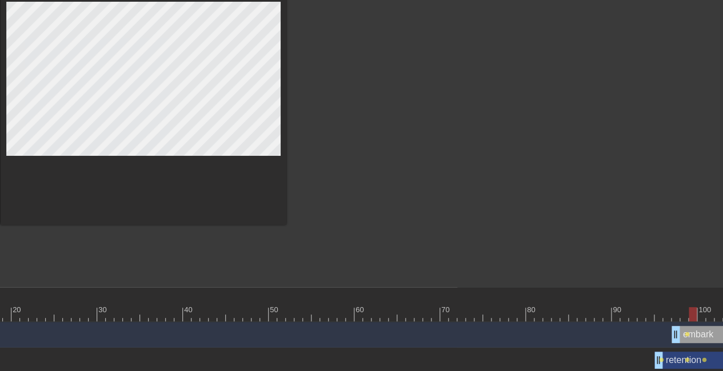
scroll to position [101, 266]
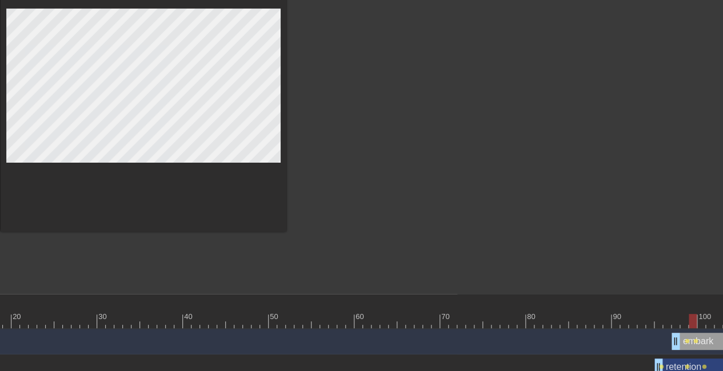
click at [408, 113] on div at bounding box center [385, 116] width 171 height 343
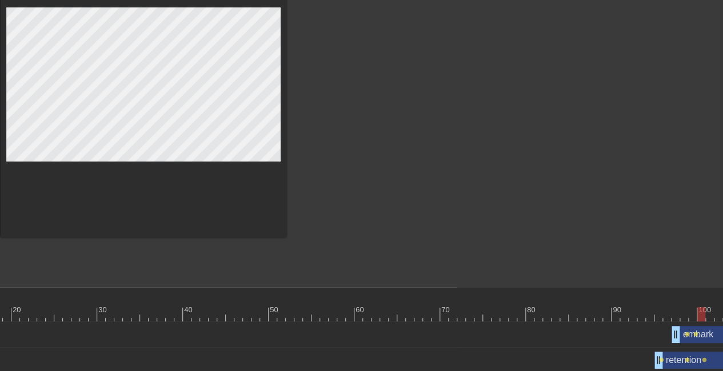
click at [700, 316] on div at bounding box center [496, 314] width 1294 height 14
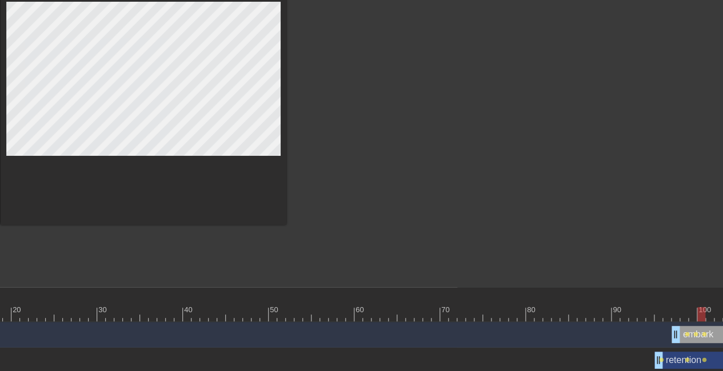
click at [402, 102] on div at bounding box center [385, 109] width 171 height 343
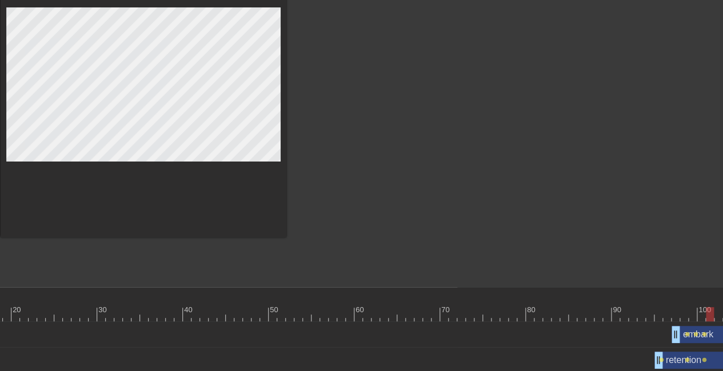
click at [708, 318] on div at bounding box center [496, 314] width 1294 height 14
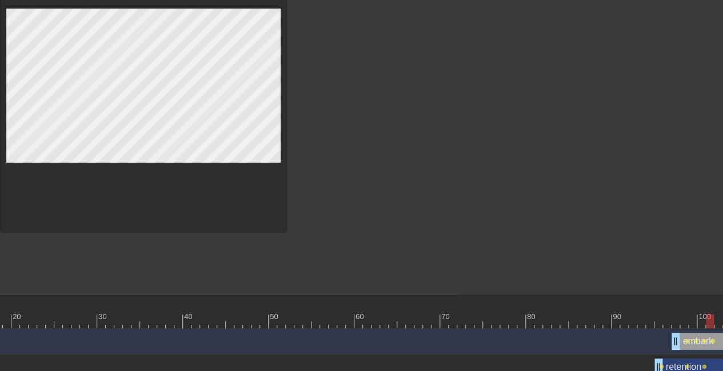
click at [433, 111] on div at bounding box center [385, 116] width 171 height 343
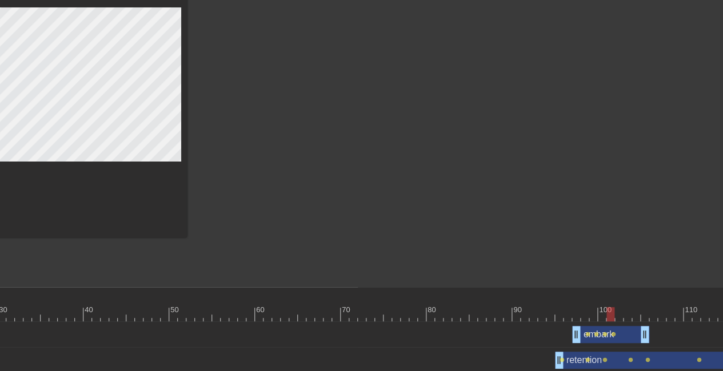
scroll to position [107, 370]
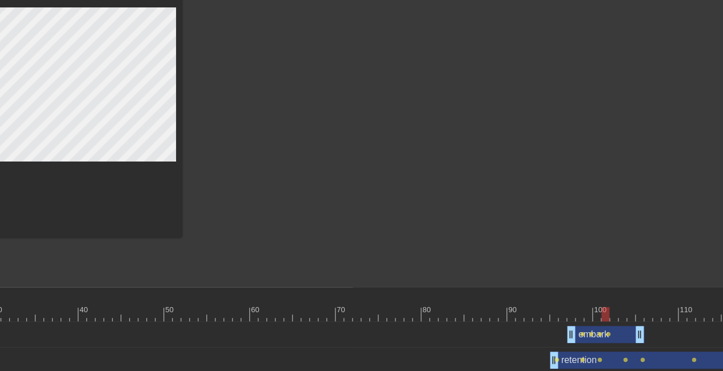
click at [612, 320] on div at bounding box center [391, 314] width 1294 height 14
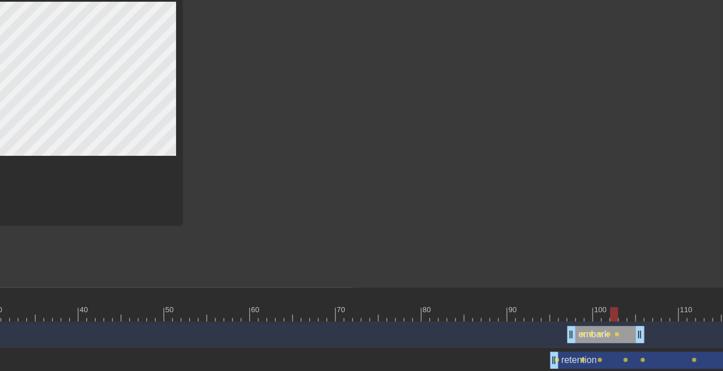
scroll to position [101, 370]
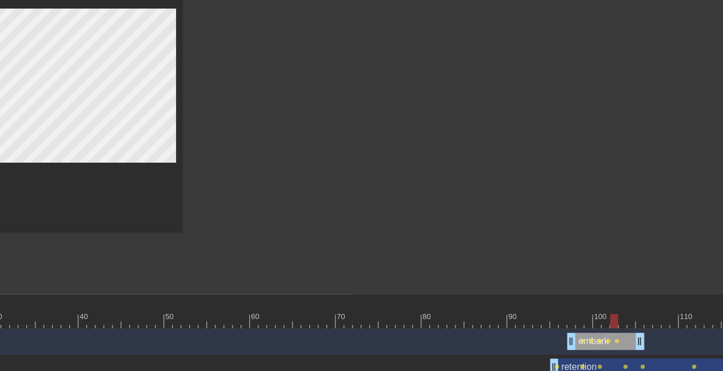
click at [620, 322] on div at bounding box center [391, 321] width 1294 height 14
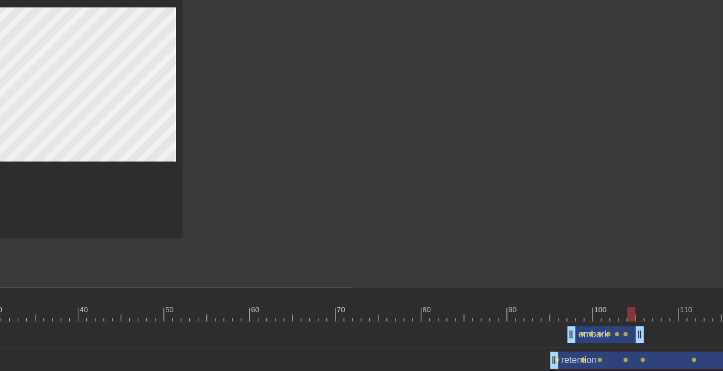
click at [630, 316] on div at bounding box center [391, 314] width 1294 height 14
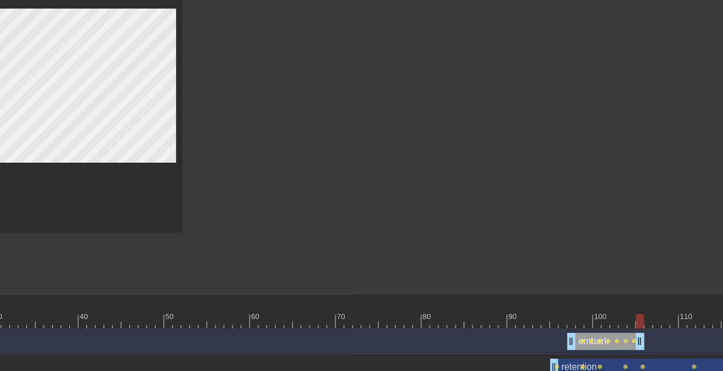
click at [639, 320] on div at bounding box center [391, 321] width 1294 height 14
drag, startPoint x: 642, startPoint y: 339, endPoint x: 636, endPoint y: 341, distance: 6.0
click at [636, 341] on div "embark drag_handle drag_handle lens lens lens lens lens lens lens" at bounding box center [391, 341] width 1294 height 17
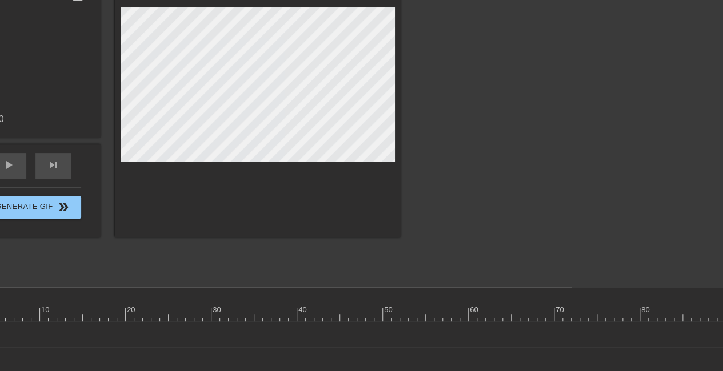
scroll to position [107, 0]
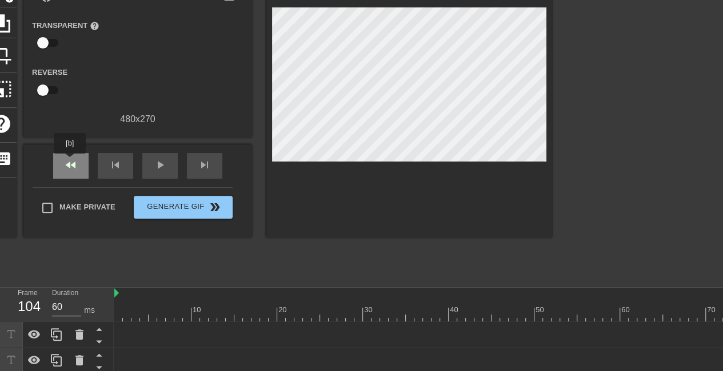
click at [70, 162] on span "fast_rewind" at bounding box center [71, 165] width 14 height 14
click at [158, 166] on span "play_arrow" at bounding box center [160, 165] width 14 height 14
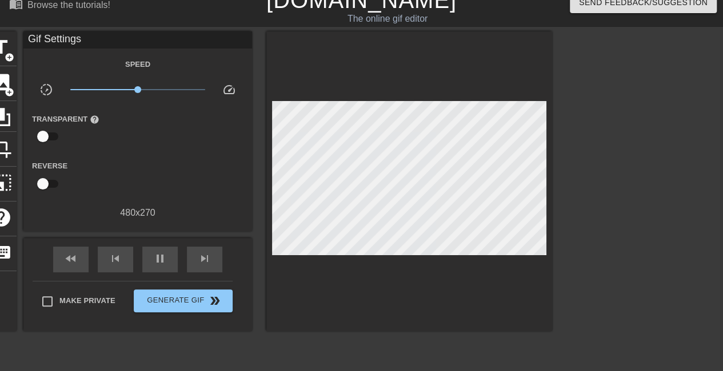
scroll to position [13, 0]
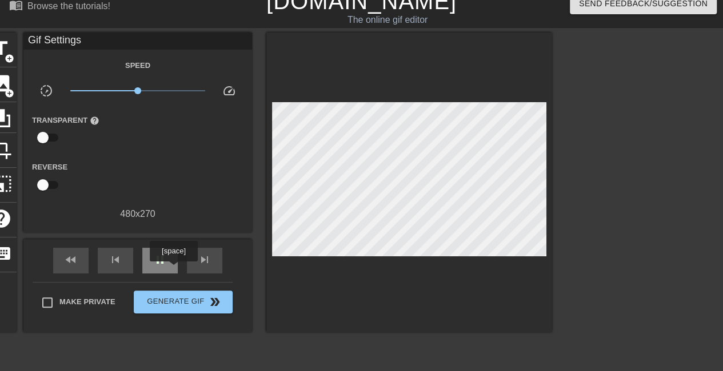
type input "70"
click at [173, 270] on div "pause" at bounding box center [159, 261] width 35 height 26
click at [80, 267] on div "fast_rewind" at bounding box center [70, 261] width 35 height 26
click at [7, 57] on span "add_circle" at bounding box center [10, 59] width 10 height 10
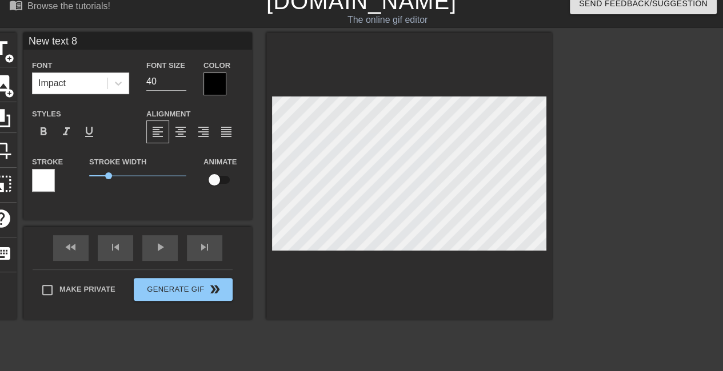
scroll to position [2, 2]
type input "G"
type textarea "G"
type input "g"
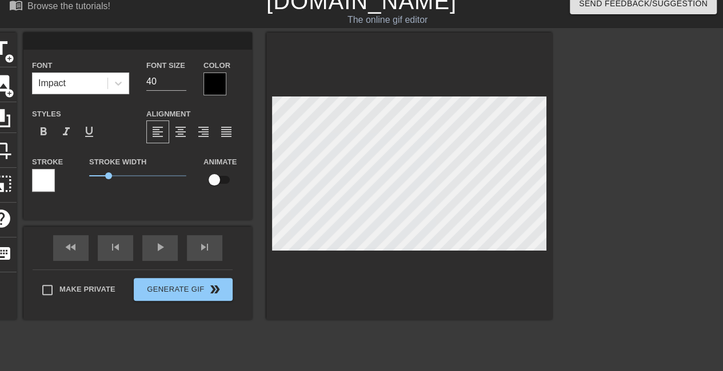
type textarea "g"
type input "go"
type textarea "go"
type input "g"
type textarea "g"
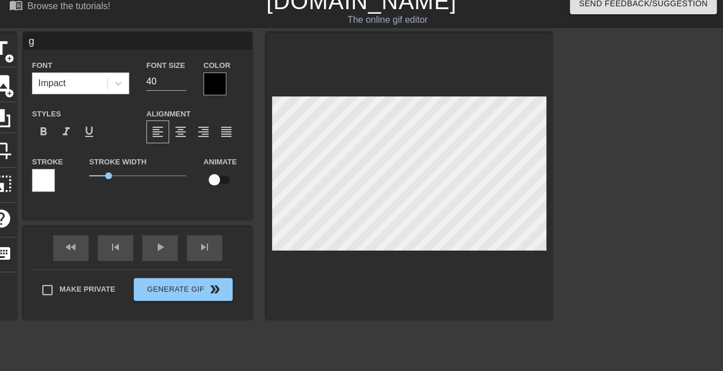
type input "gr"
type textarea "gr"
type input "gro"
type textarea "gro"
type input "grow"
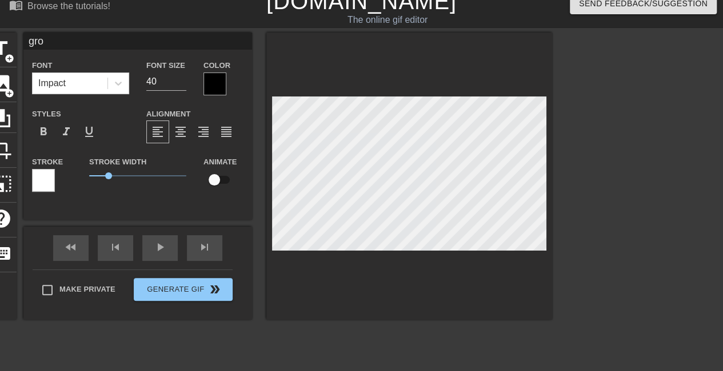
type textarea "grow"
type input "growt"
type textarea "growt"
type input "growth"
type textarea "growth"
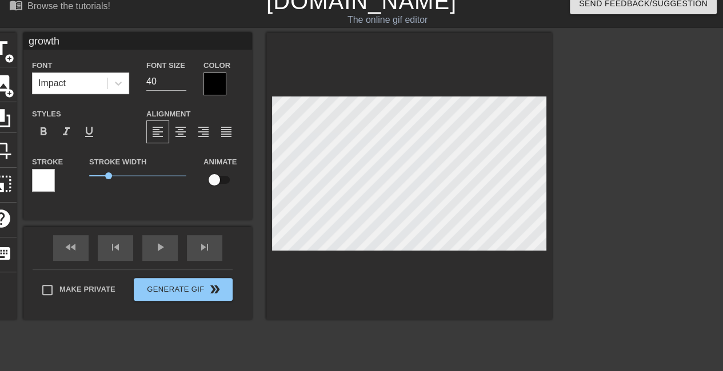
scroll to position [2, 2]
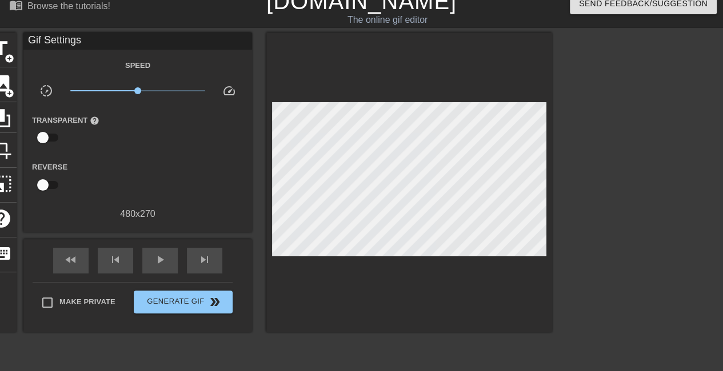
click at [589, 176] on div at bounding box center [651, 204] width 171 height 343
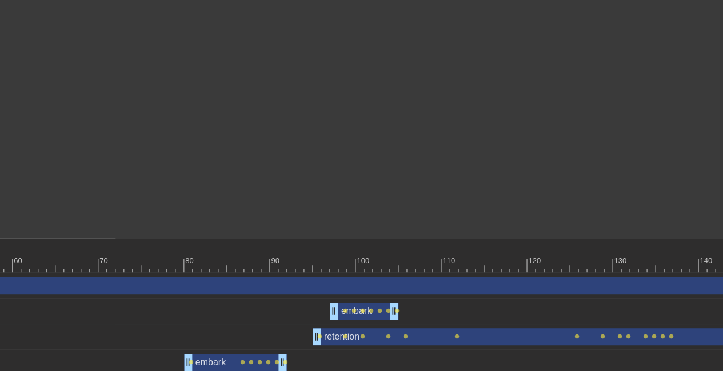
scroll to position [157, 688]
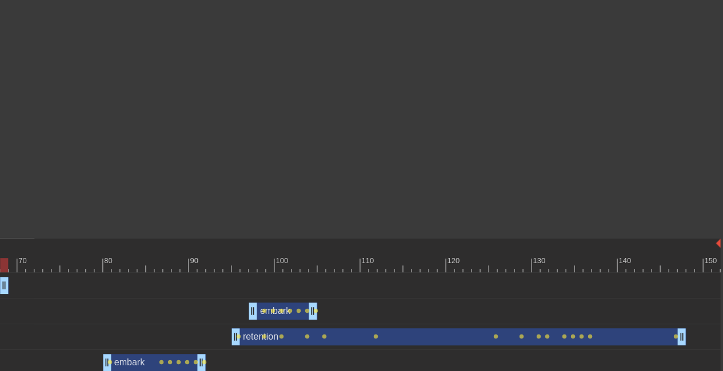
drag, startPoint x: 714, startPoint y: 285, endPoint x: 0, endPoint y: 290, distance: 714.1
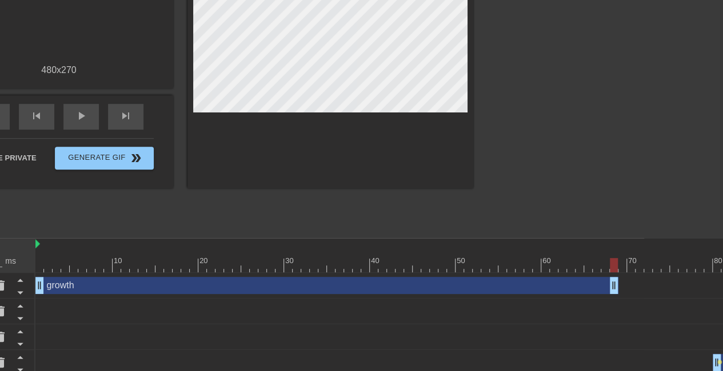
scroll to position [157, 39]
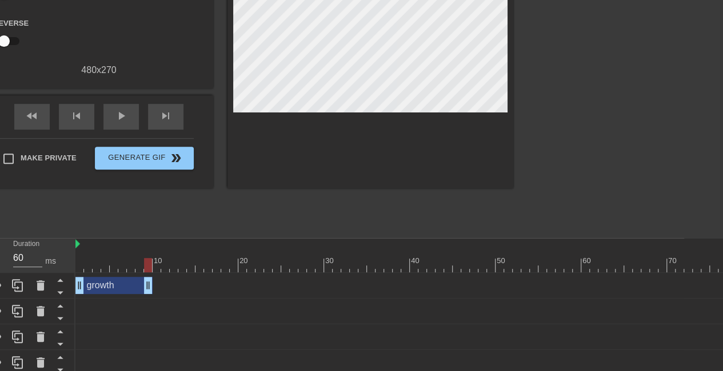
drag, startPoint x: 652, startPoint y: 287, endPoint x: 138, endPoint y: 308, distance: 515.1
click at [138, 308] on div "growth drag_handle drag_handle embark drag_handle drag_handle lens lens lens le…" at bounding box center [379, 376] width 608 height 206
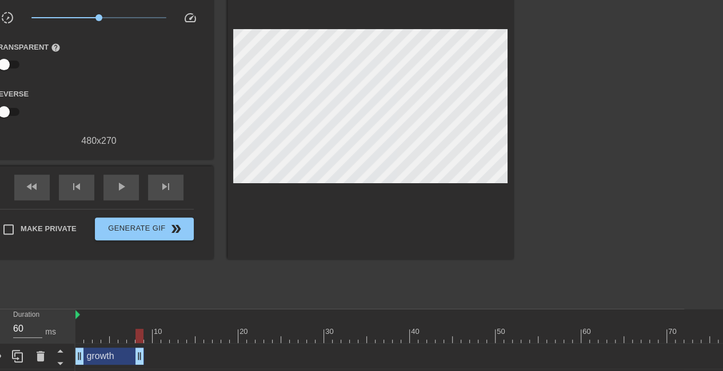
scroll to position [85, 39]
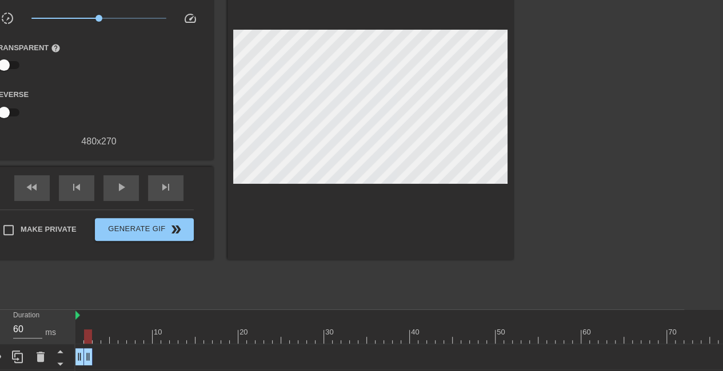
drag, startPoint x: 138, startPoint y: 359, endPoint x: 90, endPoint y: 362, distance: 47.5
type input "70"
drag, startPoint x: 90, startPoint y: 361, endPoint x: 105, endPoint y: 362, distance: 14.9
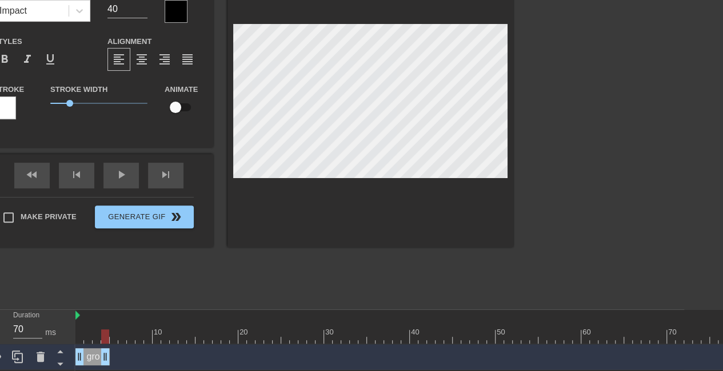
click at [179, 110] on input "checkbox" at bounding box center [175, 108] width 65 height 22
checkbox input "true"
click at [572, 113] on div at bounding box center [612, 131] width 171 height 343
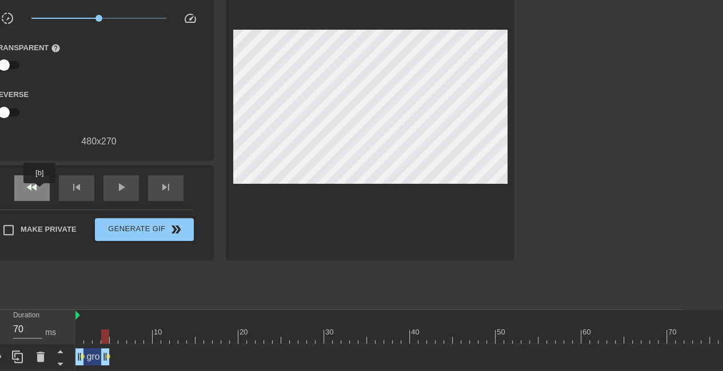
click at [40, 191] on div "fast_rewind" at bounding box center [31, 188] width 35 height 26
click at [114, 195] on div "play_arrow" at bounding box center [120, 188] width 35 height 26
click at [113, 191] on div "pause" at bounding box center [120, 188] width 35 height 26
click at [22, 193] on div "fast_rewind" at bounding box center [31, 188] width 35 height 26
click at [624, 175] on div at bounding box center [612, 131] width 171 height 343
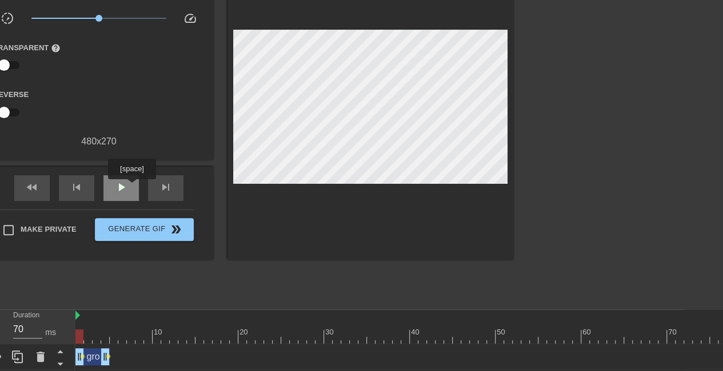
click at [131, 187] on div "play_arrow" at bounding box center [120, 188] width 35 height 26
click at [126, 189] on span "pause" at bounding box center [121, 188] width 14 height 14
click at [83, 356] on span "lens" at bounding box center [82, 356] width 5 height 5
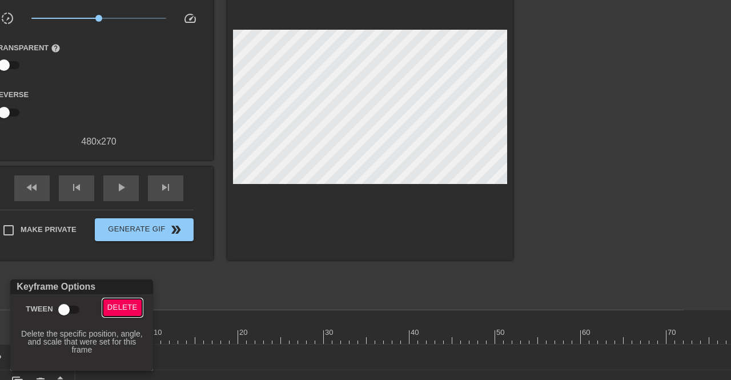
click at [131, 307] on span "Delete" at bounding box center [122, 307] width 30 height 13
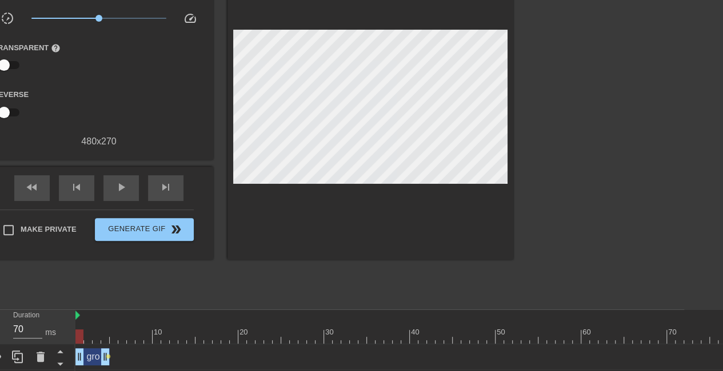
click at [78, 340] on div at bounding box center [79, 337] width 8 height 14
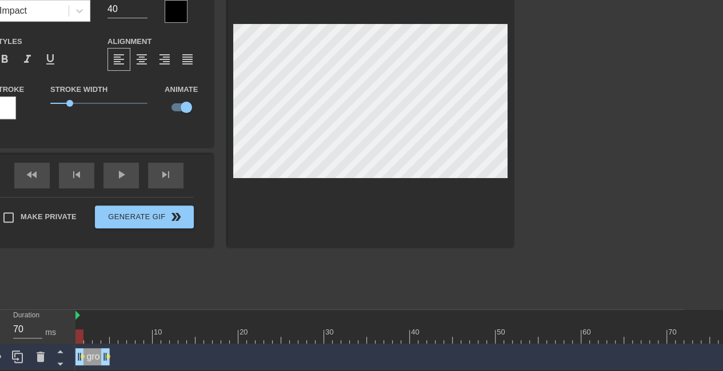
click at [580, 126] on div at bounding box center [612, 131] width 171 height 343
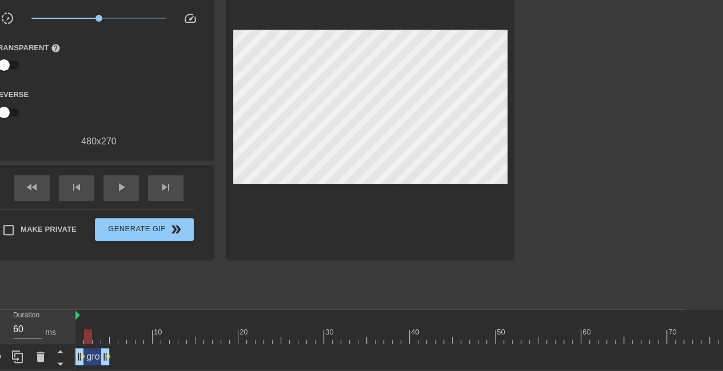
drag, startPoint x: 80, startPoint y: 336, endPoint x: 87, endPoint y: 336, distance: 7.4
click at [87, 336] on div at bounding box center [88, 337] width 8 height 14
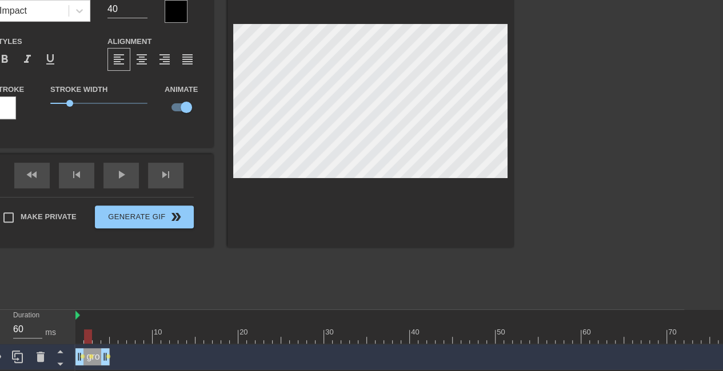
click at [625, 173] on div at bounding box center [612, 131] width 171 height 343
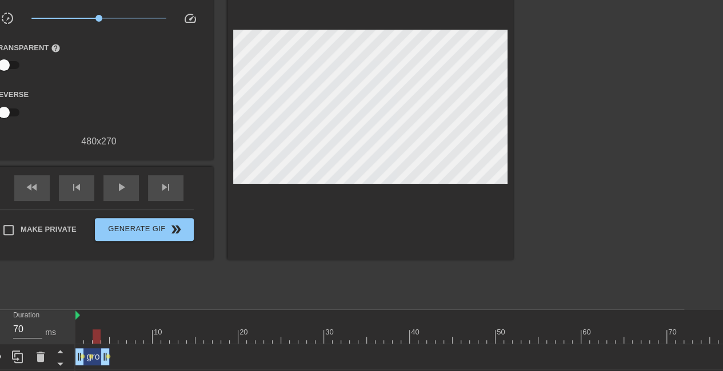
drag, startPoint x: 90, startPoint y: 335, endPoint x: 96, endPoint y: 336, distance: 6.4
click at [96, 336] on div at bounding box center [97, 337] width 8 height 14
drag, startPoint x: 96, startPoint y: 336, endPoint x: 103, endPoint y: 336, distance: 6.9
click at [103, 336] on div at bounding box center [105, 337] width 8 height 14
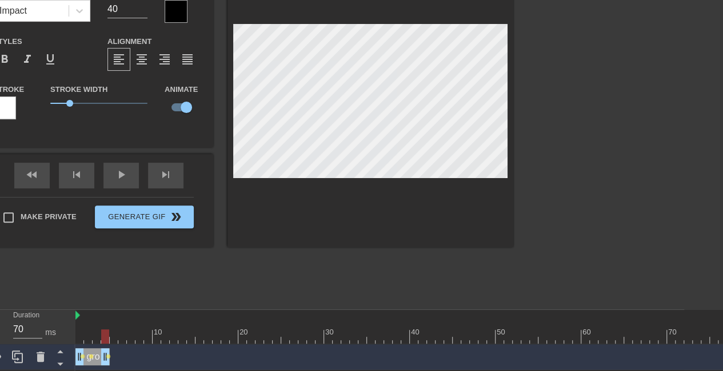
click at [599, 143] on div at bounding box center [612, 131] width 171 height 343
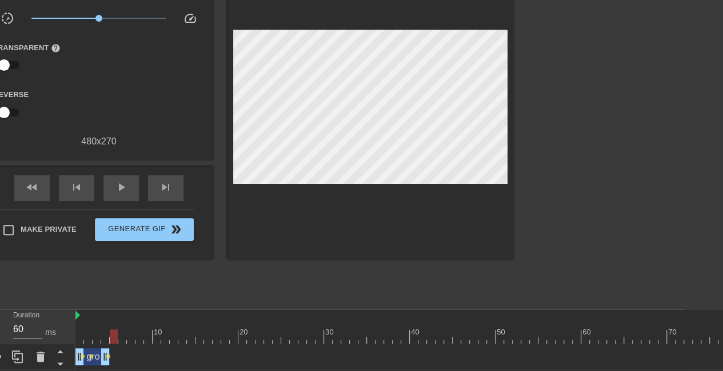
drag, startPoint x: 105, startPoint y: 337, endPoint x: 111, endPoint y: 338, distance: 6.4
click at [111, 338] on div at bounding box center [114, 337] width 8 height 14
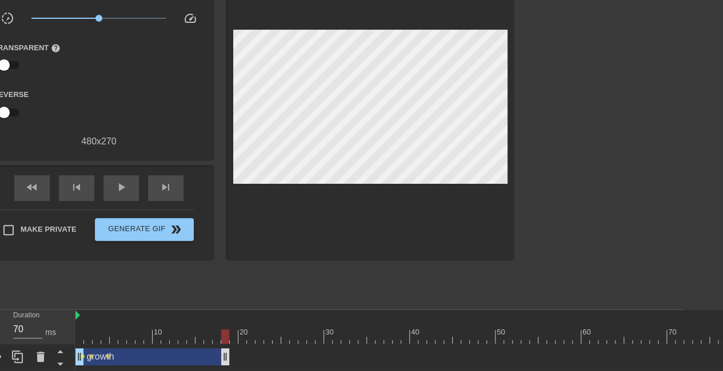
drag, startPoint x: 106, startPoint y: 364, endPoint x: 226, endPoint y: 355, distance: 120.9
drag, startPoint x: 225, startPoint y: 338, endPoint x: 123, endPoint y: 343, distance: 101.3
click at [123, 343] on div "10 20 30 40 50 60 70 80 90 100 110 120 130 140 150" at bounding box center [722, 327] width 1294 height 34
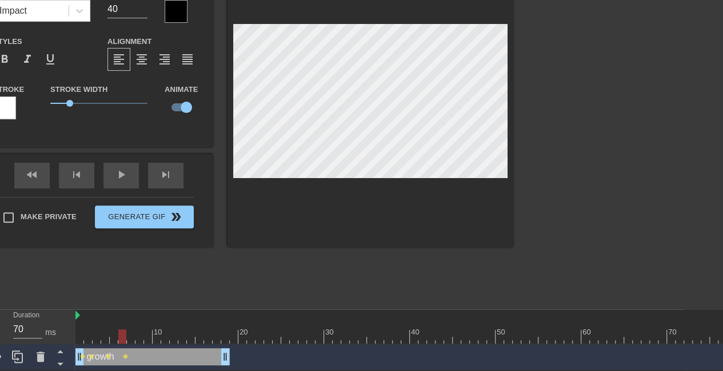
click at [610, 131] on div at bounding box center [612, 131] width 171 height 343
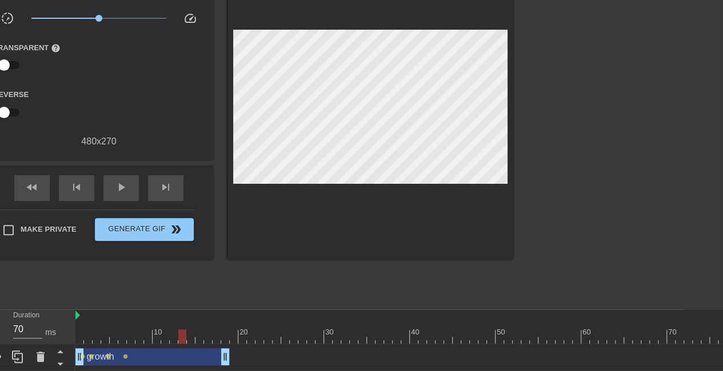
drag, startPoint x: 121, startPoint y: 336, endPoint x: 178, endPoint y: 339, distance: 57.8
click at [178, 339] on div at bounding box center [182, 337] width 8 height 14
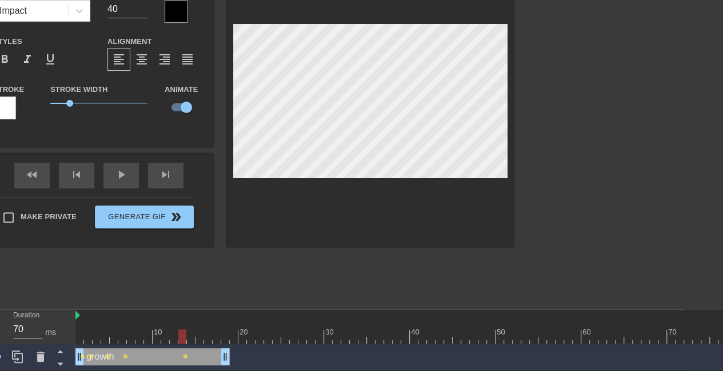
click at [591, 131] on div at bounding box center [612, 131] width 171 height 343
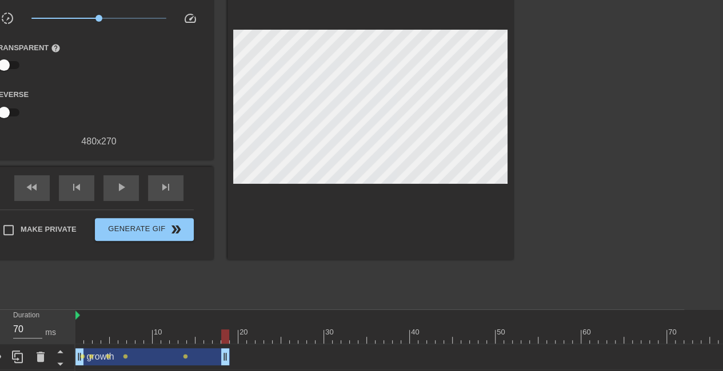
drag, startPoint x: 181, startPoint y: 336, endPoint x: 221, endPoint y: 340, distance: 39.6
click at [221, 340] on div at bounding box center [225, 337] width 8 height 14
click at [600, 147] on div at bounding box center [612, 131] width 171 height 343
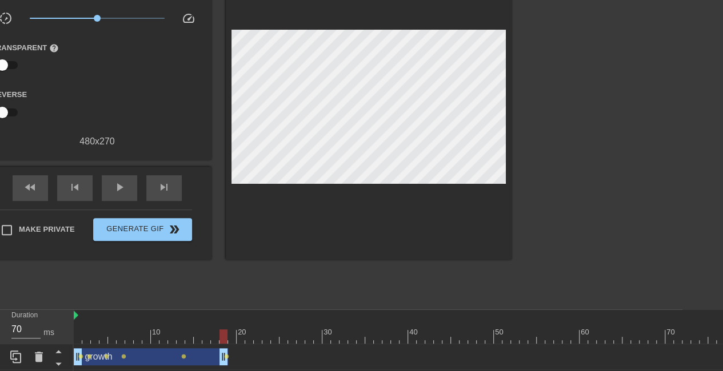
scroll to position [85, 0]
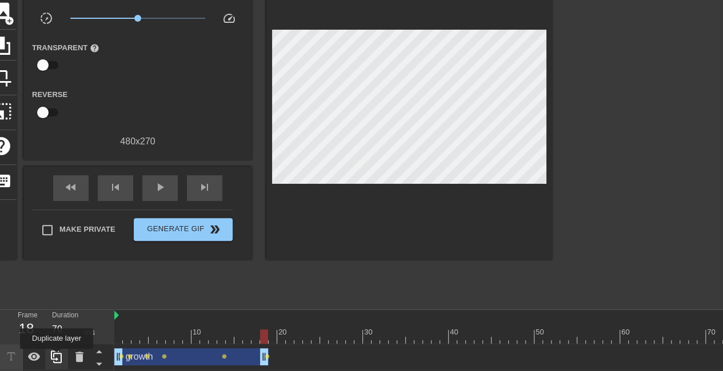
click at [57, 357] on icon at bounding box center [57, 357] width 14 height 14
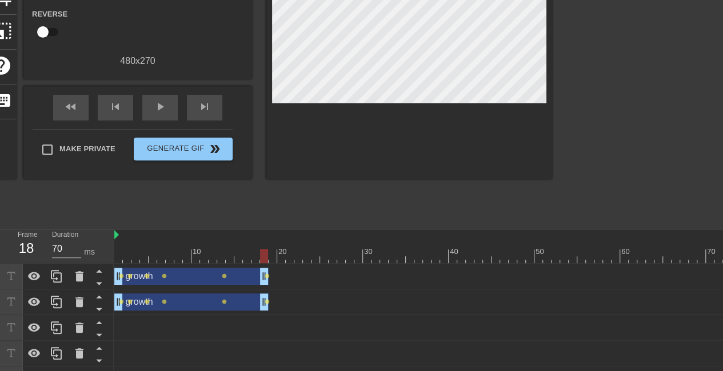
scroll to position [167, 0]
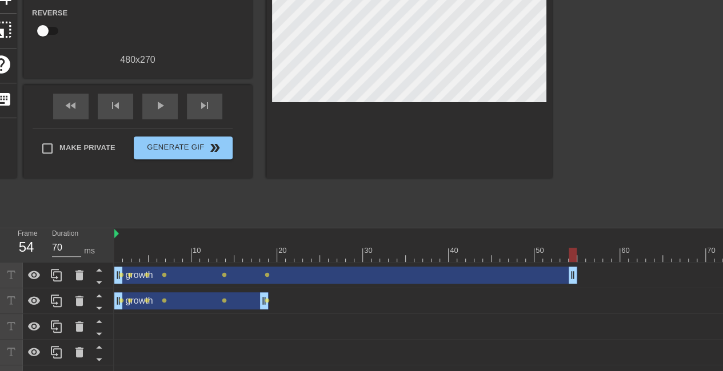
drag, startPoint x: 262, startPoint y: 279, endPoint x: 571, endPoint y: 270, distance: 309.8
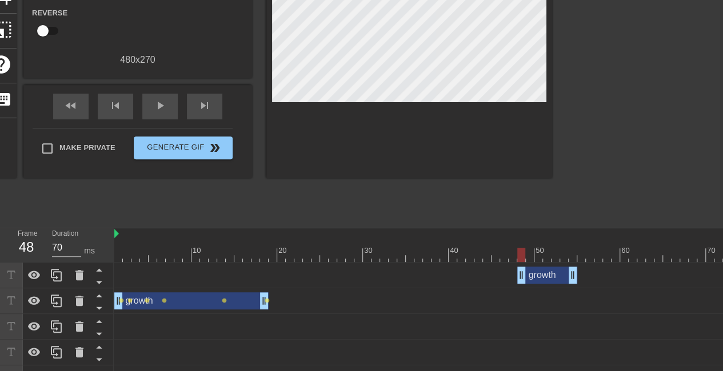
drag, startPoint x: 117, startPoint y: 282, endPoint x: 523, endPoint y: 284, distance: 405.6
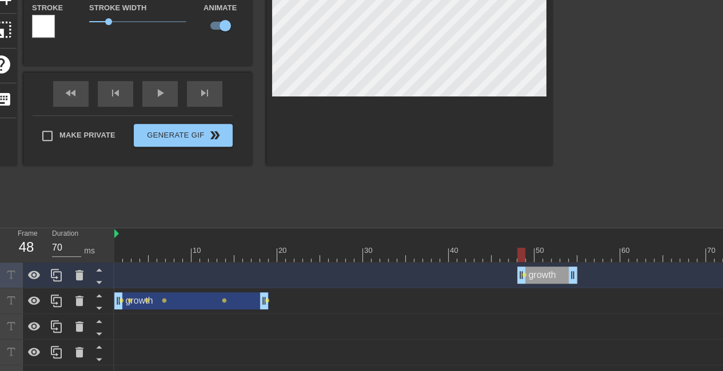
click at [655, 111] on div at bounding box center [651, 49] width 171 height 343
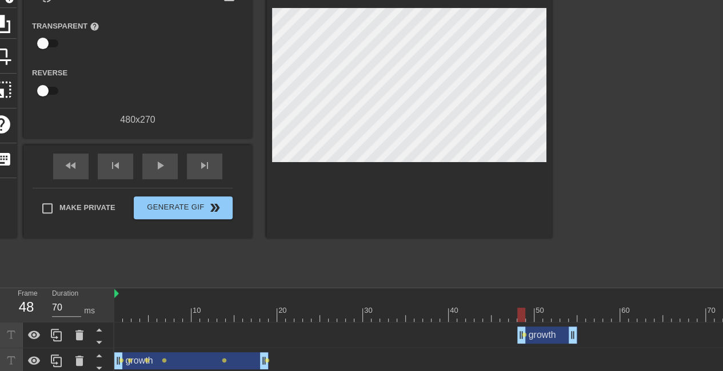
scroll to position [106, 0]
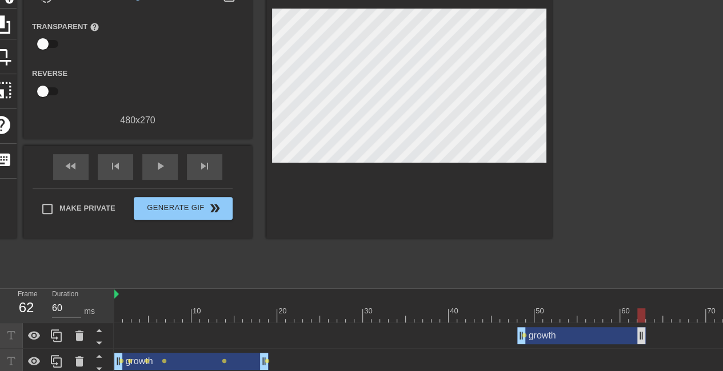
drag, startPoint x: 572, startPoint y: 342, endPoint x: 642, endPoint y: 335, distance: 70.7
click at [652, 254] on div at bounding box center [651, 110] width 171 height 343
click at [631, 238] on div at bounding box center [651, 110] width 171 height 343
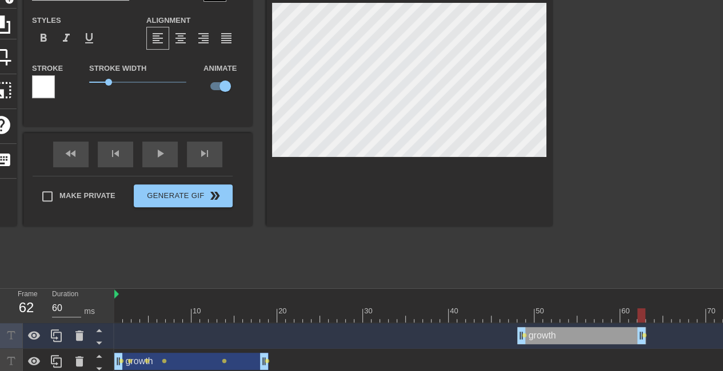
click at [676, 106] on div at bounding box center [651, 110] width 171 height 343
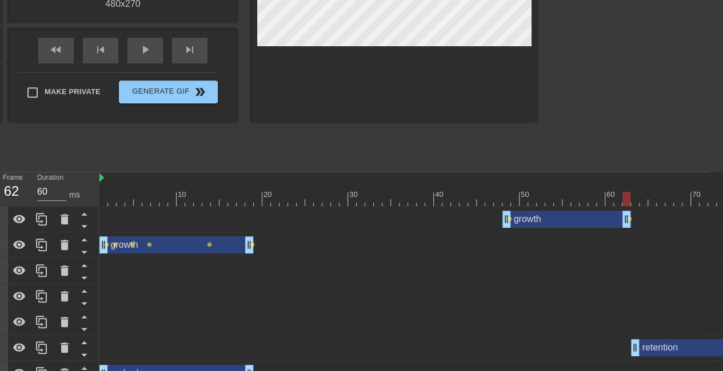
scroll to position [223, 0]
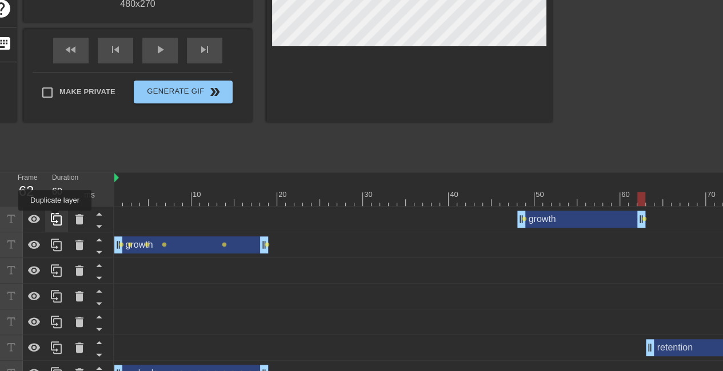
click at [55, 219] on icon at bounding box center [57, 220] width 14 height 14
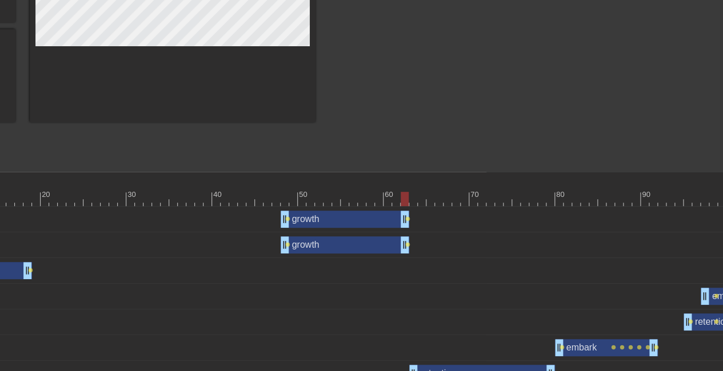
scroll to position [223, 276]
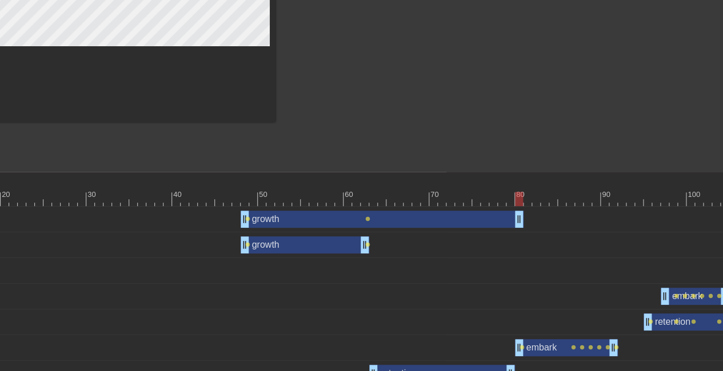
drag, startPoint x: 363, startPoint y: 212, endPoint x: 516, endPoint y: 218, distance: 153.8
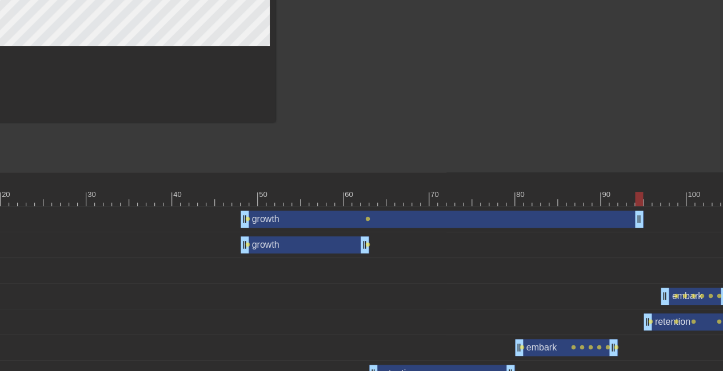
drag, startPoint x: 520, startPoint y: 214, endPoint x: 644, endPoint y: 232, distance: 125.9
click at [446, 232] on div "growth drag_handle drag_handle lens lens growth drag_handle drag_handle lens le…" at bounding box center [142, 335] width 608 height 257
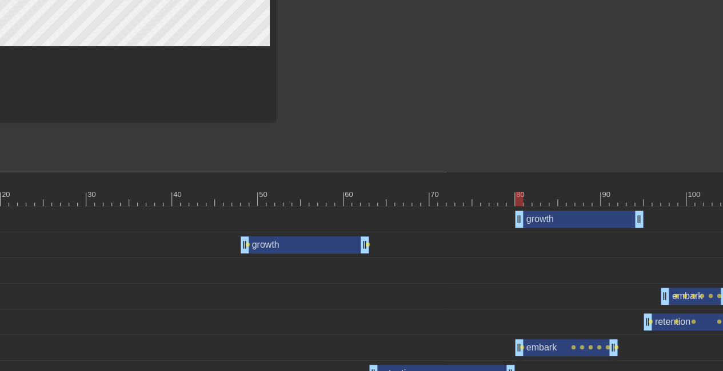
drag, startPoint x: 245, startPoint y: 213, endPoint x: 520, endPoint y: 207, distance: 274.8
click at [520, 207] on div "growth drag_handle drag_handle" at bounding box center [485, 220] width 1294 height 26
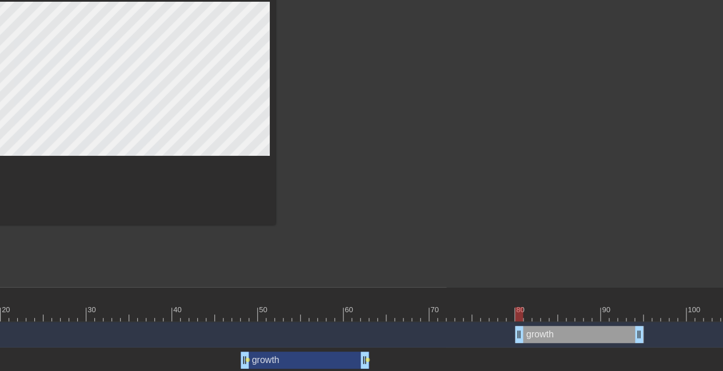
scroll to position [101, 276]
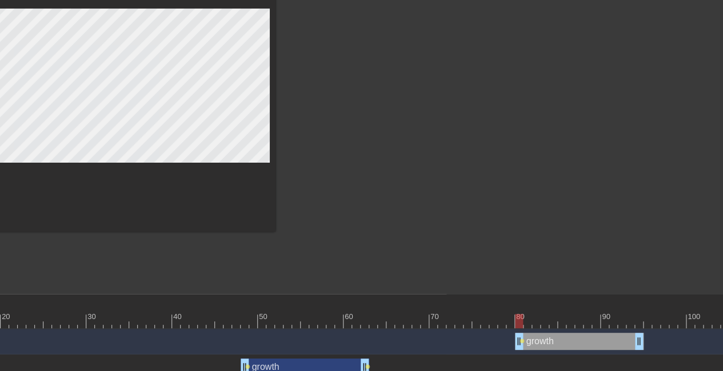
click at [328, 127] on div at bounding box center [374, 116] width 171 height 343
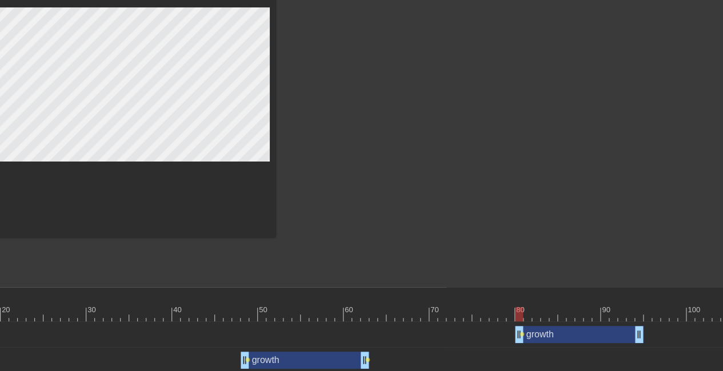
click at [529, 317] on div at bounding box center [485, 314] width 1294 height 14
click at [537, 316] on div at bounding box center [485, 314] width 1294 height 14
click at [545, 318] on div at bounding box center [485, 314] width 1294 height 14
click at [555, 320] on div at bounding box center [485, 314] width 1294 height 14
click at [562, 317] on div at bounding box center [485, 314] width 1294 height 14
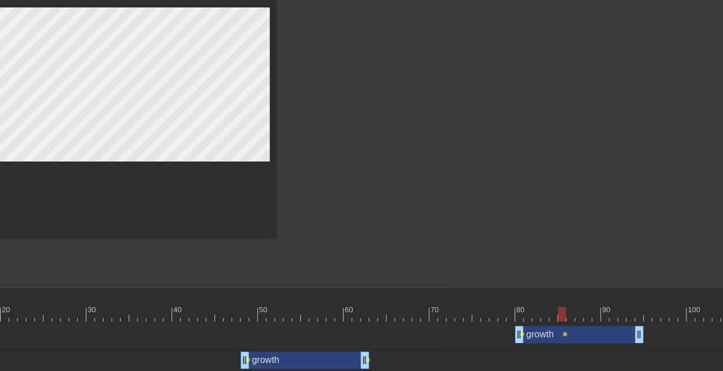
click at [425, 168] on div at bounding box center [374, 109] width 171 height 343
click at [572, 318] on div at bounding box center [485, 314] width 1294 height 14
click at [579, 319] on div at bounding box center [485, 314] width 1294 height 14
click at [588, 319] on div at bounding box center [485, 314] width 1294 height 14
click at [598, 318] on div at bounding box center [485, 314] width 1294 height 14
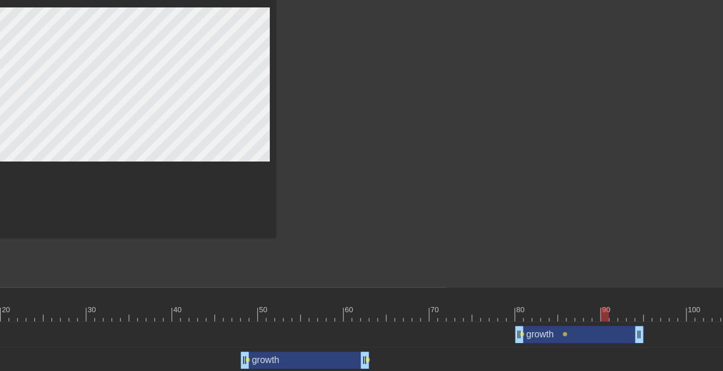
click at [603, 318] on div at bounding box center [485, 314] width 1294 height 14
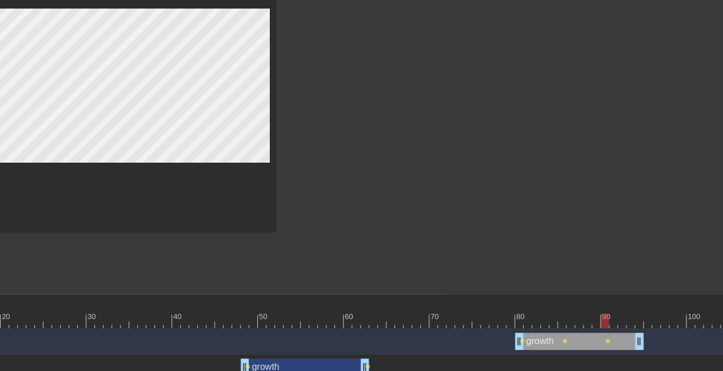
click at [446, 244] on html "menu_book Browse the tutorials! Gifntext.com The online gif editor Send Feedbac…" at bounding box center [85, 242] width 723 height 687
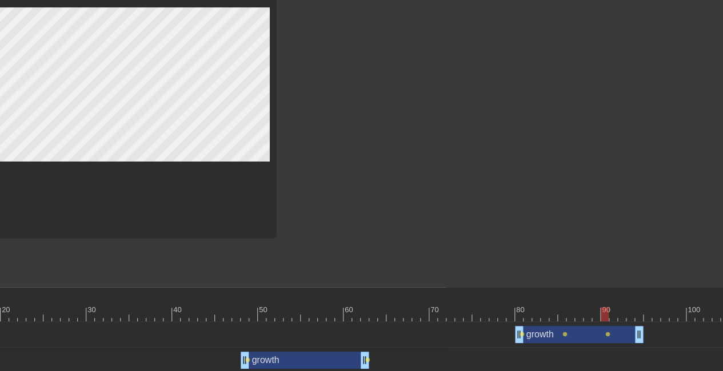
click at [611, 317] on div at bounding box center [485, 314] width 1294 height 14
click at [620, 320] on div at bounding box center [485, 314] width 1294 height 14
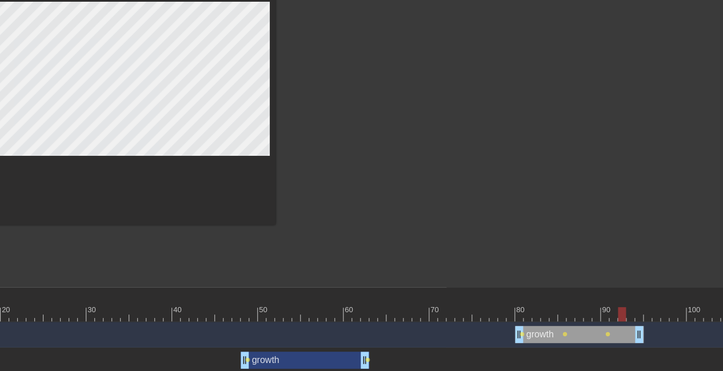
scroll to position [101, 276]
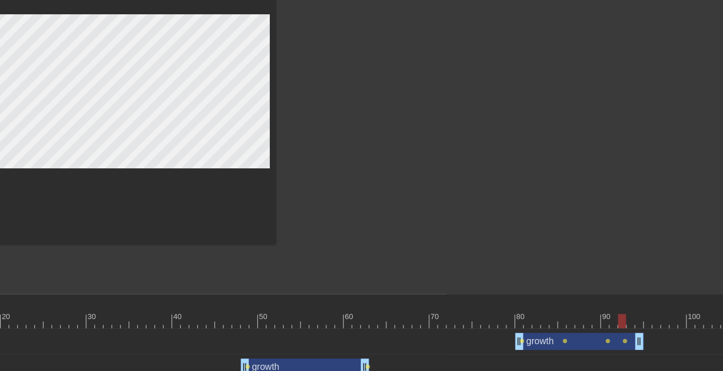
click at [436, 180] on div at bounding box center [374, 116] width 171 height 343
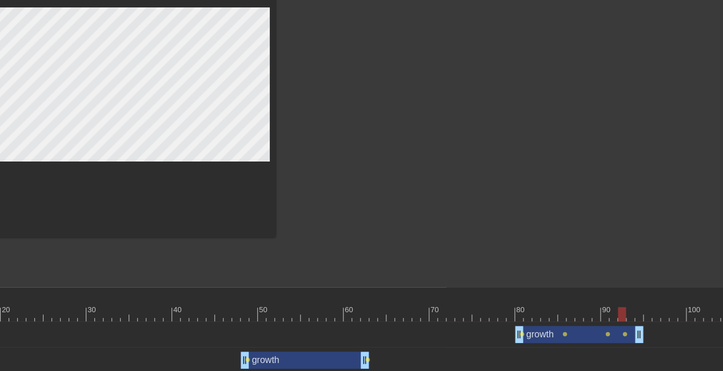
click at [627, 318] on div at bounding box center [485, 314] width 1294 height 14
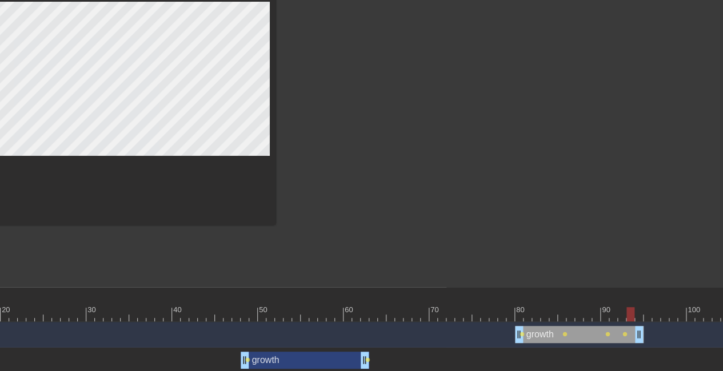
scroll to position [101, 276]
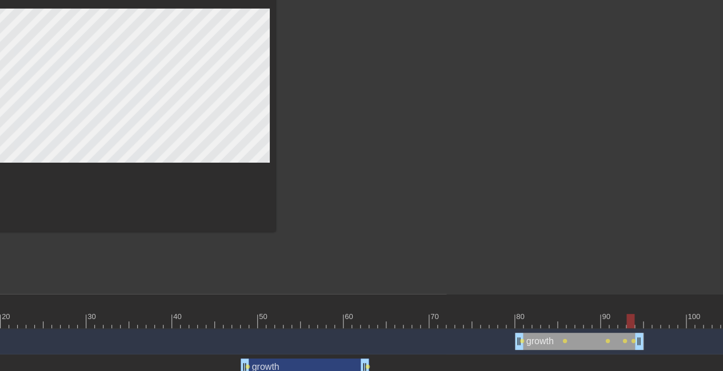
click at [440, 173] on div at bounding box center [374, 116] width 171 height 343
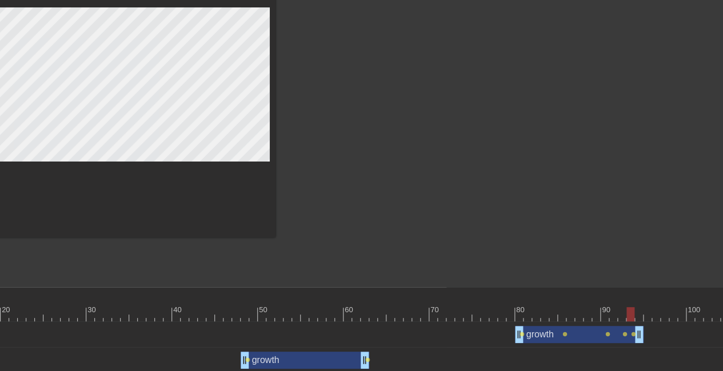
click at [638, 314] on div at bounding box center [485, 314] width 1294 height 14
click at [645, 317] on div at bounding box center [485, 314] width 1294 height 14
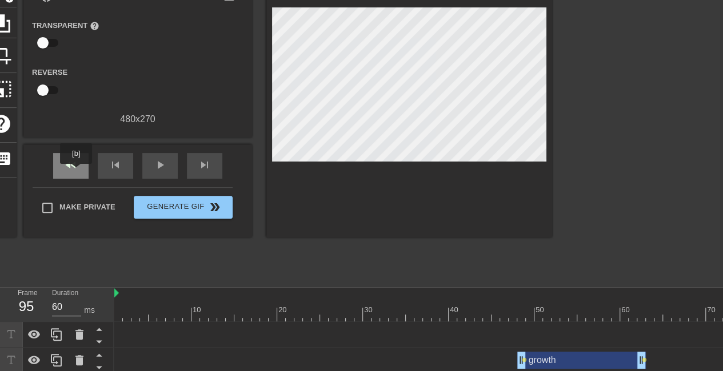
click at [77, 172] on span "fast_rewind" at bounding box center [71, 165] width 14 height 14
click at [154, 173] on div "play_arrow" at bounding box center [159, 166] width 35 height 26
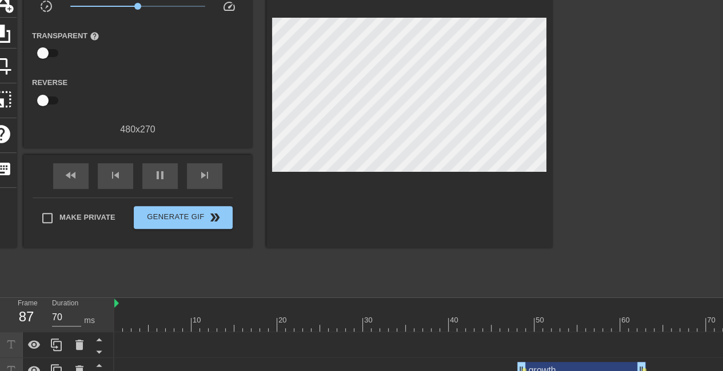
scroll to position [0, 0]
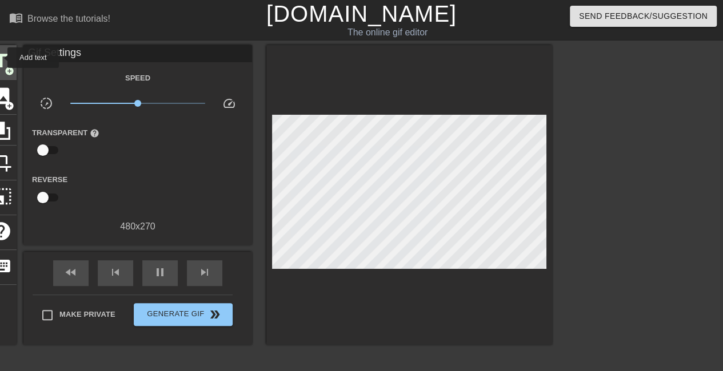
click at [0, 58] on span "title" at bounding box center [1, 61] width 22 height 22
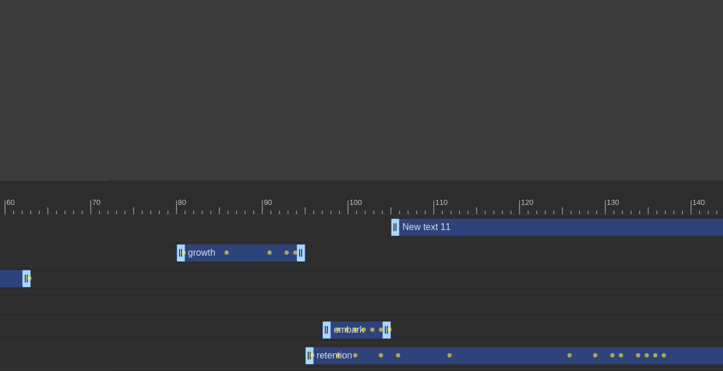
scroll to position [215, 688]
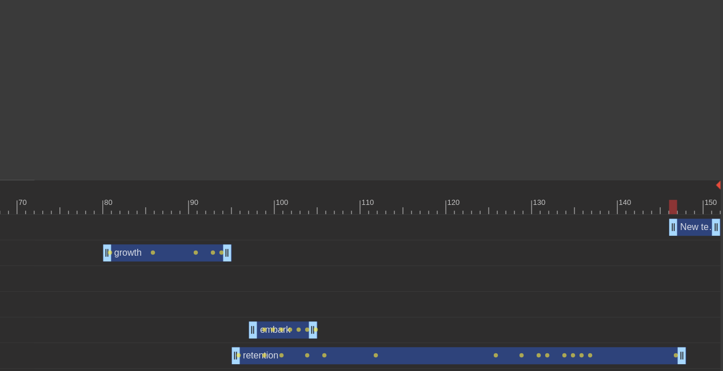
drag, startPoint x: 319, startPoint y: 227, endPoint x: 679, endPoint y: 208, distance: 360.4
click at [711, 229] on div "New text 11 drag_handle drag_handle" at bounding box center [73, 227] width 1294 height 17
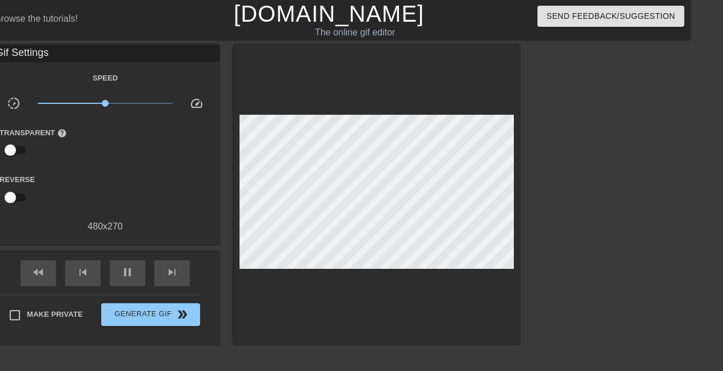
scroll to position [0, 35]
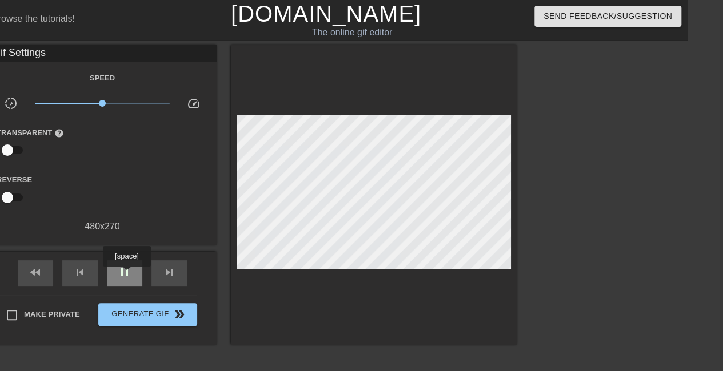
click at [126, 275] on span "pause" at bounding box center [125, 273] width 14 height 14
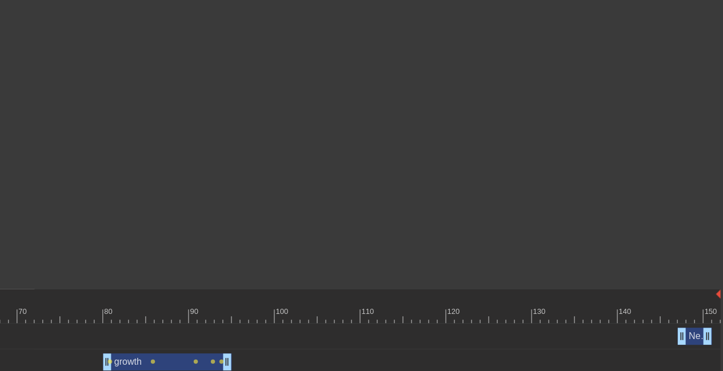
scroll to position [110, 688]
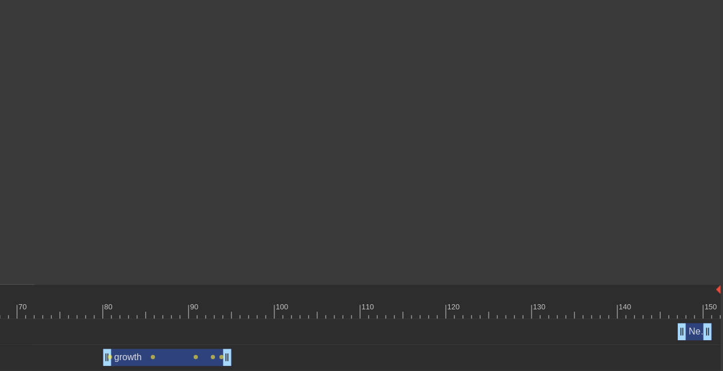
type input "70"
click at [678, 314] on div at bounding box center [73, 311] width 1294 height 14
drag, startPoint x: 683, startPoint y: 331, endPoint x: 690, endPoint y: 332, distance: 6.3
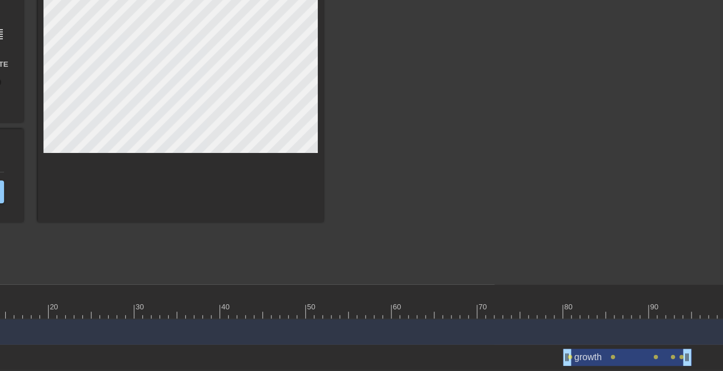
scroll to position [2, 2]
type input "L"
type textarea "L"
type input "LT"
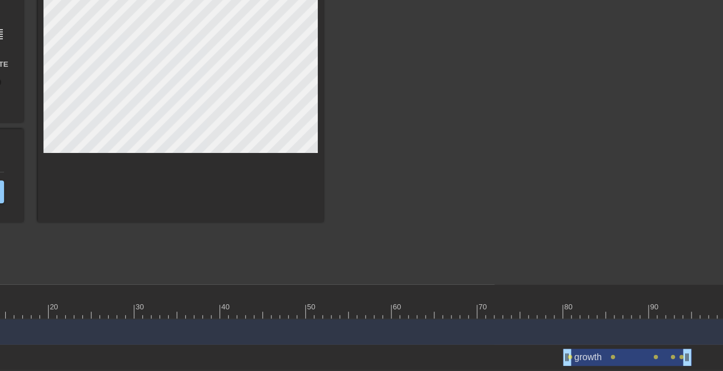
type textarea "LT"
click at [475, 107] on div at bounding box center [422, 106] width 171 height 343
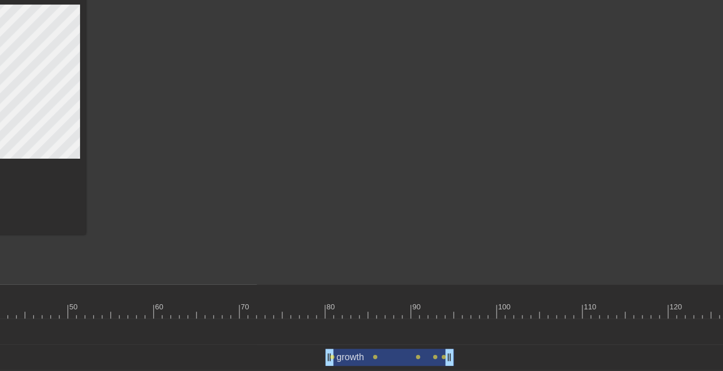
scroll to position [110, 0]
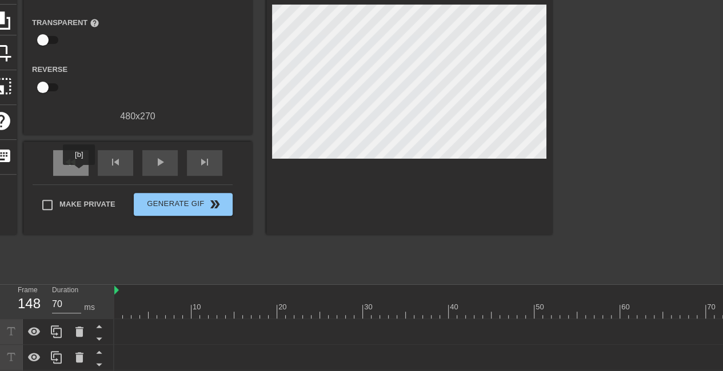
click at [77, 168] on span "fast_rewind" at bounding box center [71, 162] width 14 height 14
click at [155, 167] on span "play_arrow" at bounding box center [160, 162] width 14 height 14
type input "70"
click at [163, 165] on span "pause" at bounding box center [160, 162] width 14 height 14
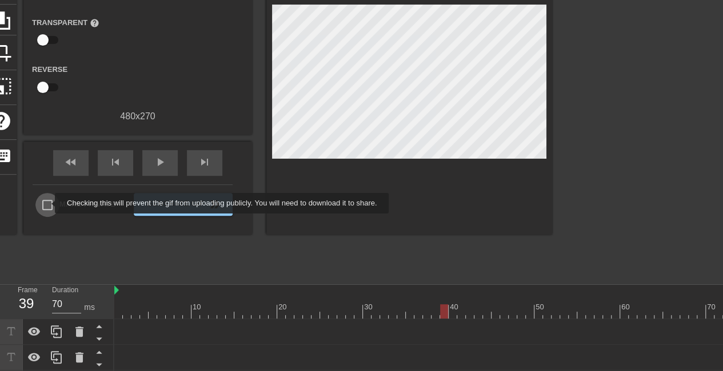
click at [47, 203] on input "Make Private" at bounding box center [47, 205] width 24 height 24
checkbox input "true"
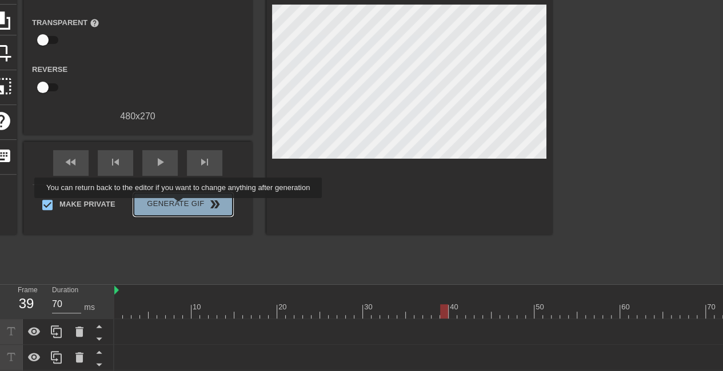
click at [179, 206] on span "Generate Gif double_arrow" at bounding box center [183, 205] width 90 height 14
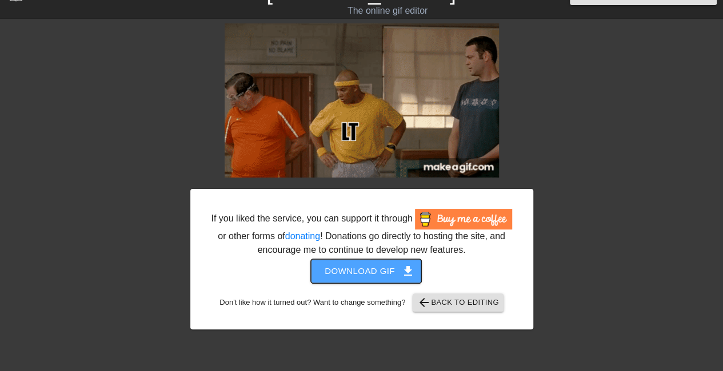
click at [347, 274] on span "Download gif get_app" at bounding box center [365, 271] width 83 height 15
